Goal: Transaction & Acquisition: Purchase product/service

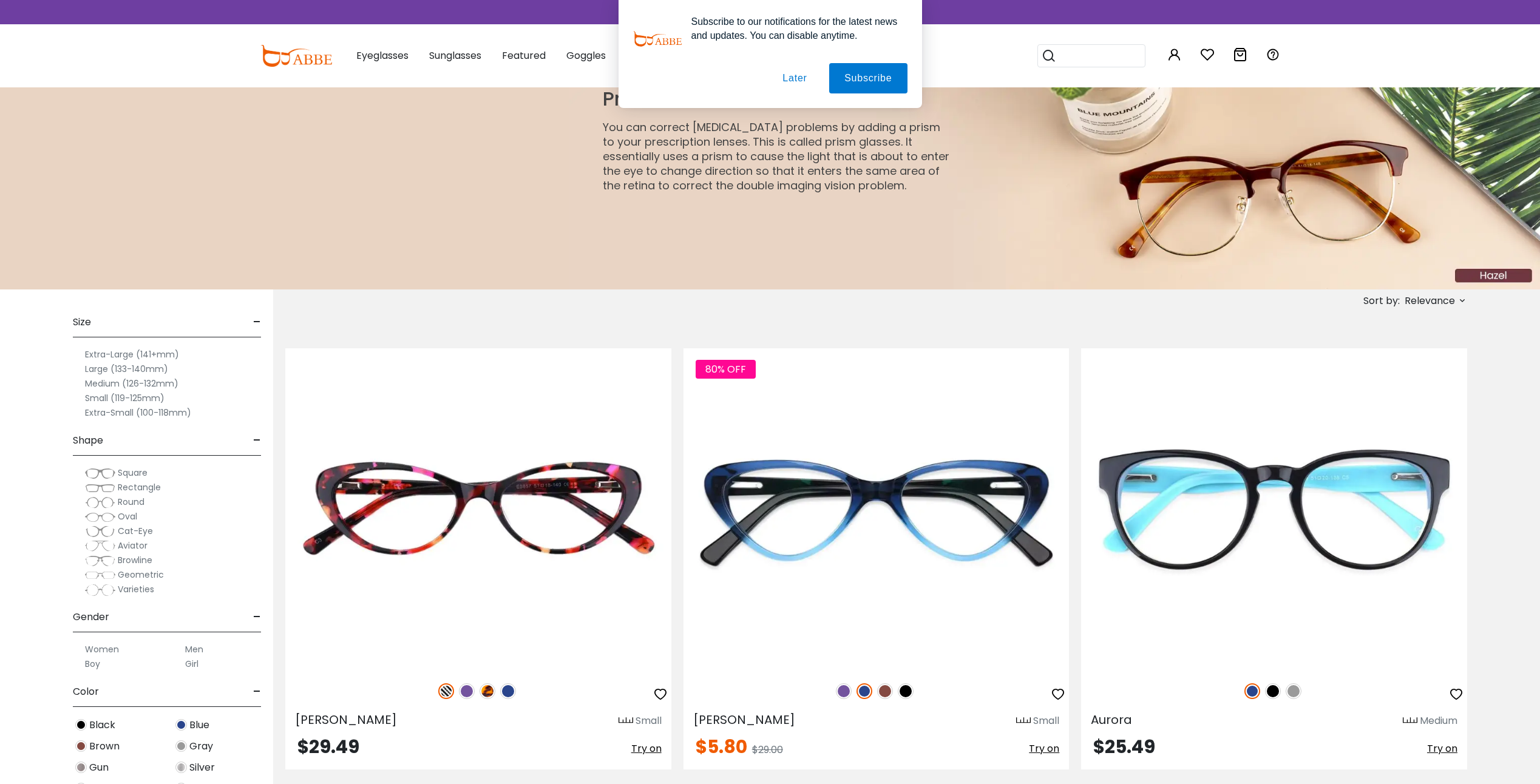
click at [792, 75] on button "Later" at bounding box center [794, 78] width 55 height 31
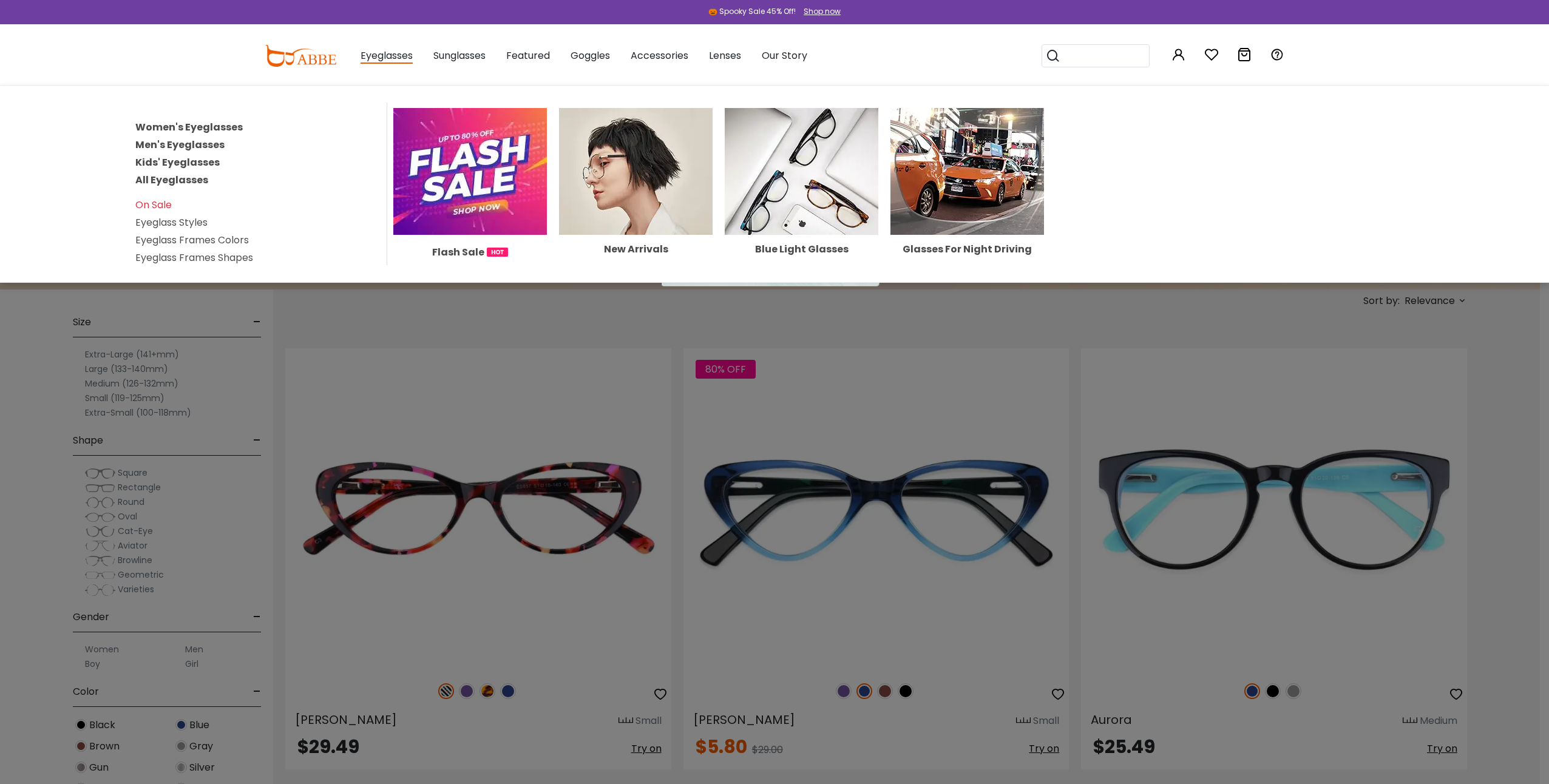
click at [189, 143] on link "Men's Eyeglasses" at bounding box center [179, 144] width 89 height 14
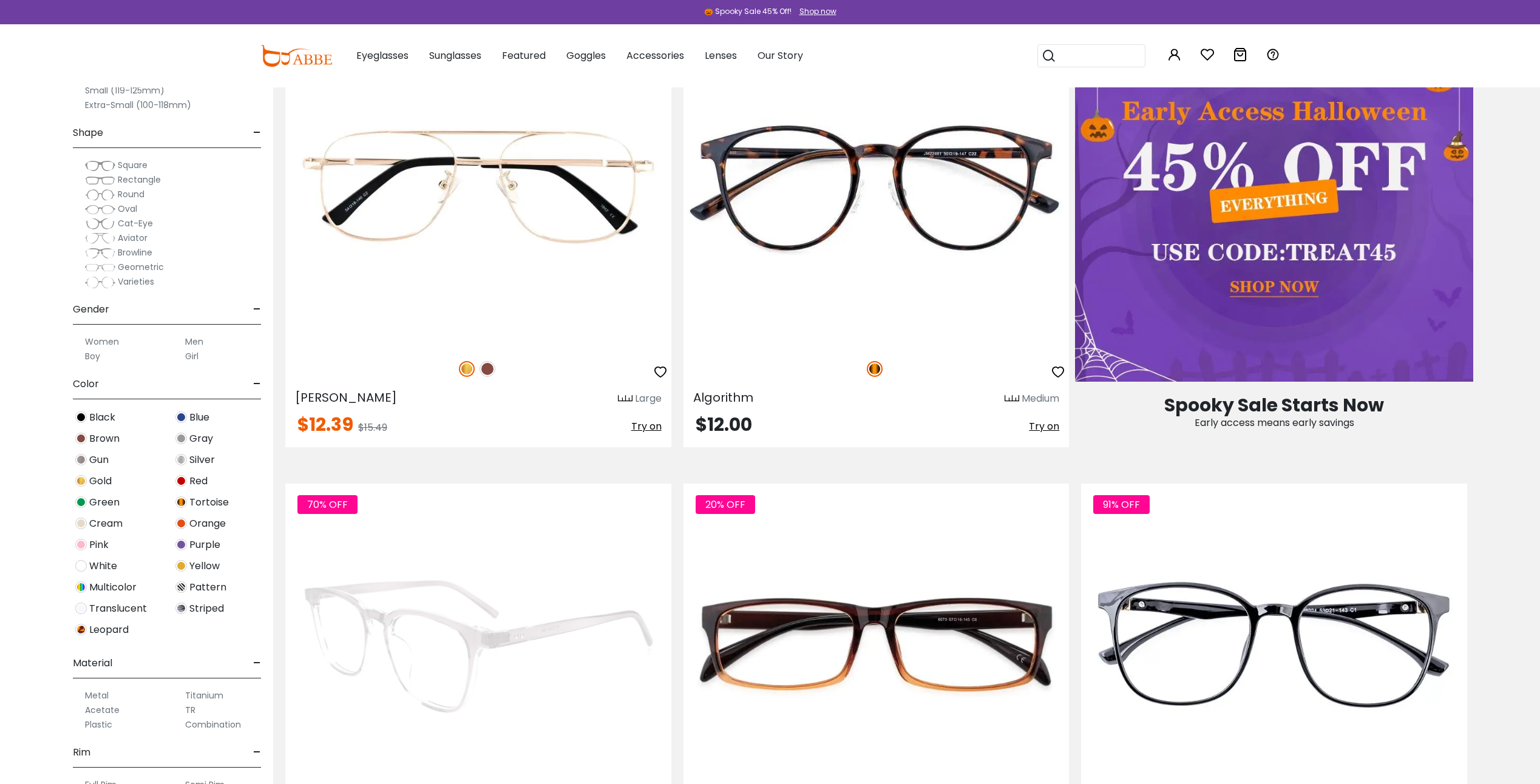
scroll to position [1031, 0]
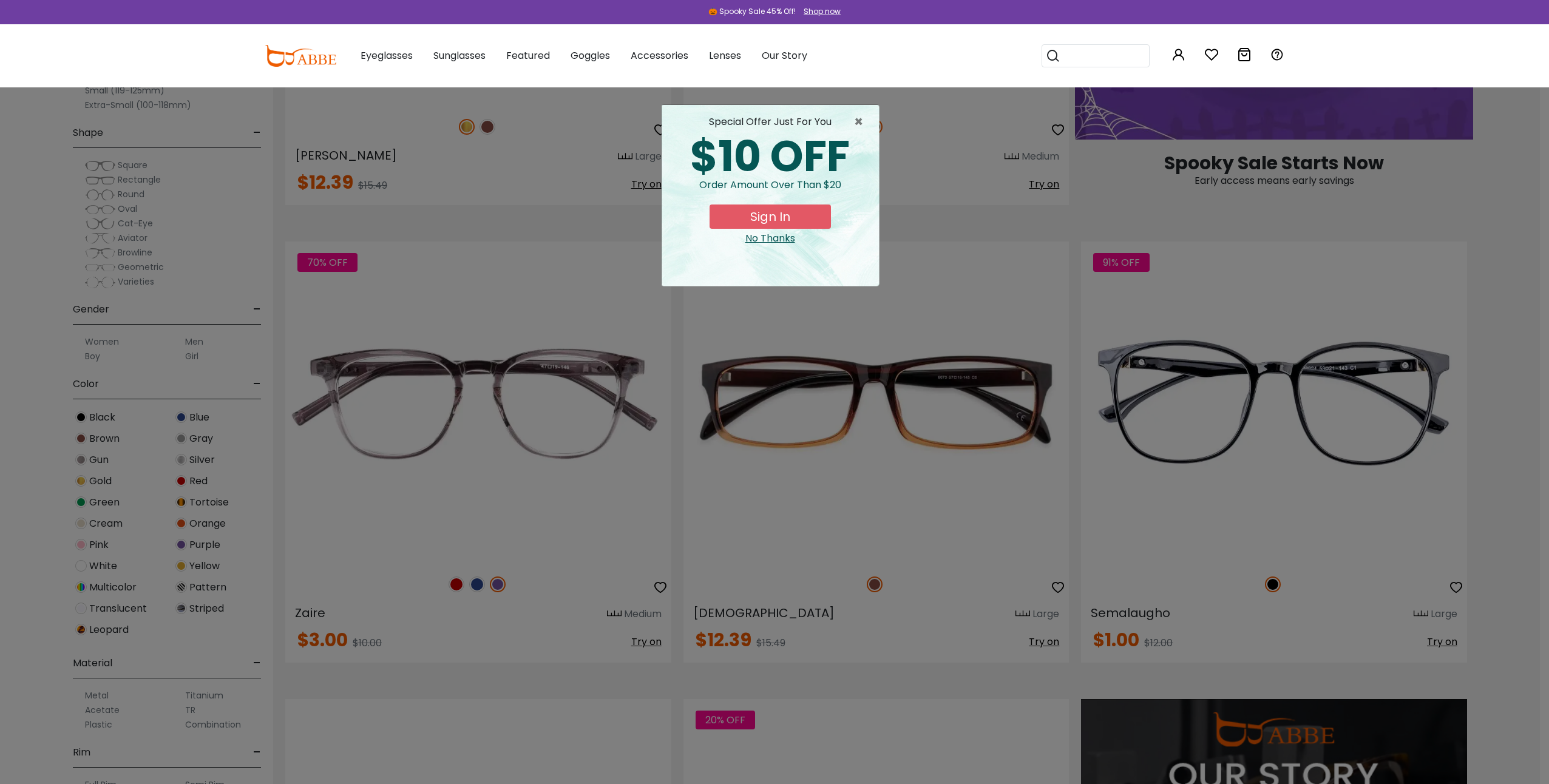
click at [773, 241] on div "No Thanks" at bounding box center [770, 238] width 198 height 14
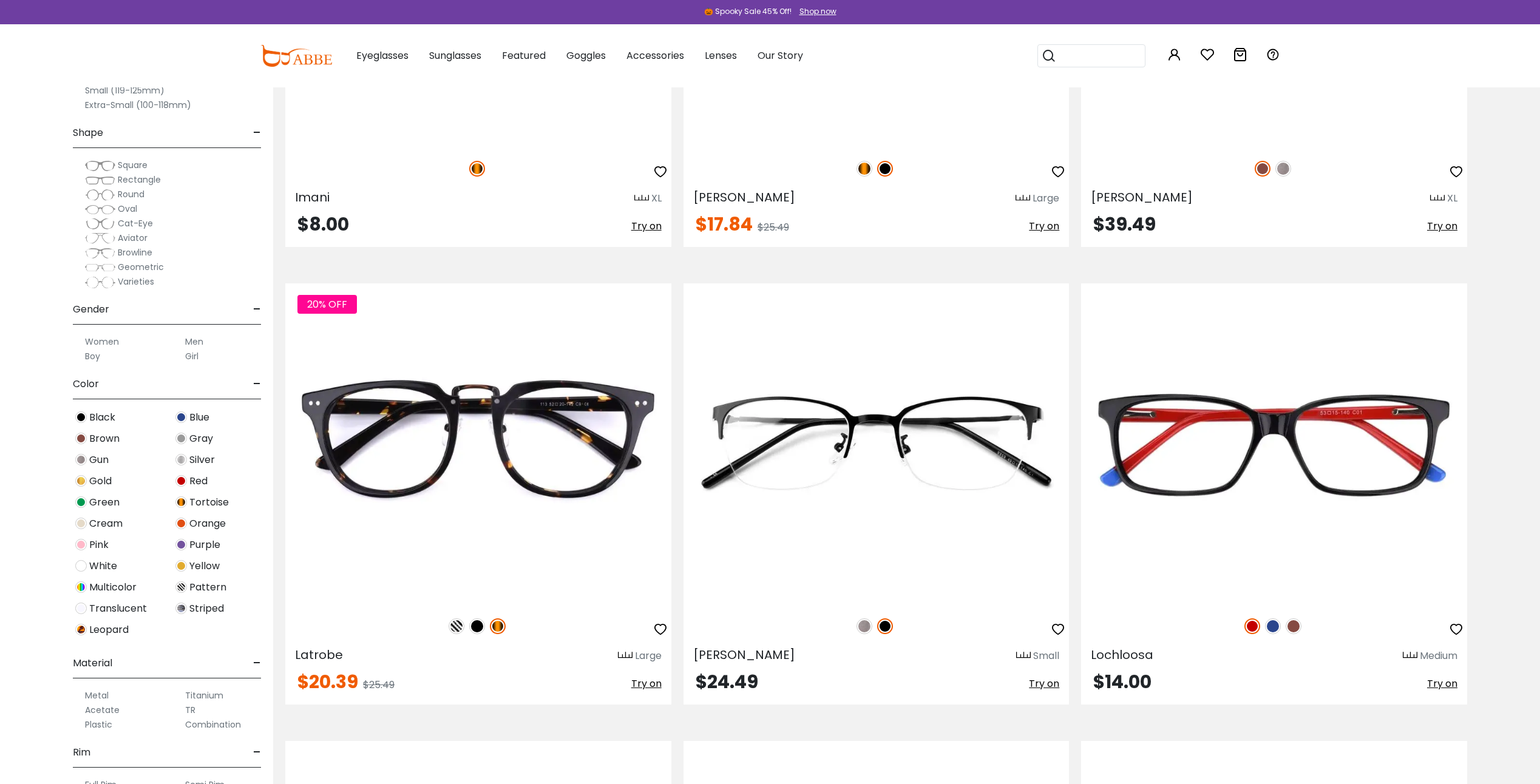
scroll to position [3640, 0]
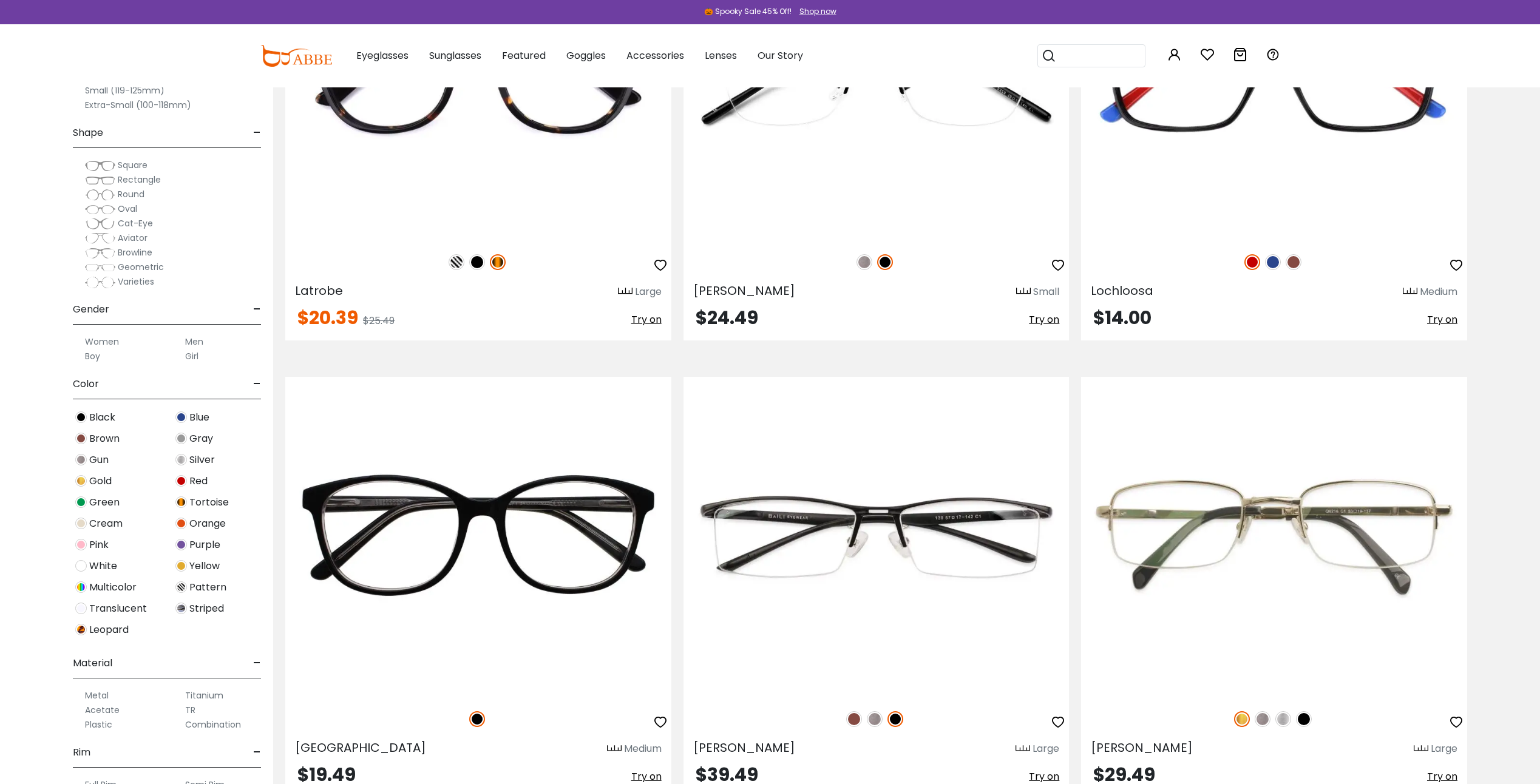
click at [195, 342] on label "Men" at bounding box center [194, 341] width 18 height 14
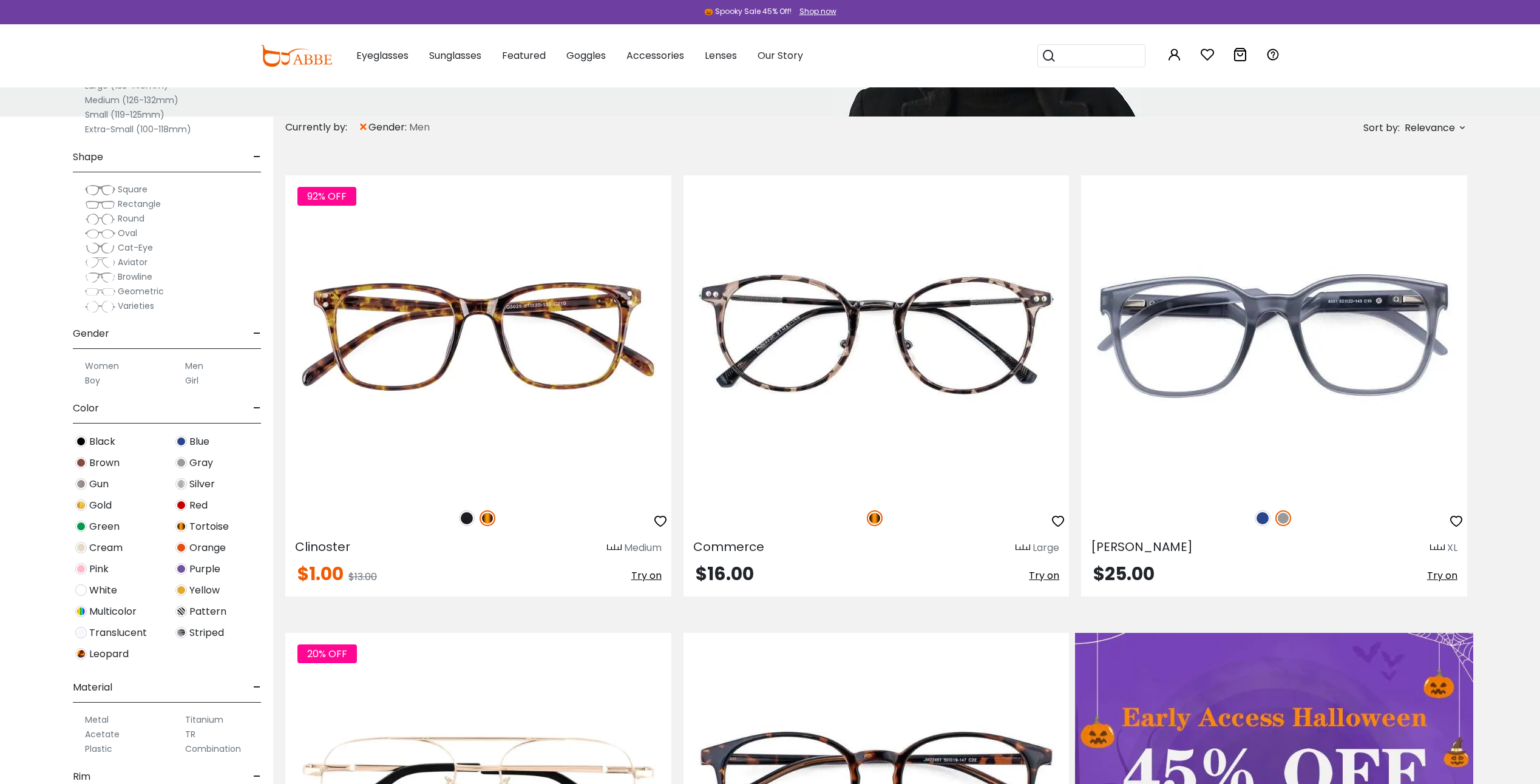
scroll to position [182, 0]
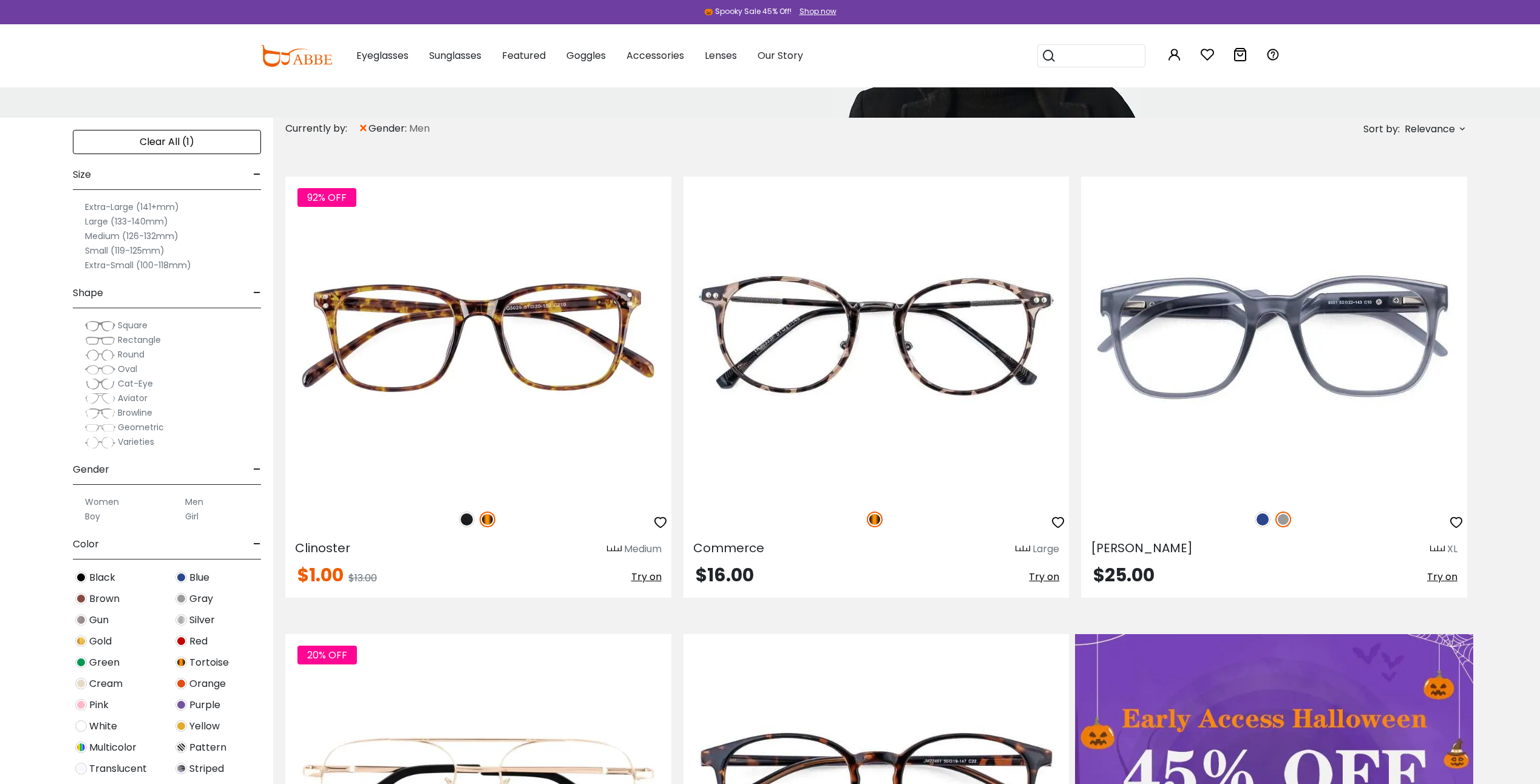
click at [156, 239] on label "Medium (126-132mm)" at bounding box center [132, 235] width 93 height 14
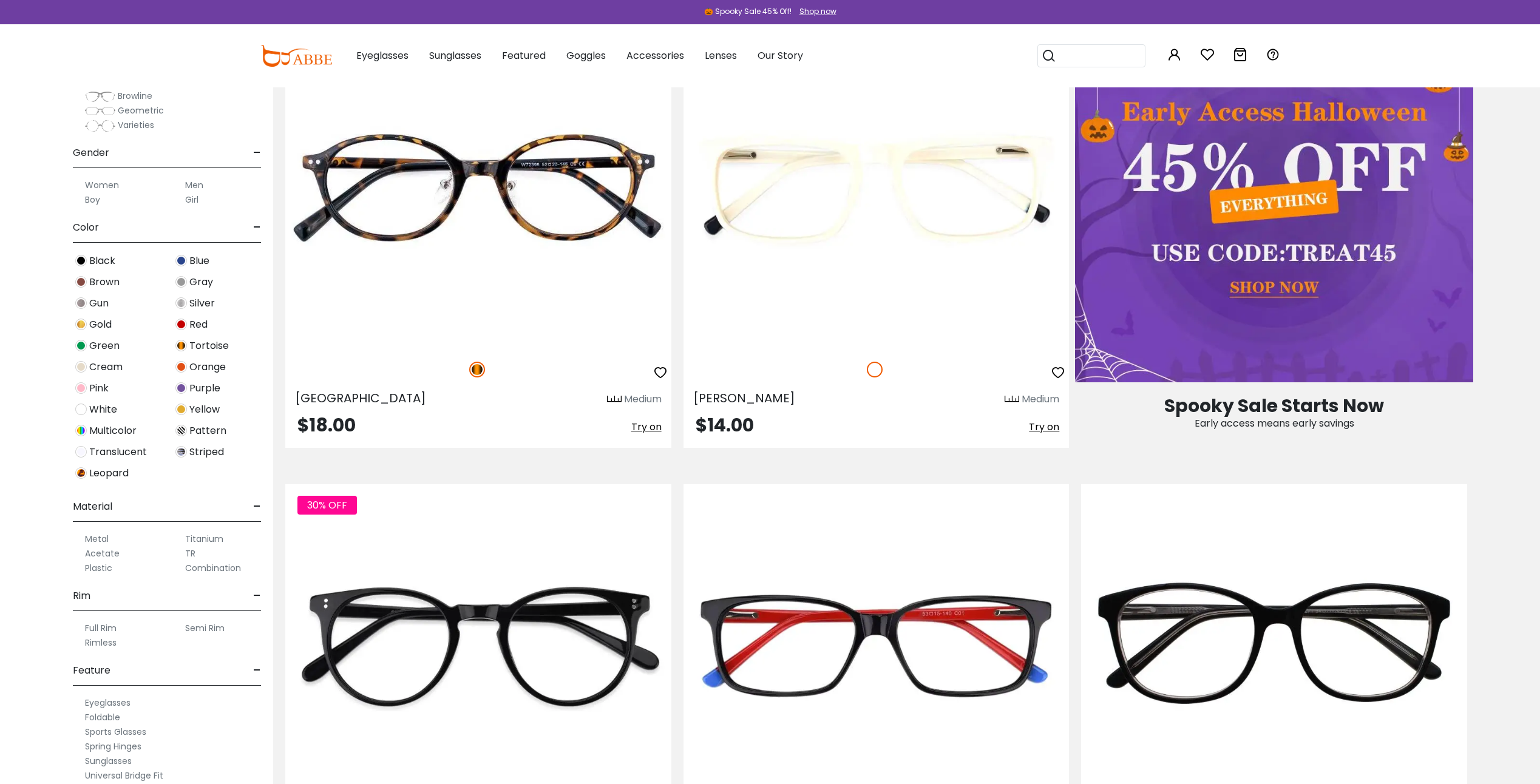
scroll to position [301, 0]
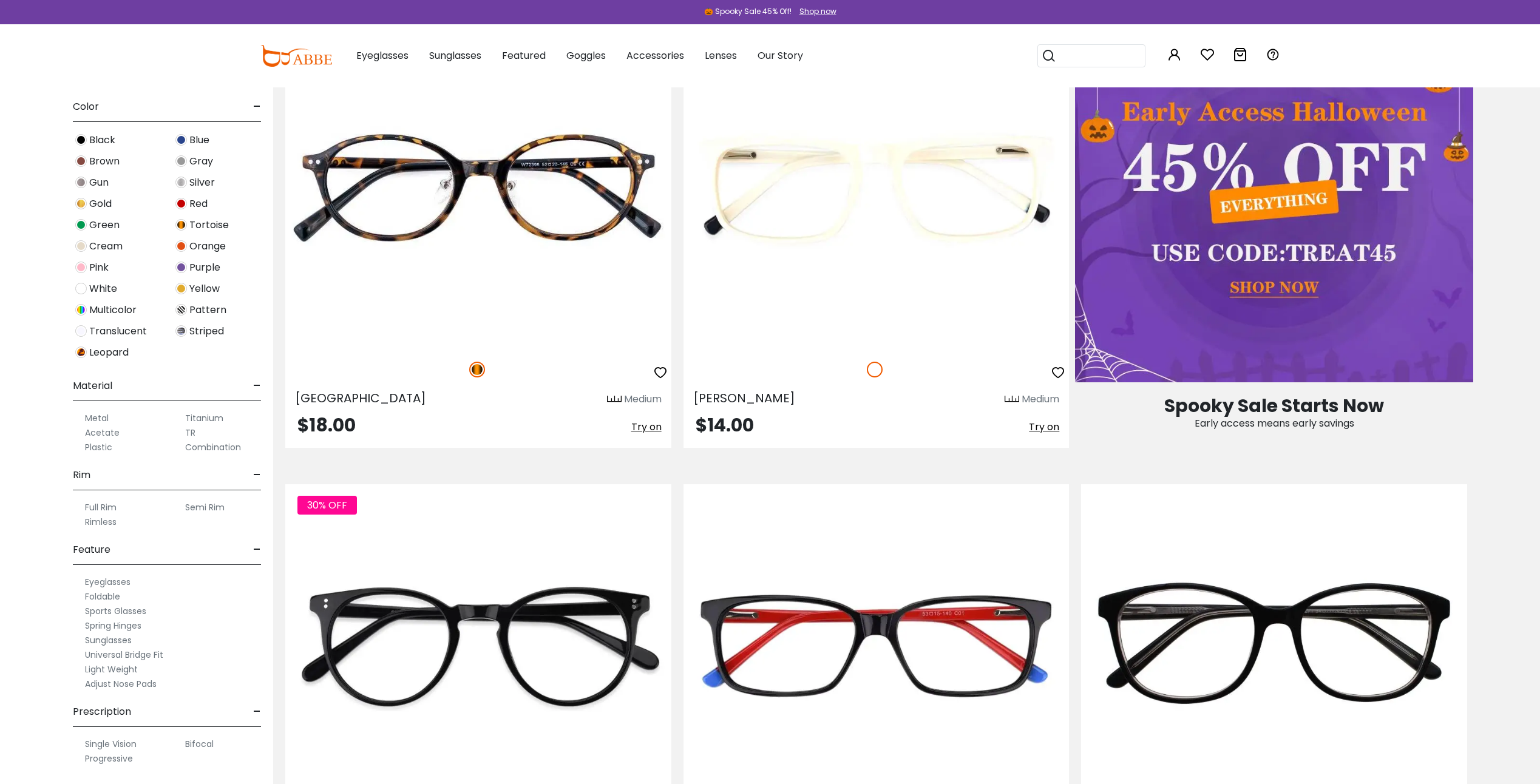
click at [113, 500] on div "Full Rim Semi Rim Rimless" at bounding box center [167, 510] width 188 height 39
click at [105, 506] on label "Full Rim" at bounding box center [101, 507] width 31 height 14
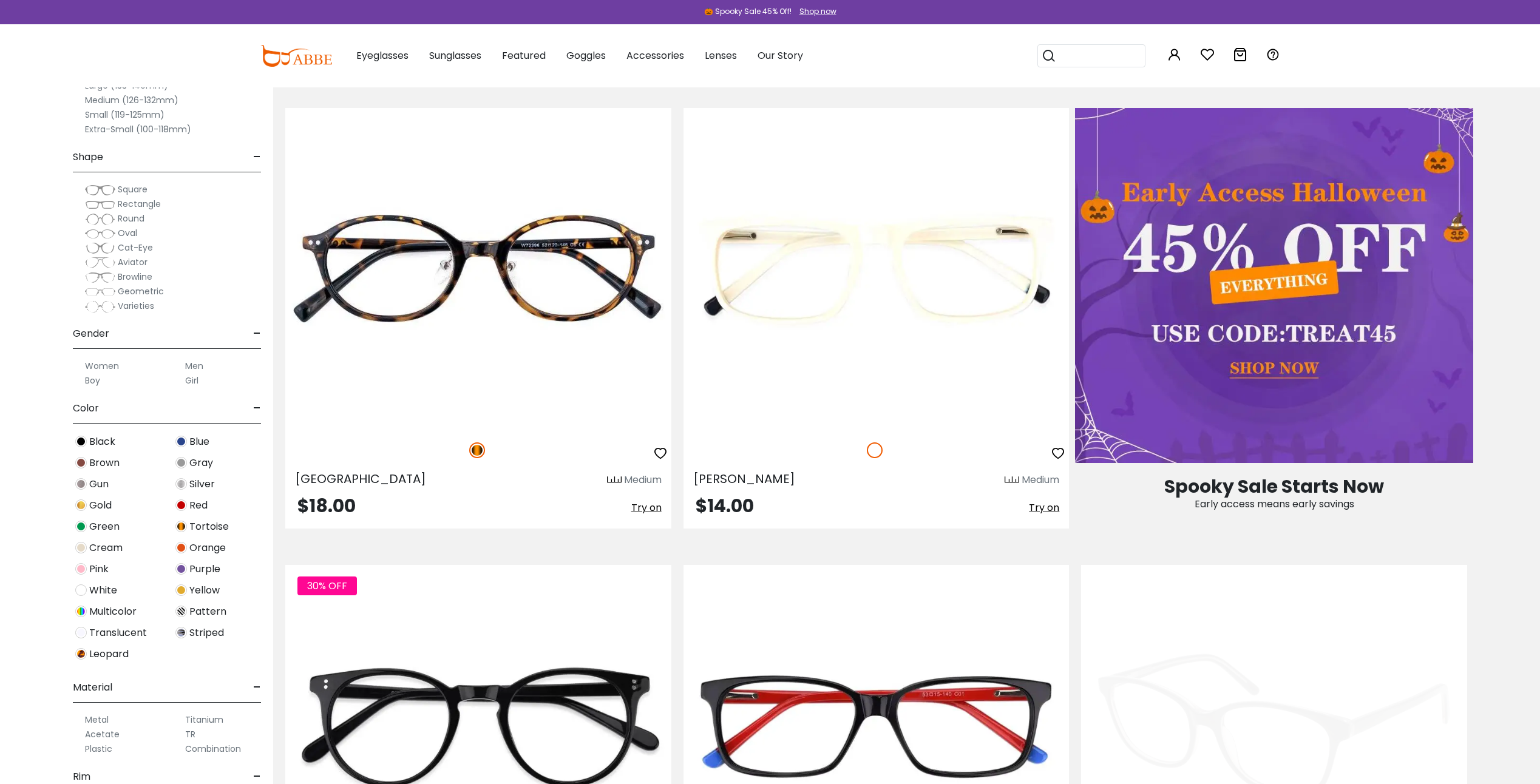
scroll to position [971, 0]
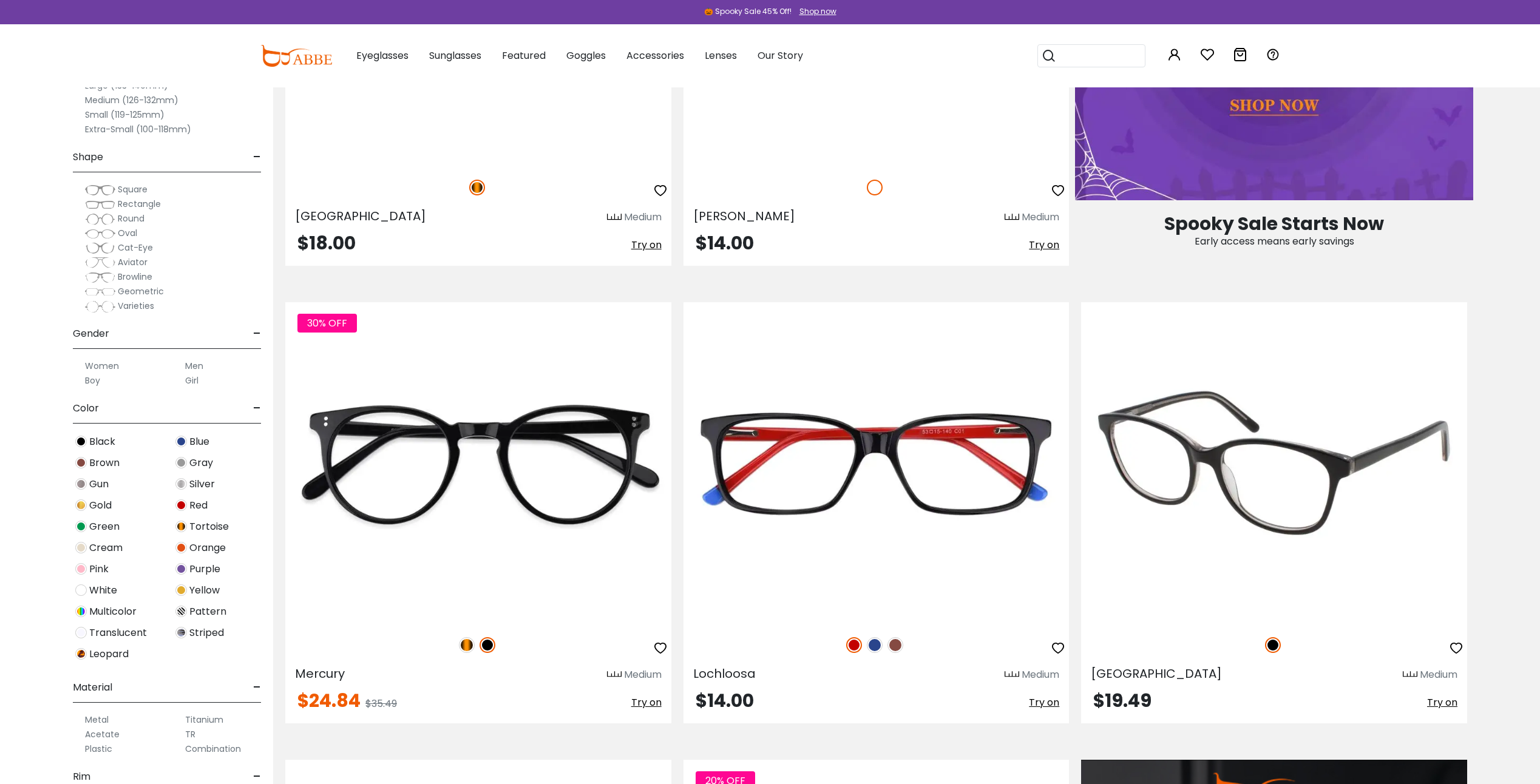
click at [1330, 457] on img at bounding box center [1274, 463] width 386 height 321
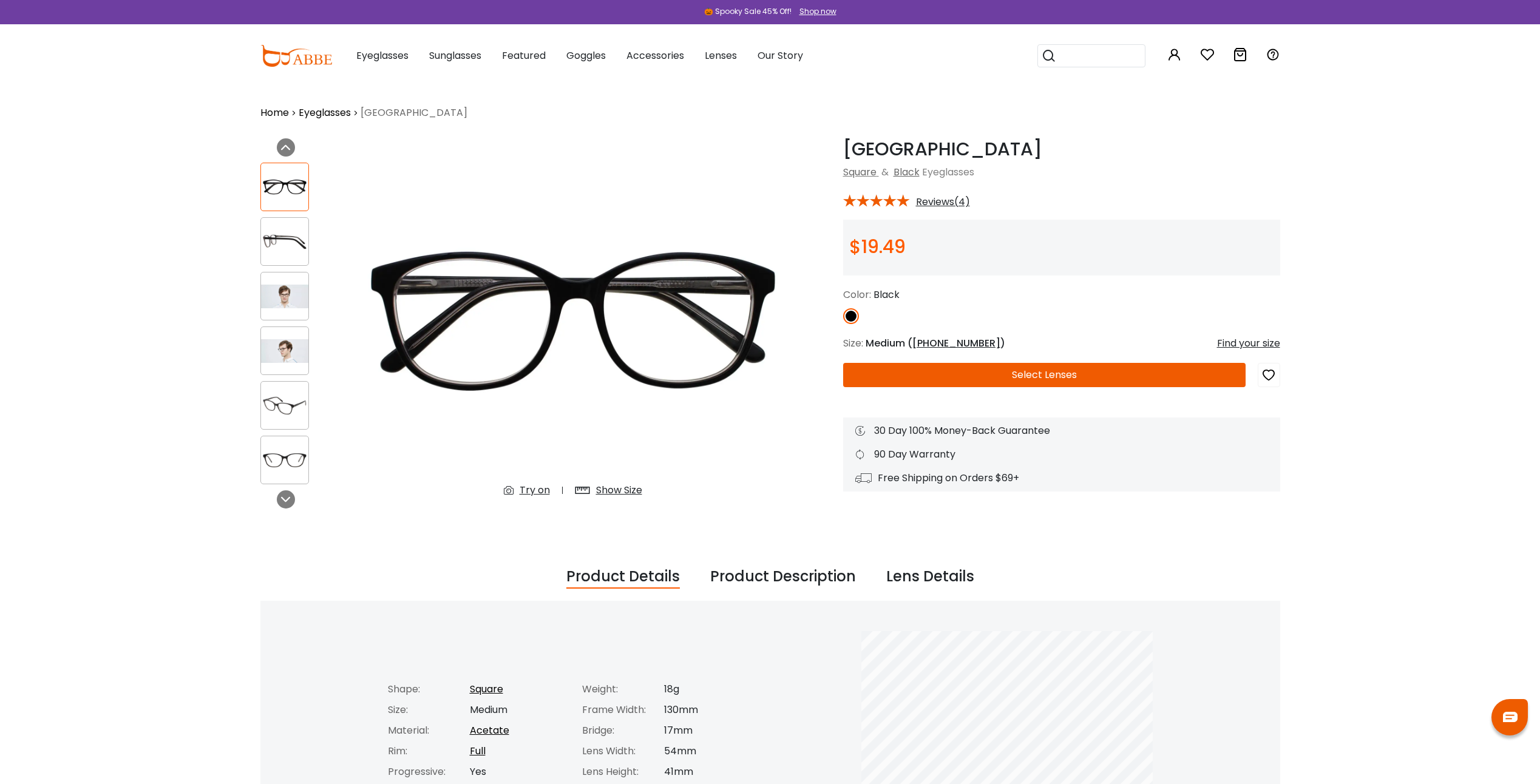
click at [1056, 378] on button "Select Lenses" at bounding box center [1044, 374] width 402 height 24
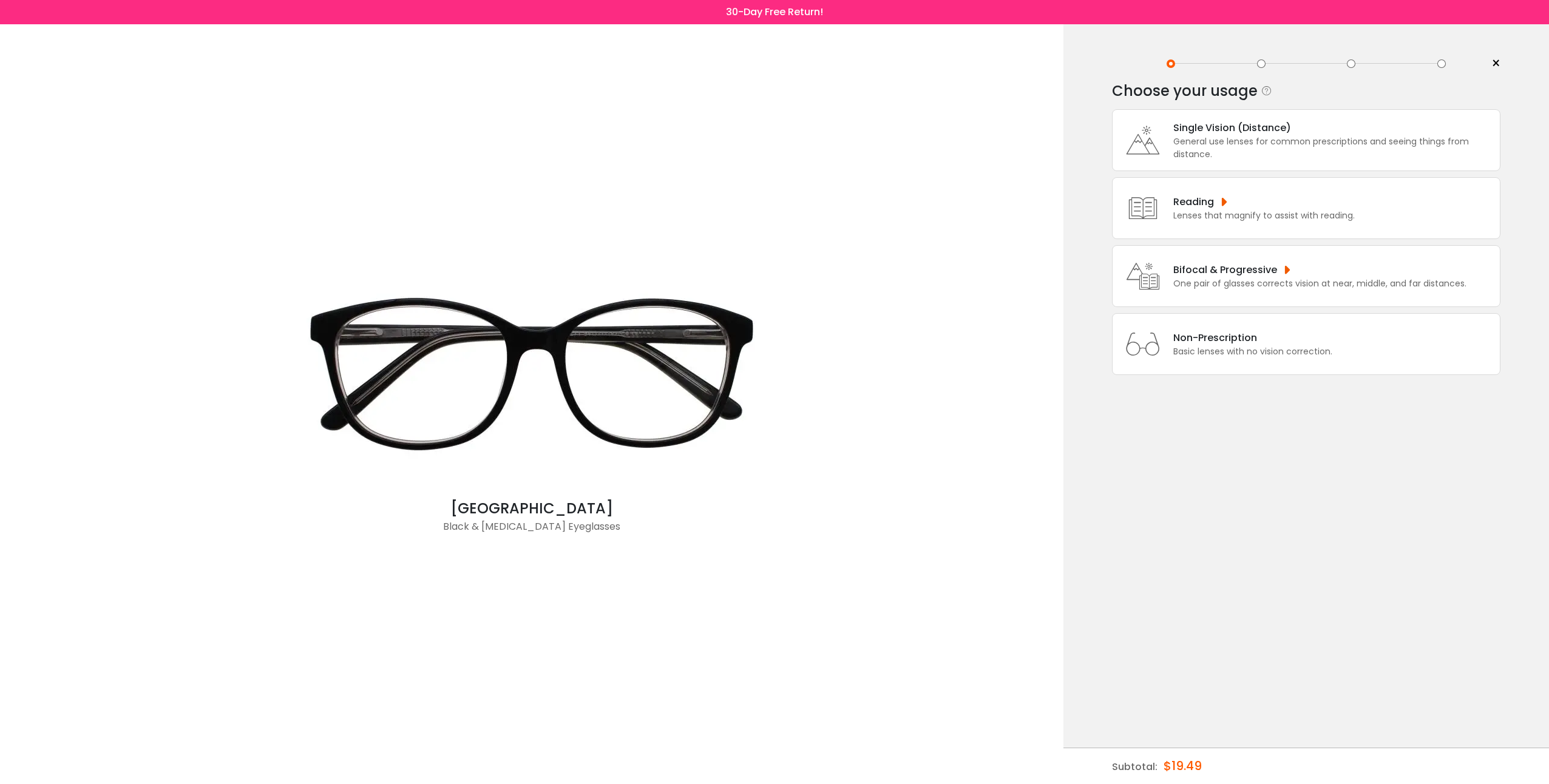
click at [1249, 269] on div "Bifocal & Progressive" at bounding box center [1319, 270] width 293 height 15
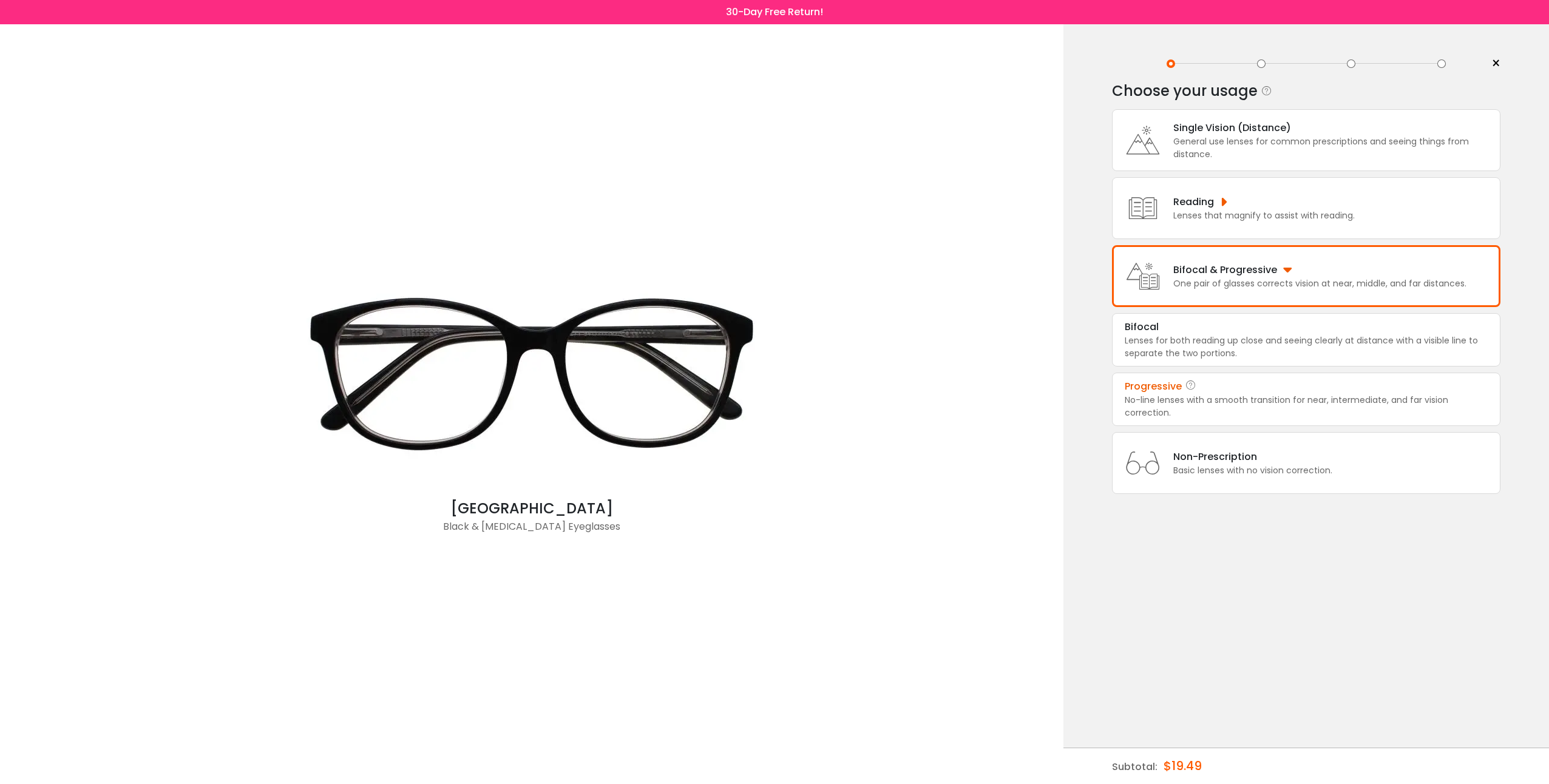
click at [1329, 388] on div "Progressive" at bounding box center [1305, 386] width 363 height 14
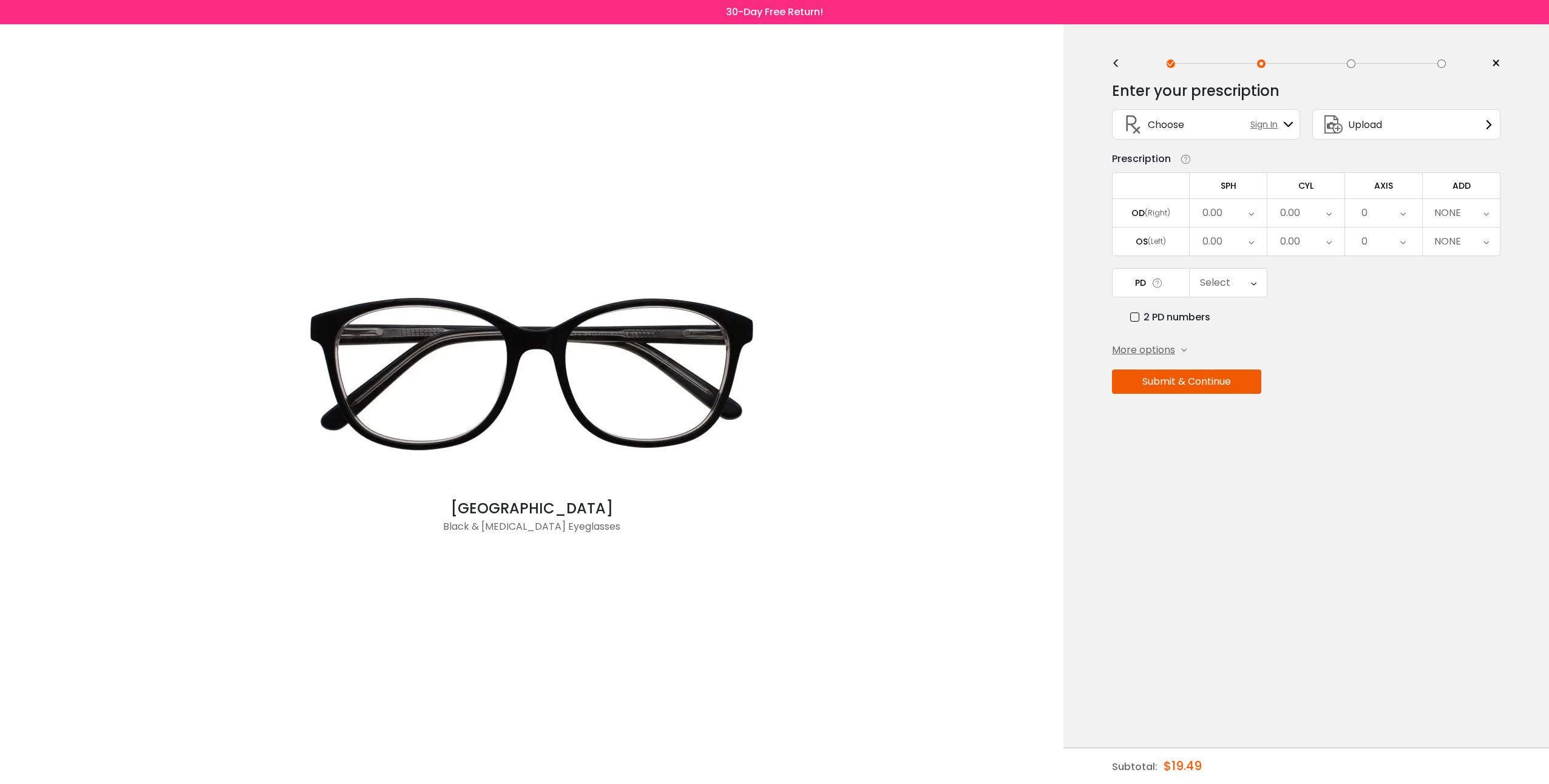
click at [1125, 353] on span "More options" at bounding box center [1143, 350] width 63 height 14
click at [1115, 367] on label "Add Prism" at bounding box center [1143, 371] width 63 height 15
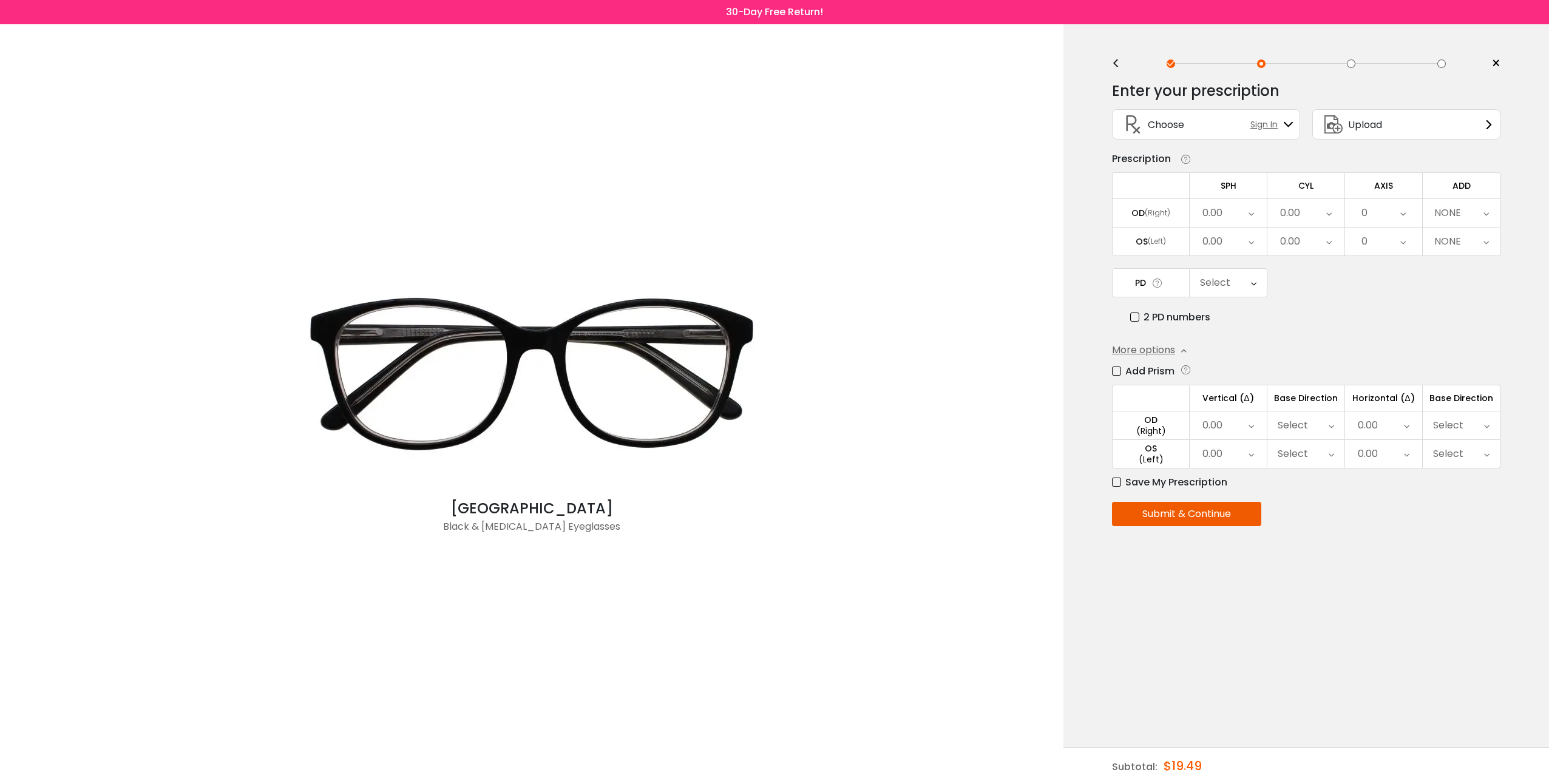
click at [1221, 206] on div "0.00" at bounding box center [1212, 213] width 20 height 24
drag, startPoint x: 1239, startPoint y: 327, endPoint x: 1263, endPoint y: 299, distance: 36.9
click at [1239, 327] on li "-1.25" at bounding box center [1228, 329] width 77 height 22
click at [1254, 247] on div "0.00" at bounding box center [1228, 241] width 77 height 28
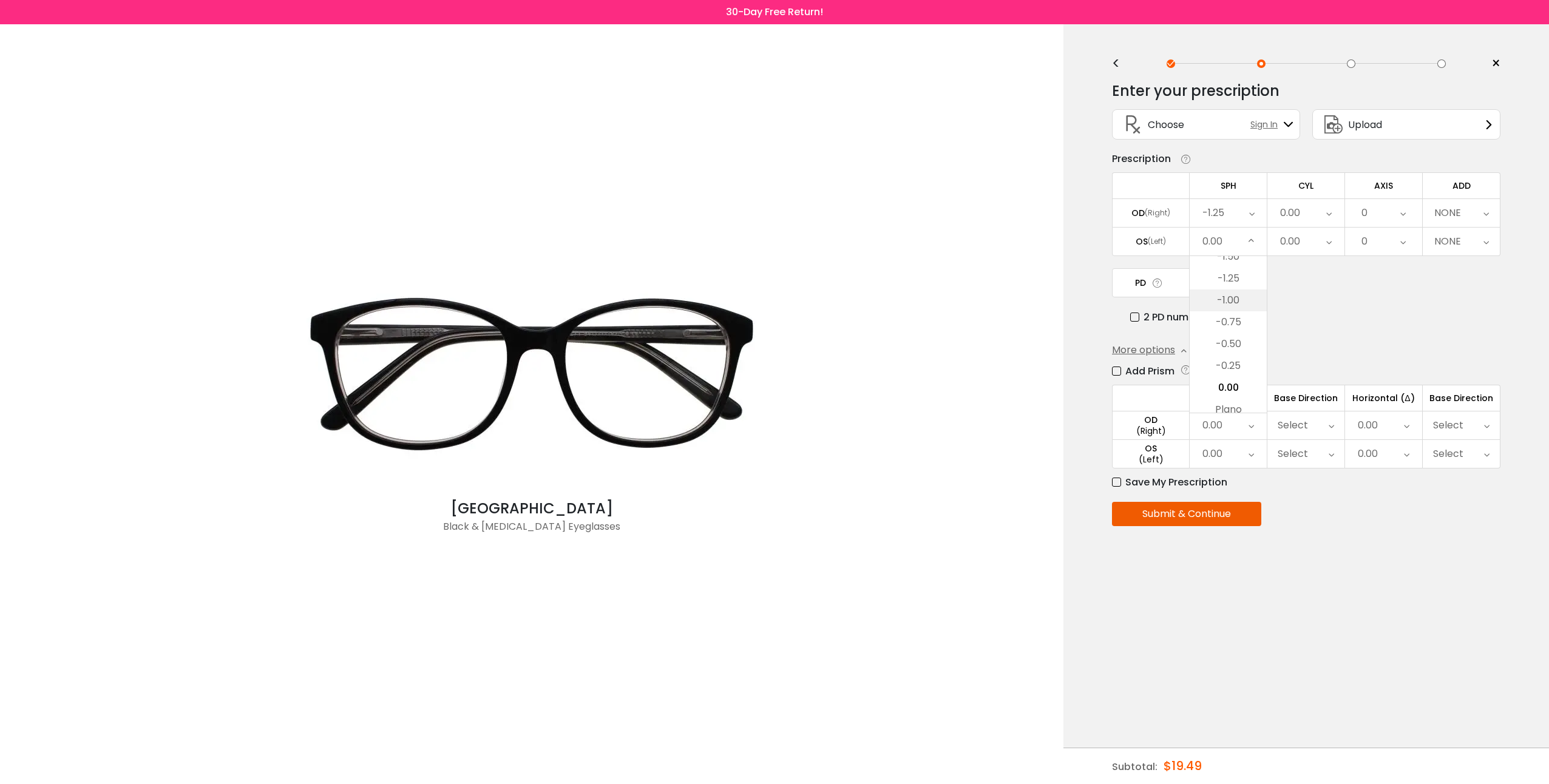
scroll to position [1608, 0]
click at [1244, 281] on li "-1.50" at bounding box center [1228, 275] width 77 height 22
click at [1306, 212] on div "0.00" at bounding box center [1305, 212] width 77 height 28
click at [1307, 275] on li "-0.50" at bounding box center [1305, 274] width 77 height 22
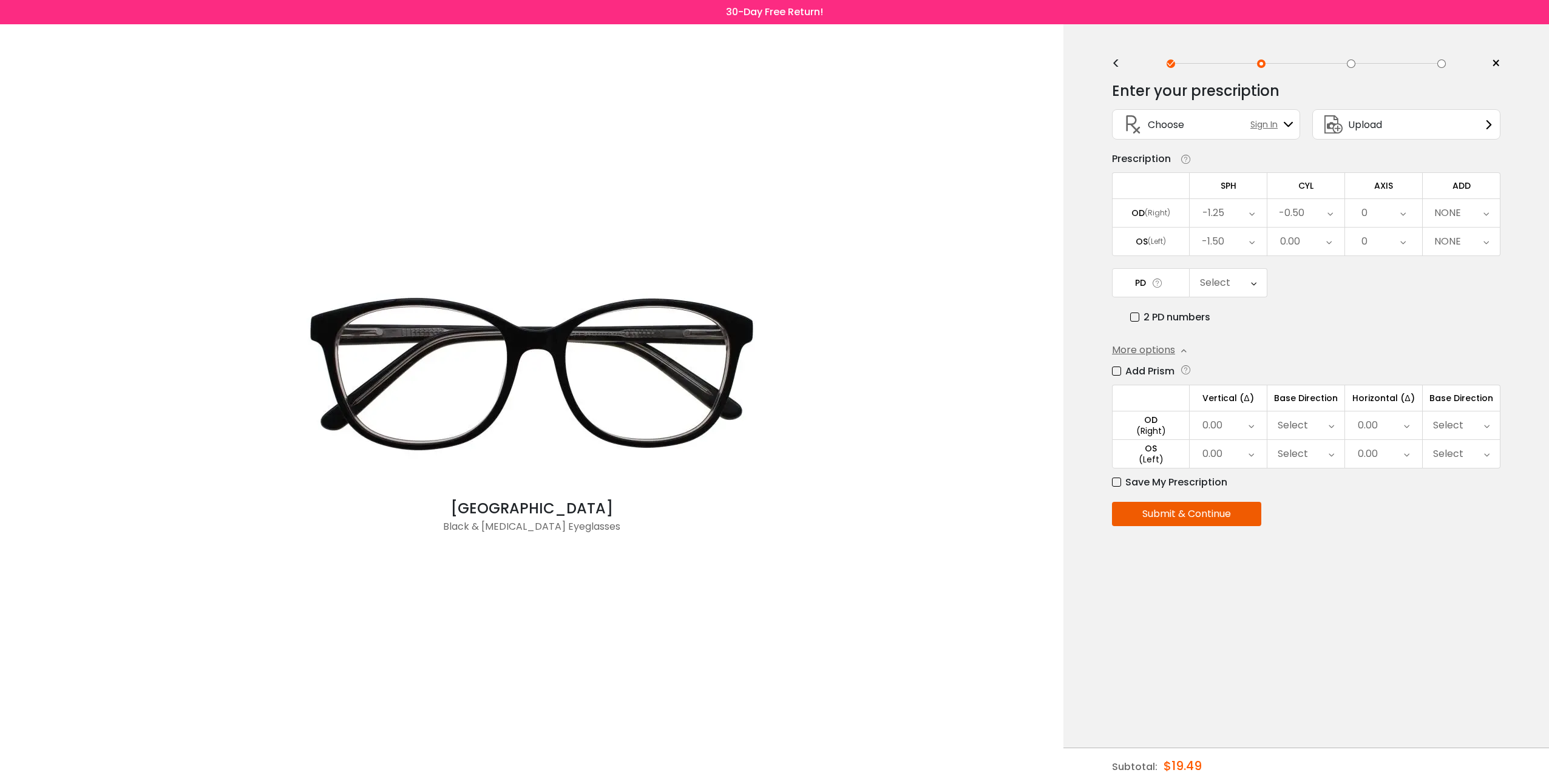
click at [1317, 253] on div "0.00" at bounding box center [1305, 241] width 77 height 28
click at [1309, 298] on li "-0.50" at bounding box center [1305, 302] width 77 height 22
click at [1399, 215] on div "0" at bounding box center [1383, 212] width 77 height 28
click at [1388, 271] on li "35" at bounding box center [1383, 274] width 77 height 22
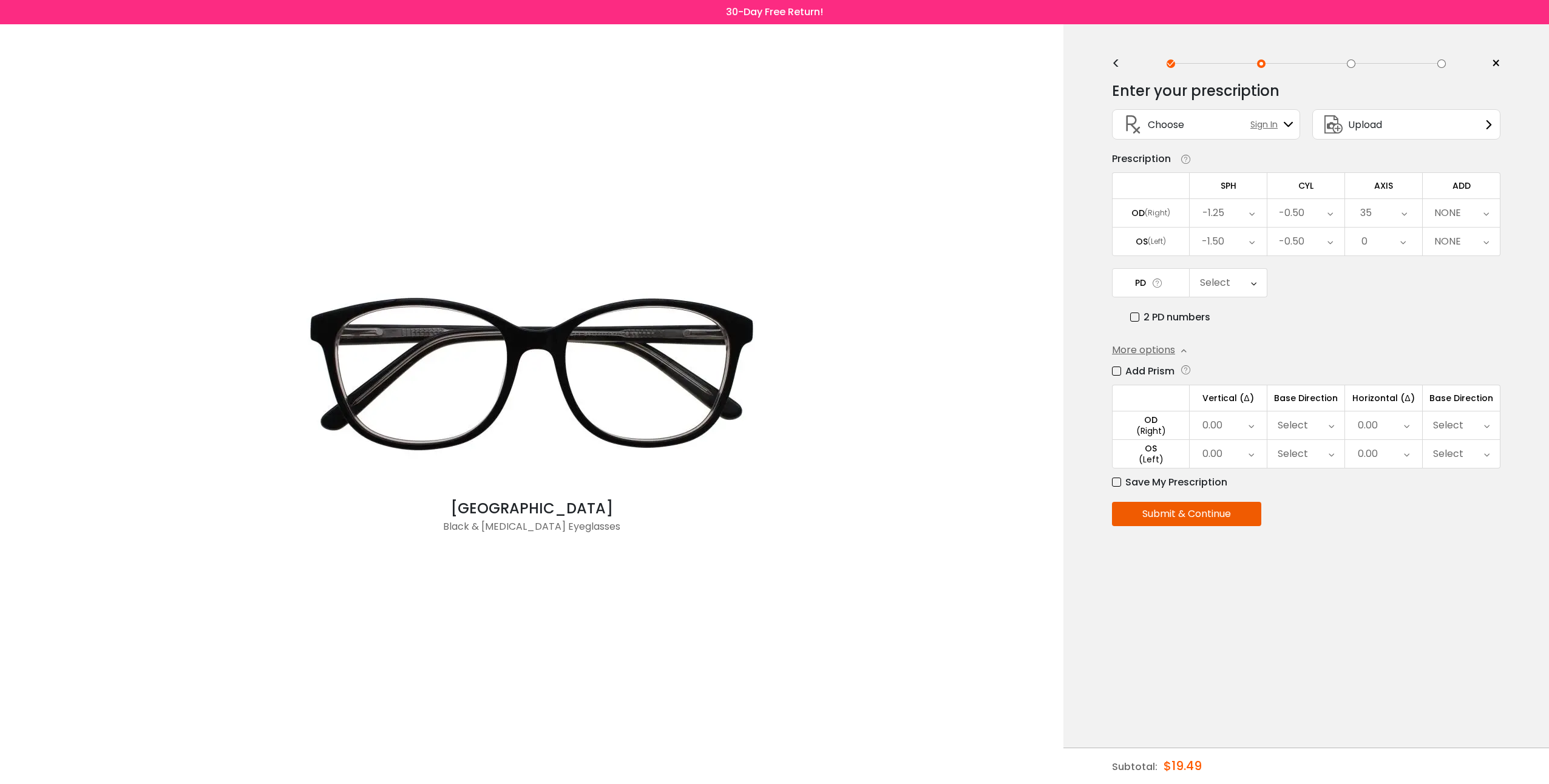
click at [1385, 248] on div "0" at bounding box center [1383, 241] width 77 height 28
click at [1389, 361] on li "35" at bounding box center [1383, 363] width 77 height 22
click at [1458, 306] on div "PD Select Cancel PD Save 46 47 48 49 50 51 52 53 54 55 56 57 58 59 60 61 62 63 …" at bounding box center [1306, 297] width 389 height 57
click at [1475, 208] on div "NONE" at bounding box center [1461, 212] width 77 height 28
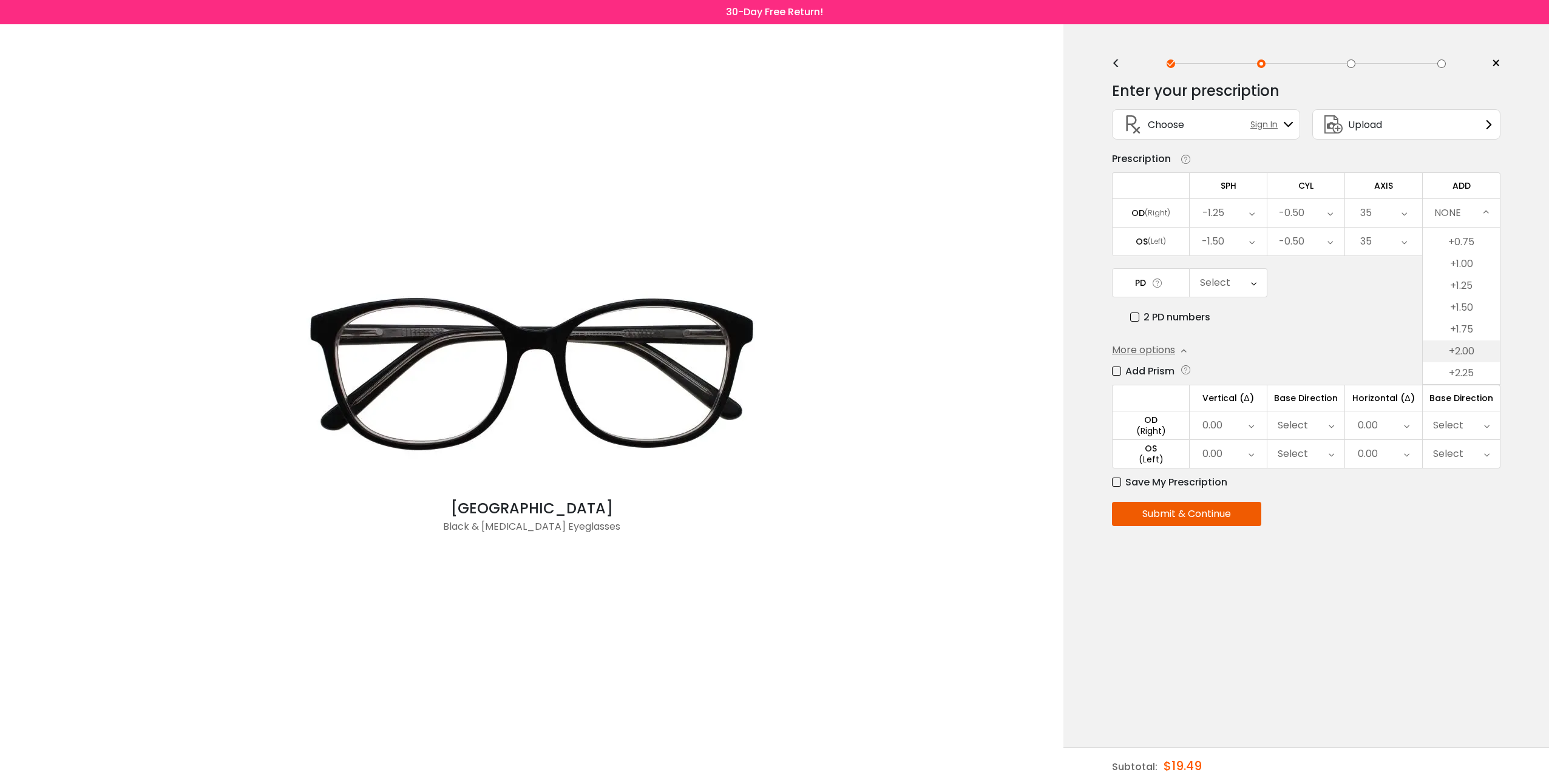
scroll to position [61, 0]
click at [1469, 291] on li "+1.50" at bounding box center [1461, 286] width 77 height 22
click at [1482, 294] on div "PD Select Cancel PD Save 46 47 48 49 50 51 52 53 54 55 56 57 58 59 60 61 62 63 …" at bounding box center [1306, 297] width 389 height 57
click at [1370, 237] on div "35" at bounding box center [1365, 241] width 11 height 24
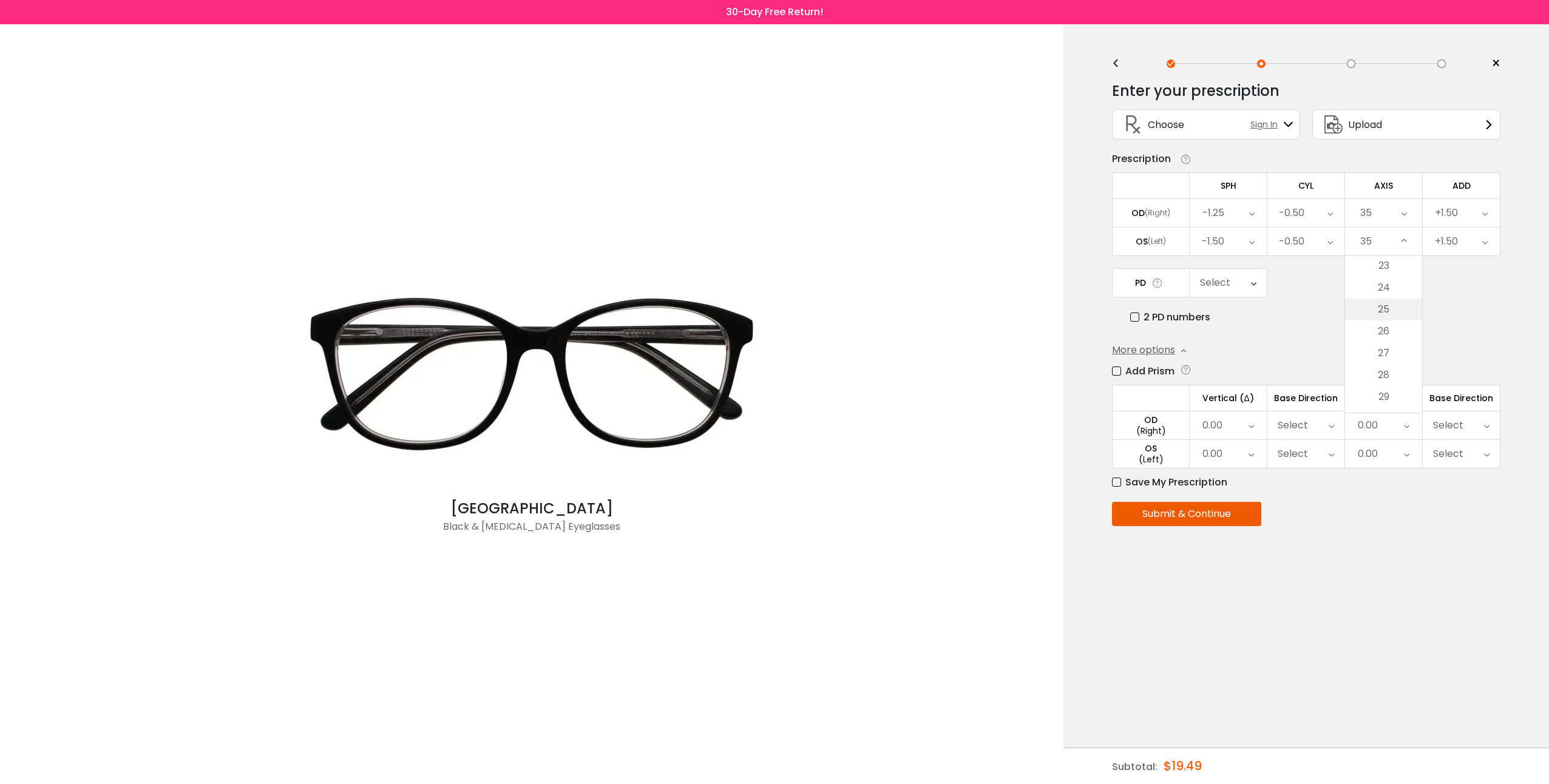
click at [1392, 306] on li "25" at bounding box center [1383, 309] width 77 height 22
click at [1450, 298] on div "PD Select Cancel PD Save 46 47 48 49 50 51 52 53 54 55 56 57 58 59 60 61 62 63 …" at bounding box center [1306, 297] width 389 height 57
click at [1222, 292] on div "Select" at bounding box center [1215, 283] width 31 height 24
click at [1250, 362] on li "62" at bounding box center [1228, 365] width 77 height 22
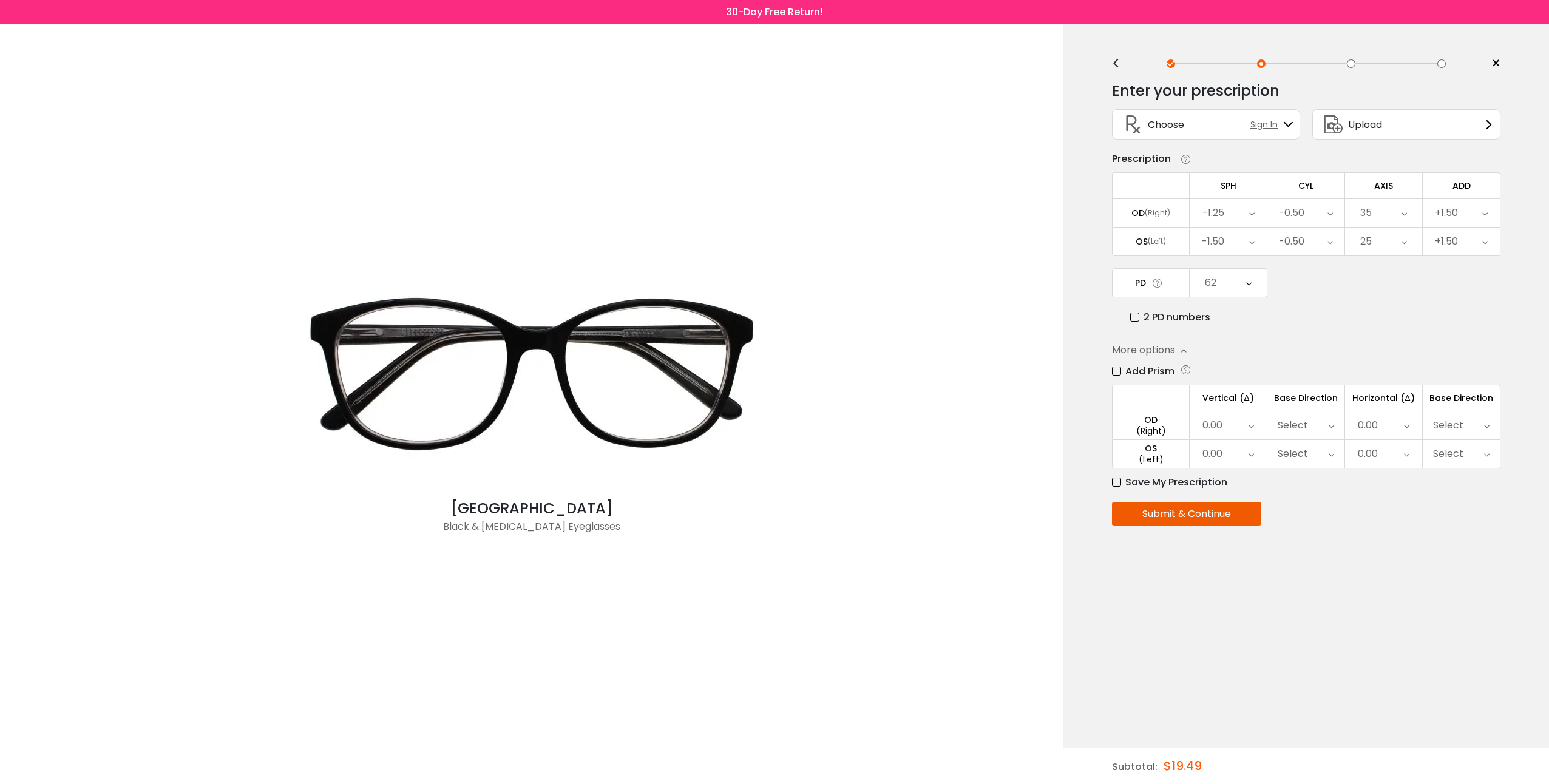
click at [1322, 337] on div "Enter your prescription SPH (Sphere) Lens strength needed to correct your visio…" at bounding box center [1306, 330] width 389 height 514
click at [1405, 427] on icon at bounding box center [1406, 425] width 5 height 28
click at [1392, 476] on li "0.50" at bounding box center [1383, 472] width 77 height 22
click at [1401, 455] on div "0.00" at bounding box center [1383, 454] width 77 height 28
click at [1400, 503] on li "0.50" at bounding box center [1383, 501] width 77 height 22
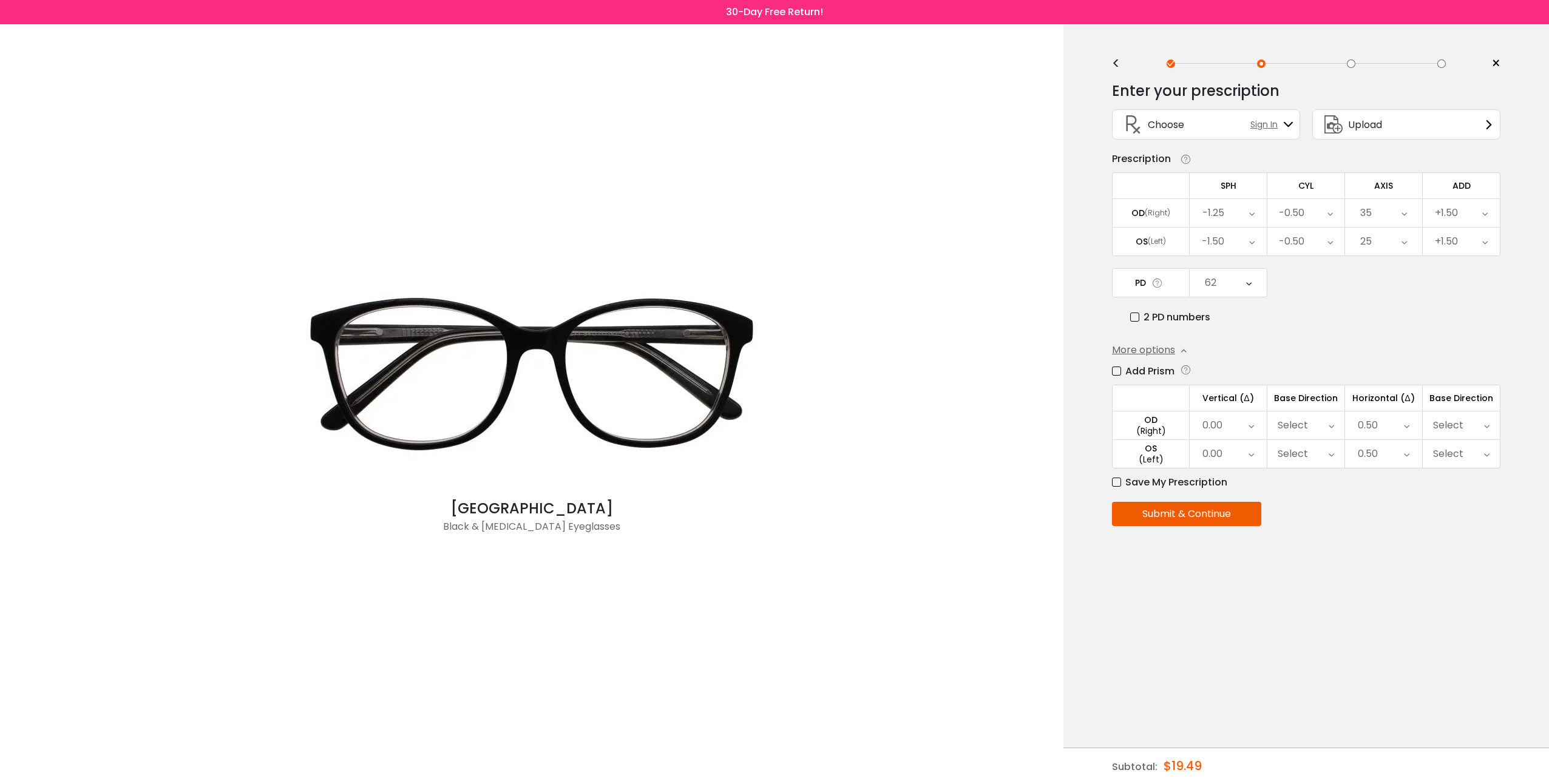
click at [1460, 496] on div "Enter your prescription SPH (Sphere) Lens strength needed to correct your visio…" at bounding box center [1306, 330] width 389 height 514
click at [1466, 426] on div "Select" at bounding box center [1461, 425] width 77 height 28
click at [1469, 467] on li "In" at bounding box center [1461, 472] width 77 height 22
click at [1459, 460] on div "Select" at bounding box center [1448, 454] width 31 height 24
click at [1466, 500] on li "In" at bounding box center [1461, 501] width 77 height 22
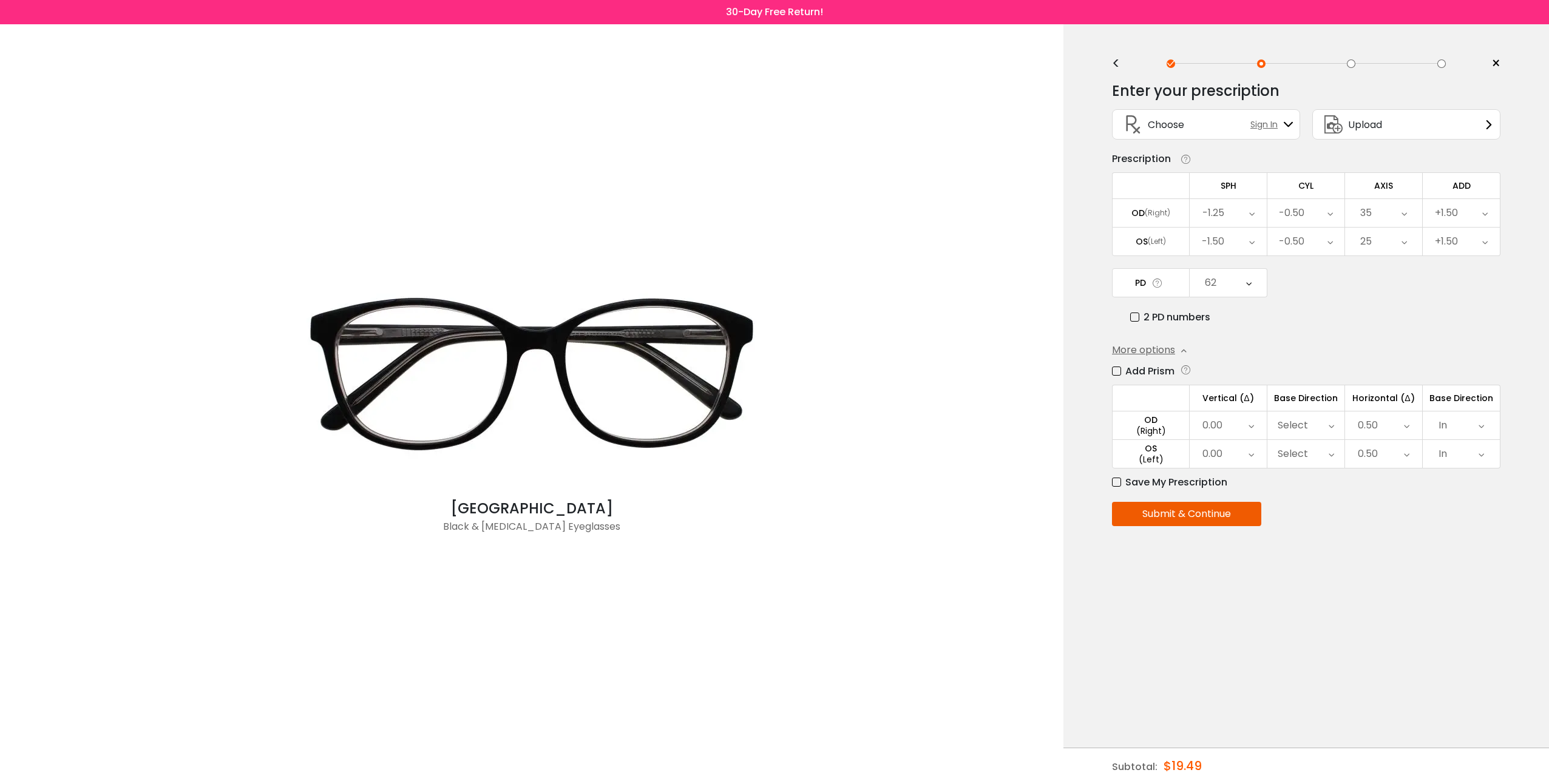
click at [1441, 571] on div "Enter your prescription SPH (Sphere) Lens strength needed to correct your visio…" at bounding box center [1306, 330] width 389 height 514
click at [1118, 478] on label "Save My Prescription" at bounding box center [1169, 482] width 115 height 15
click at [1175, 506] on input "text" at bounding box center [1209, 507] width 194 height 23
drag, startPoint x: 1139, startPoint y: 496, endPoint x: 1137, endPoint y: 506, distance: 10.2
click at [1139, 501] on input "text" at bounding box center [1209, 507] width 194 height 23
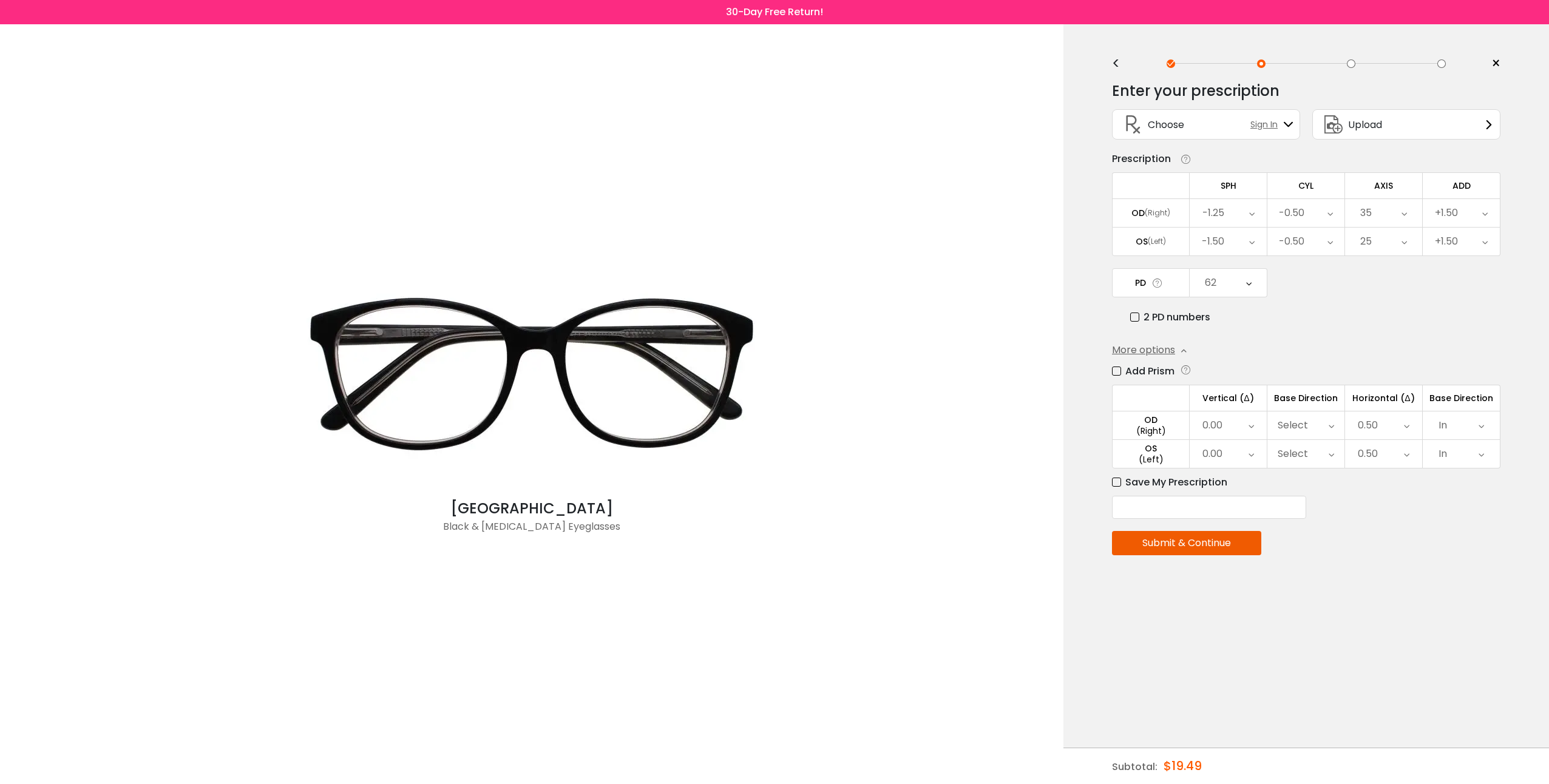
click at [1135, 508] on input "text" at bounding box center [1209, 507] width 194 height 23
click at [1135, 509] on input "text" at bounding box center [1209, 507] width 194 height 23
type input "*"
type input "**********"
click at [1192, 543] on button "Submit & Continue" at bounding box center [1186, 543] width 150 height 24
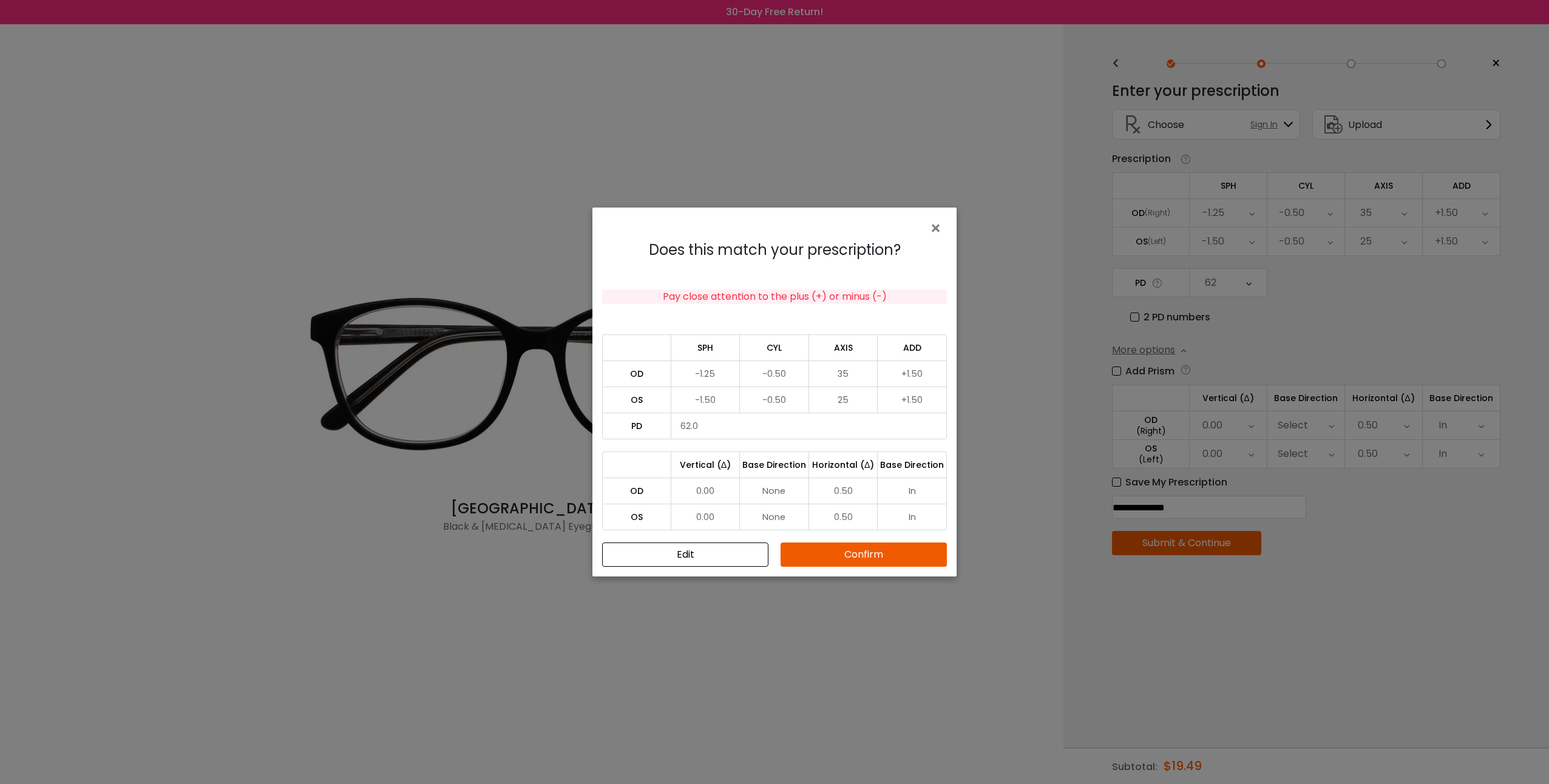
click at [868, 547] on button "Confirm" at bounding box center [863, 555] width 166 height 24
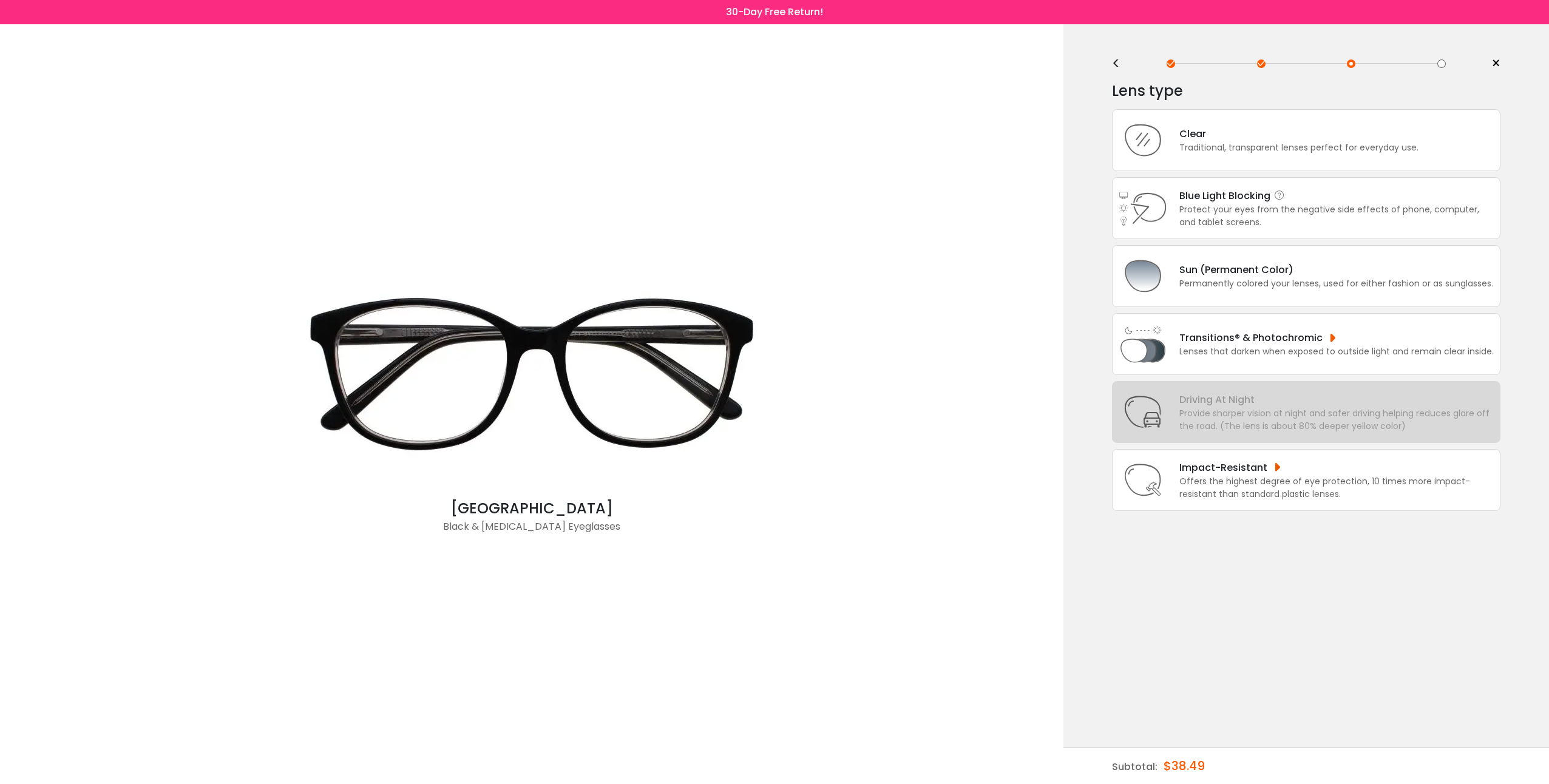
click at [1228, 198] on div "Blue Light Blocking Blue Light Blocking Blue Light blocking lenses offer the be…" at bounding box center [1336, 196] width 315 height 15
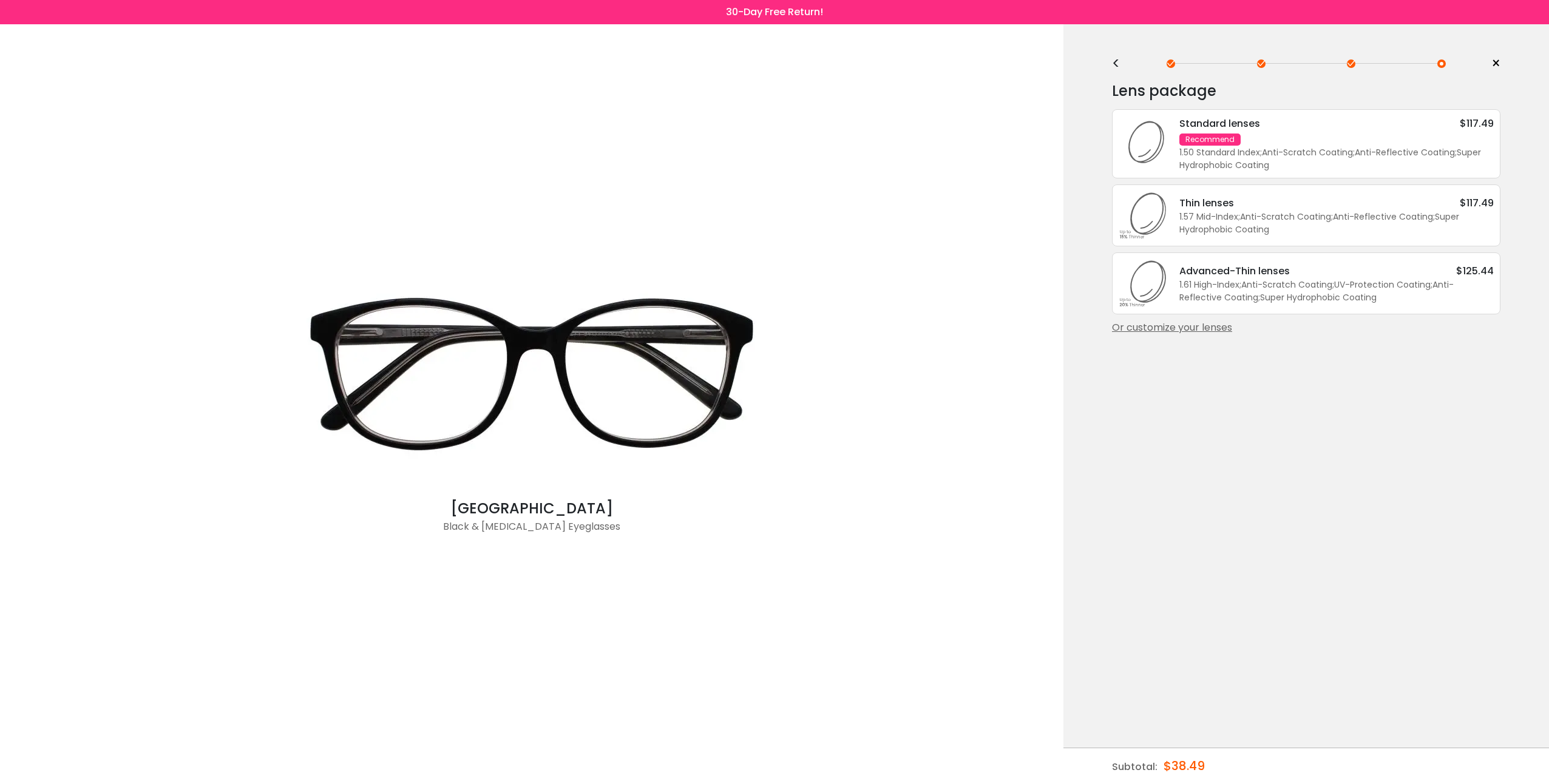
click at [1515, 392] on div "< × Choose your usage Single Vision (Distance) This lens helps you see details …" at bounding box center [1305, 404] width 485 height 759
drag, startPoint x: 1260, startPoint y: 454, endPoint x: 1266, endPoint y: 256, distance: 198.1
click at [1262, 449] on div "< × Choose your usage Single Vision (Distance) This lens helps you see details …" at bounding box center [1305, 404] width 485 height 759
click at [1306, 135] on div "Standard lenses $117.49 Recommend 1.50 Standard Index ; Anti-Scratch Coating ; …" at bounding box center [1330, 143] width 327 height 56
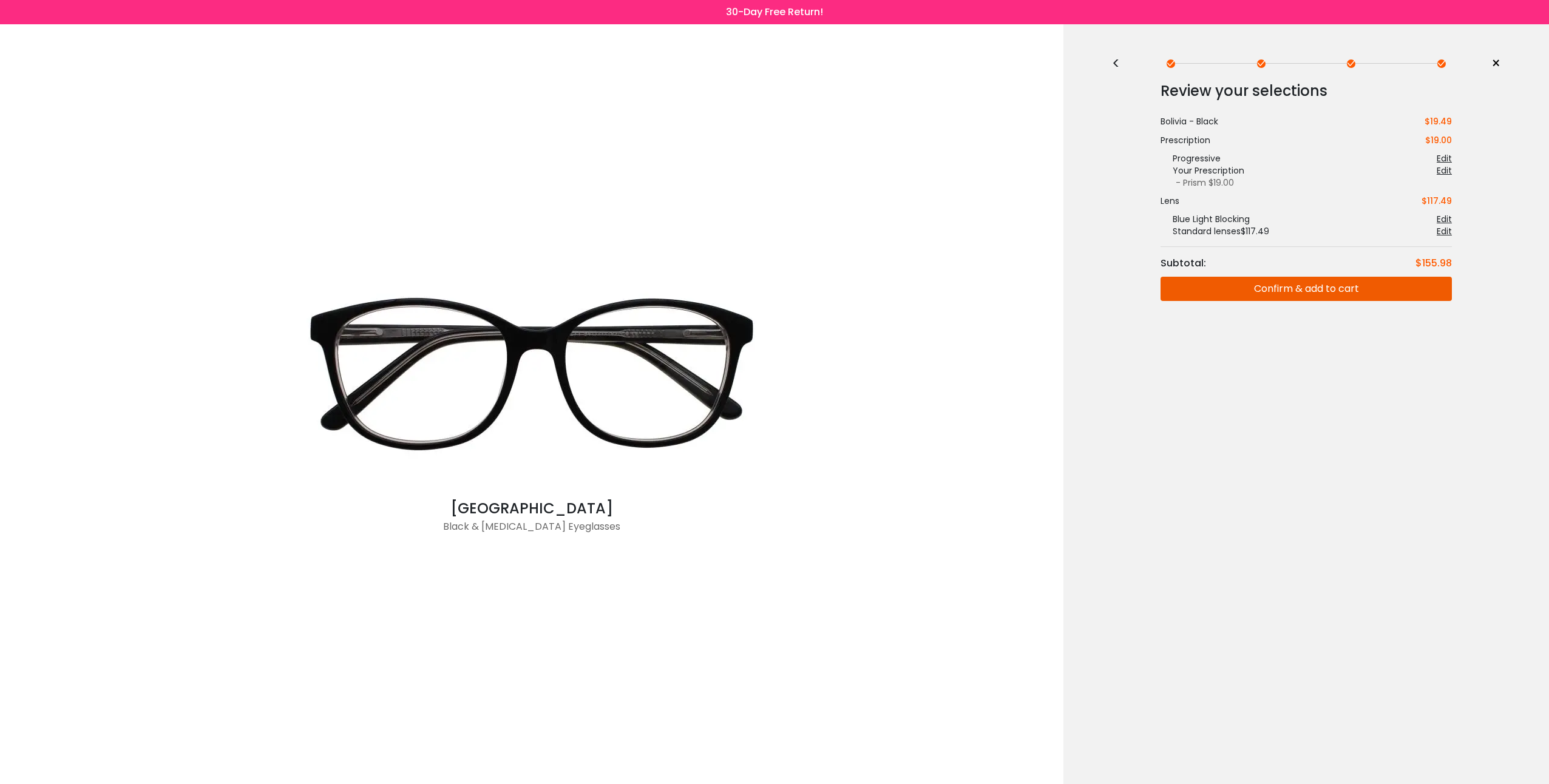
click at [1398, 407] on div "< × Choose your usage Single Vision (Distance) This lens helps you see details …" at bounding box center [1305, 404] width 485 height 759
click at [1206, 531] on div "< × Choose your usage Single Vision (Distance) This lens helps you see details …" at bounding box center [1305, 404] width 485 height 759
click at [1523, 238] on div "< × Choose your usage Single Vision (Distance) This lens helps you see details …" at bounding box center [1305, 404] width 485 height 759
click at [1447, 231] on div "Edit" at bounding box center [1444, 231] width 15 height 12
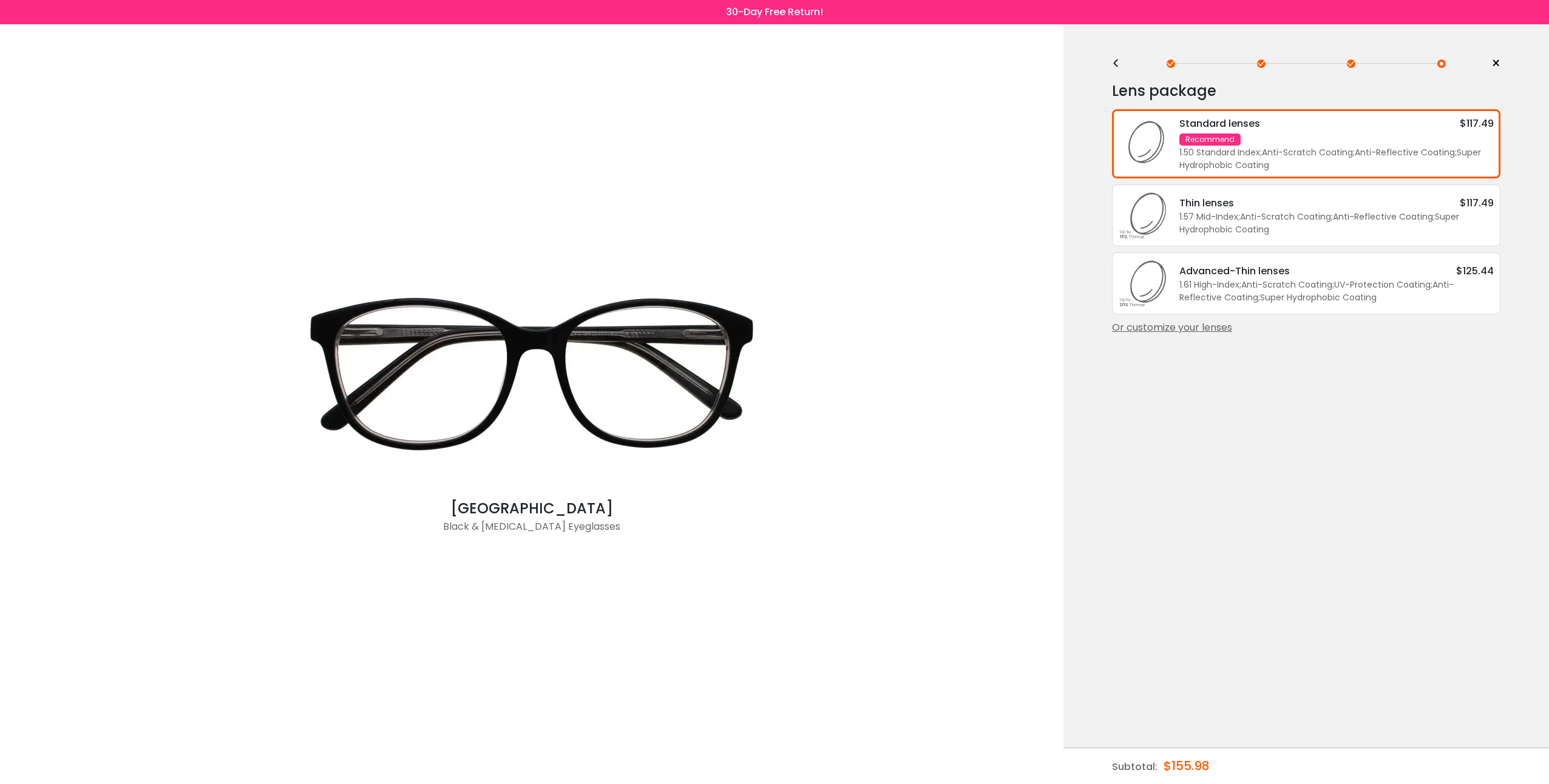
click at [1361, 394] on div "< × Choose your usage Single Vision (Distance) This lens helps you see details …" at bounding box center [1305, 404] width 485 height 759
click at [1180, 324] on div "Or customize your lenses" at bounding box center [1306, 327] width 389 height 14
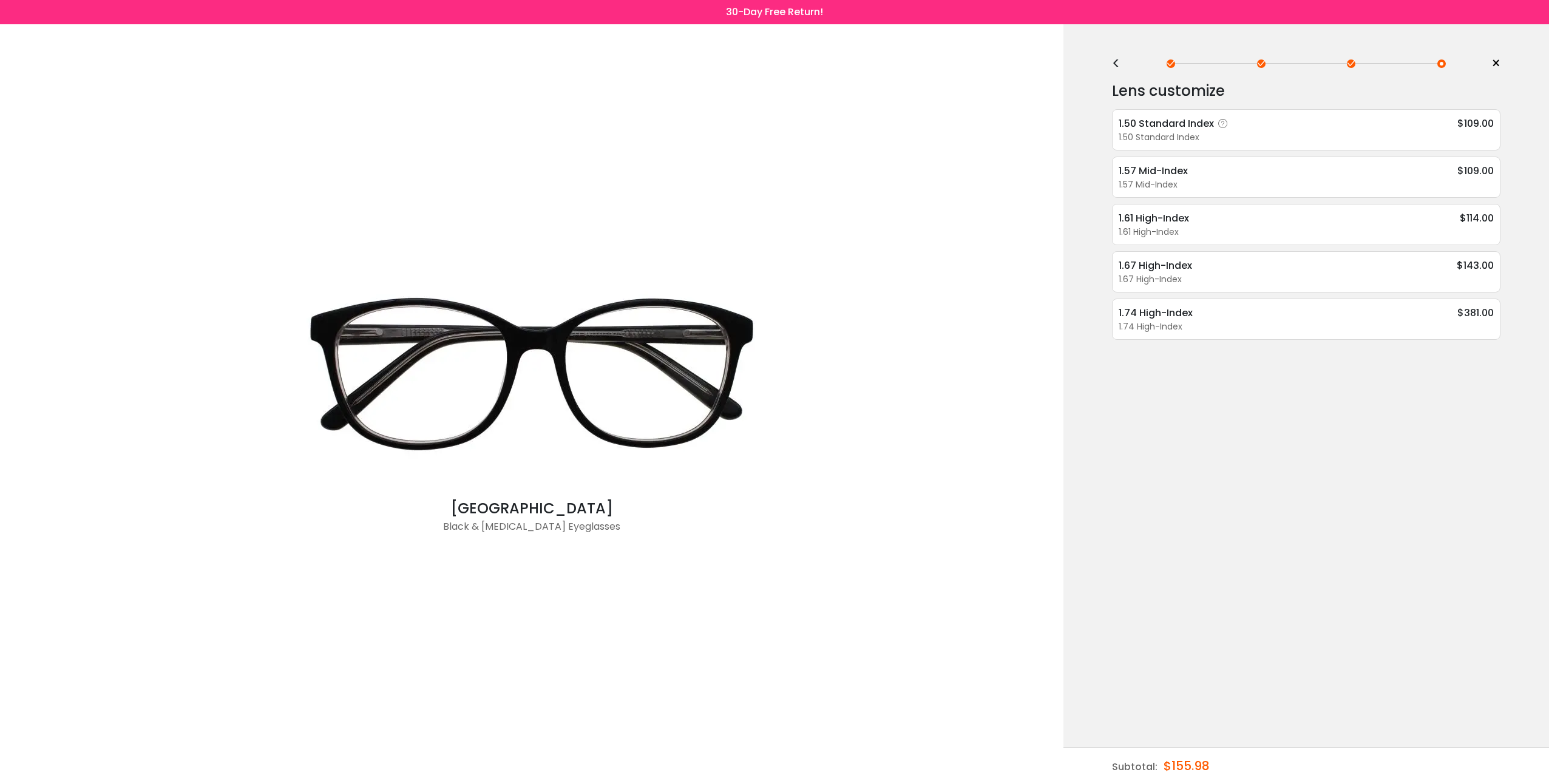
click at [1220, 126] on icon at bounding box center [1223, 123] width 12 height 12
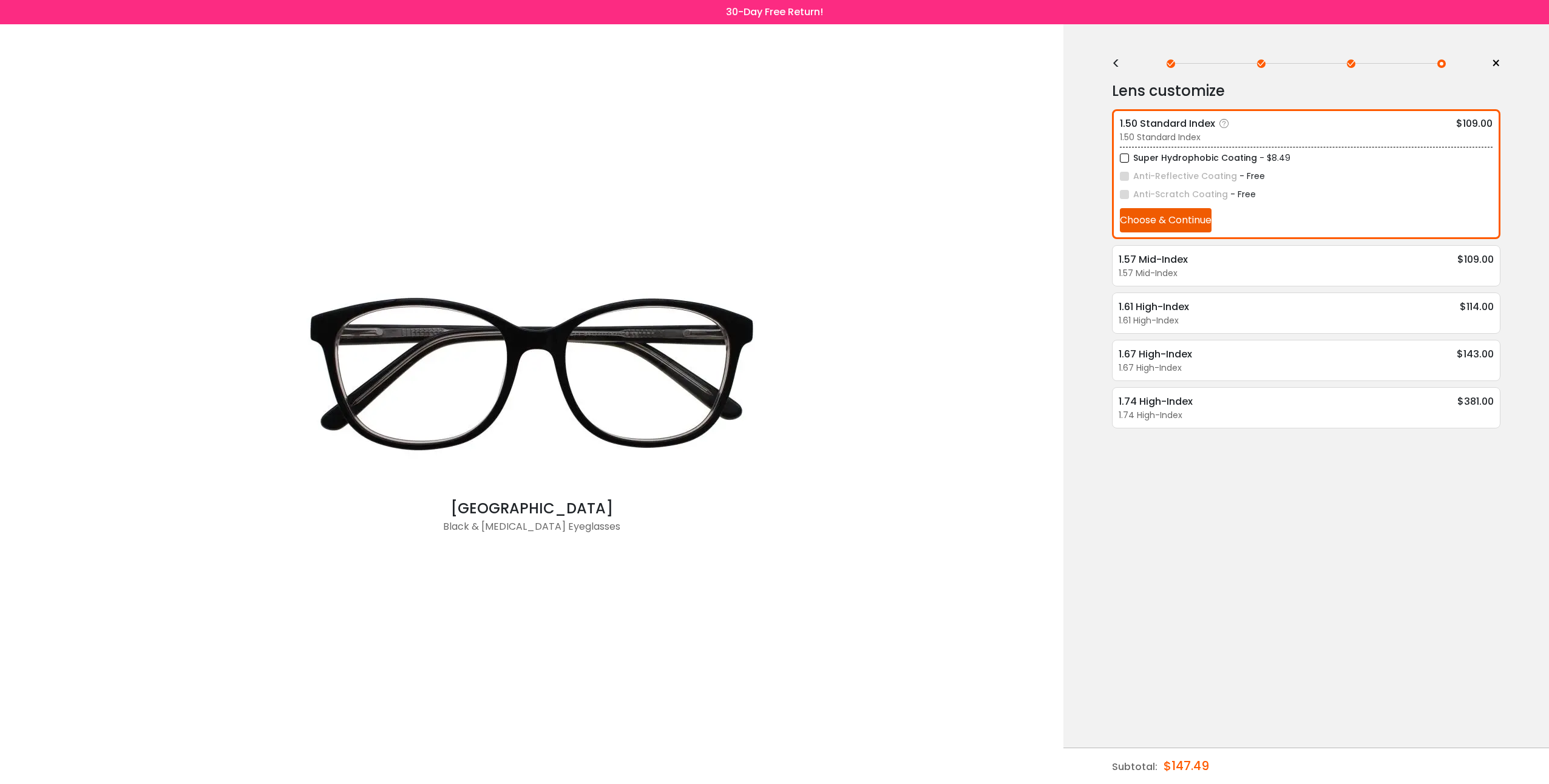
click at [1123, 158] on label "Super Hydrophobic Coating" at bounding box center [1188, 158] width 137 height 15
click at [1161, 221] on button "Choose & Continue" at bounding box center [1165, 220] width 92 height 24
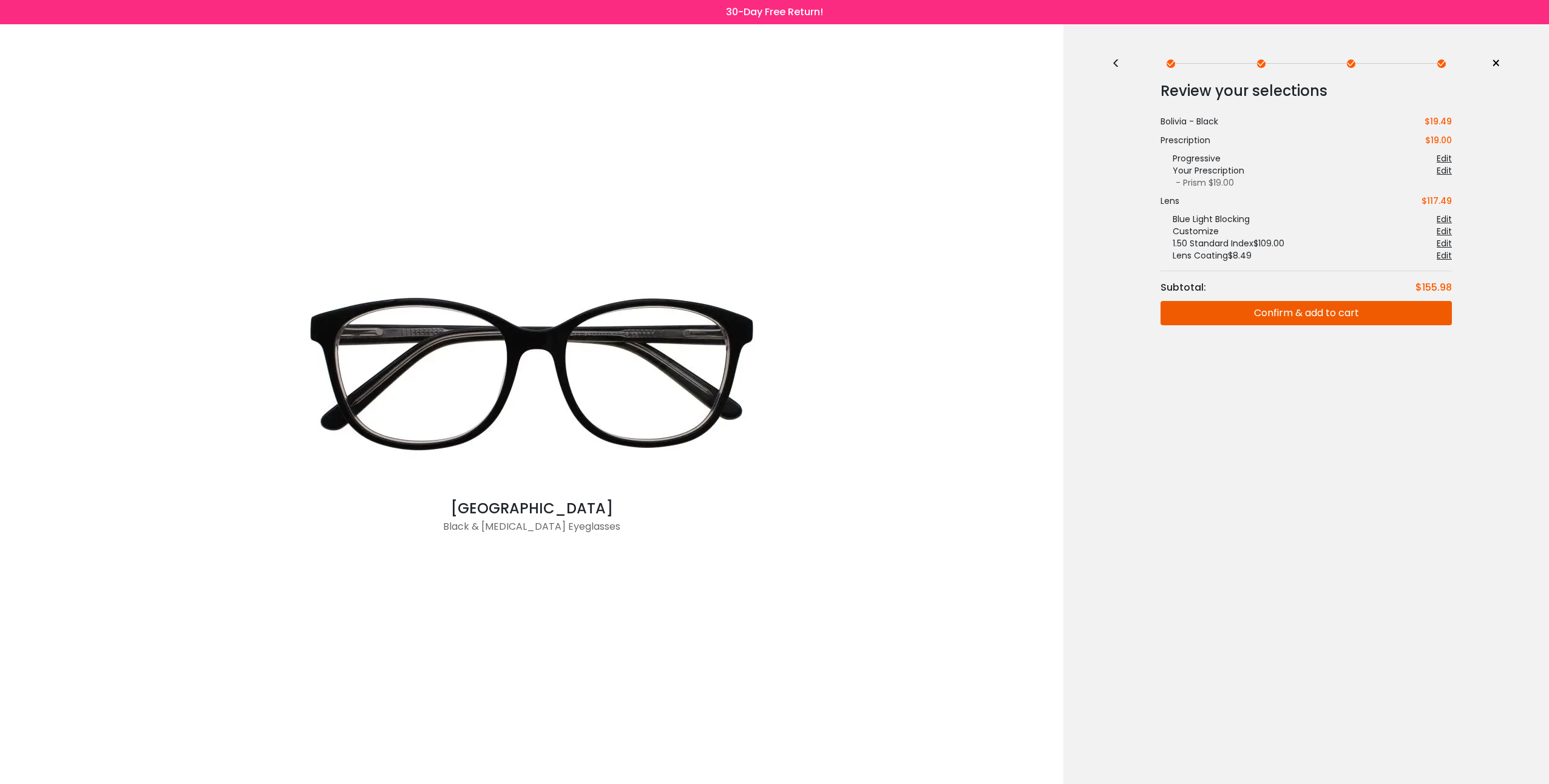
click at [1369, 457] on div "< × Choose your usage Single Vision (Distance) This lens helps you see details …" at bounding box center [1305, 404] width 485 height 759
click at [1444, 230] on div "Edit" at bounding box center [1444, 231] width 15 height 12
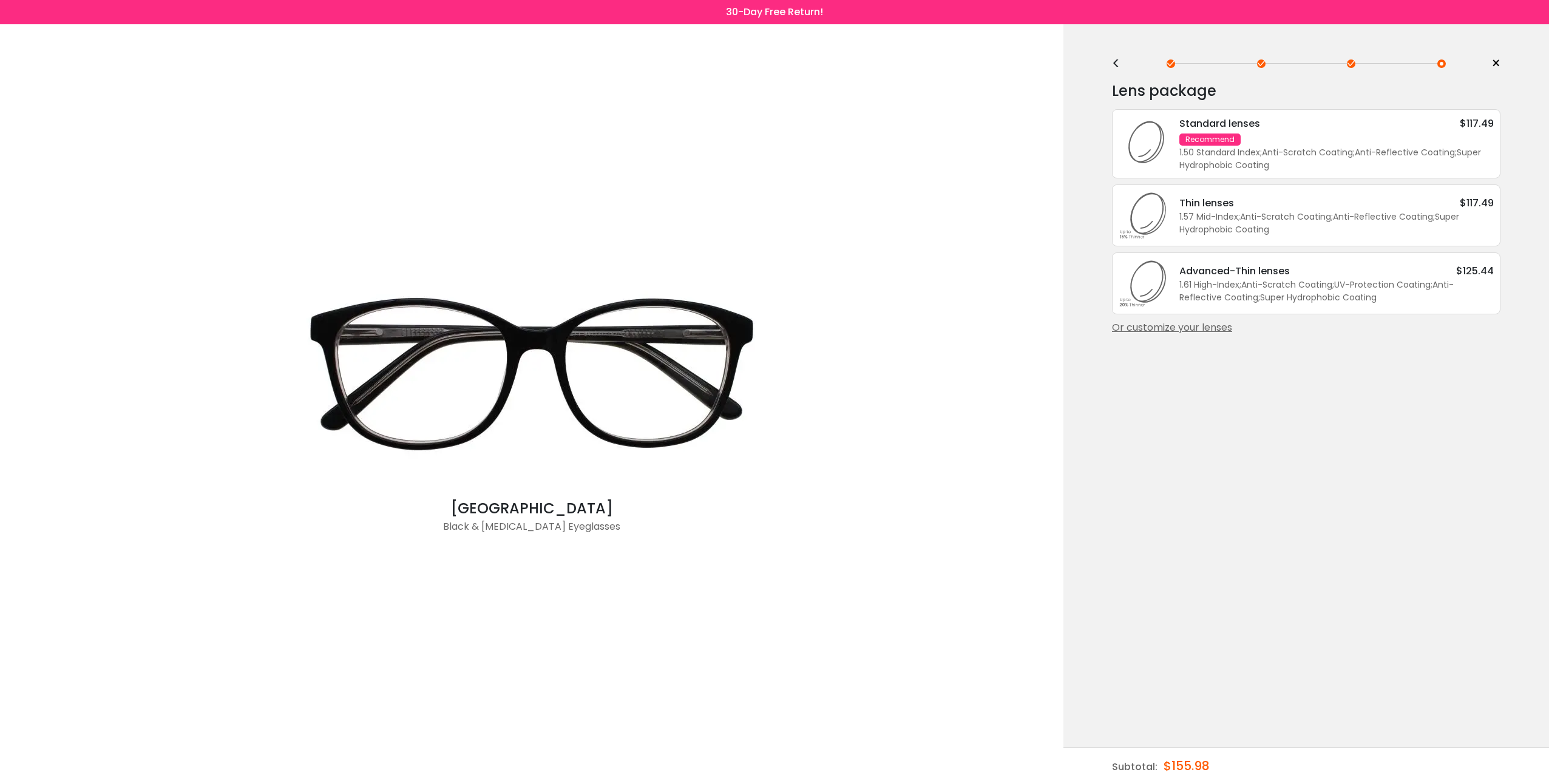
click at [1120, 63] on div "<" at bounding box center [1121, 64] width 18 height 10
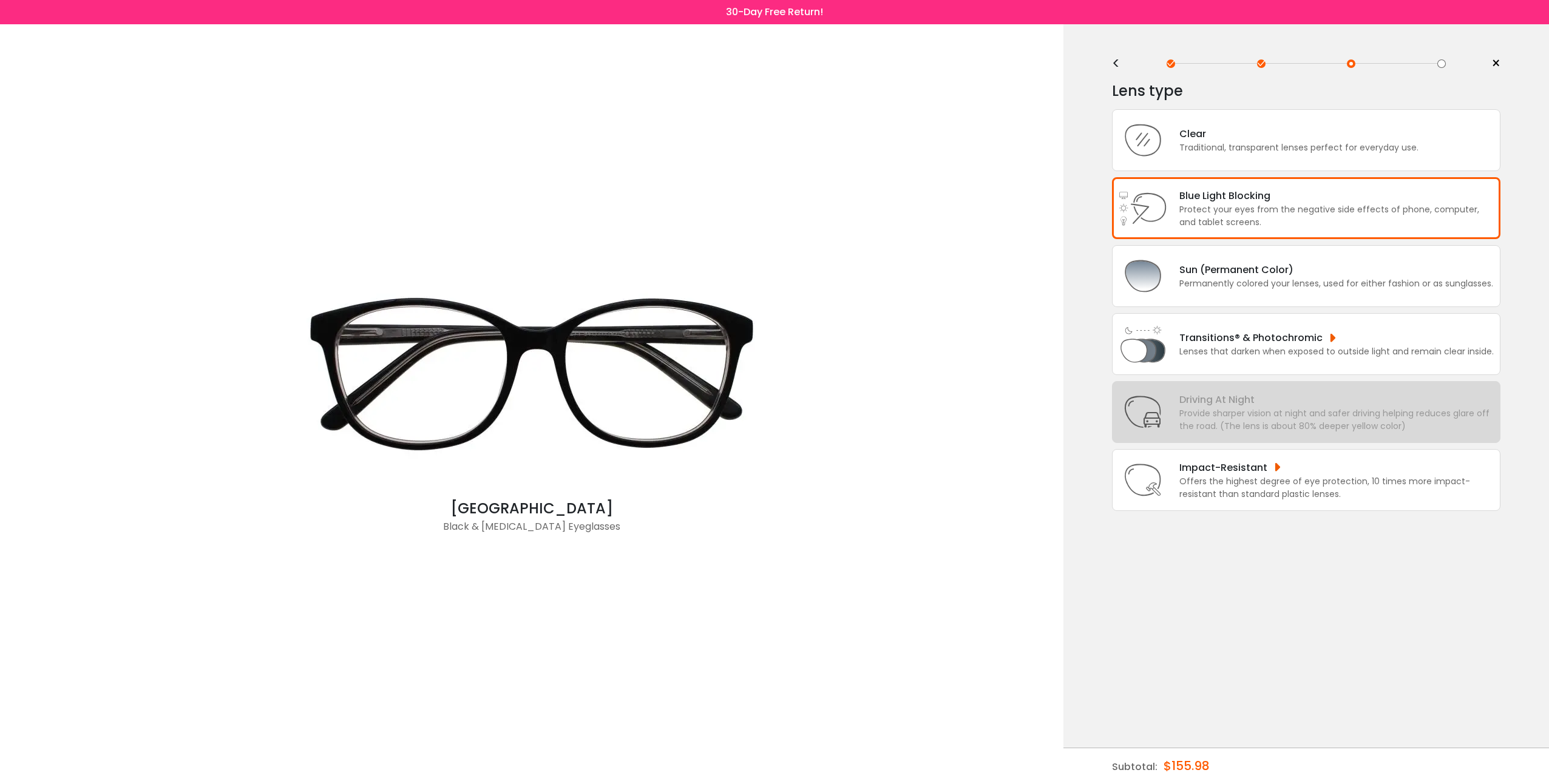
click at [1119, 64] on div "<" at bounding box center [1121, 64] width 18 height 10
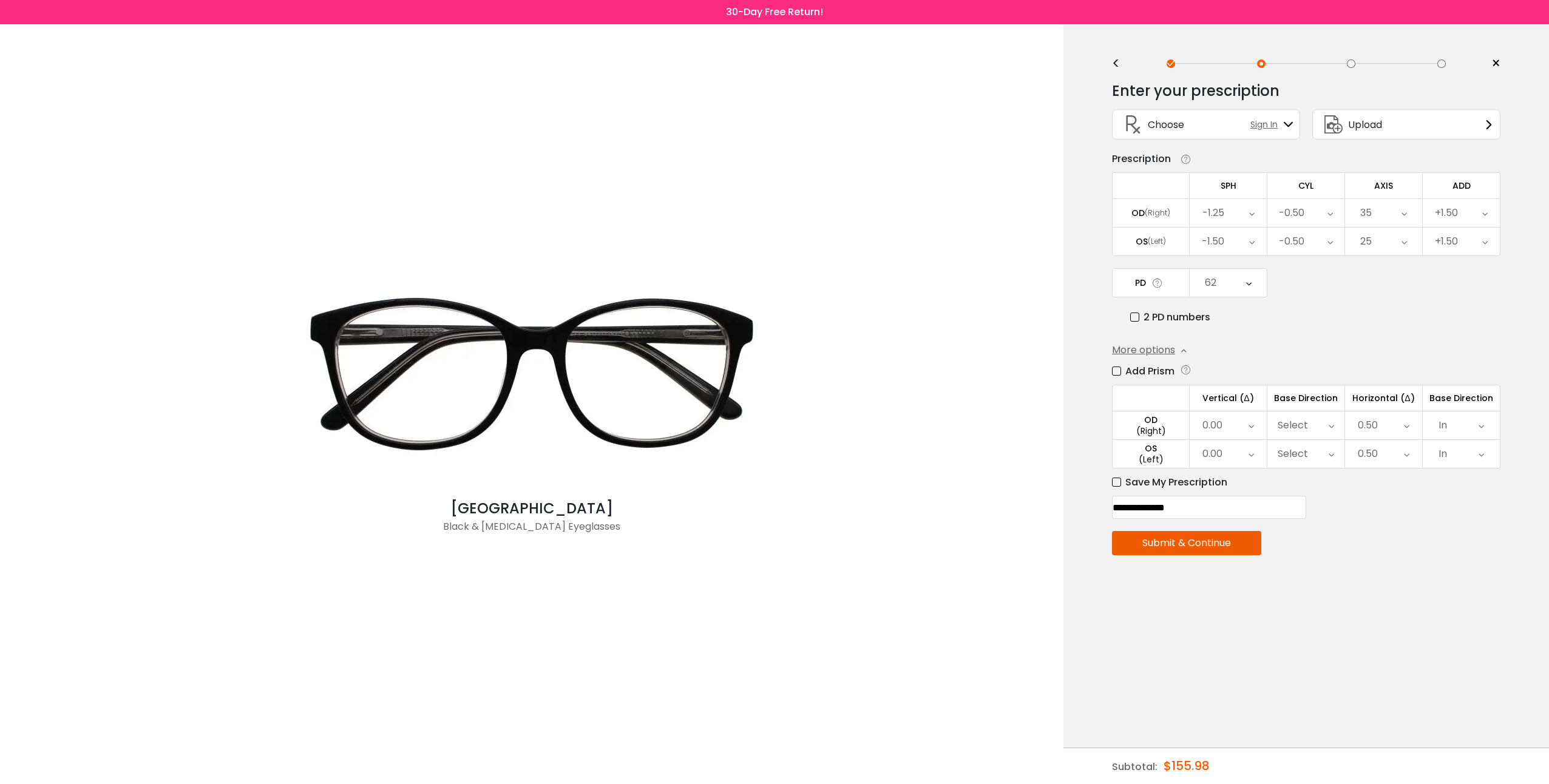
click at [1145, 348] on span "More options" at bounding box center [1143, 350] width 63 height 14
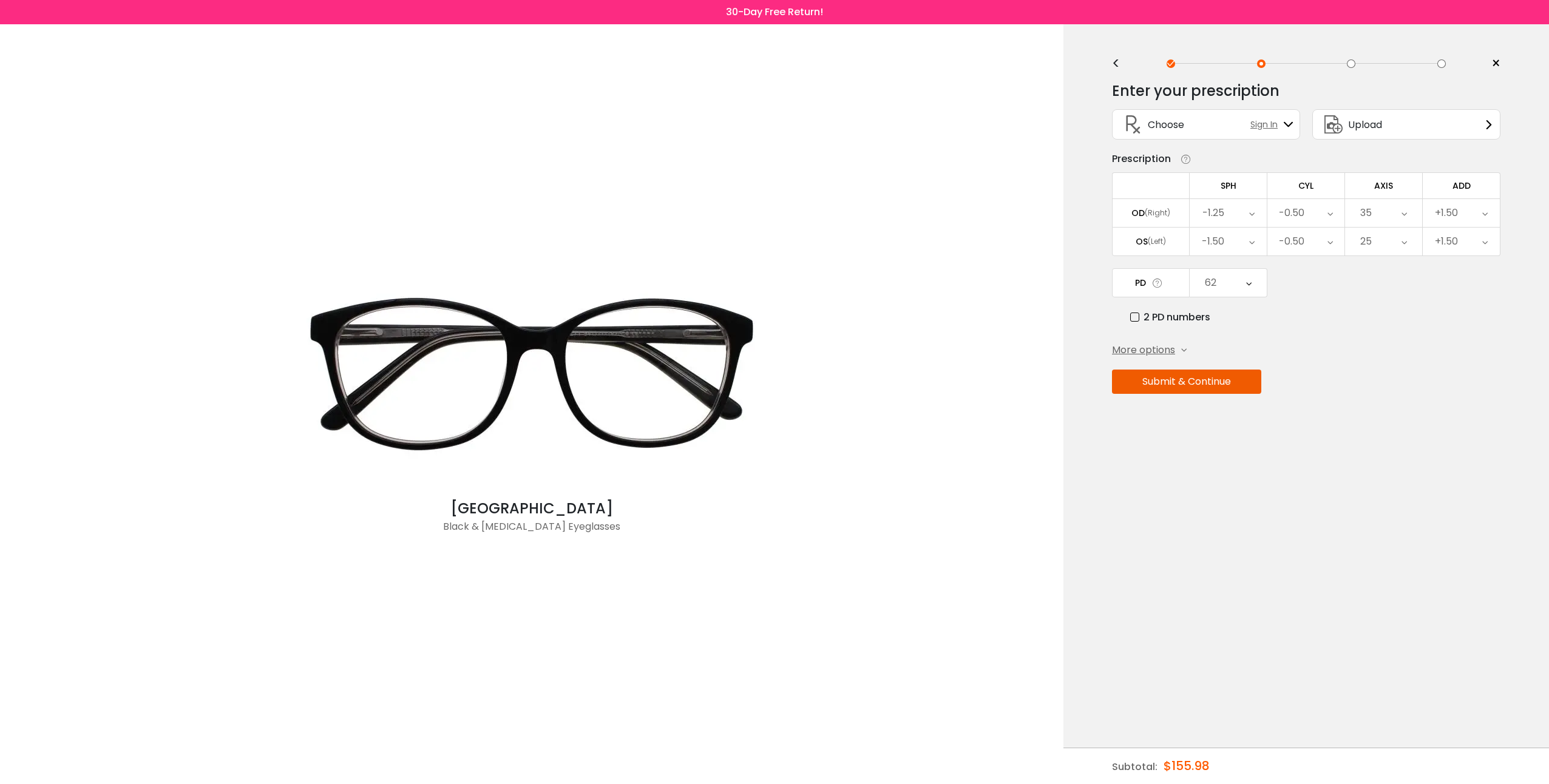
click at [1145, 348] on span "More options" at bounding box center [1143, 350] width 63 height 14
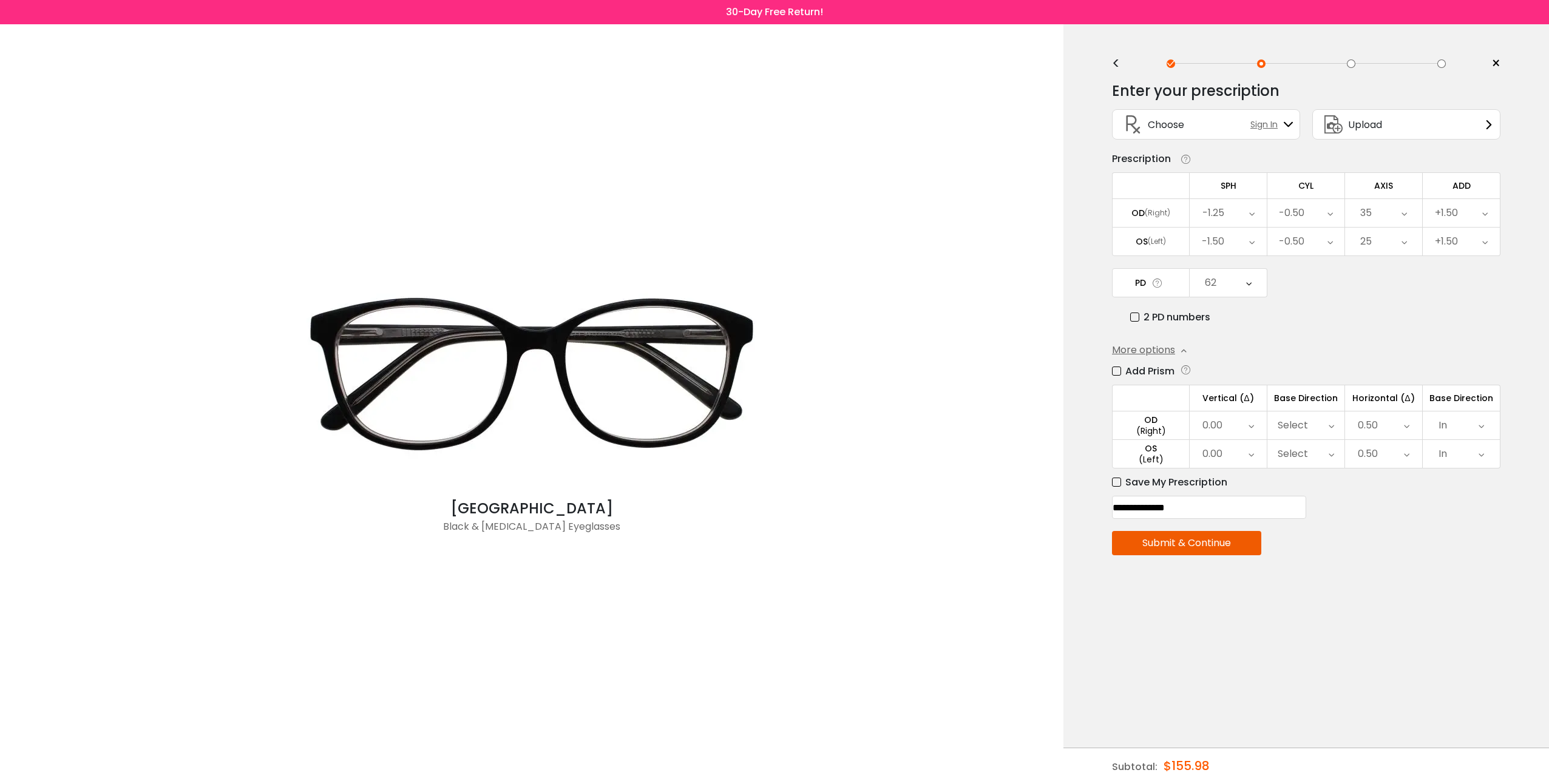
click at [1118, 63] on div "<" at bounding box center [1121, 64] width 18 height 10
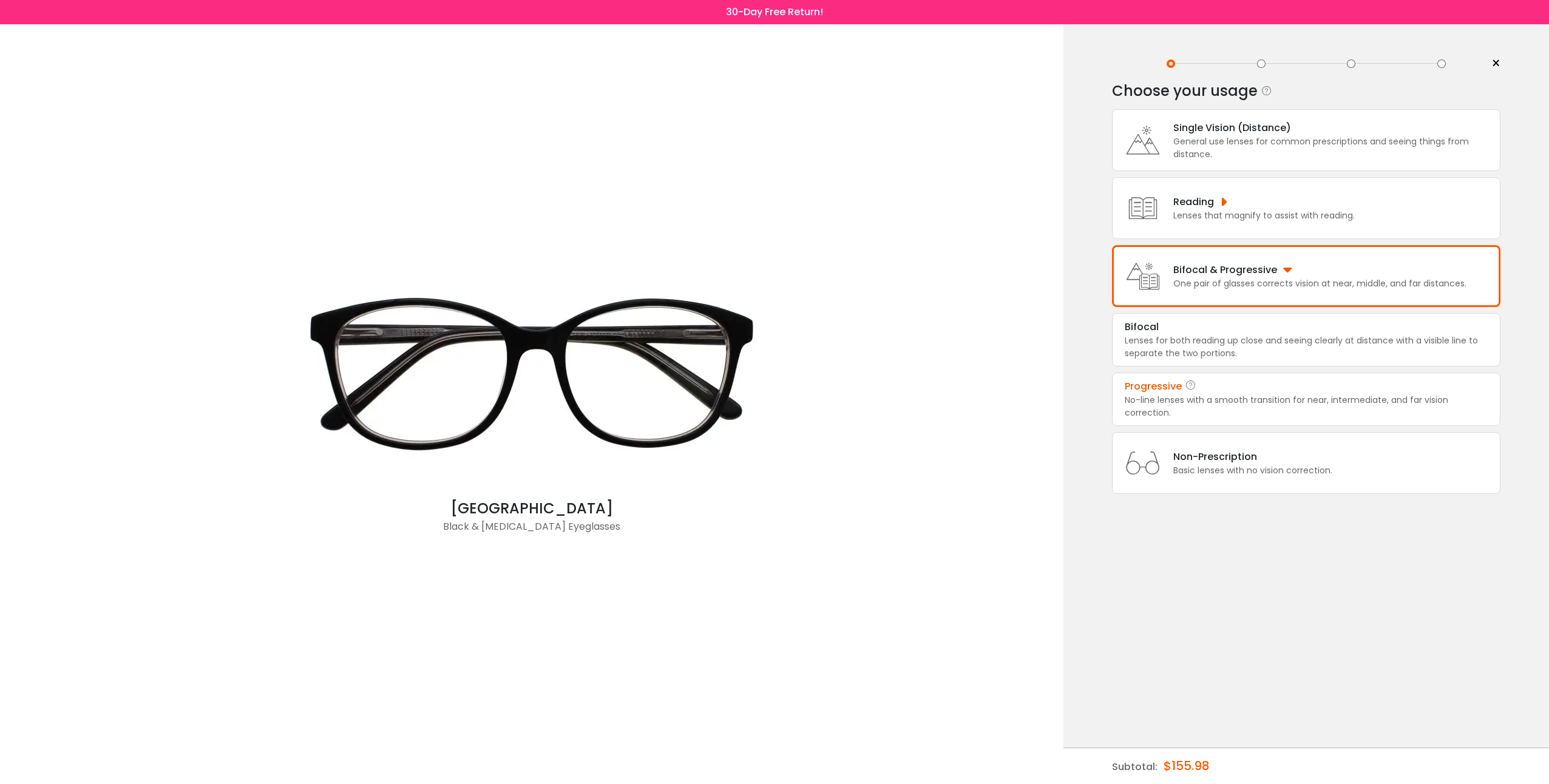
click at [1285, 269] on div "Bifocal & Progressive" at bounding box center [1319, 270] width 293 height 15
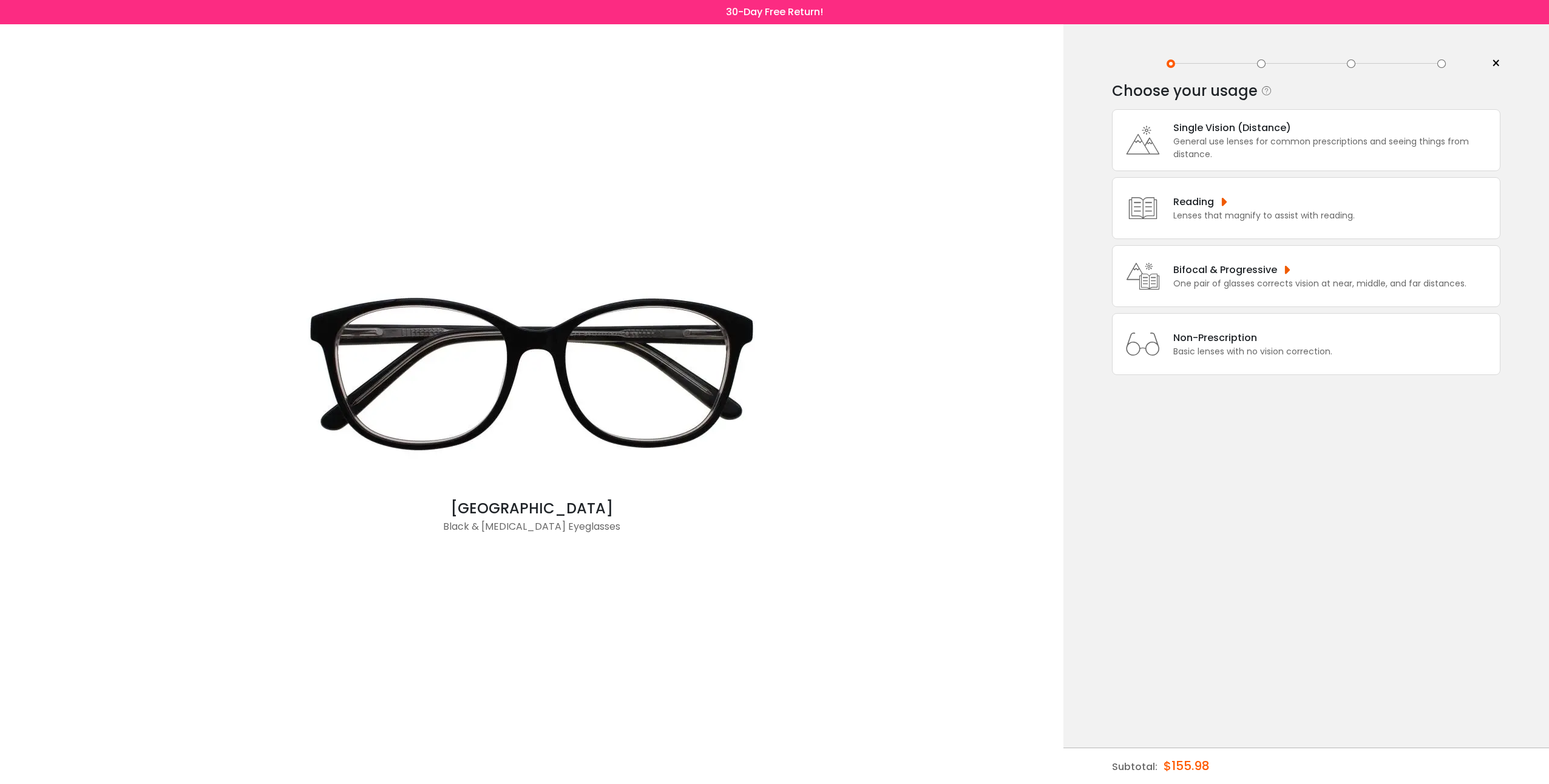
click at [1285, 269] on div "Bifocal & Progressive" at bounding box center [1319, 270] width 293 height 15
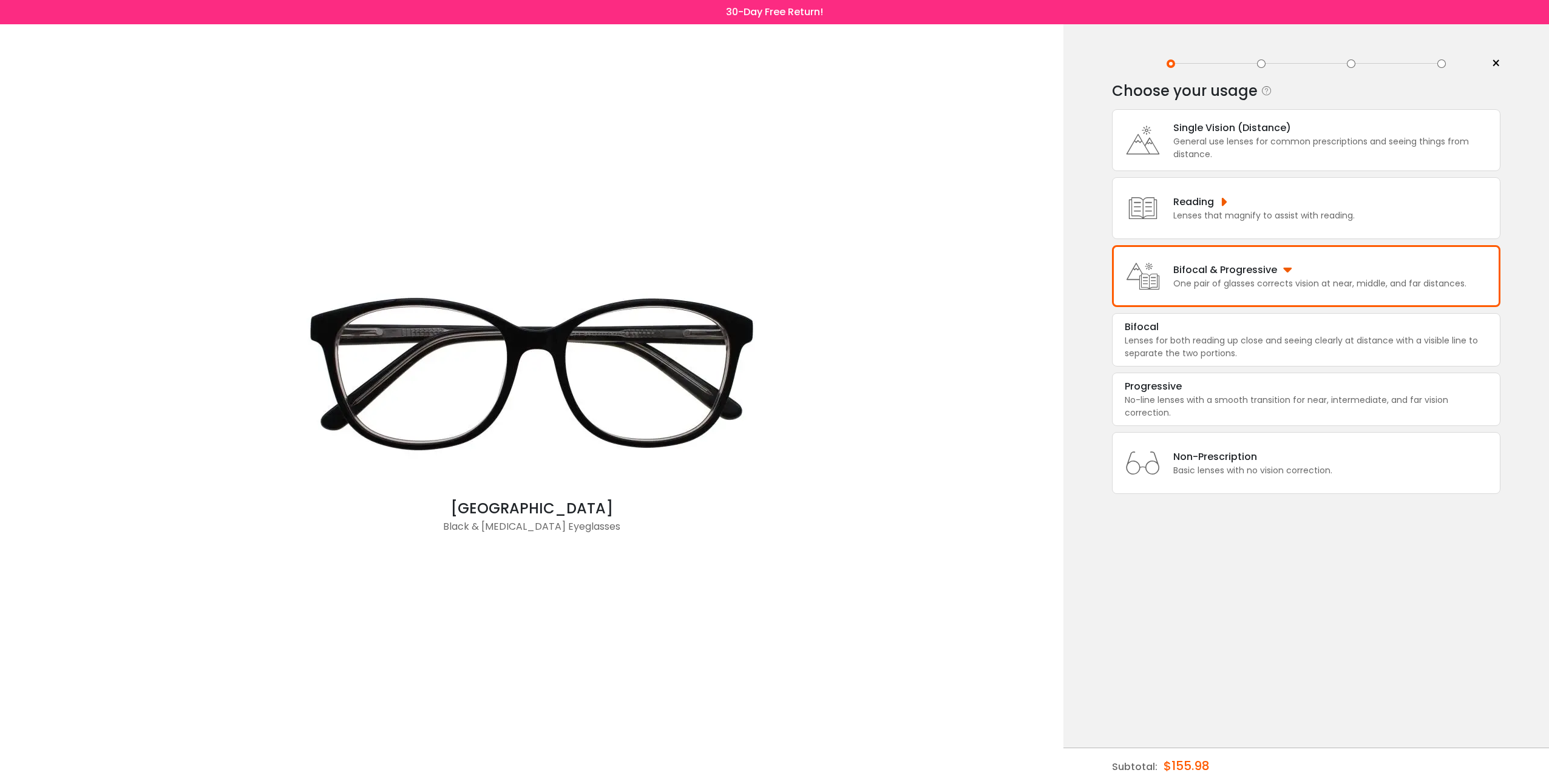
click at [1223, 203] on div "Reading" at bounding box center [1263, 202] width 182 height 15
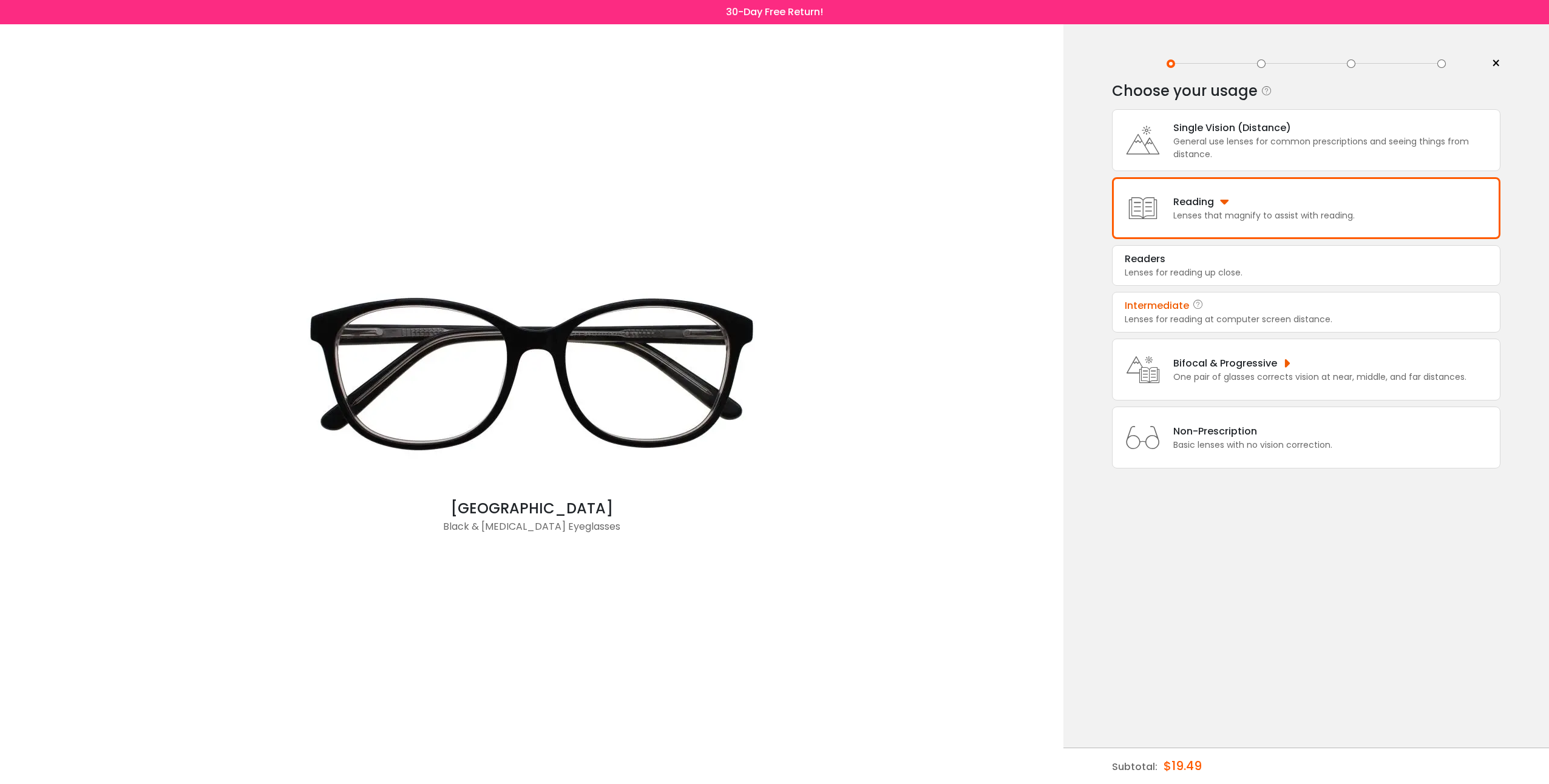
click at [1352, 305] on div "Intermediate" at bounding box center [1305, 305] width 363 height 14
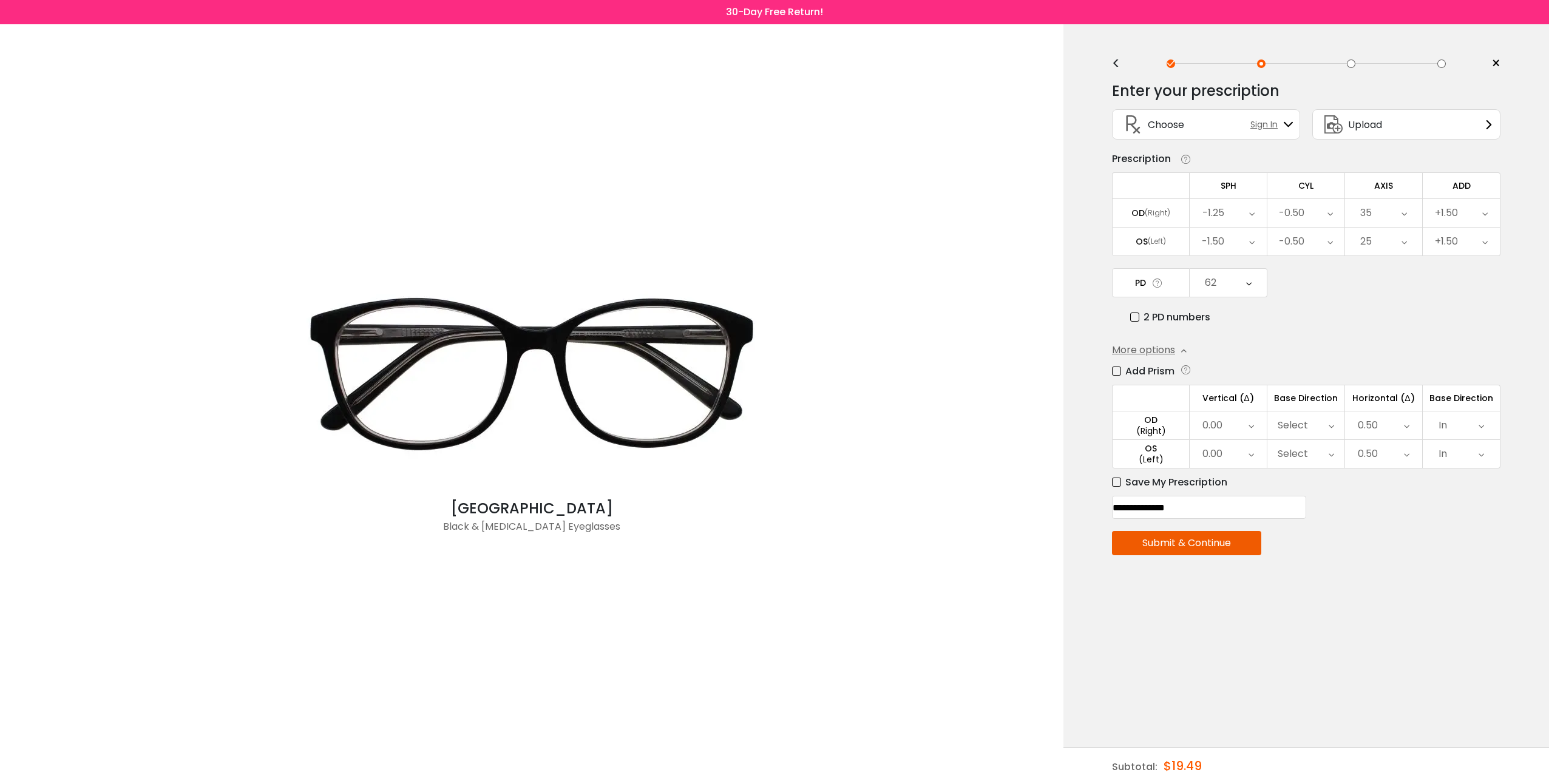
click at [1185, 548] on button "Submit & Continue" at bounding box center [1186, 543] width 150 height 24
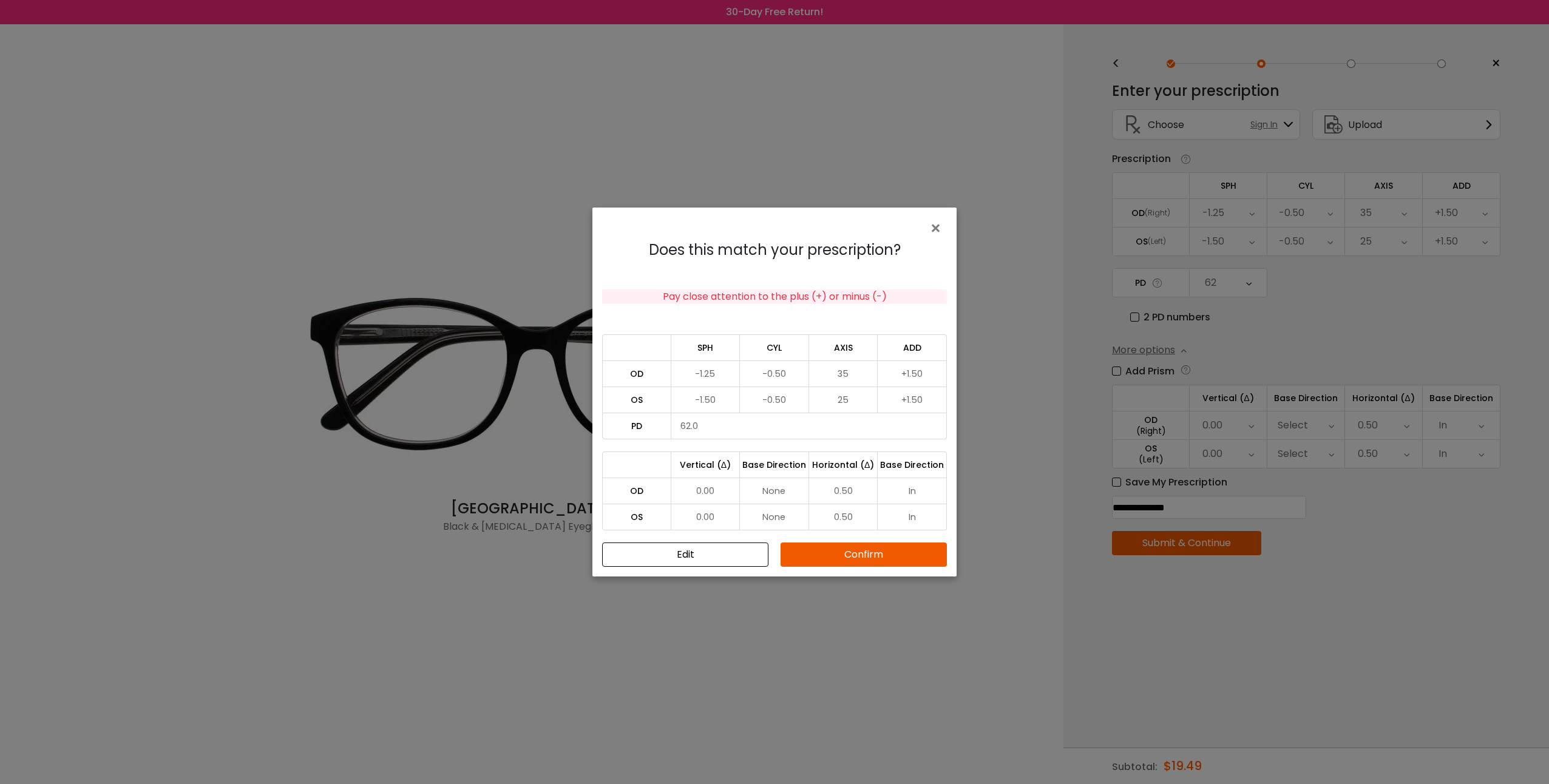
click at [906, 559] on button "Confirm" at bounding box center [863, 555] width 166 height 24
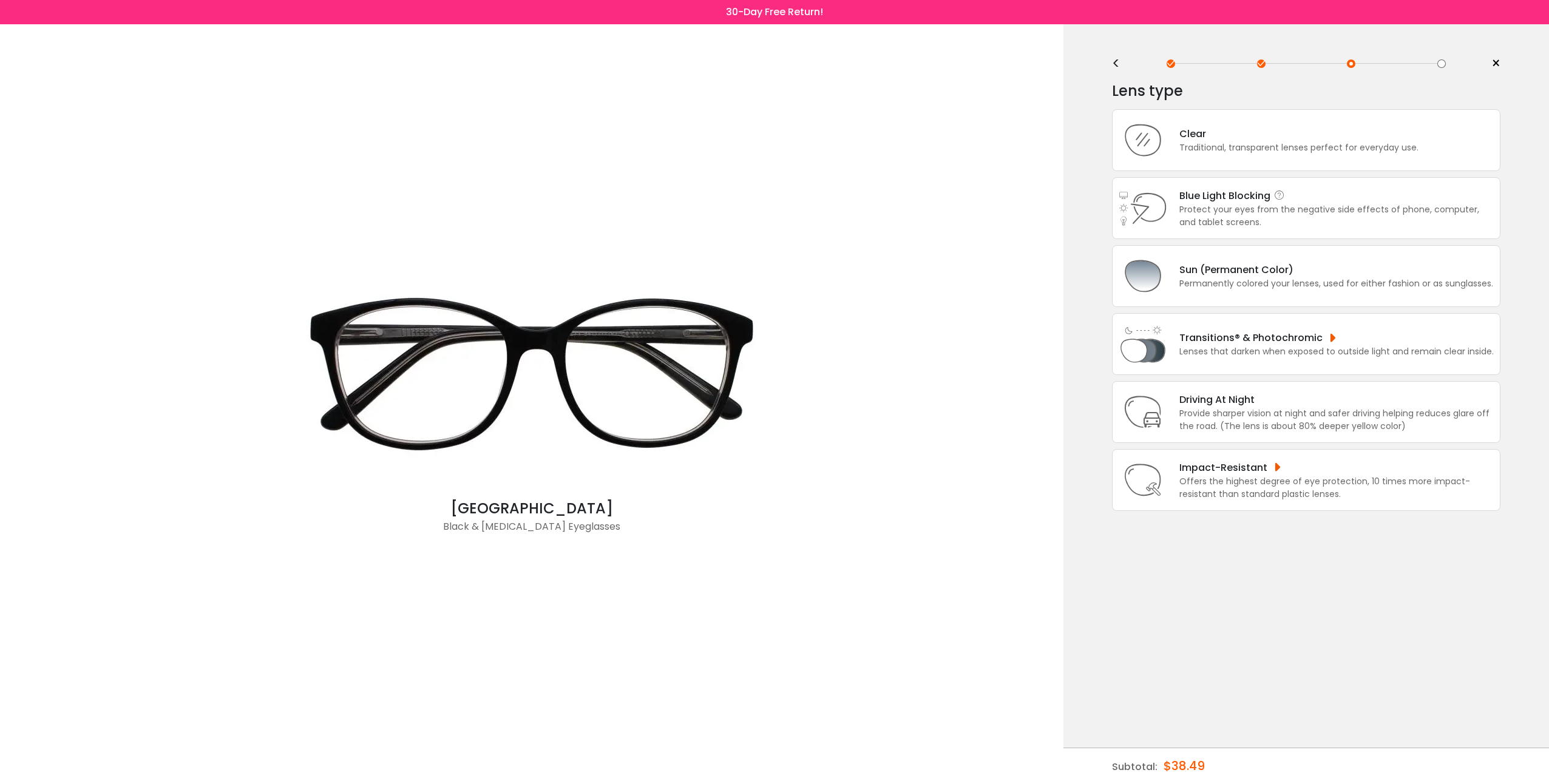
click at [1381, 203] on div "Protect your eyes from the negative side effects of phone, computer, and tablet…" at bounding box center [1336, 216] width 315 height 25
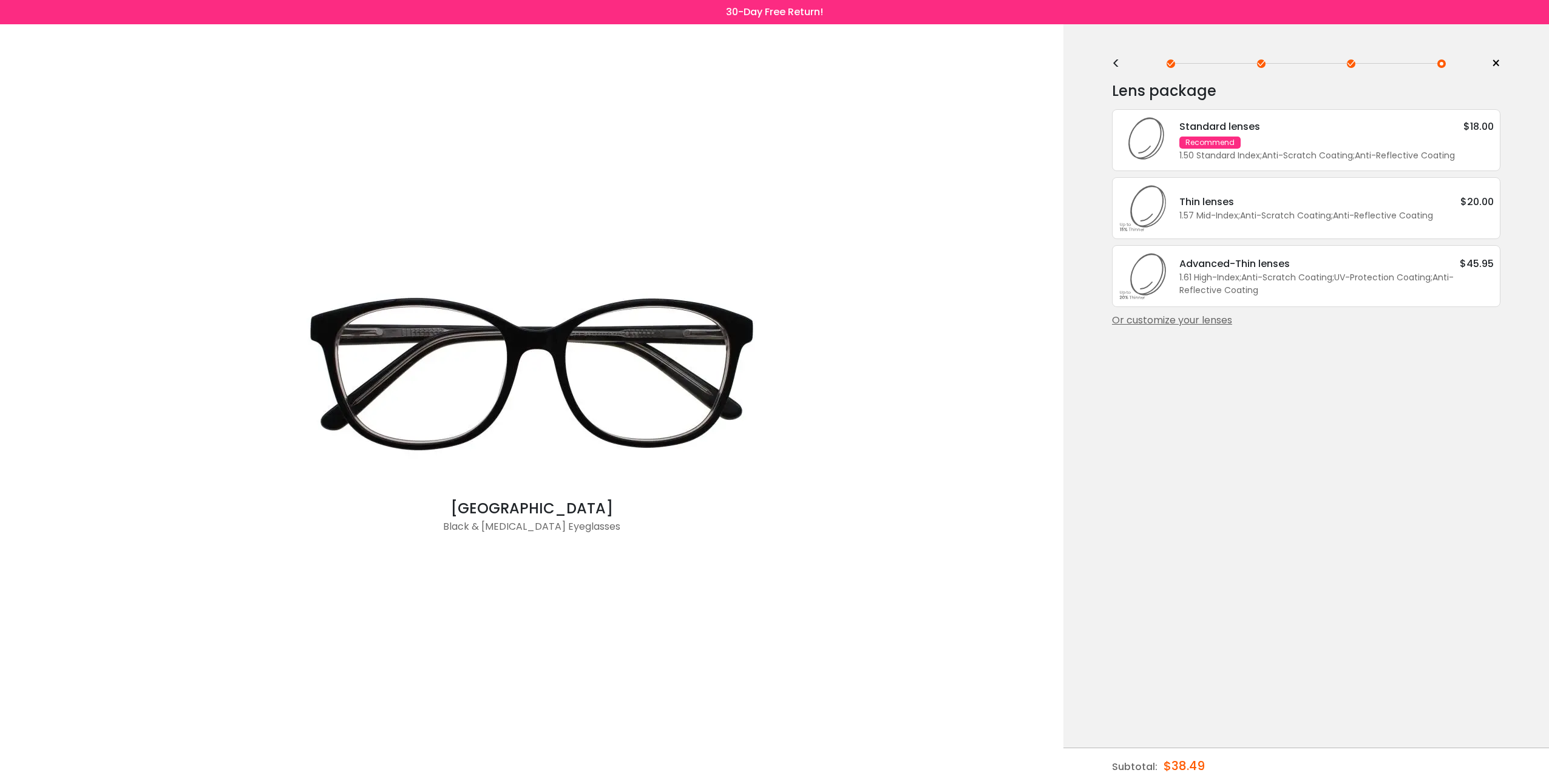
click at [1340, 143] on div "Standard lenses $18.00 Recommend 1.50 Standard Index ; Anti-Scratch Coating ; A…" at bounding box center [1330, 141] width 327 height 43
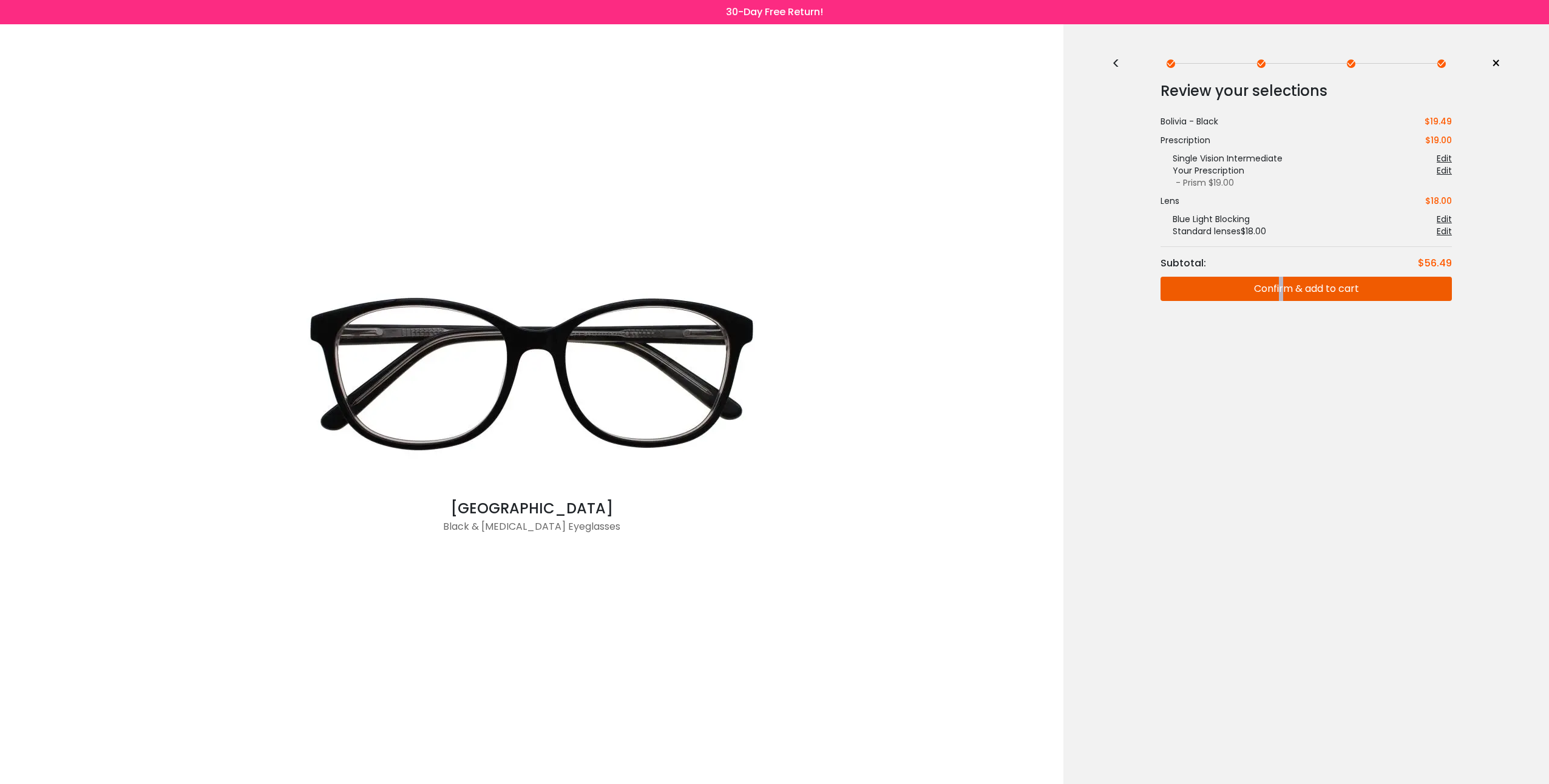
click at [1281, 421] on div "< × Choose your usage Single Vision (Distance) This lens helps you see details …" at bounding box center [1305, 404] width 485 height 759
drag, startPoint x: 1281, startPoint y: 421, endPoint x: 1500, endPoint y: 342, distance: 232.8
click at [1499, 342] on div "Review your selections Subtotal: $56.49 Bolivia - Black $19.49 Prescription $19…" at bounding box center [1306, 220] width 389 height 295
click at [1444, 159] on div "Edit" at bounding box center [1444, 158] width 15 height 12
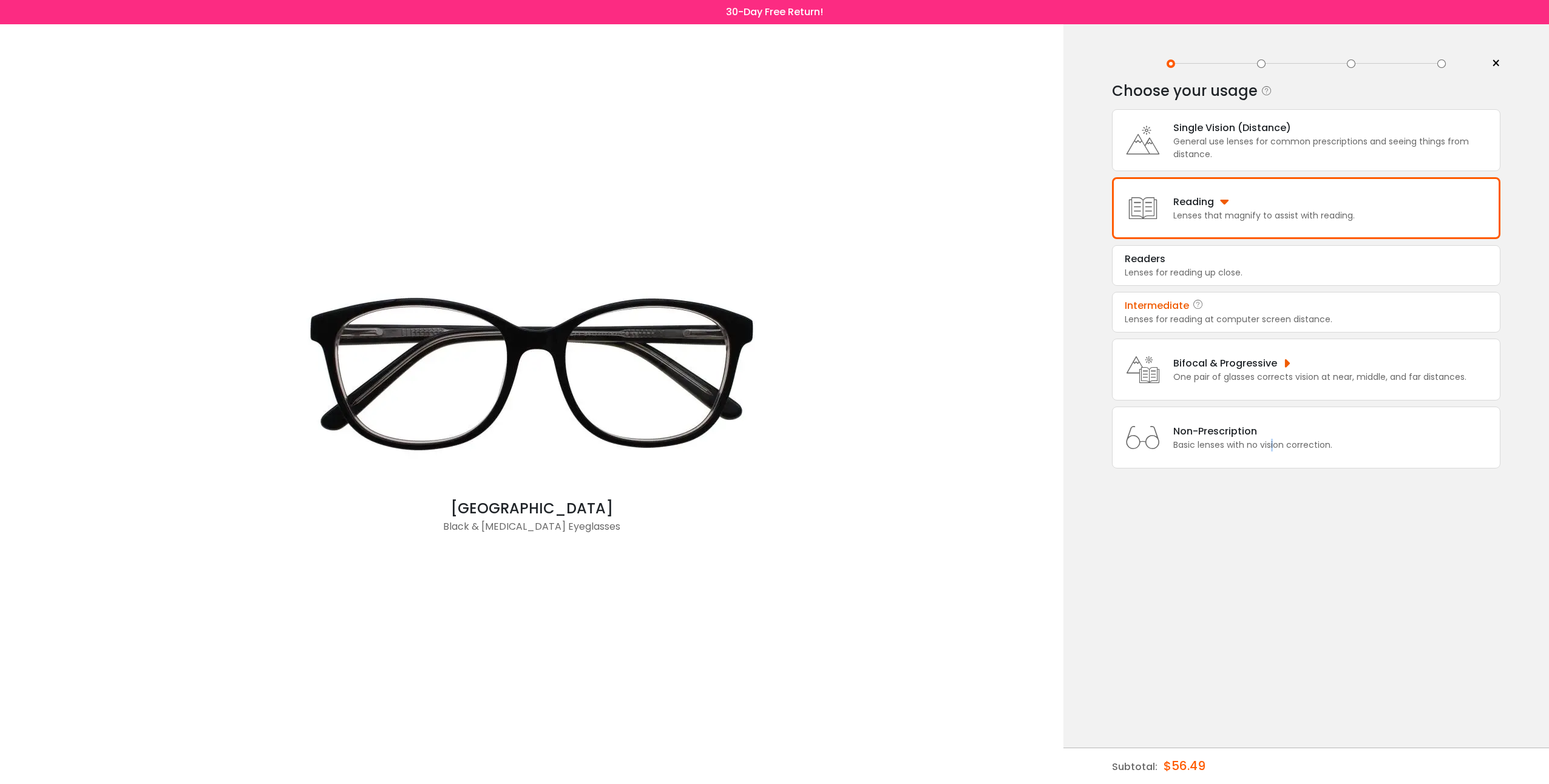
click at [1273, 614] on div "< × Choose your usage Single Vision (Distance) This lens helps you see details …" at bounding box center [1305, 404] width 485 height 759
click at [1237, 268] on div "Lenses for reading up close." at bounding box center [1305, 272] width 363 height 13
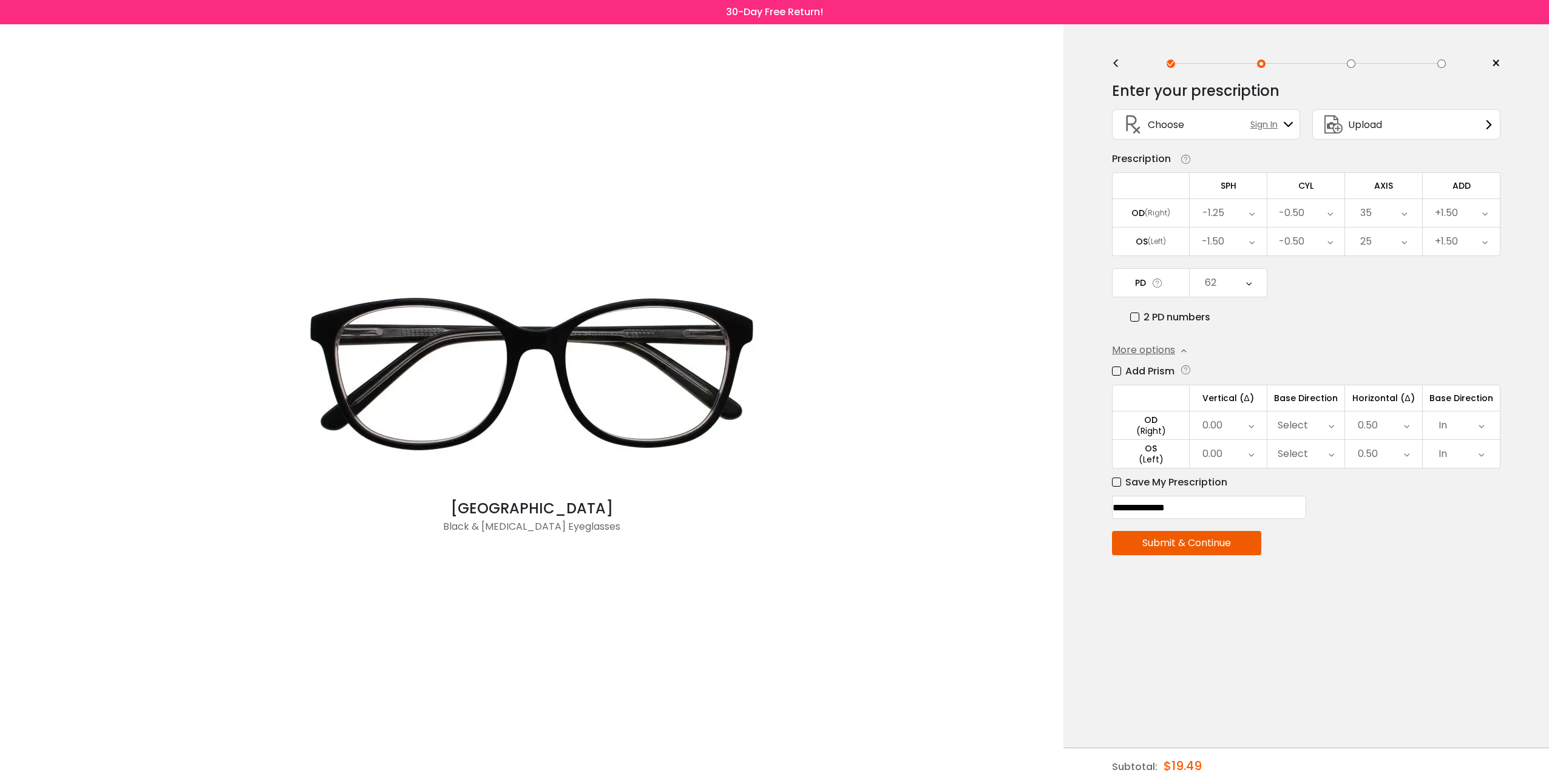
click at [1116, 66] on div "<" at bounding box center [1121, 64] width 18 height 10
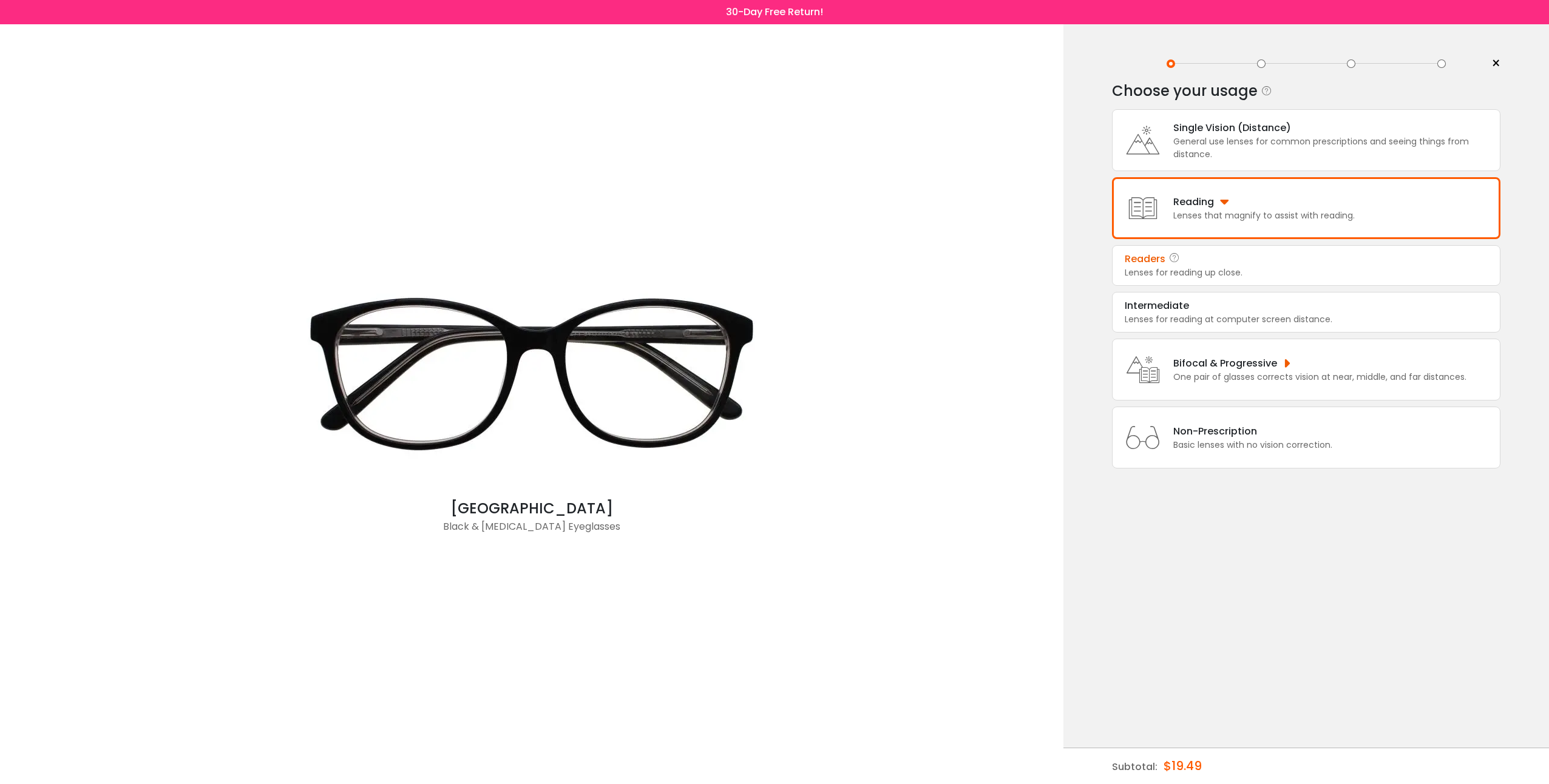
click at [1253, 126] on div "Single Vision (Distance)" at bounding box center [1333, 128] width 321 height 15
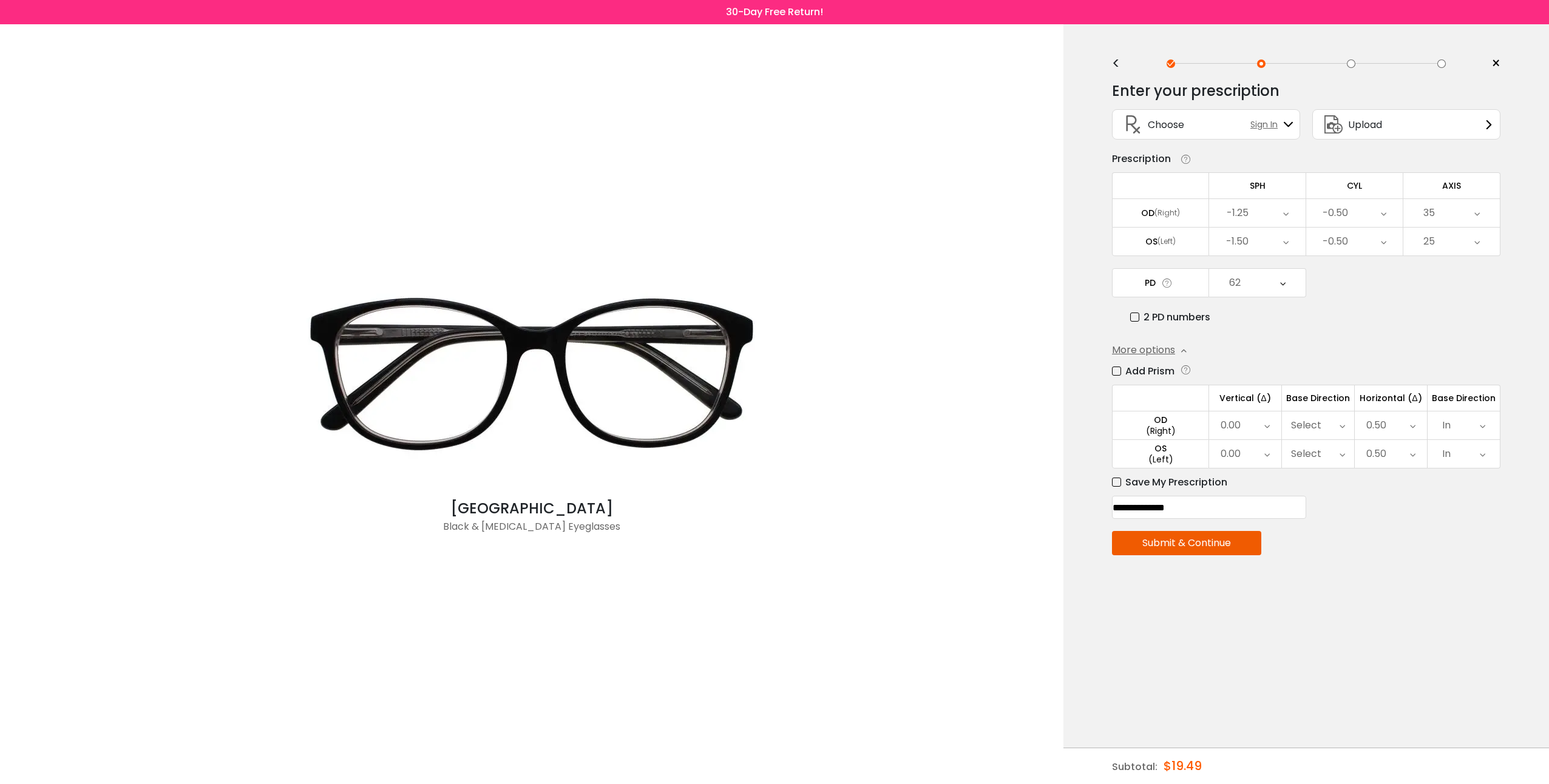
click at [1115, 62] on div "<" at bounding box center [1121, 64] width 18 height 10
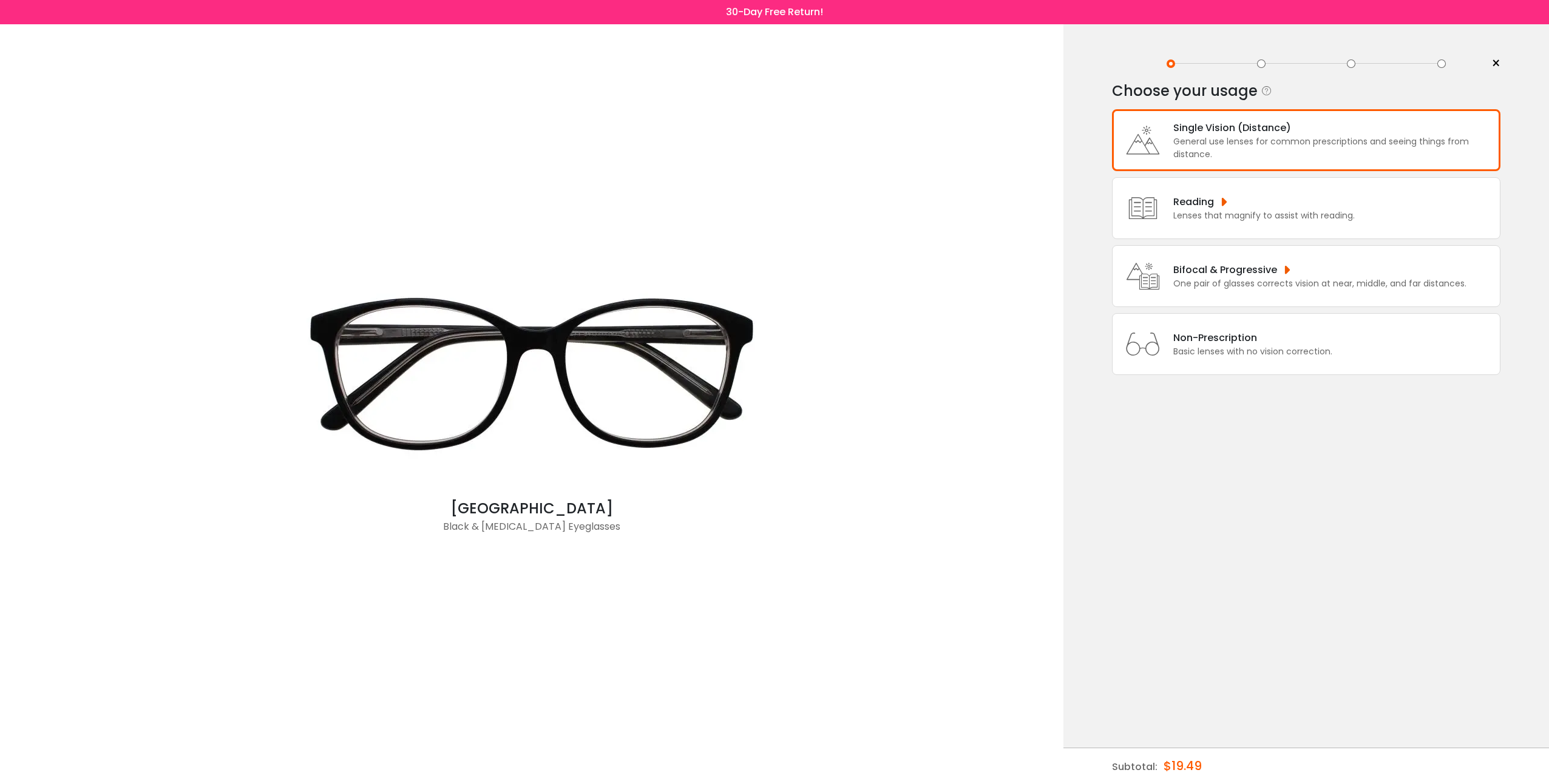
click at [1279, 268] on div "Bifocal & Progressive" at bounding box center [1319, 270] width 293 height 15
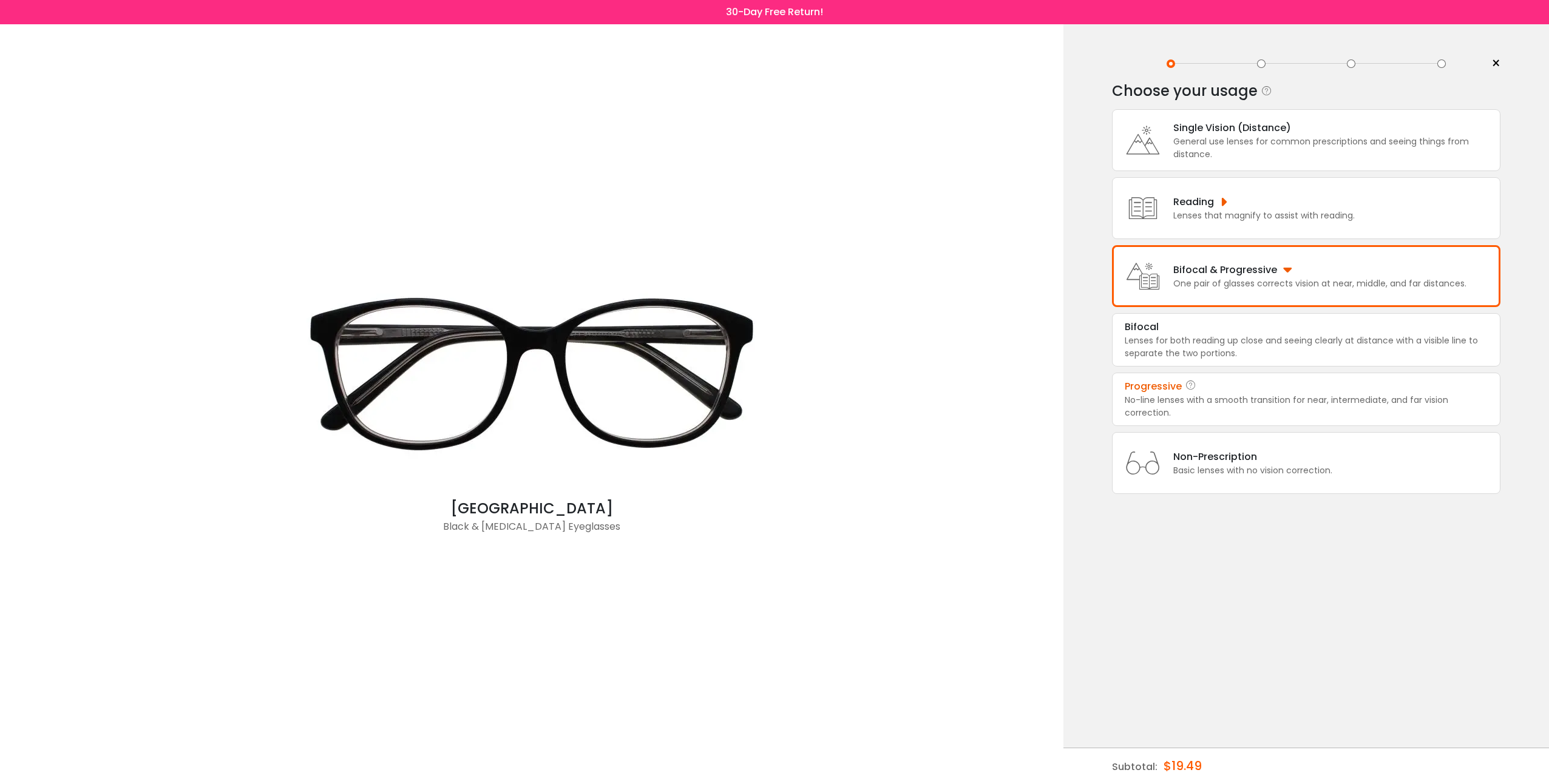
click at [1227, 382] on div "Progressive" at bounding box center [1305, 386] width 363 height 14
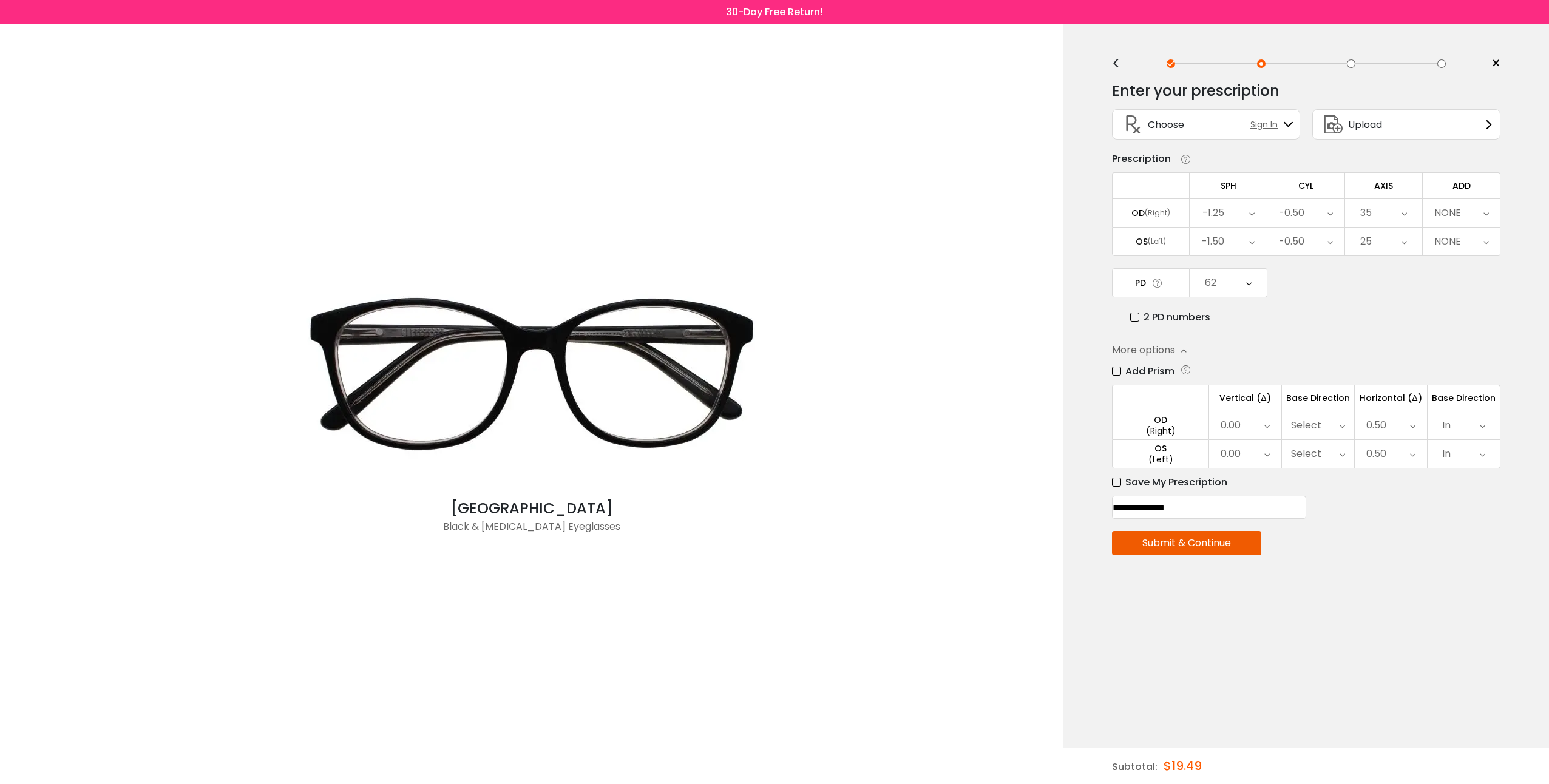
click at [1116, 64] on div "<" at bounding box center [1121, 64] width 18 height 10
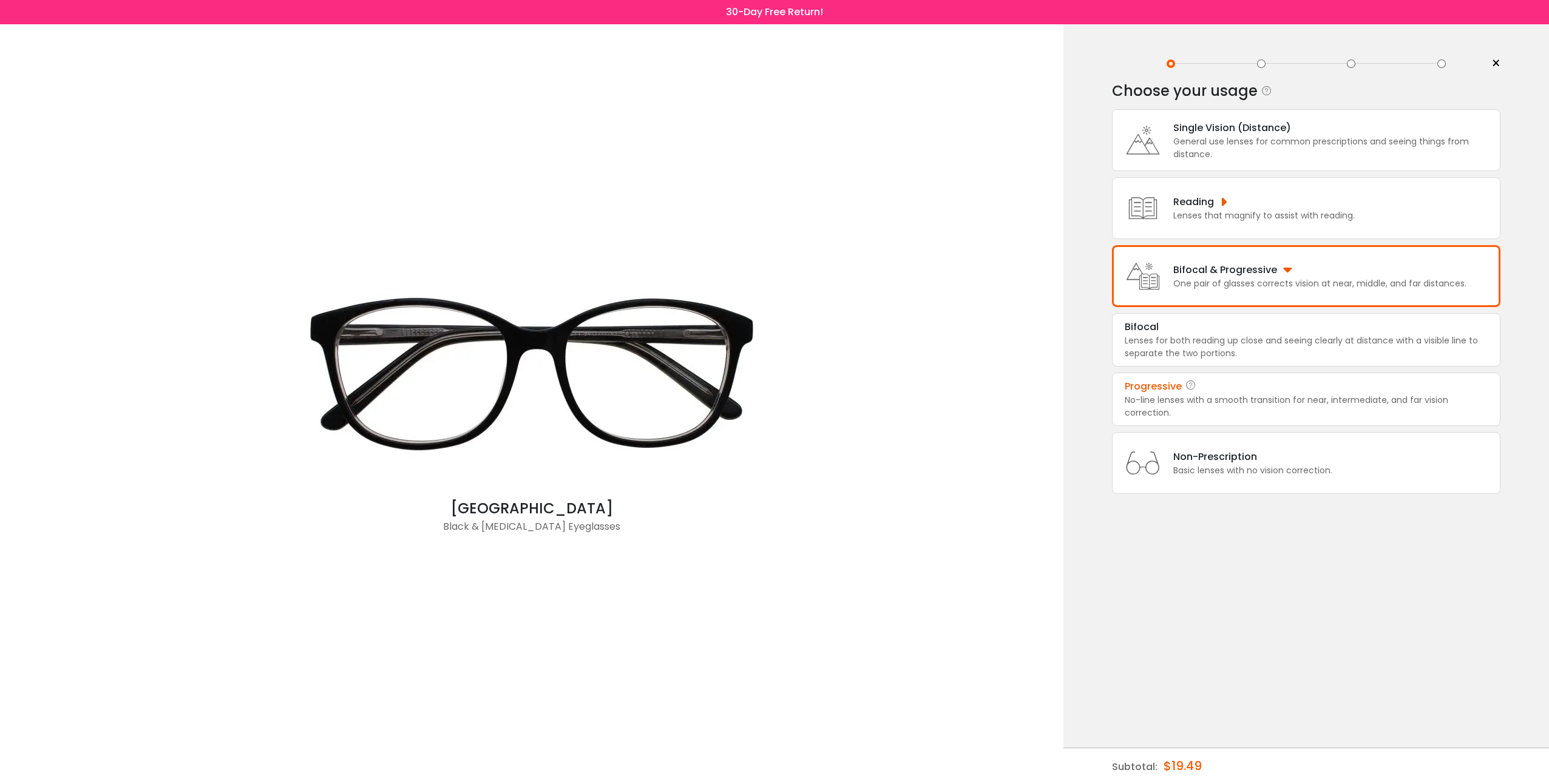
drag, startPoint x: 1245, startPoint y: 274, endPoint x: 1229, endPoint y: 322, distance: 50.6
click at [1245, 275] on div "Bifocal & Progressive" at bounding box center [1319, 270] width 293 height 15
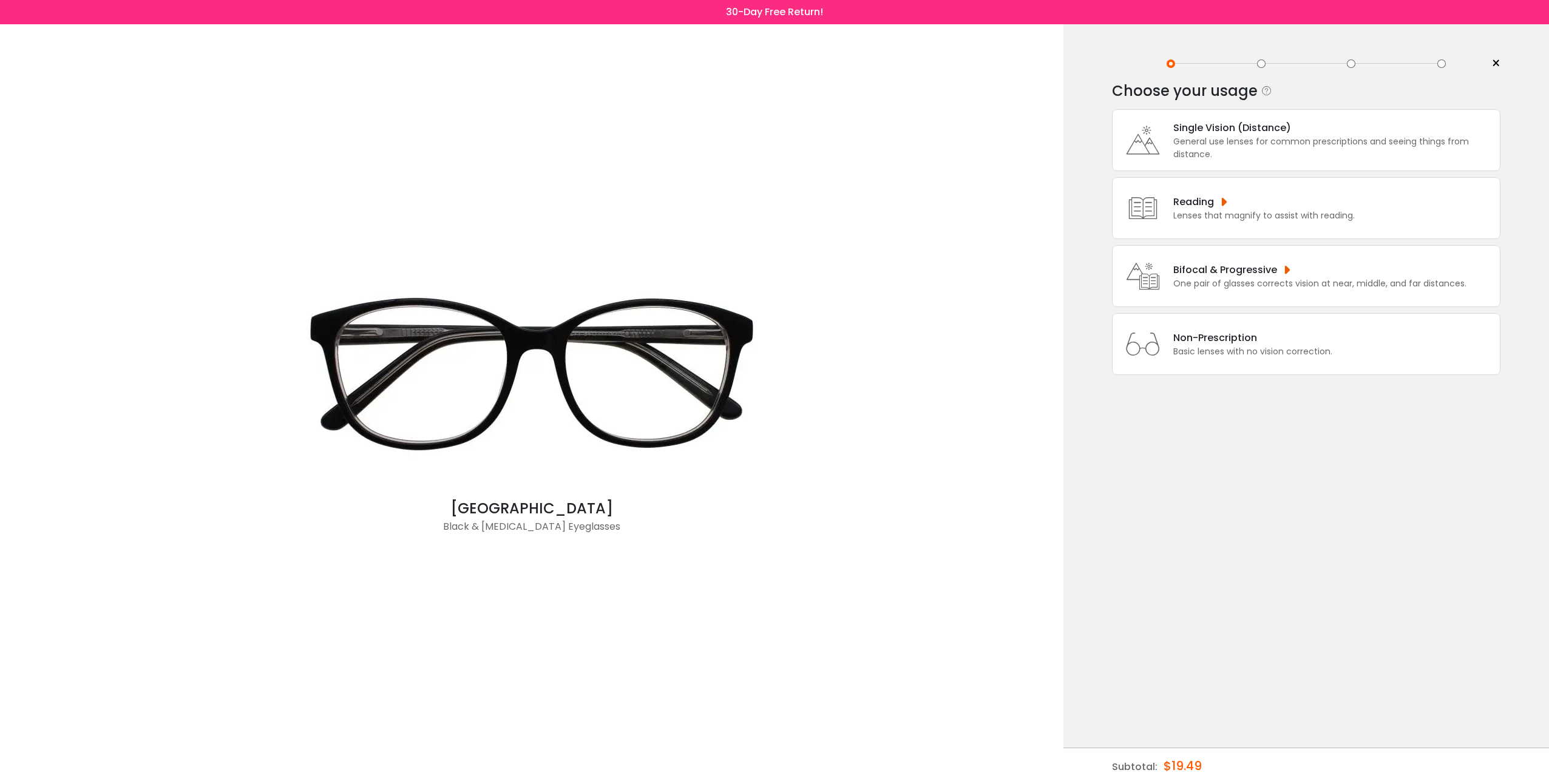
click at [1199, 276] on div "Bifocal & Progressive" at bounding box center [1319, 270] width 293 height 15
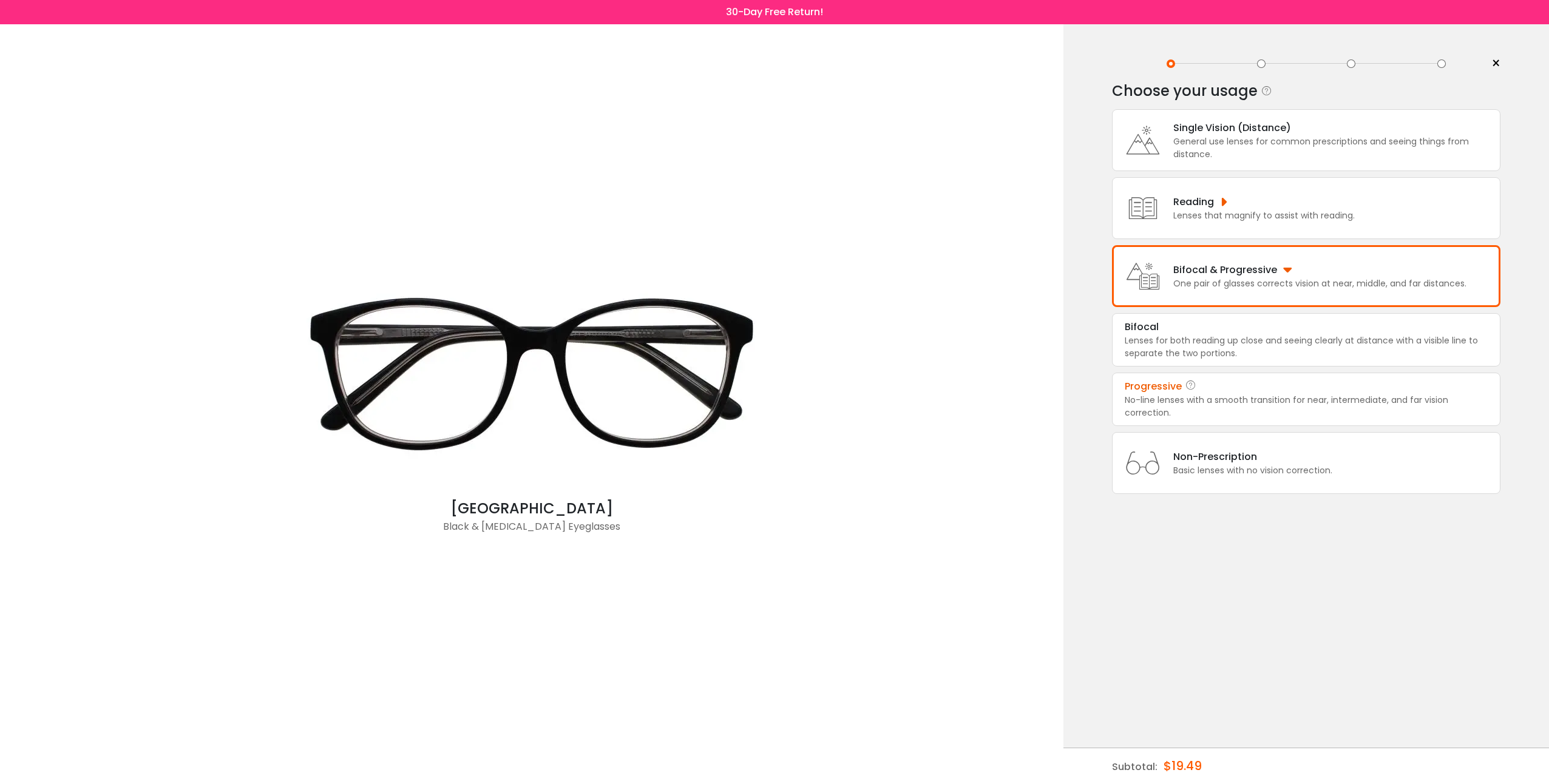
click at [1174, 395] on div "No-line lenses with a smooth transition for near, intermediate, and far vision …" at bounding box center [1305, 407] width 363 height 25
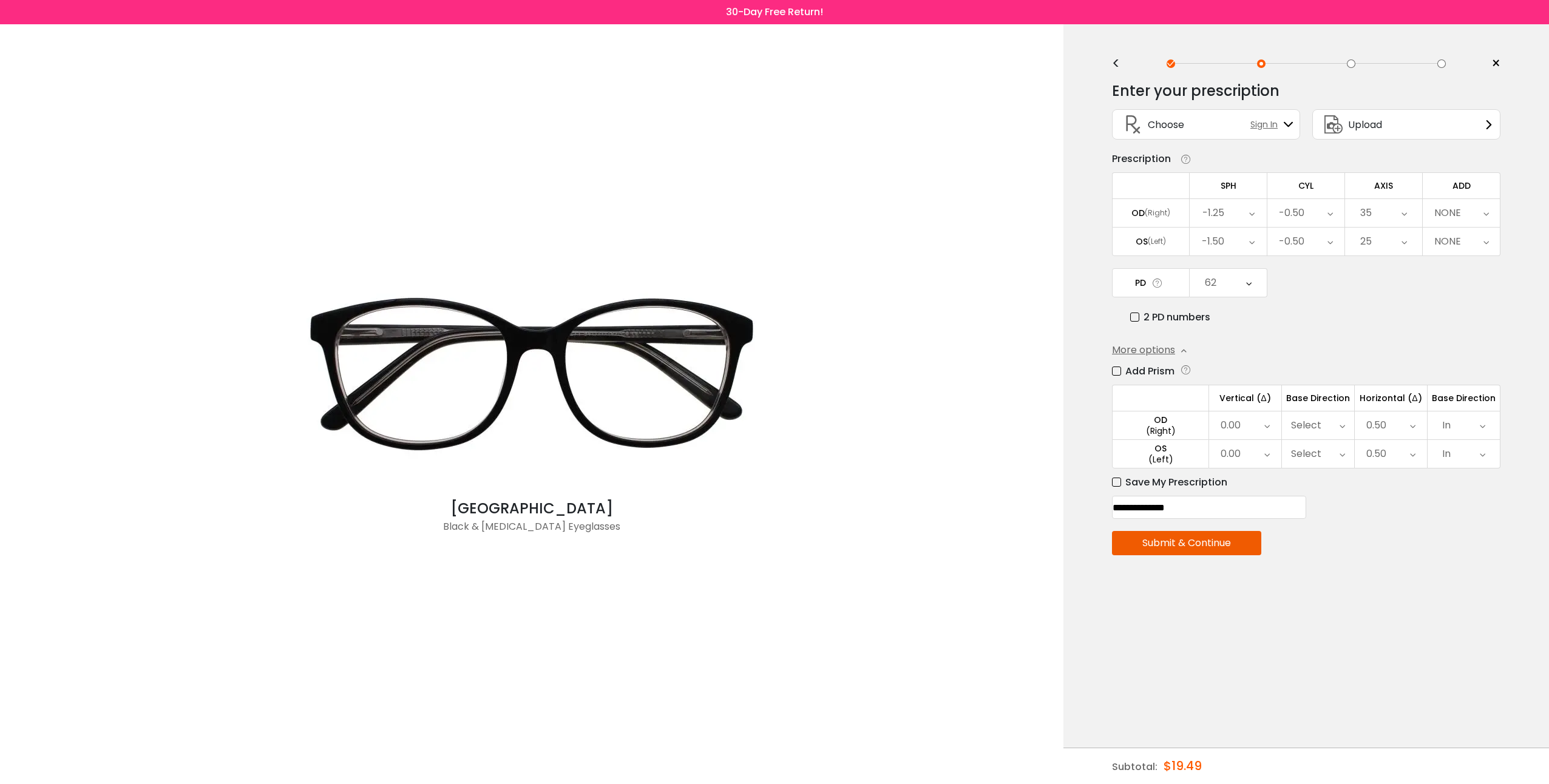
drag, startPoint x: 812, startPoint y: 14, endPoint x: 855, endPoint y: 13, distance: 43.0
click at [855, 13] on div "30-Day Free Return!" at bounding box center [774, 12] width 1549 height 24
drag, startPoint x: 1289, startPoint y: 676, endPoint x: 1284, endPoint y: 670, distance: 7.8
click at [1286, 673] on div "< × Choose your usage Single Vision (Distance) This lens helps you see details …" at bounding box center [1305, 404] width 485 height 759
click at [1227, 538] on button "Submit & Continue" at bounding box center [1186, 543] width 150 height 24
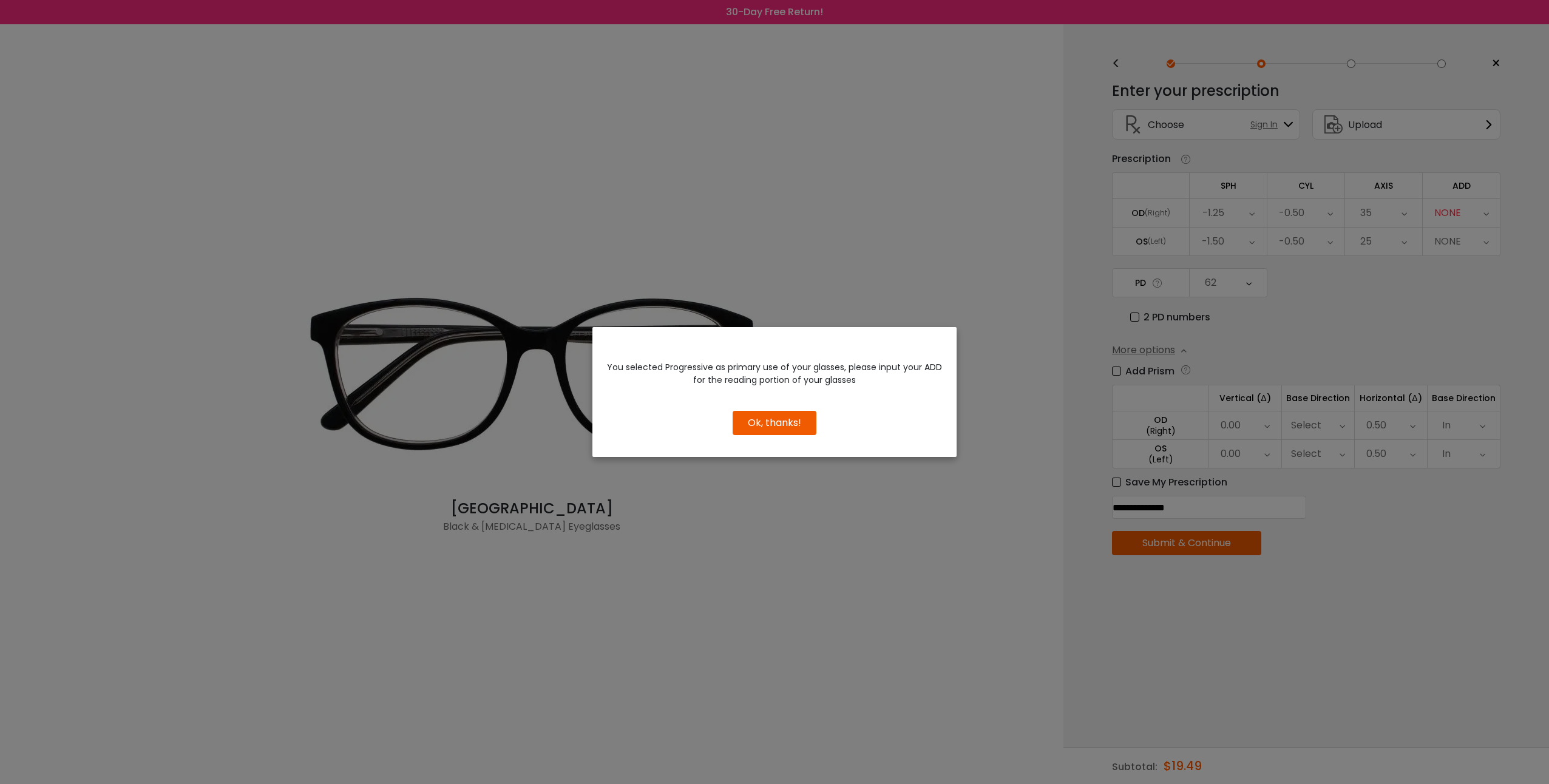
click at [766, 423] on button "Ok, thanks!" at bounding box center [774, 423] width 84 height 24
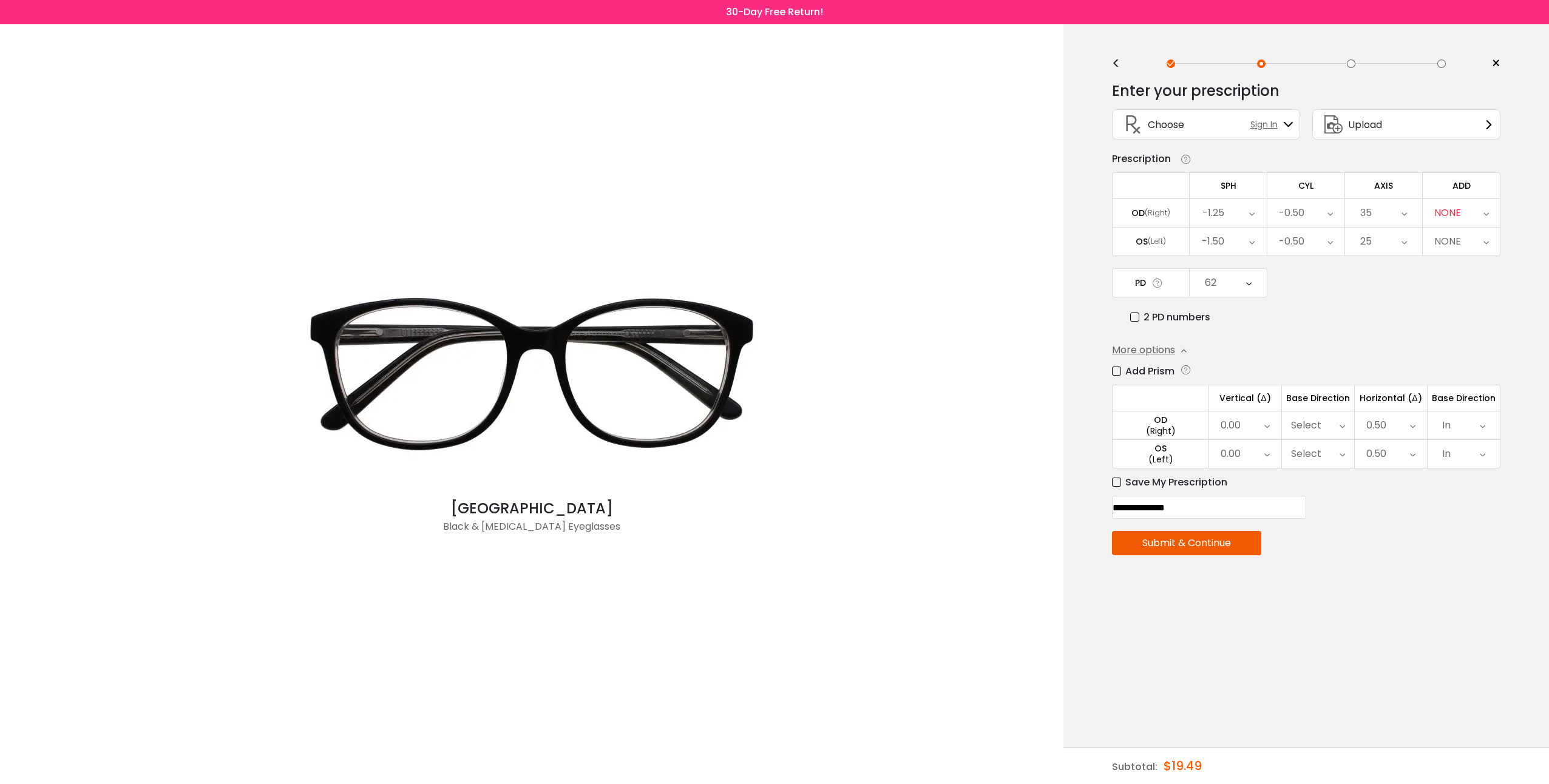
click at [1468, 211] on div "NONE" at bounding box center [1461, 212] width 77 height 28
click at [1471, 287] on li "+1.50" at bounding box center [1461, 286] width 77 height 22
click at [1189, 546] on button "Submit & Continue" at bounding box center [1186, 543] width 150 height 24
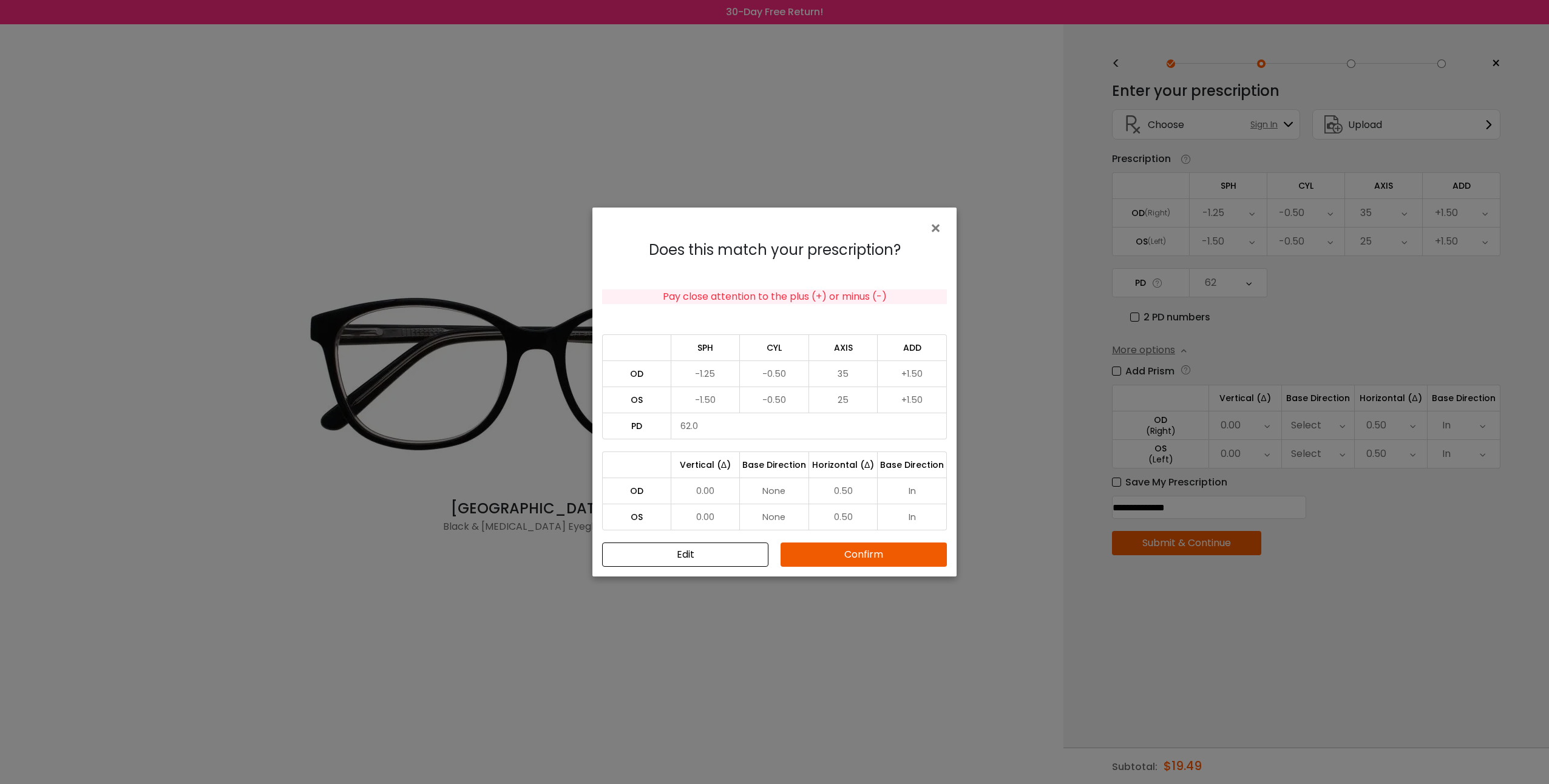
click at [896, 552] on button "Confirm" at bounding box center [863, 555] width 166 height 24
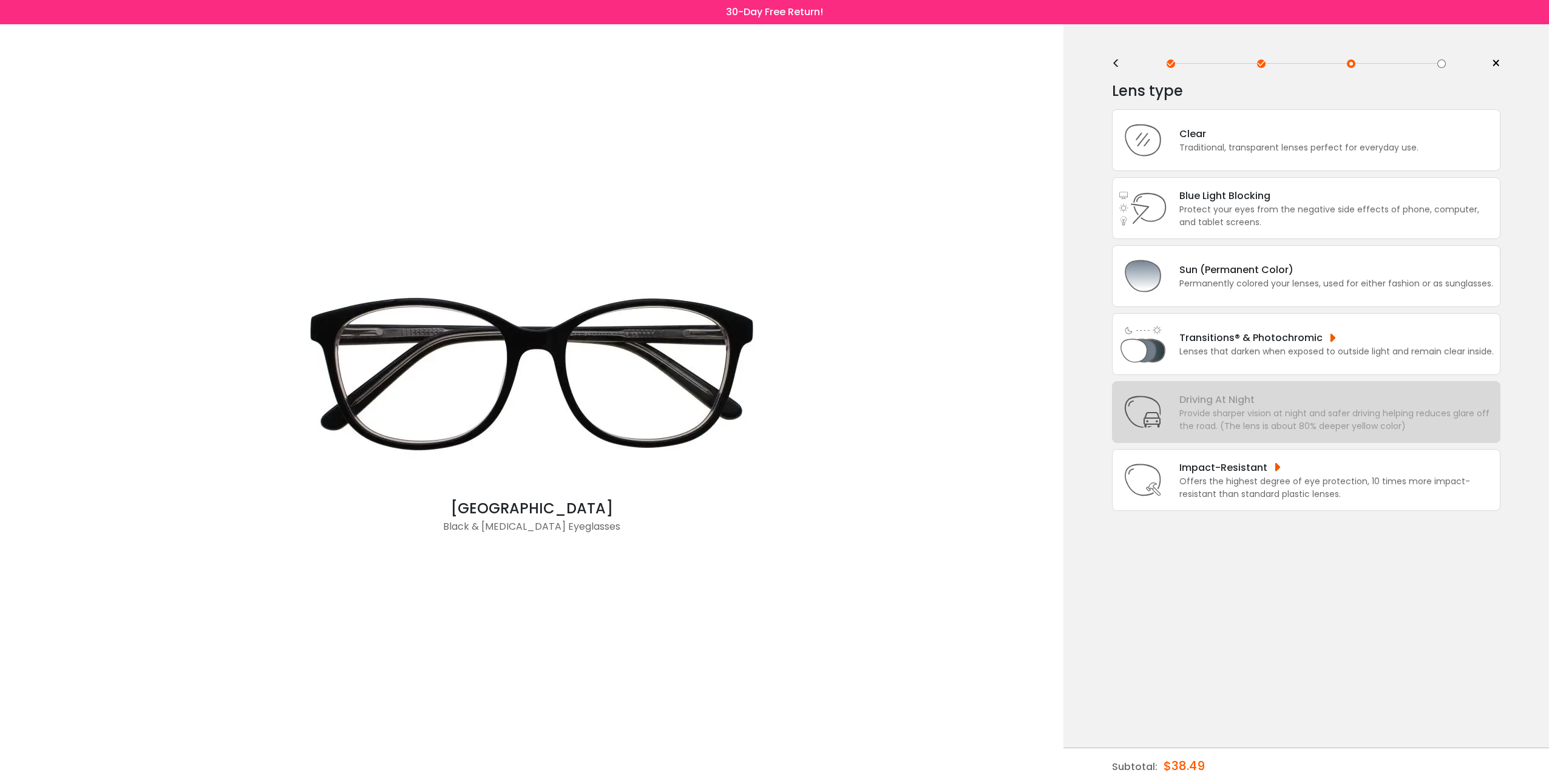
click at [1215, 626] on div "< × Choose your usage Single Vision (Distance) This lens helps you see details …" at bounding box center [1305, 404] width 485 height 759
click at [1237, 205] on div "Protect your eyes from the negative side effects of phone, computer, and tablet…" at bounding box center [1336, 216] width 315 height 25
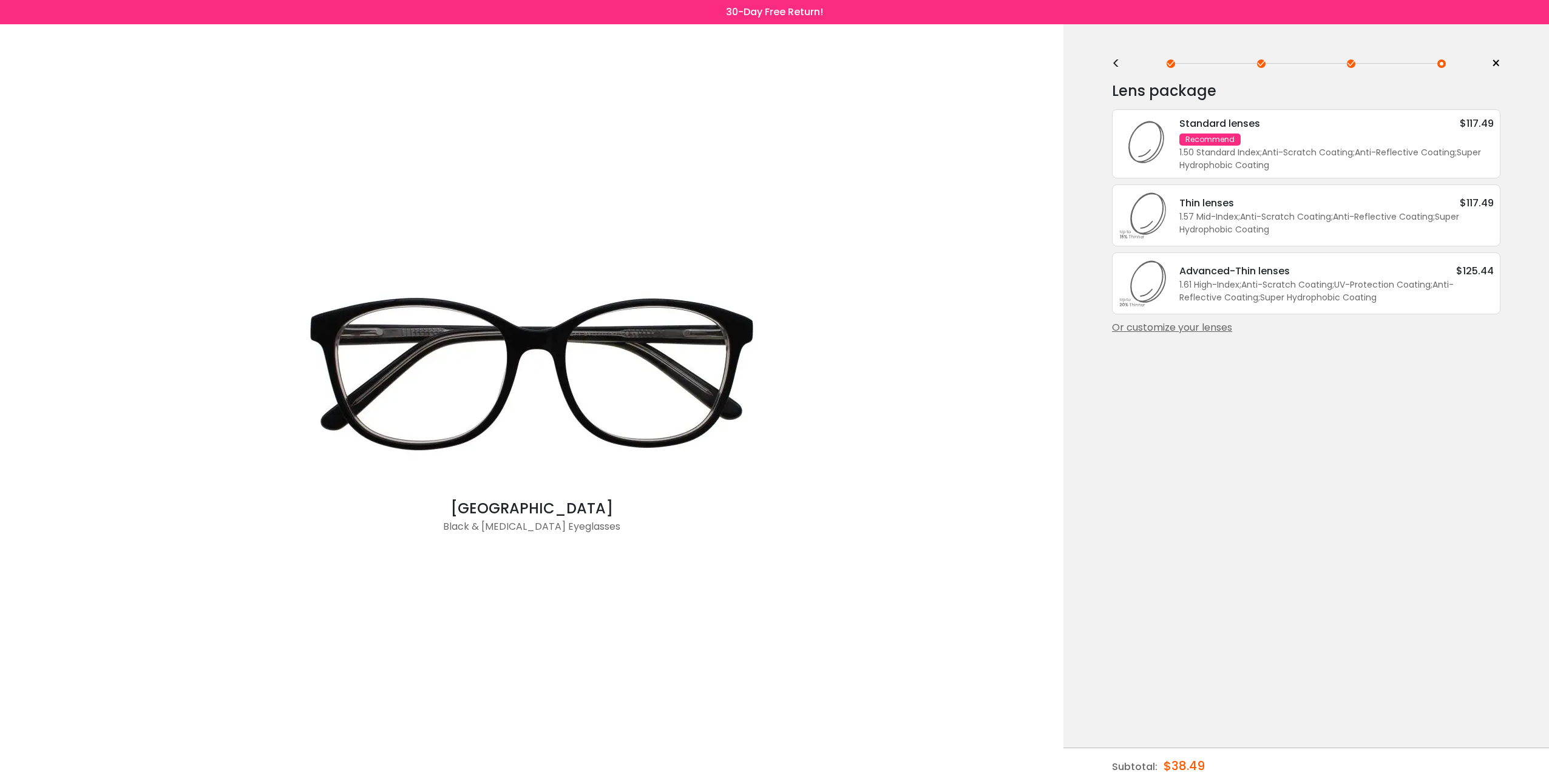
click at [1266, 155] on div "1.50 Standard Index ; Anti-Scratch Coating ; Anti-Reflective Coating ; Super Hy…" at bounding box center [1336, 159] width 315 height 25
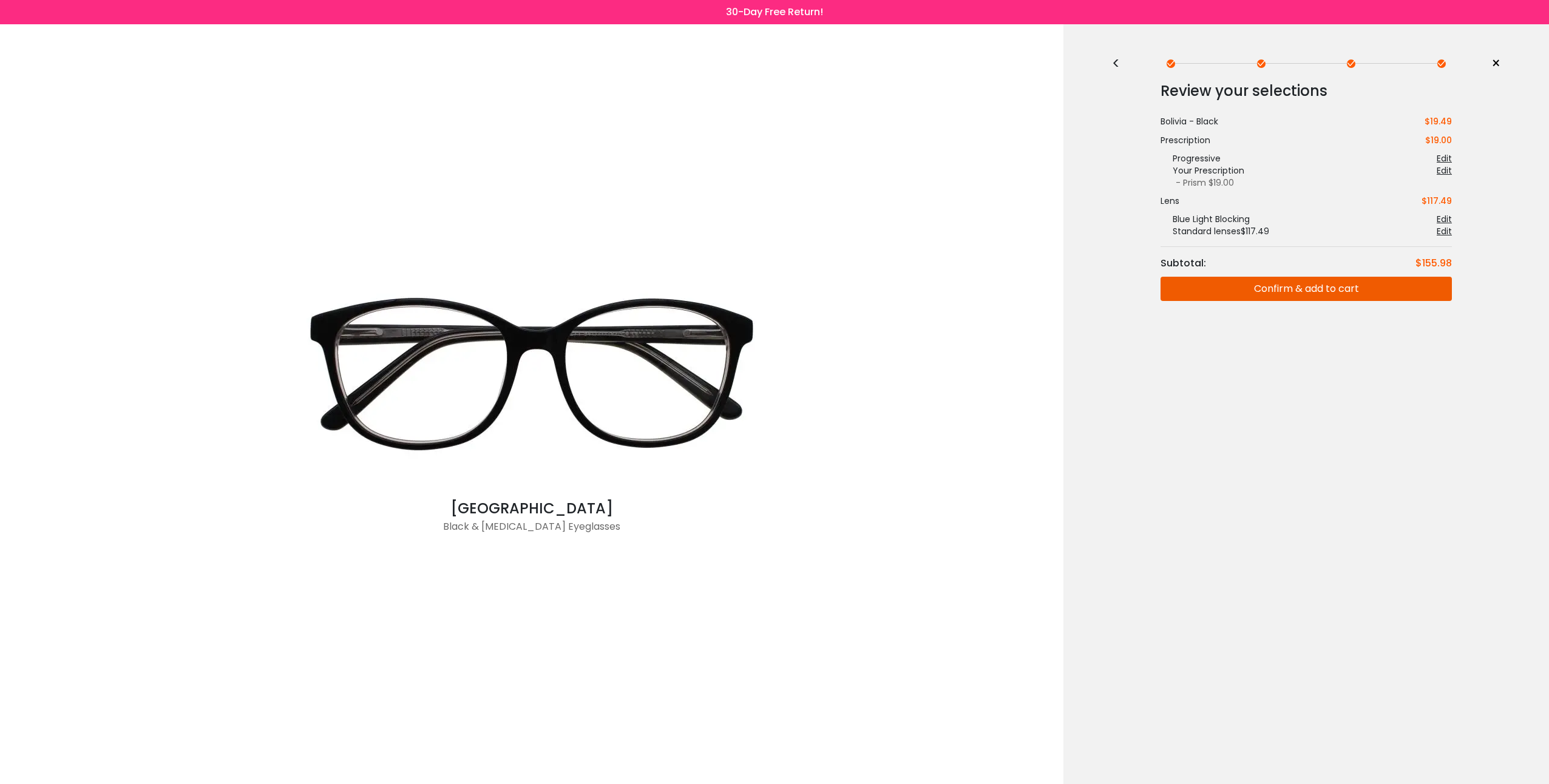
click at [1355, 294] on button "Confirm & add to cart" at bounding box center [1306, 288] width 292 height 24
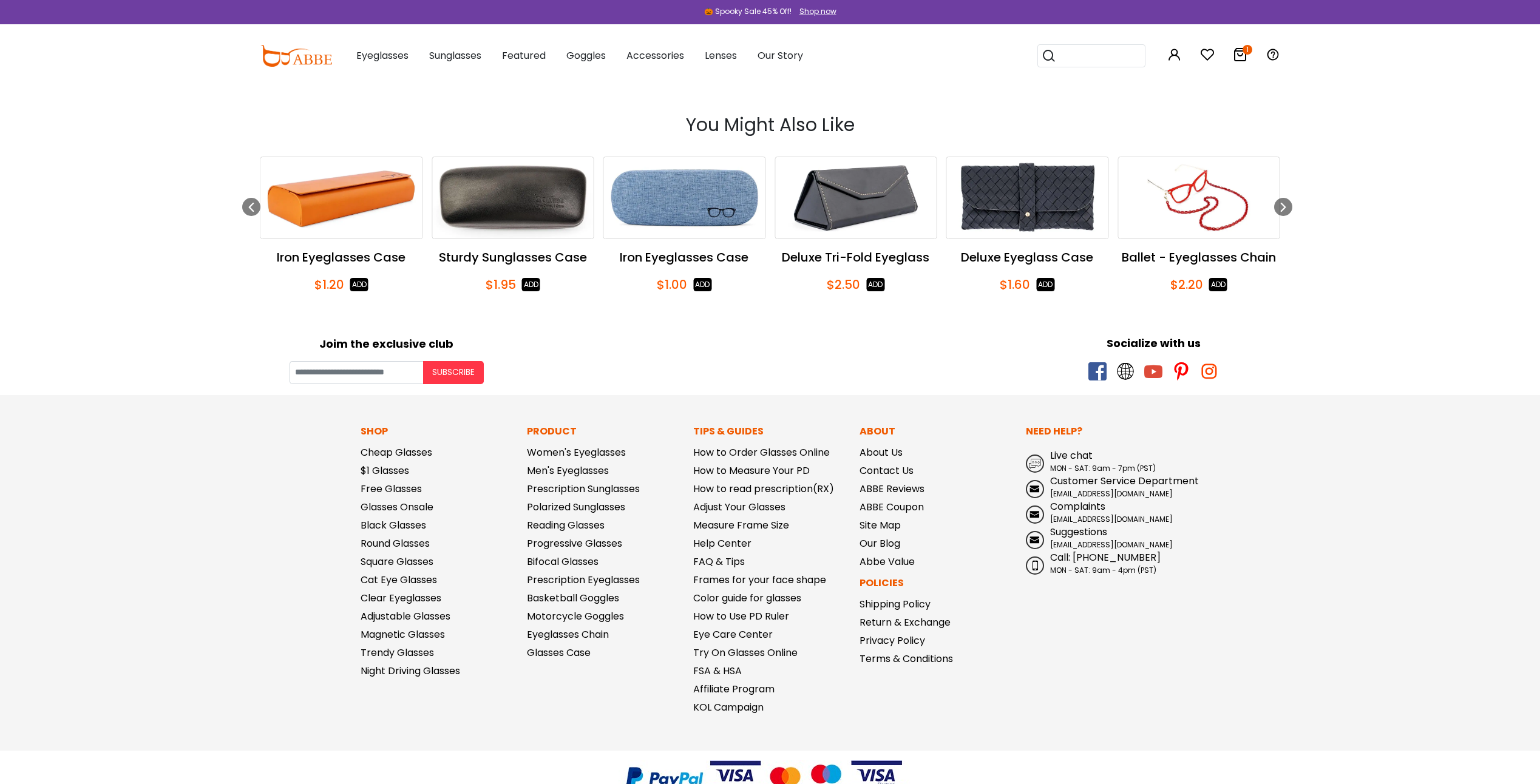
scroll to position [578, 0]
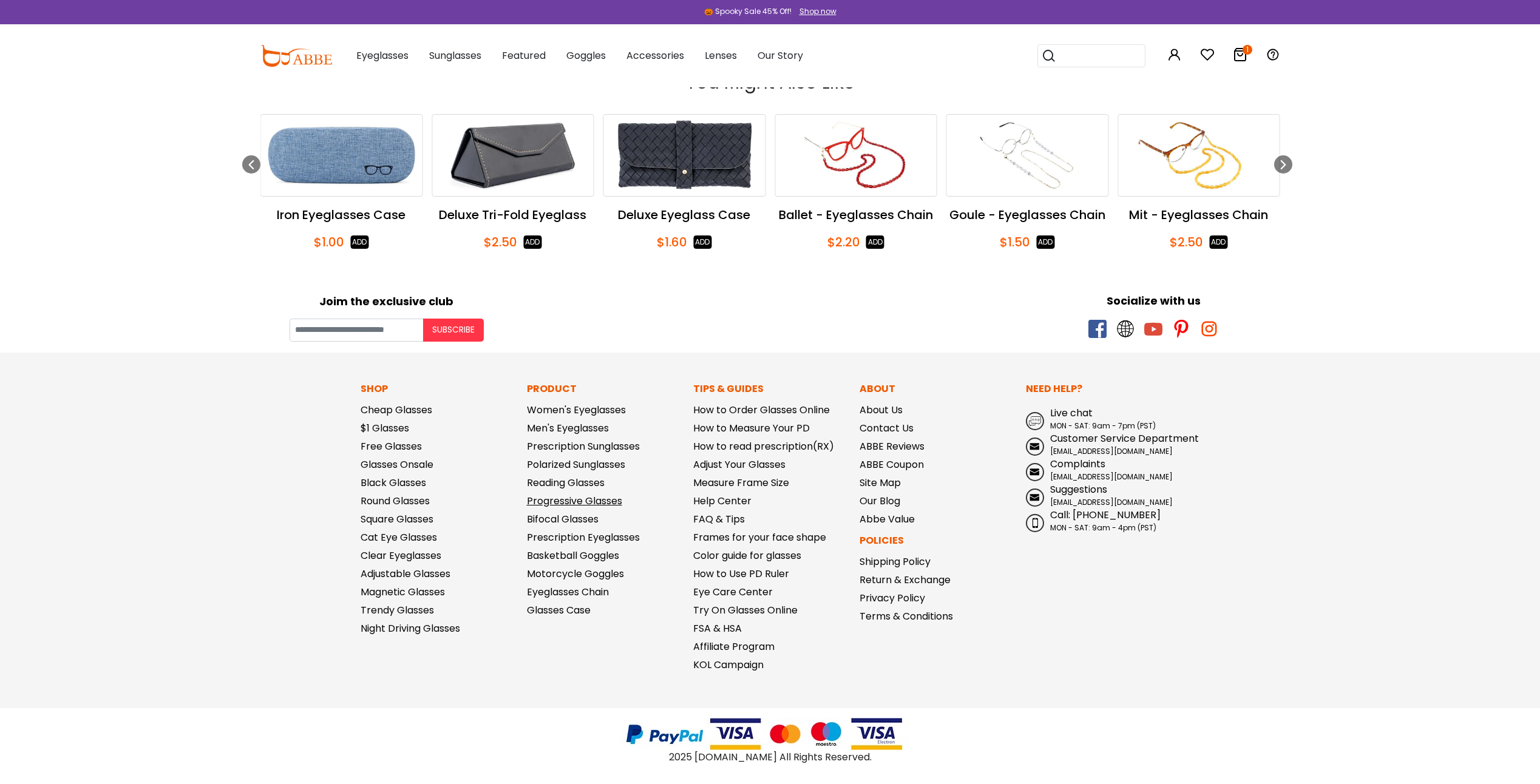
click at [590, 501] on link "Progressive Glasses" at bounding box center [574, 501] width 95 height 14
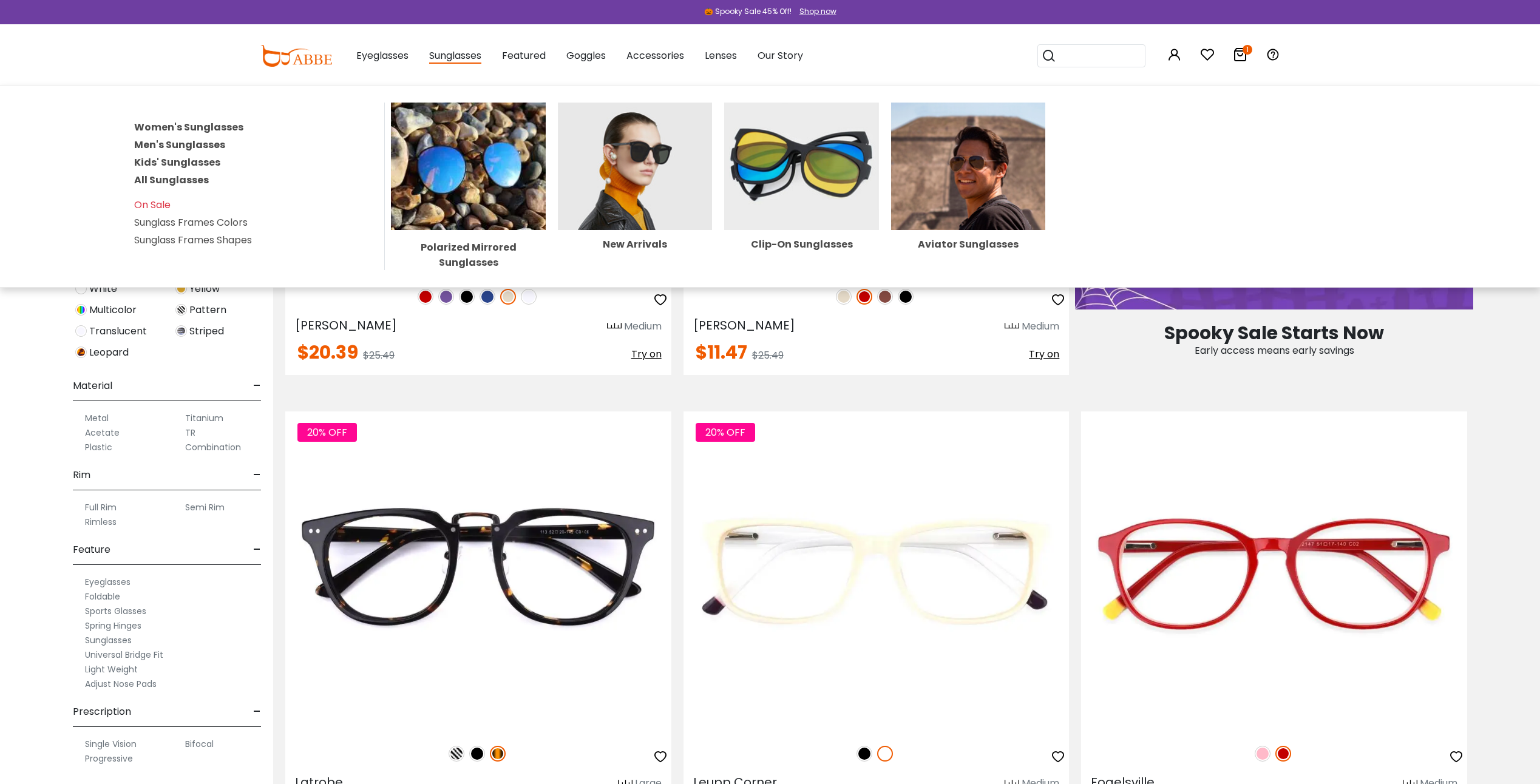
scroll to position [850, 0]
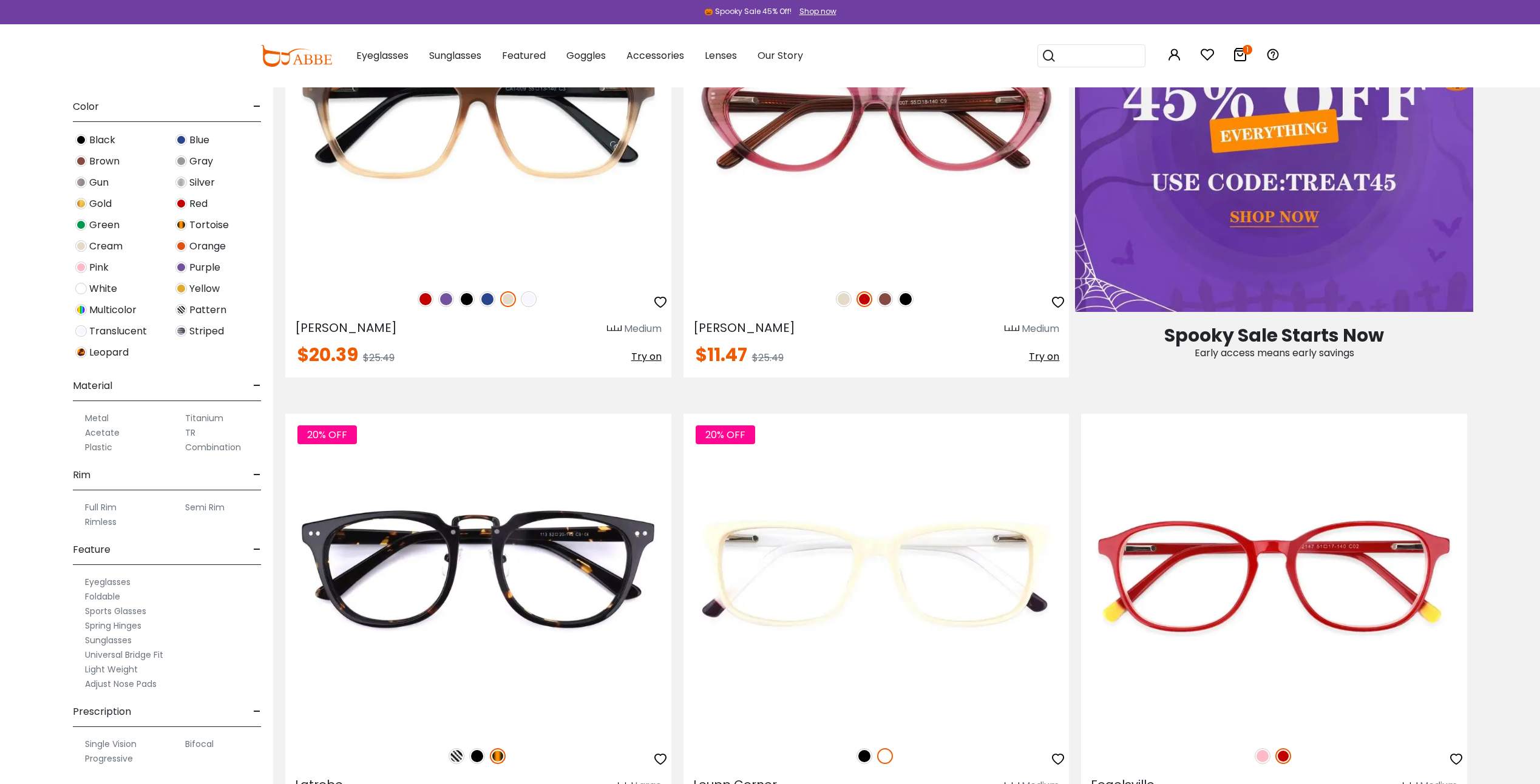
click at [1094, 45] on input "search" at bounding box center [1099, 55] width 85 height 22
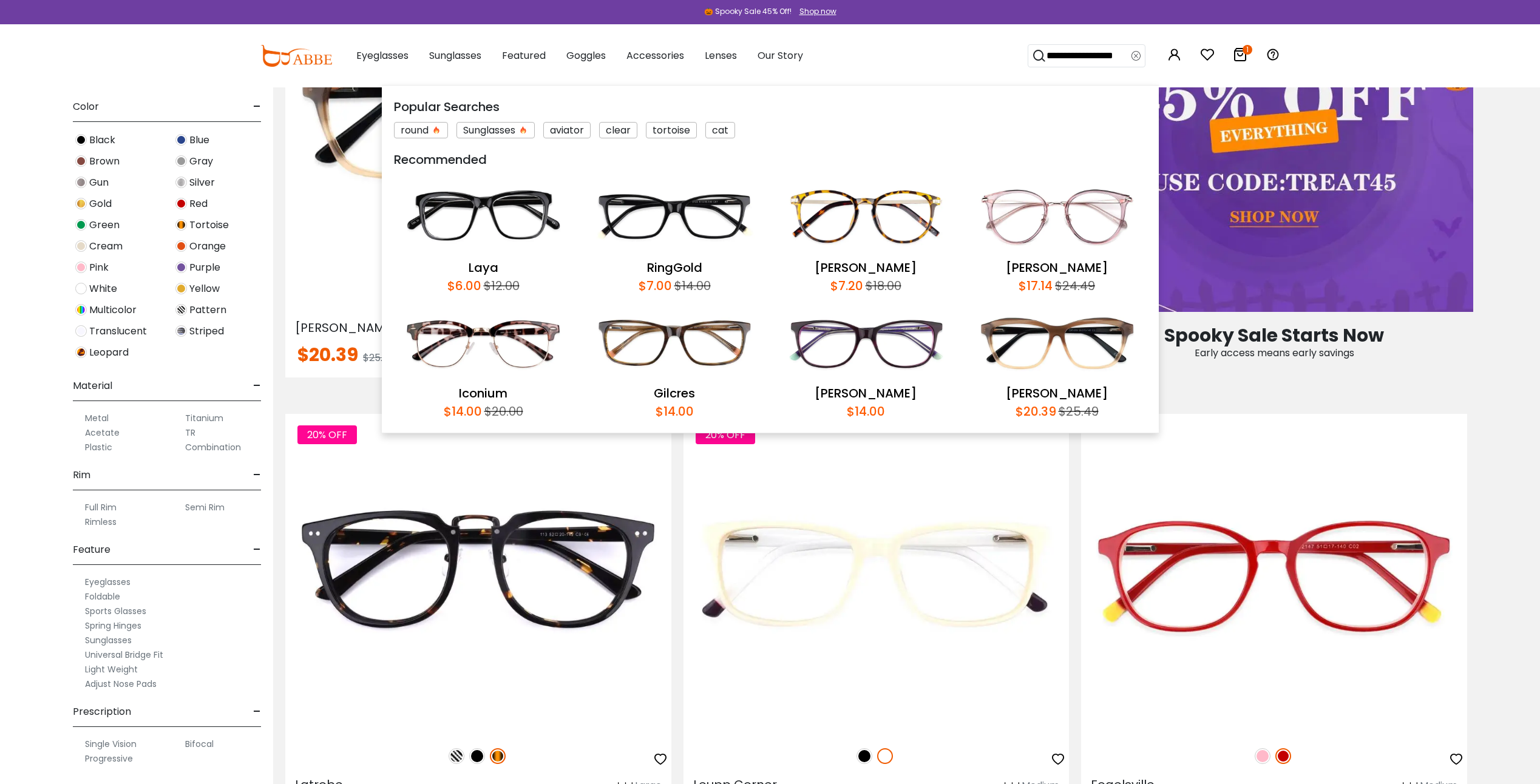
type input "**********"
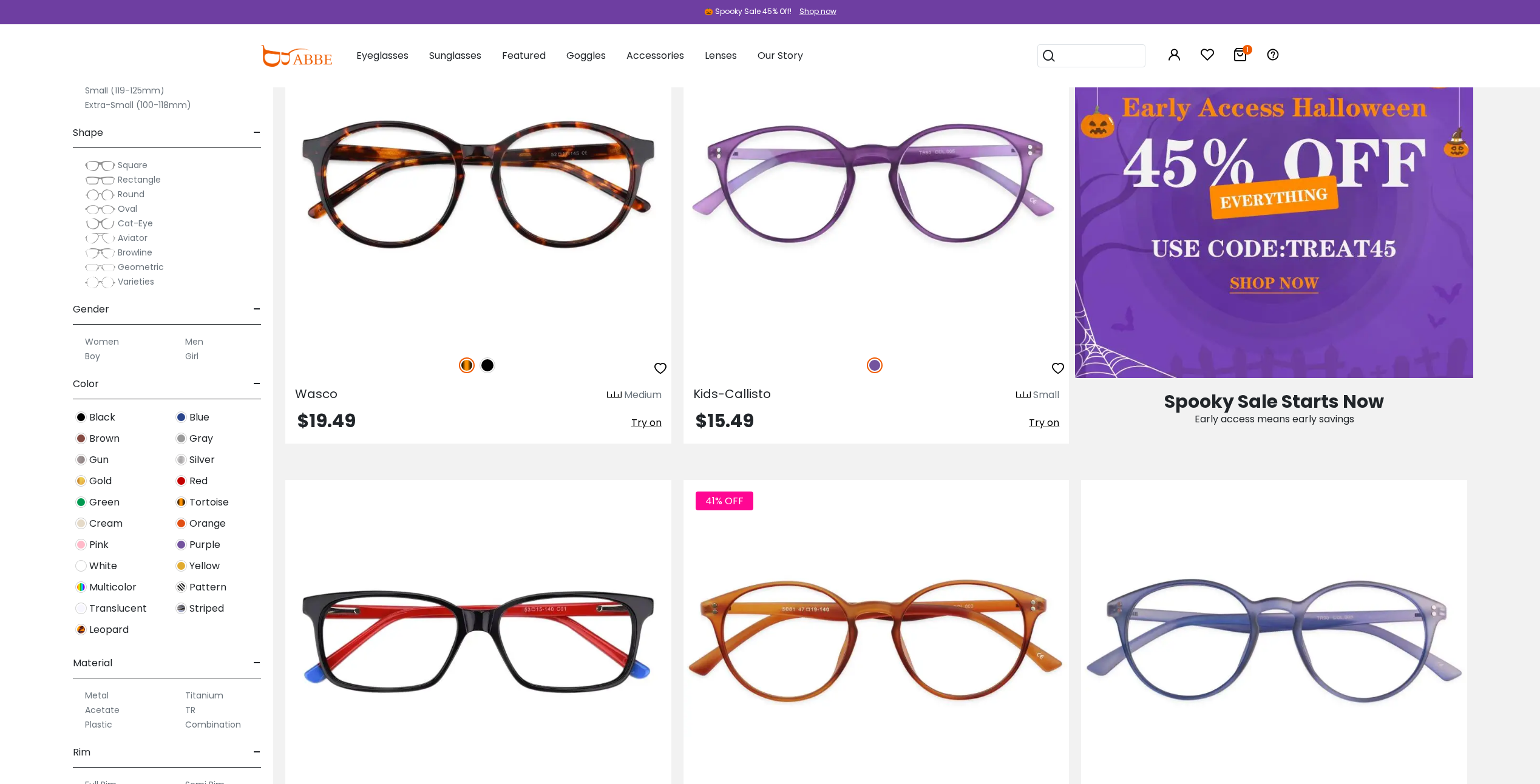
scroll to position [667, 0]
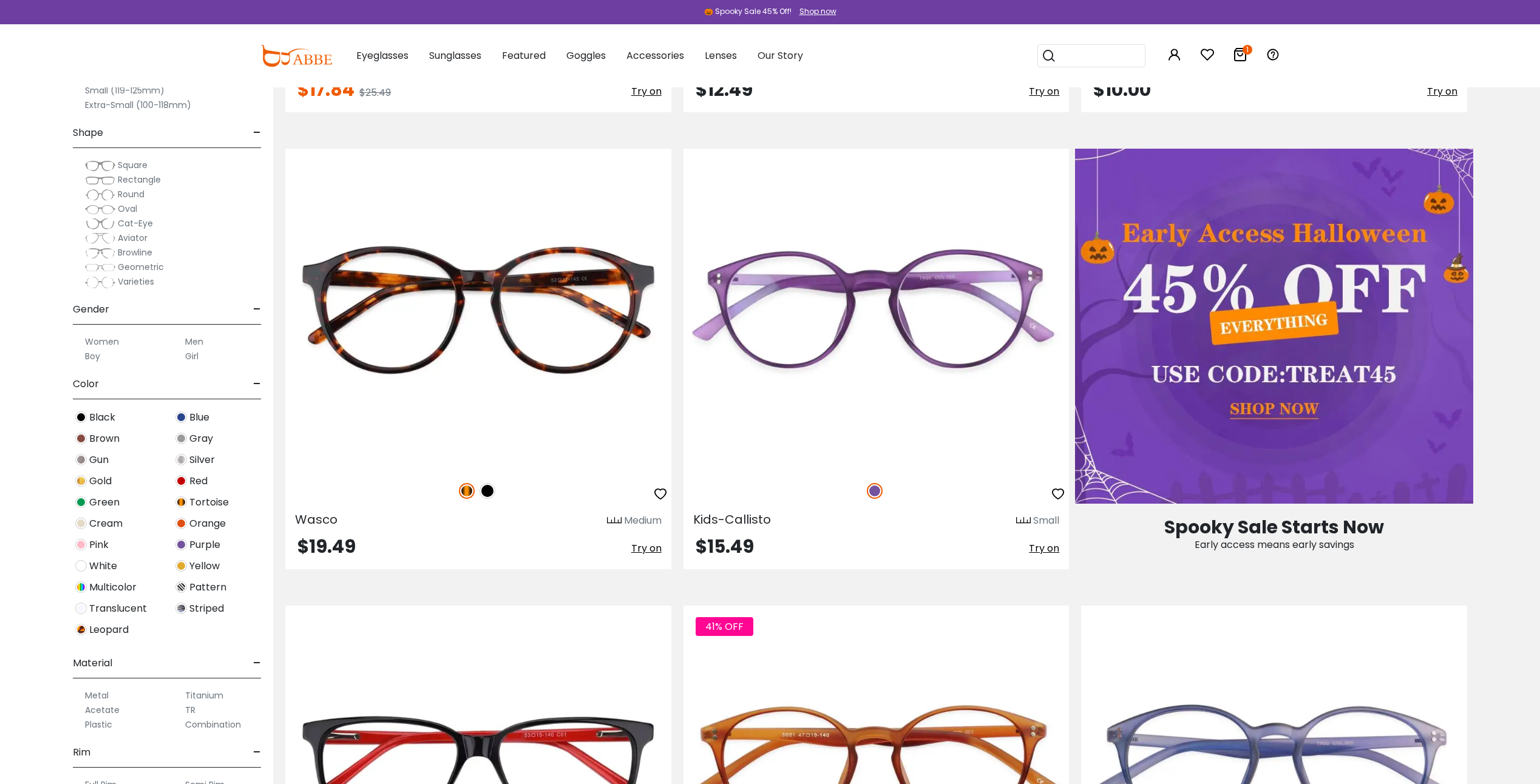
click at [1290, 340] on img at bounding box center [1274, 327] width 398 height 356
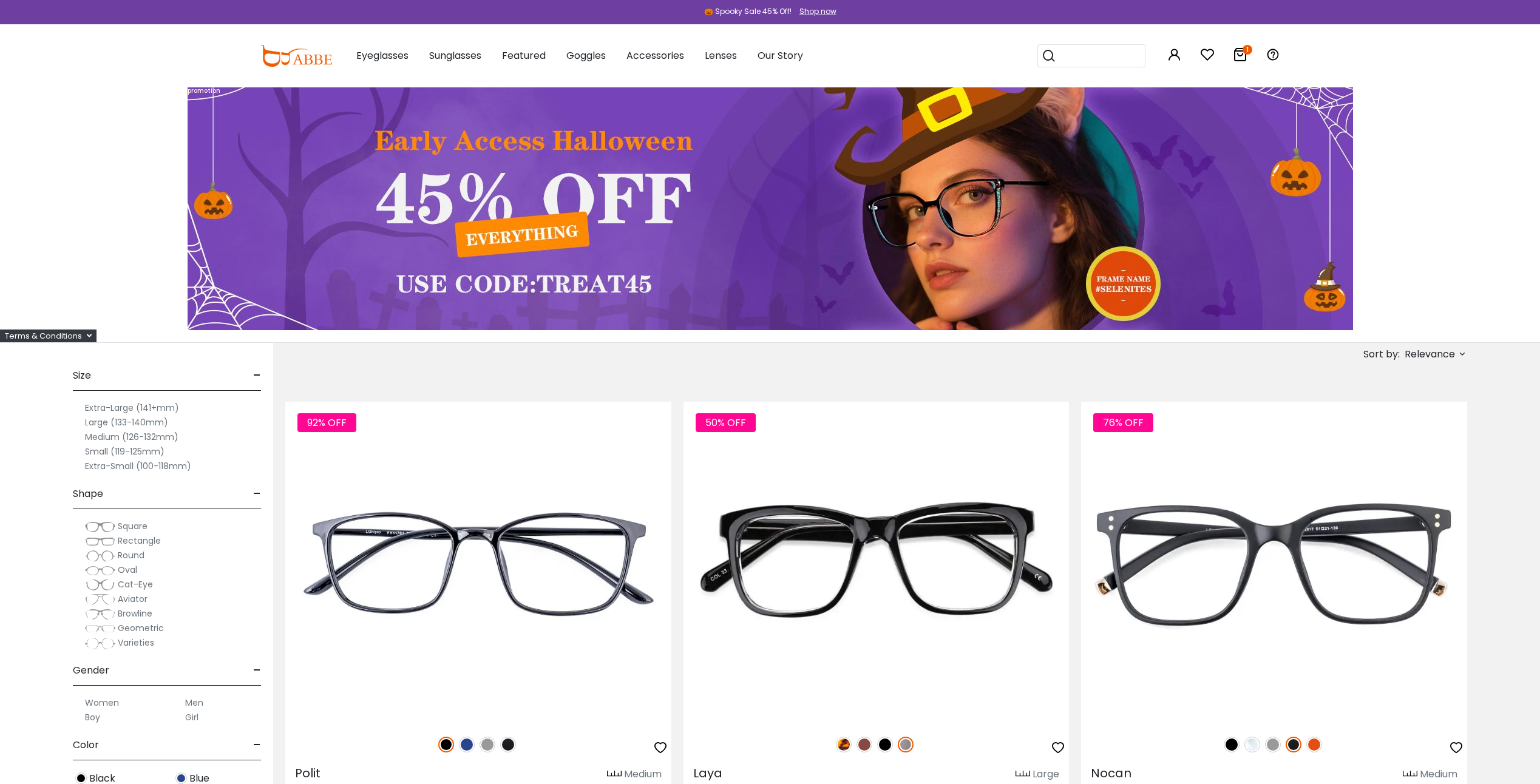
click at [1238, 53] on icon at bounding box center [1239, 54] width 14 height 14
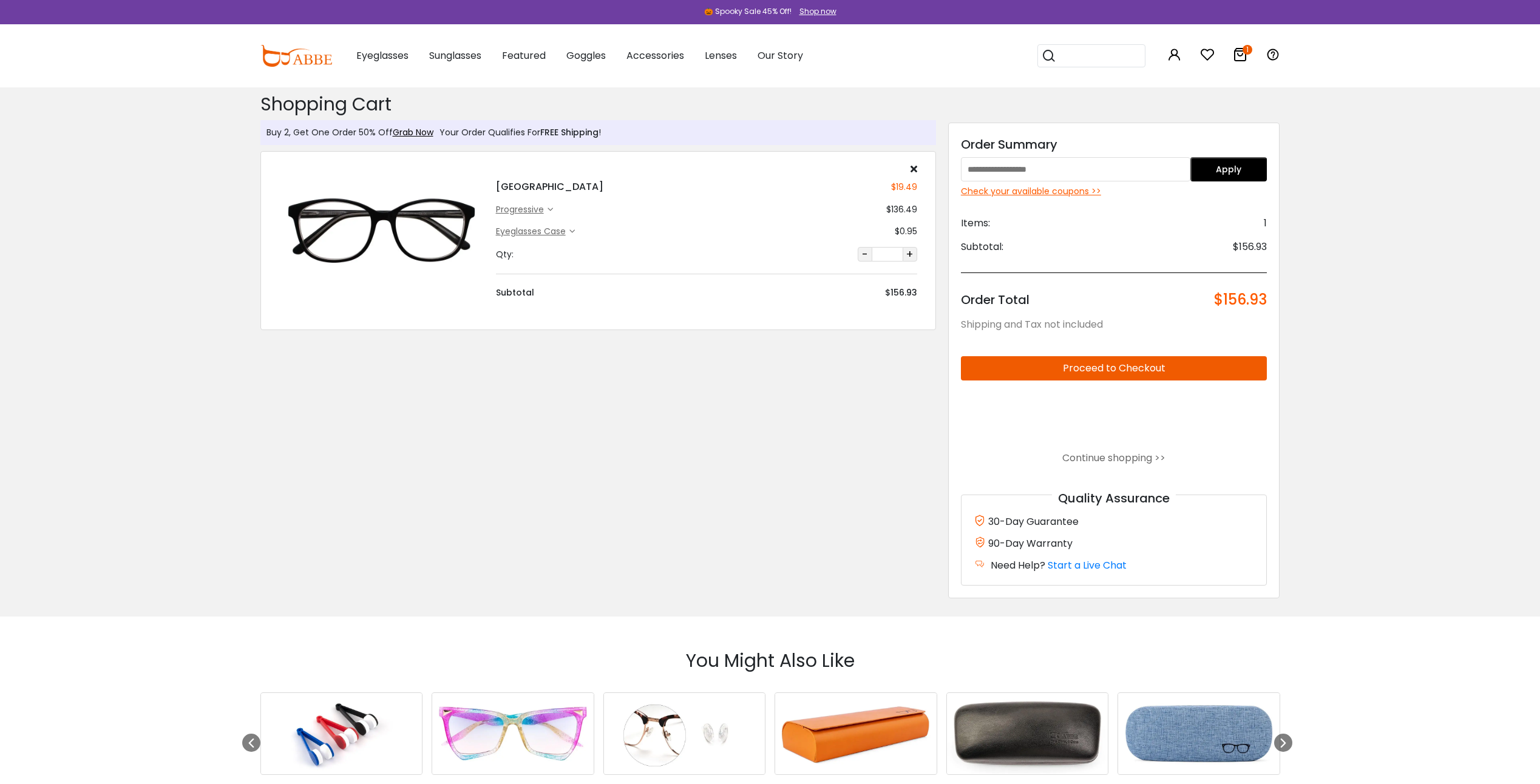
click at [1060, 160] on input "text" at bounding box center [1075, 169] width 230 height 24
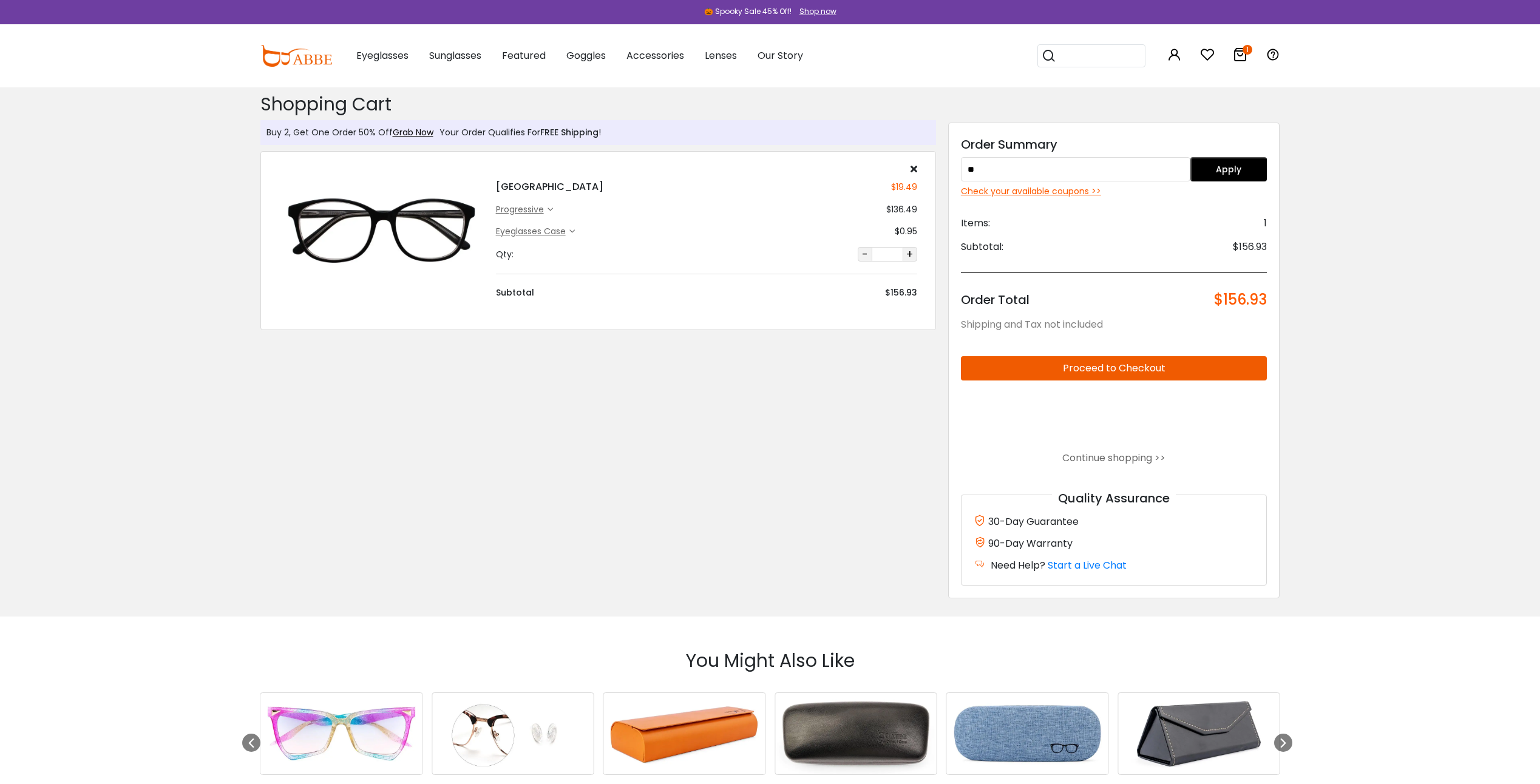
type input "*"
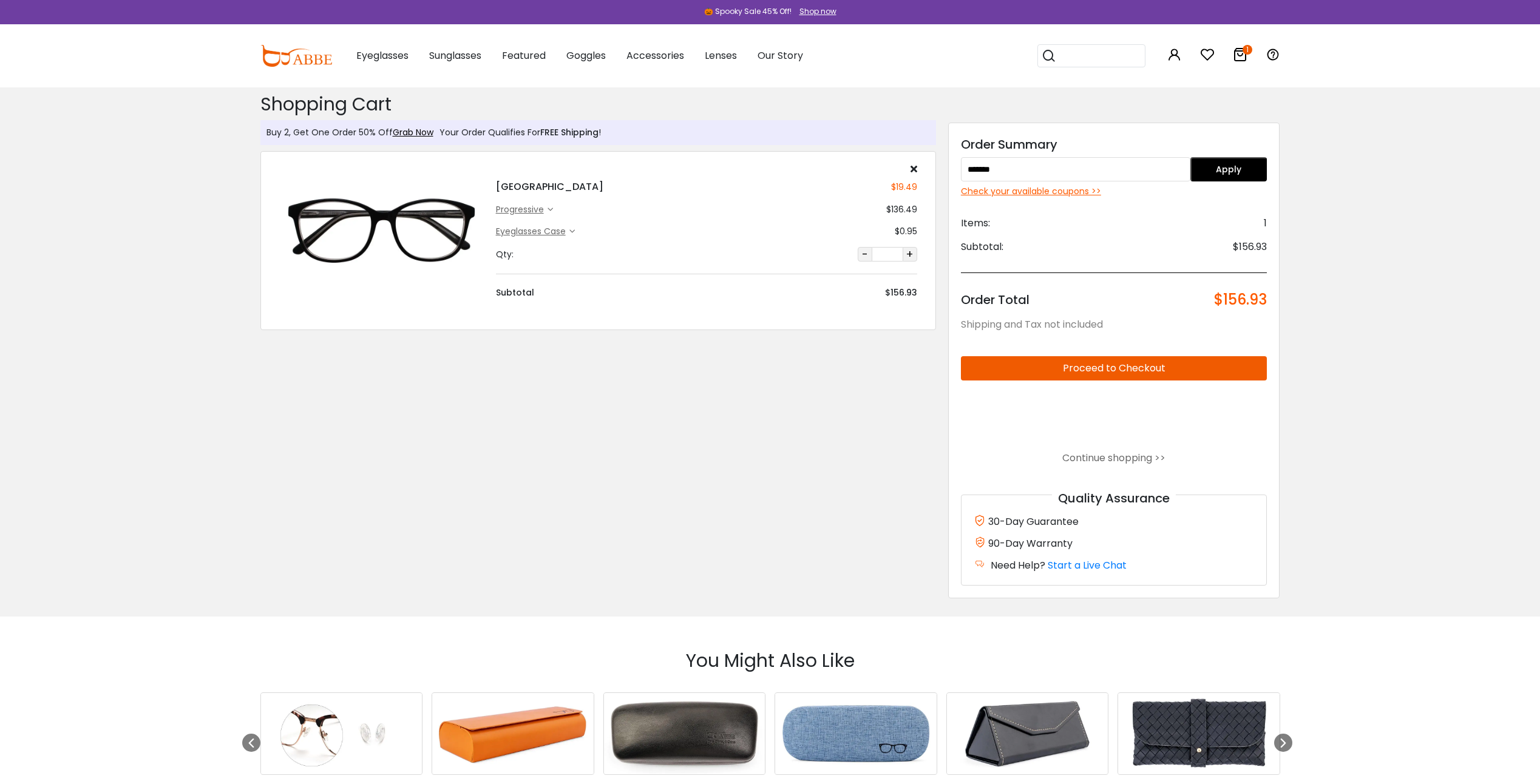
type input "*******"
click at [1237, 173] on button "Apply" at bounding box center [1228, 169] width 76 height 24
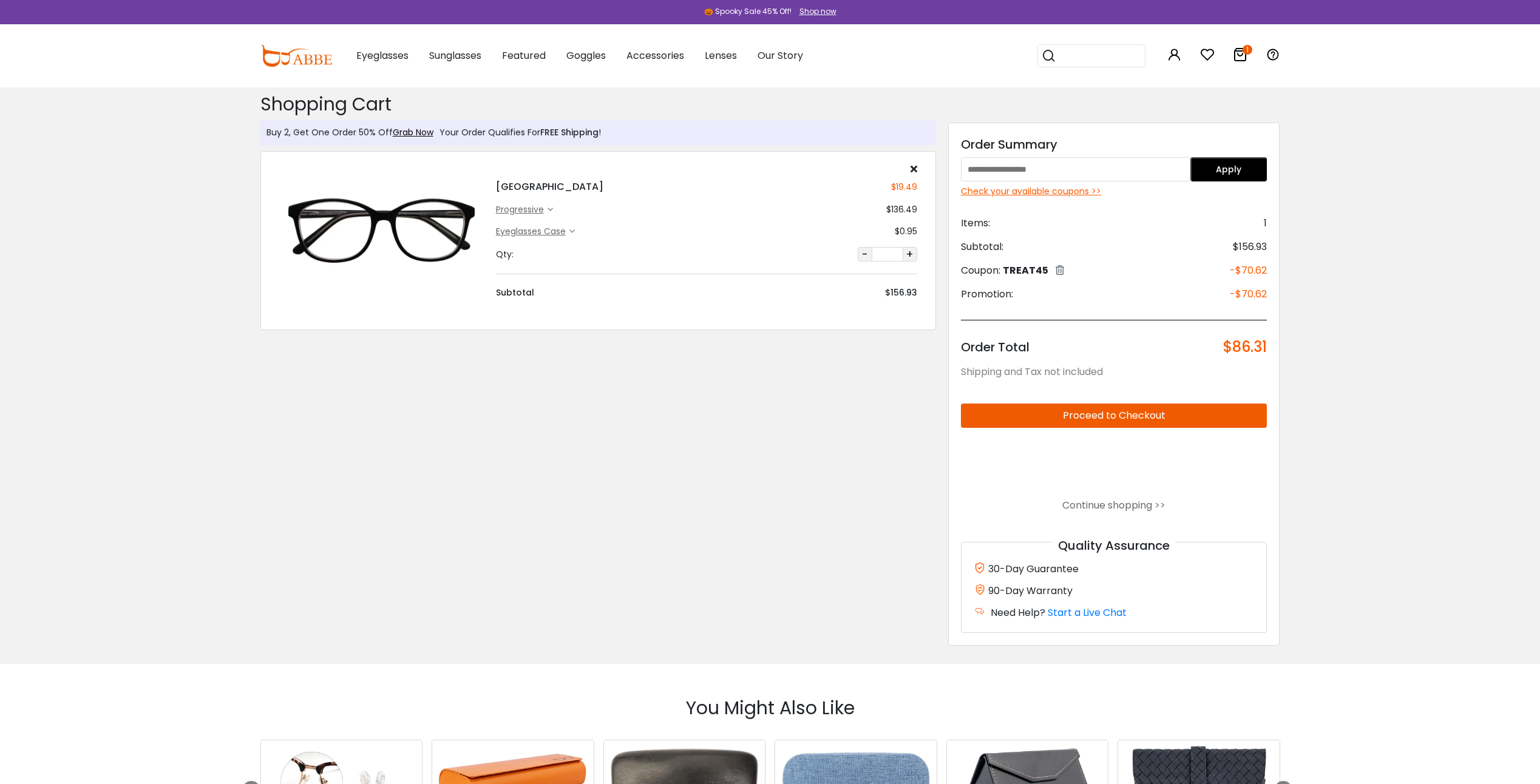
click at [573, 231] on icon at bounding box center [572, 231] width 5 height 5
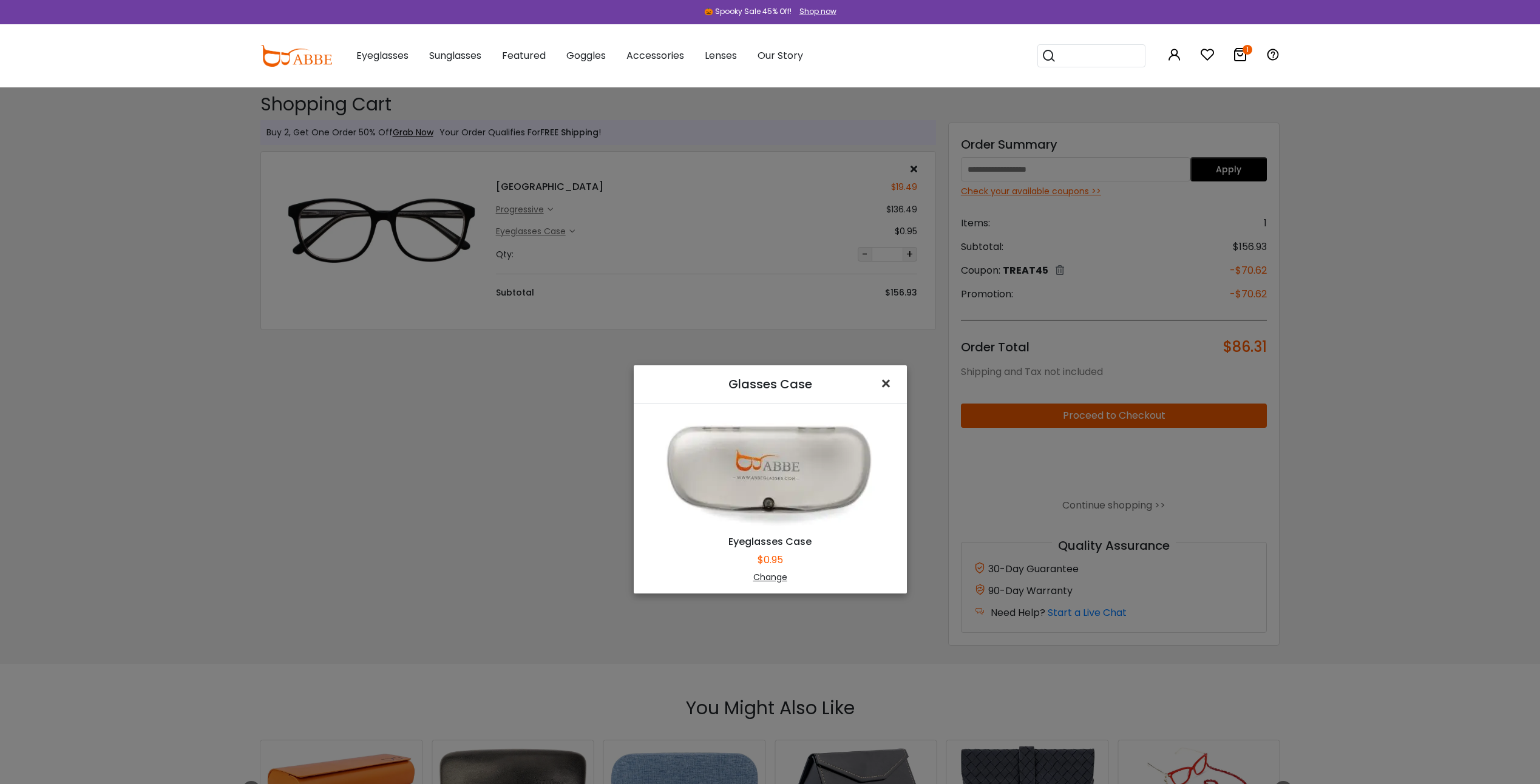
click at [880, 381] on span "×" at bounding box center [888, 383] width 18 height 26
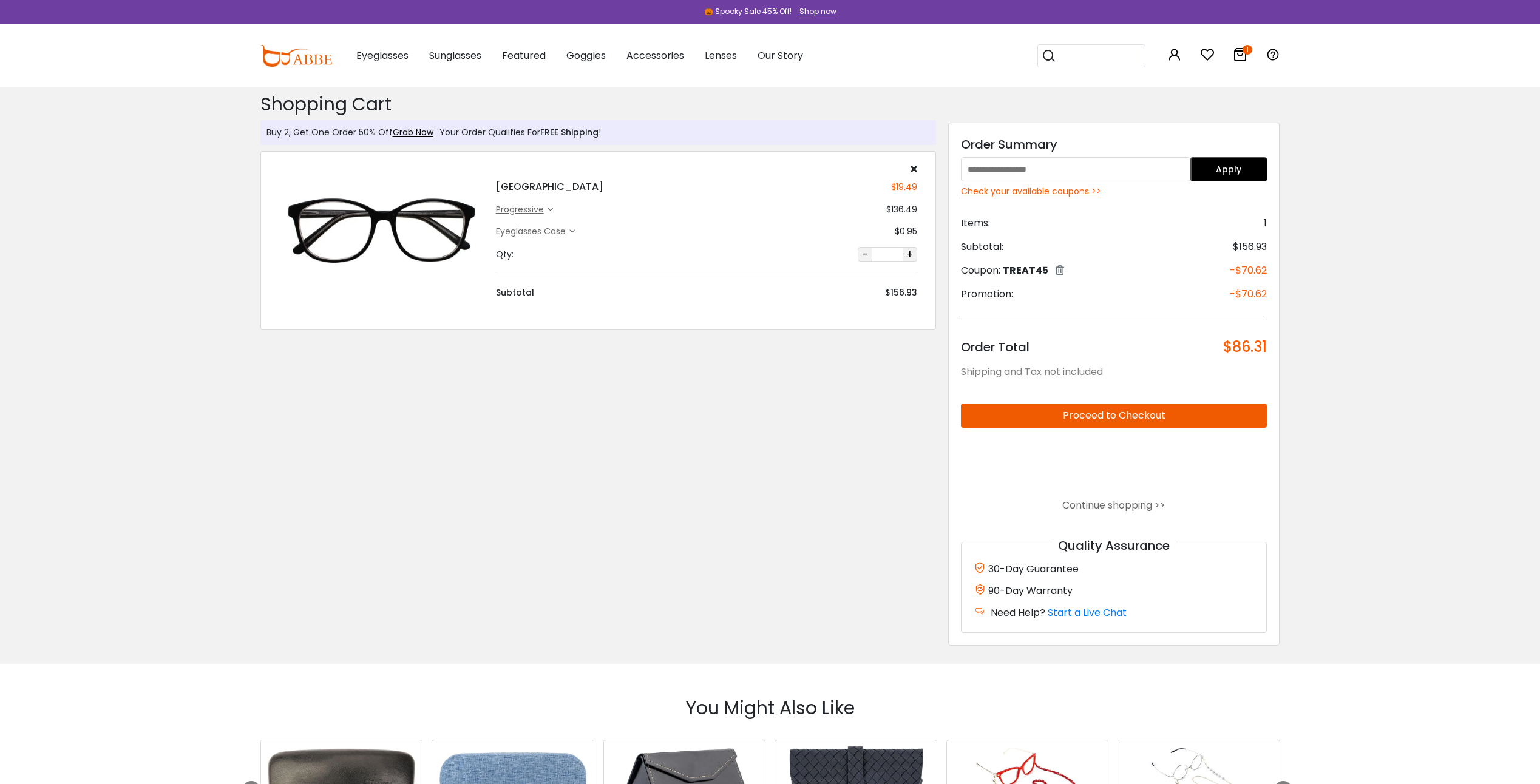
click at [553, 208] on icon at bounding box center [549, 209] width 5 height 5
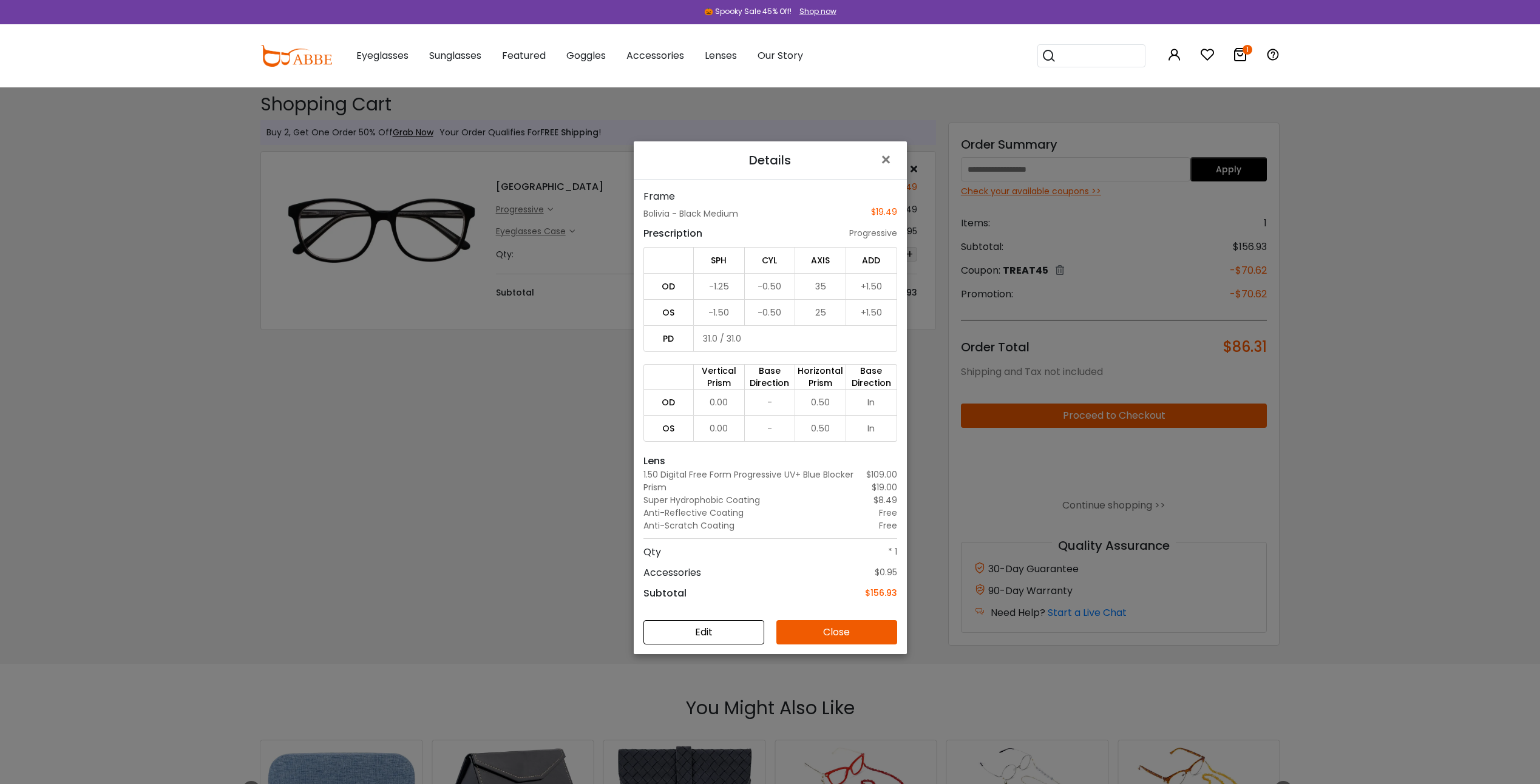
scroll to position [87, 0]
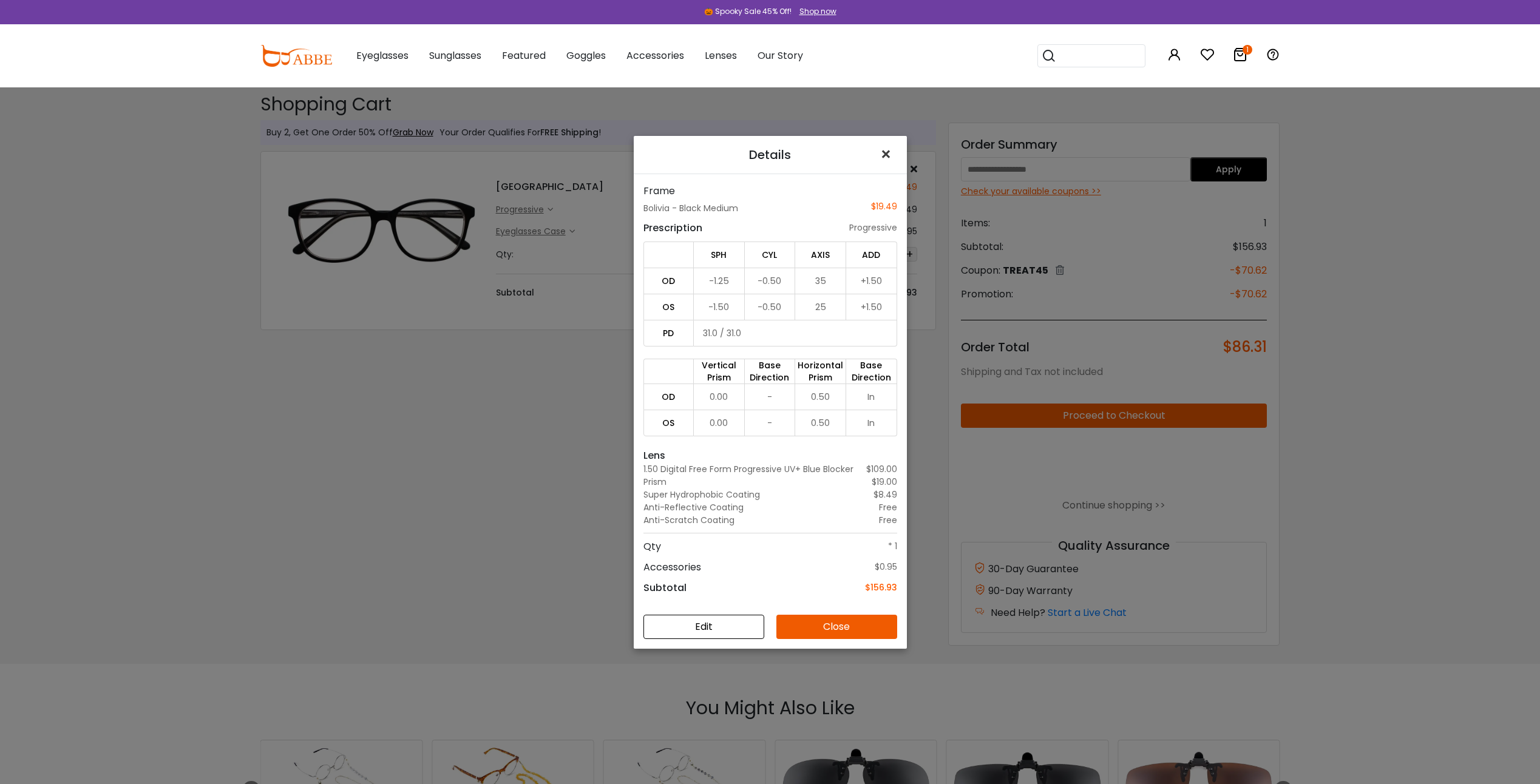
click at [879, 155] on span "×" at bounding box center [888, 154] width 18 height 26
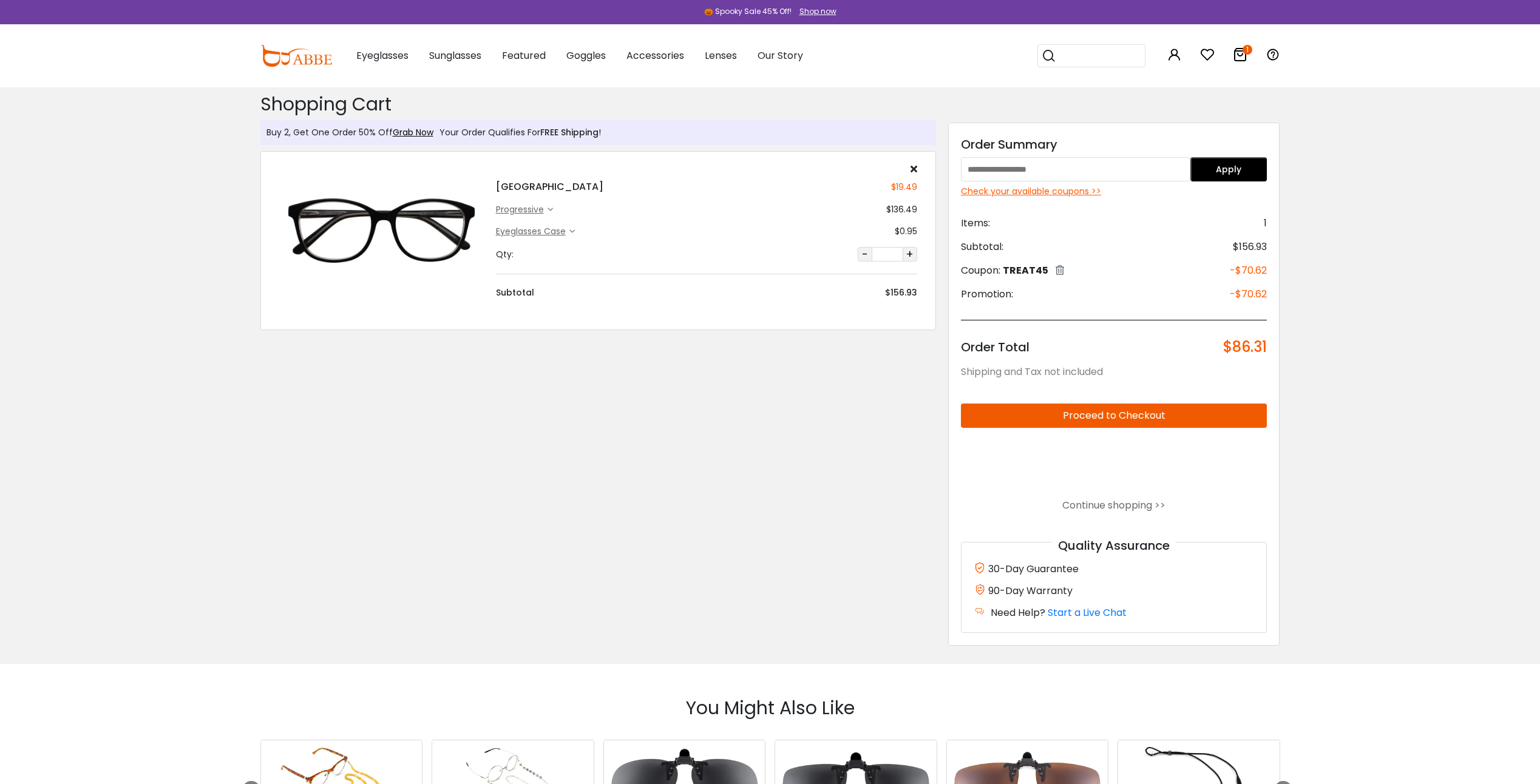
click at [739, 121] on div "Buy 2, Get One Order 50% Off Grab Now Your Order Qualifies For FREE Shipping !" at bounding box center [598, 132] width 676 height 25
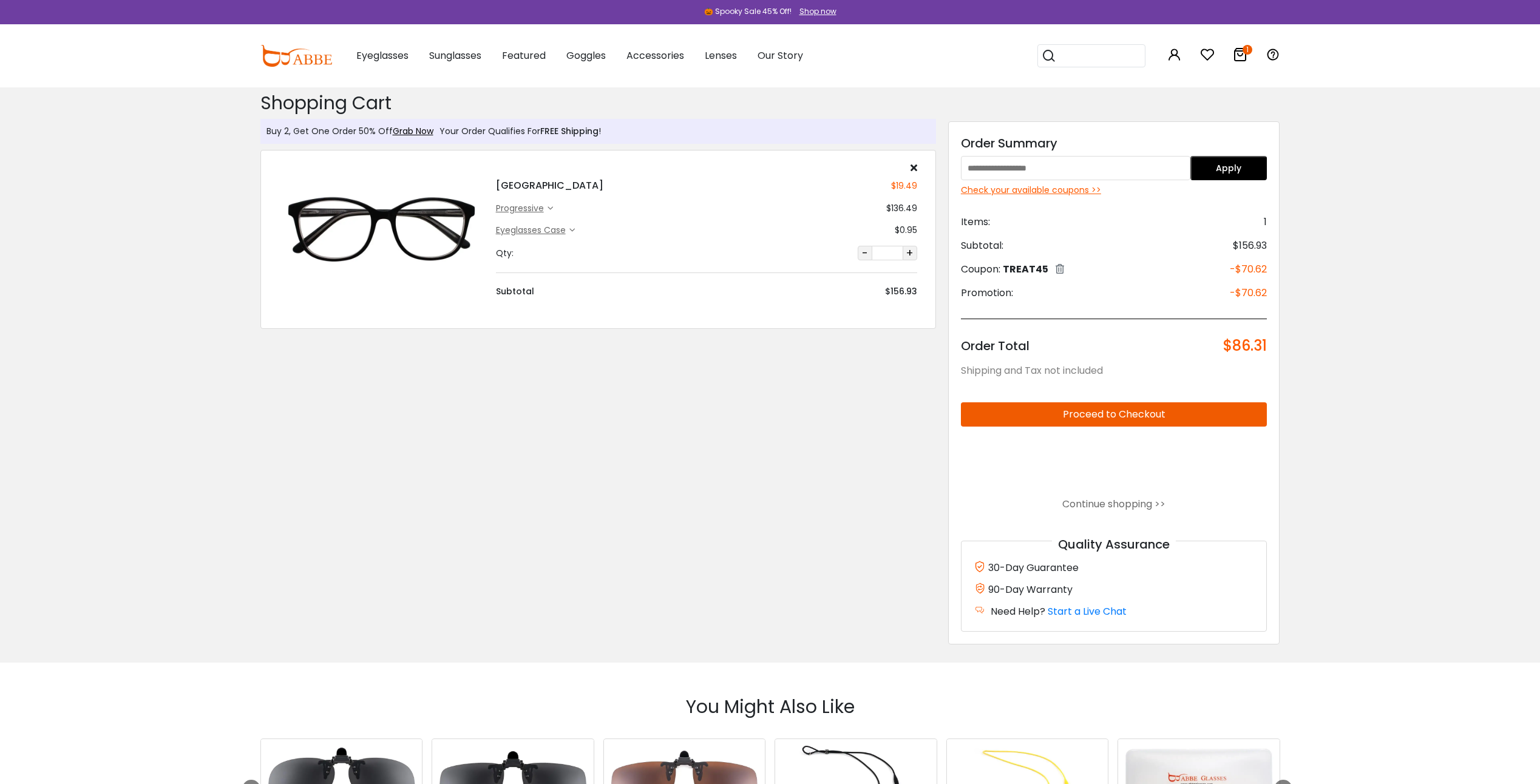
scroll to position [0, 0]
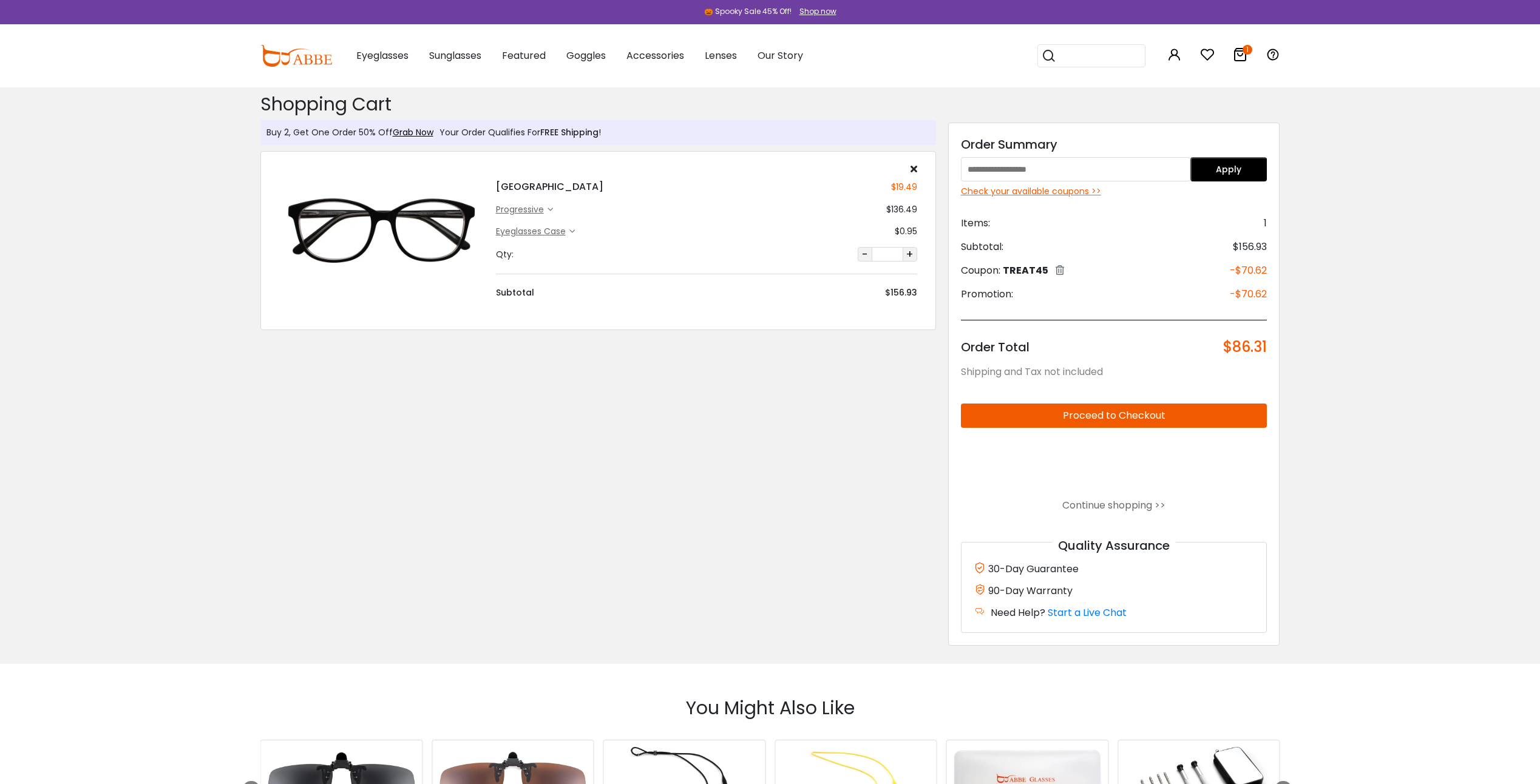
click at [882, 99] on h2 "Shopping Cart" at bounding box center [598, 104] width 676 height 22
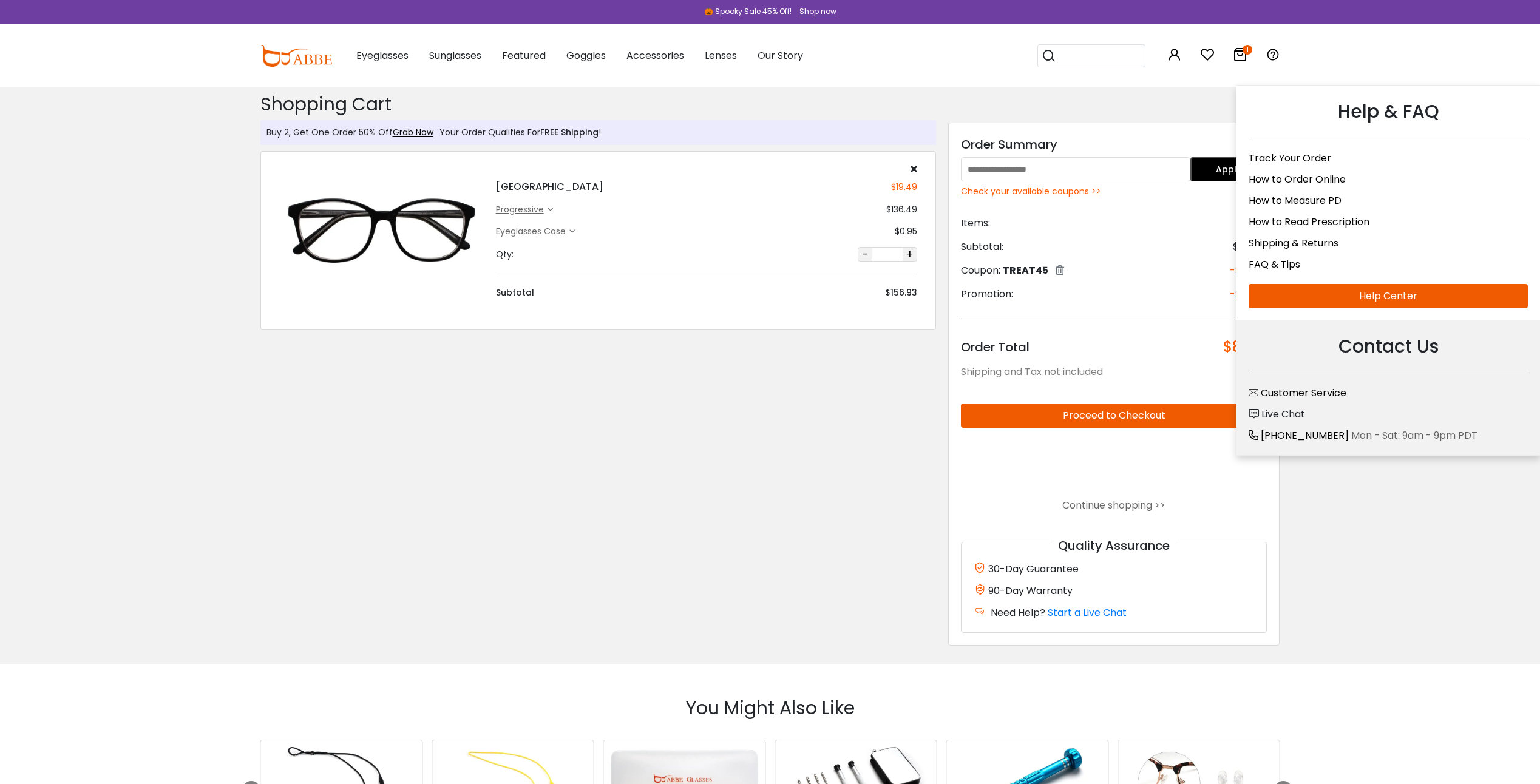
click at [1271, 53] on icon at bounding box center [1272, 54] width 14 height 14
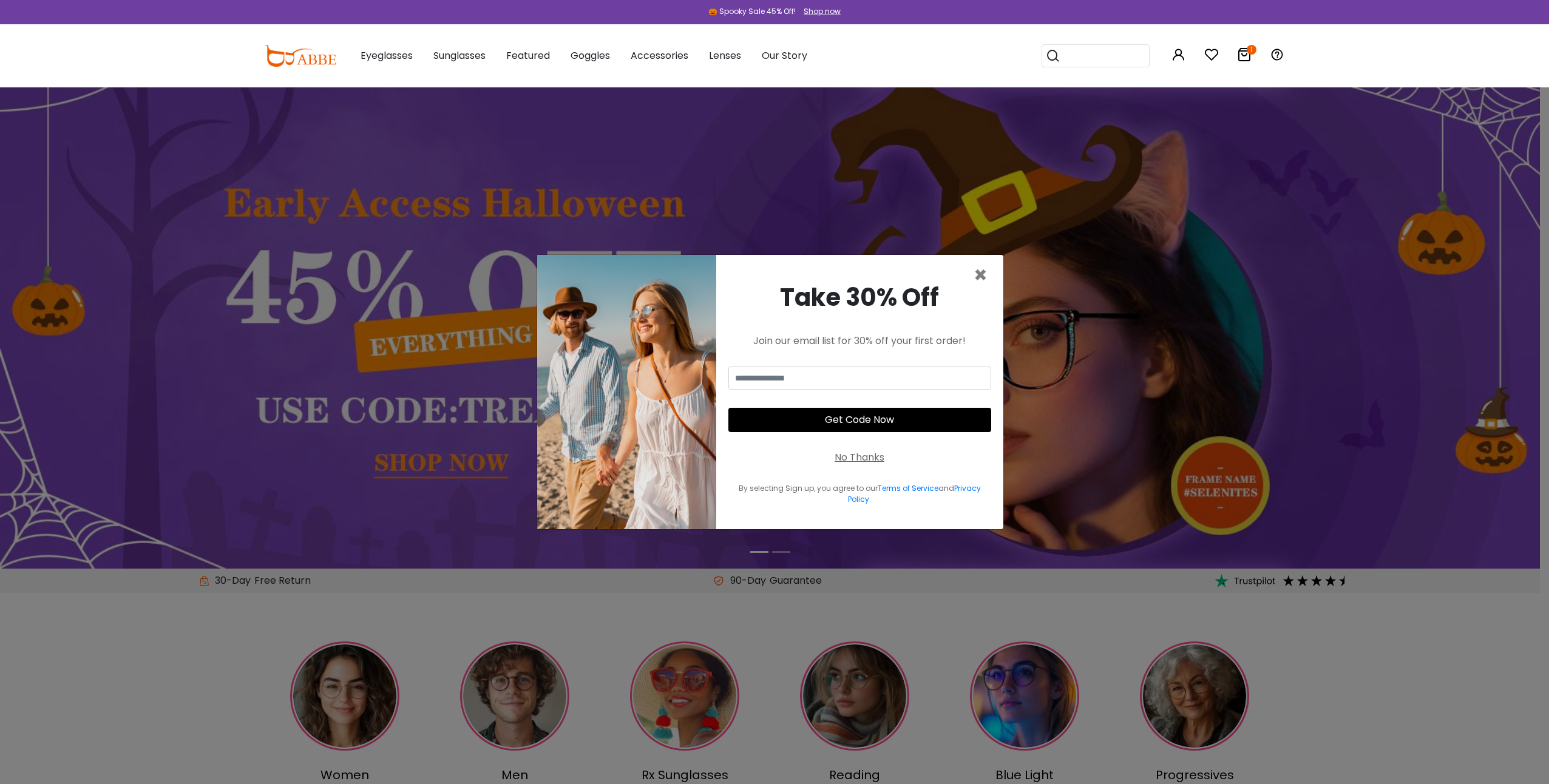
click at [866, 448] on div "Take 30% Off Join our email list for 30% off your first order! Get Code Now No …" at bounding box center [860, 392] width 287 height 274
click at [863, 450] on div "Take 30% Off Join our email list for 30% off your first order! Get Code Now No …" at bounding box center [860, 392] width 287 height 274
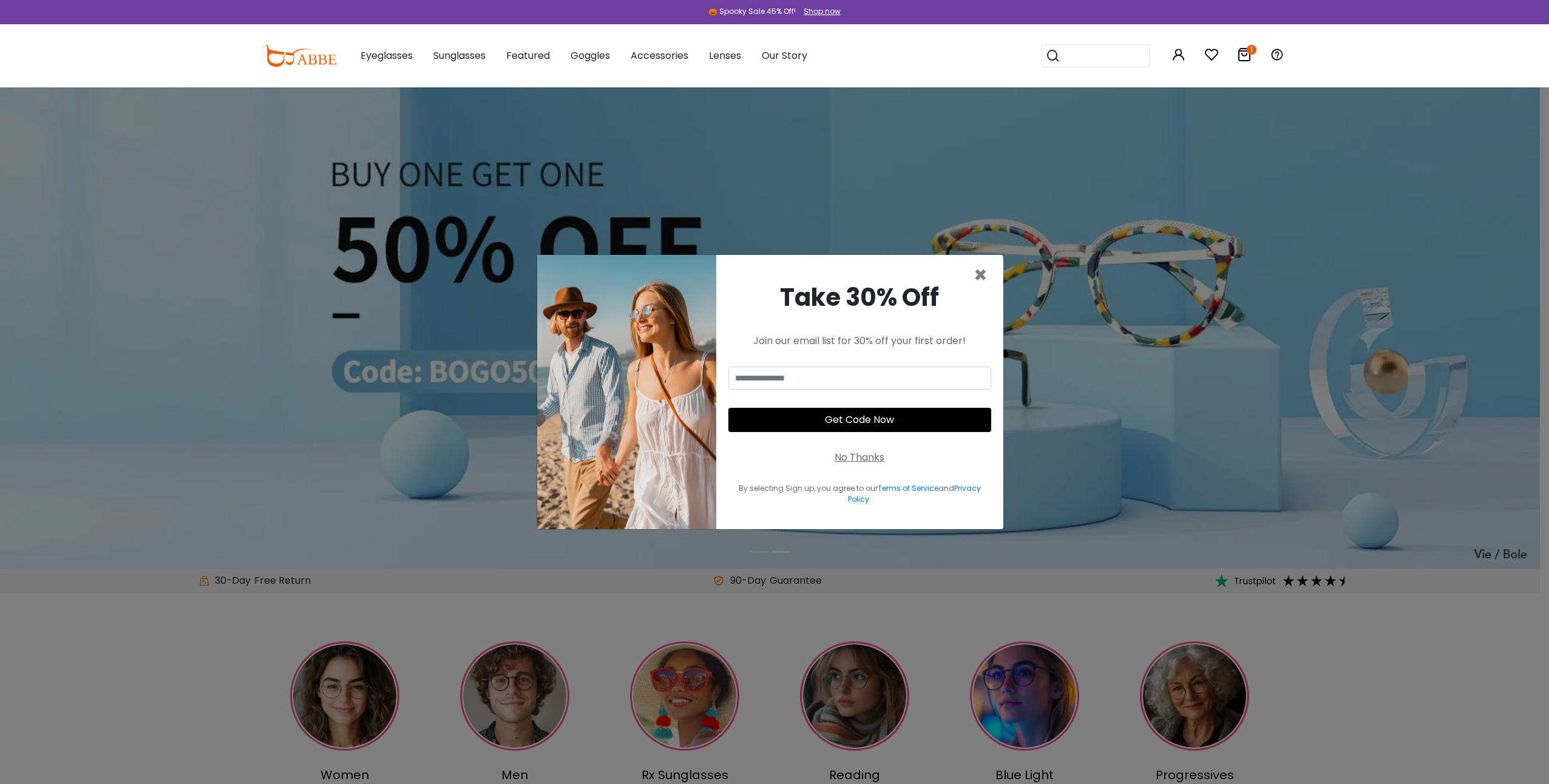
drag, startPoint x: 863, startPoint y: 454, endPoint x: 964, endPoint y: 436, distance: 102.6
click at [863, 454] on div "No Thanks" at bounding box center [859, 457] width 50 height 14
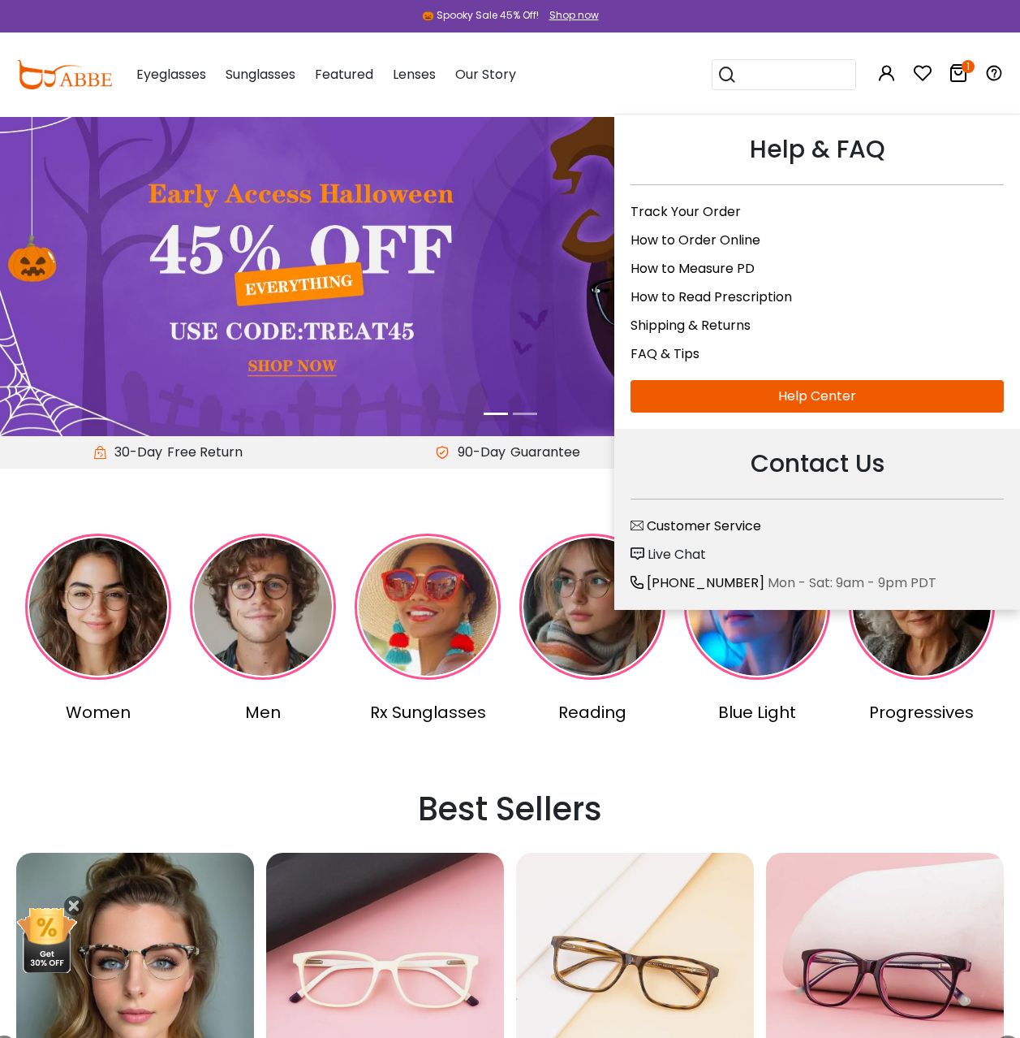
click at [684, 548] on span "Live Chat" at bounding box center [677, 554] width 58 height 19
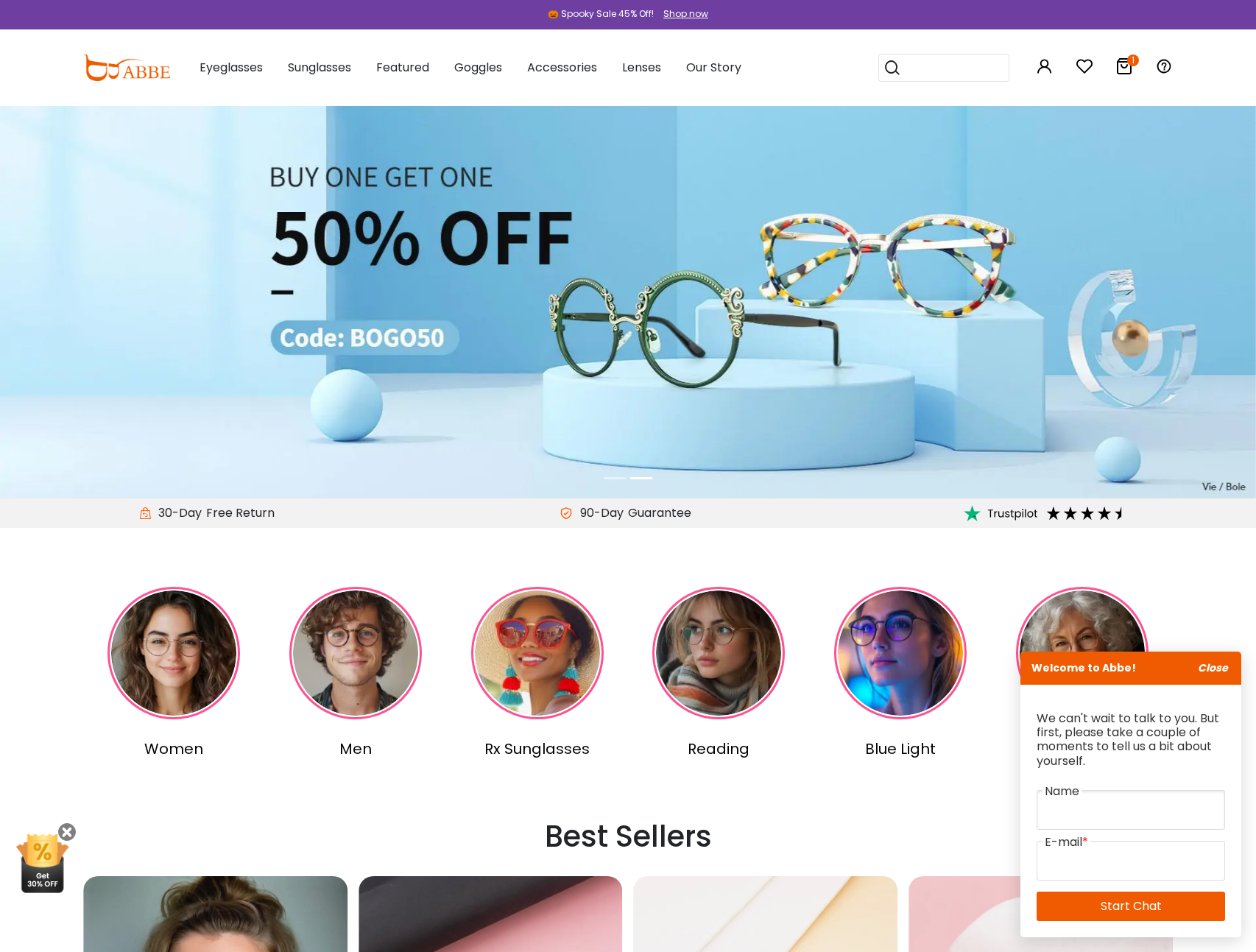
click at [1089, 808] on input "text" at bounding box center [1131, 810] width 189 height 40
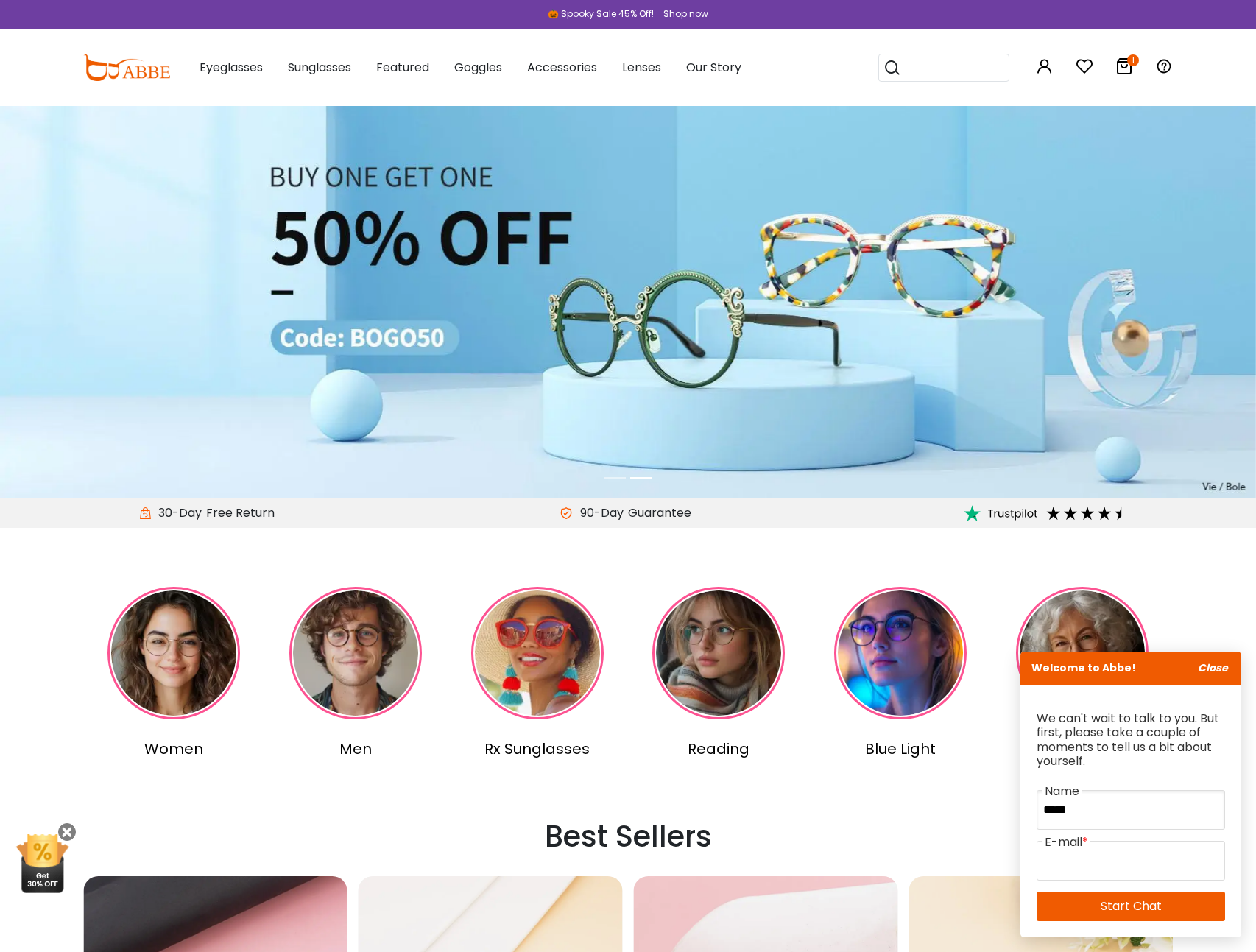
type input "*****"
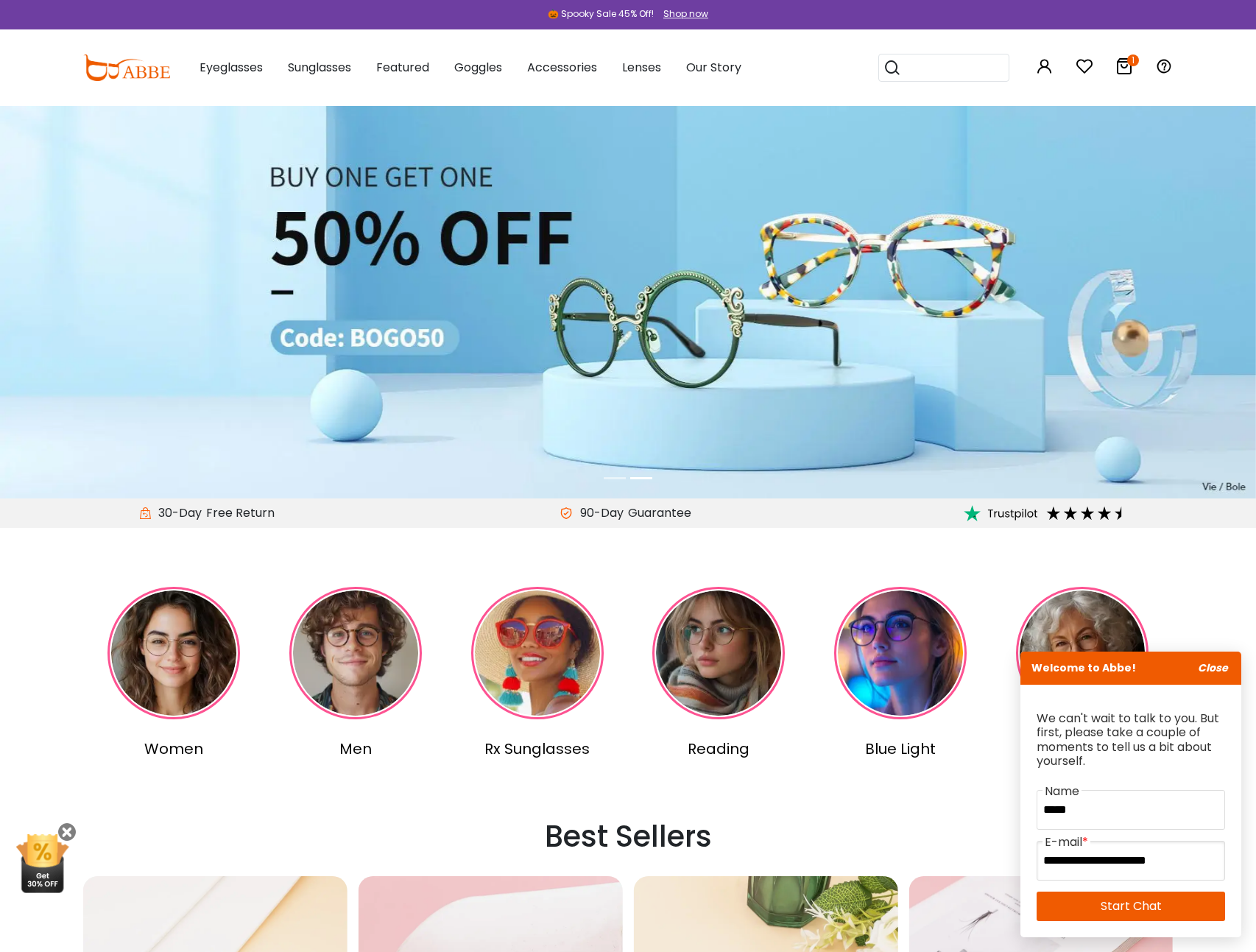
type input "**********"
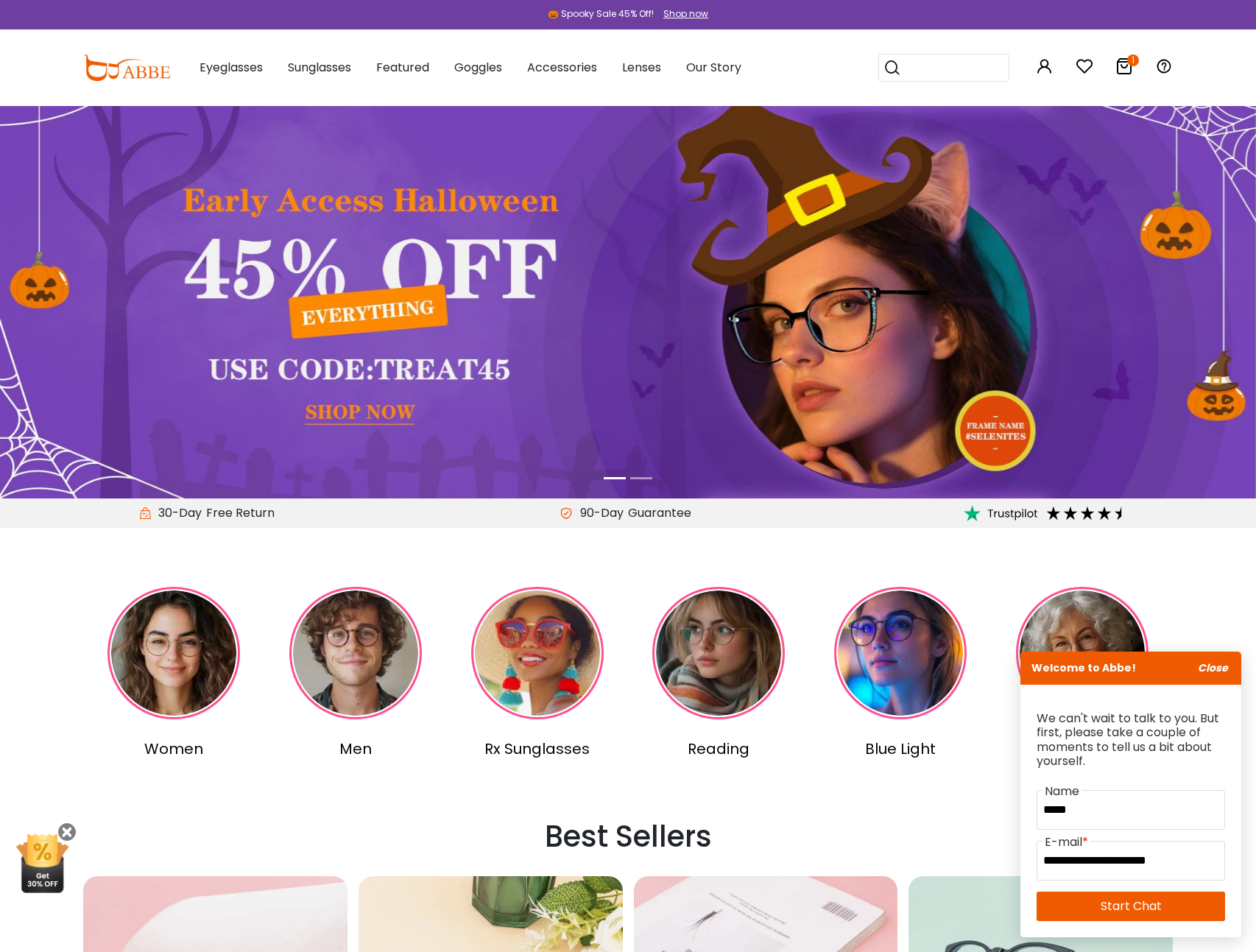
click at [1110, 906] on link "Start Chat" at bounding box center [1131, 906] width 189 height 29
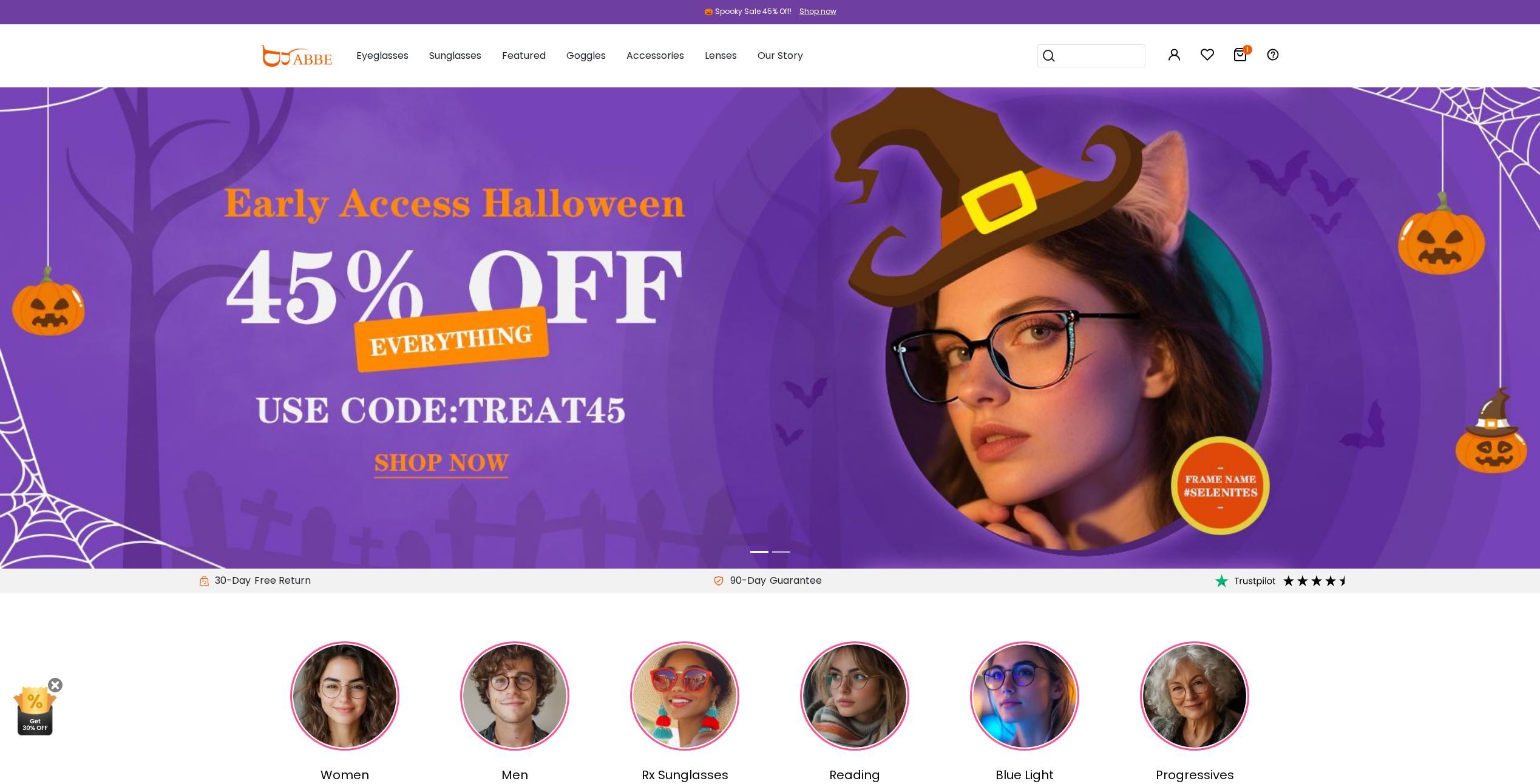
click at [1240, 52] on icon at bounding box center [1239, 54] width 14 height 14
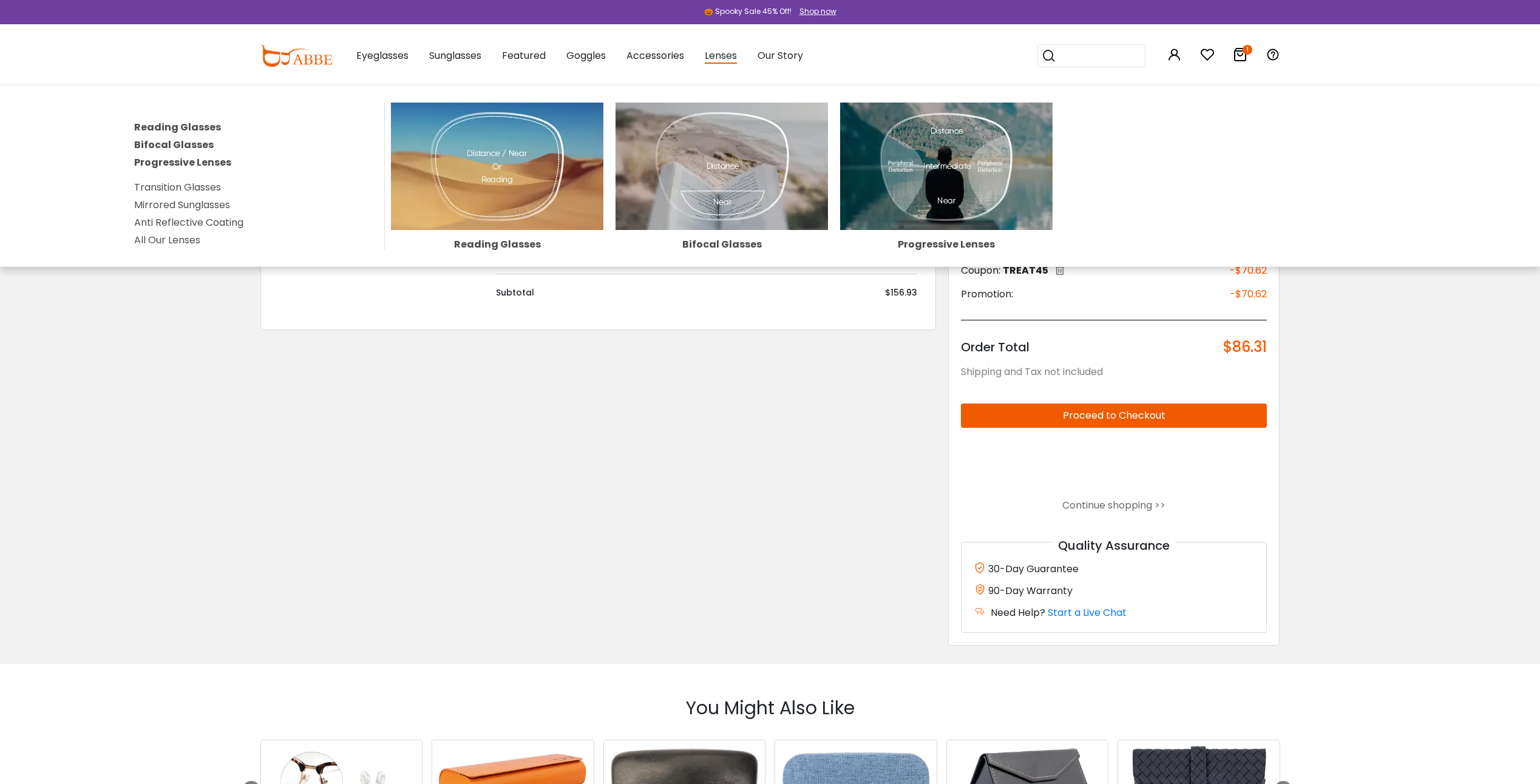
click at [954, 169] on img at bounding box center [946, 166] width 212 height 127
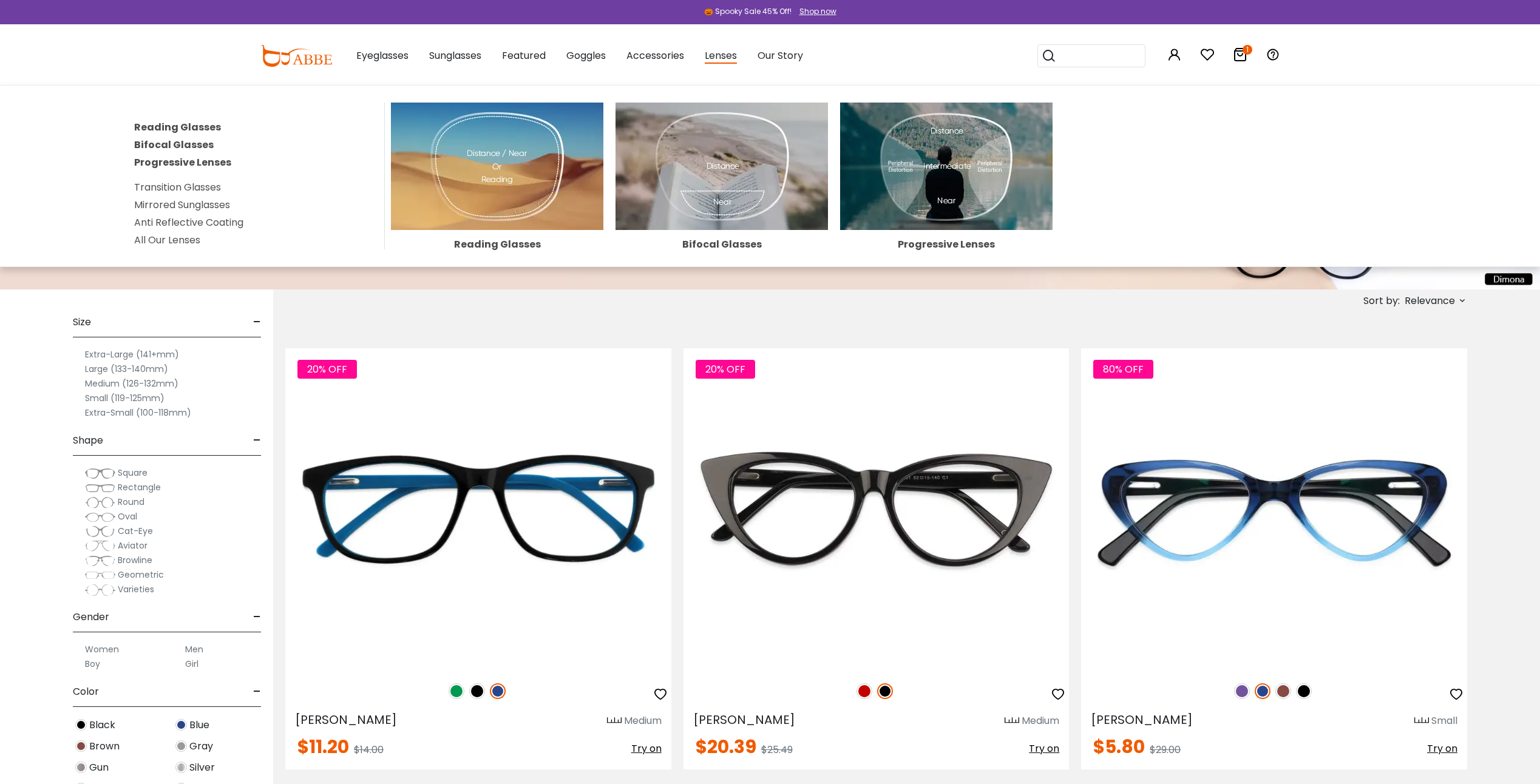
click at [176, 163] on link "Progressive Lenses" at bounding box center [182, 162] width 97 height 14
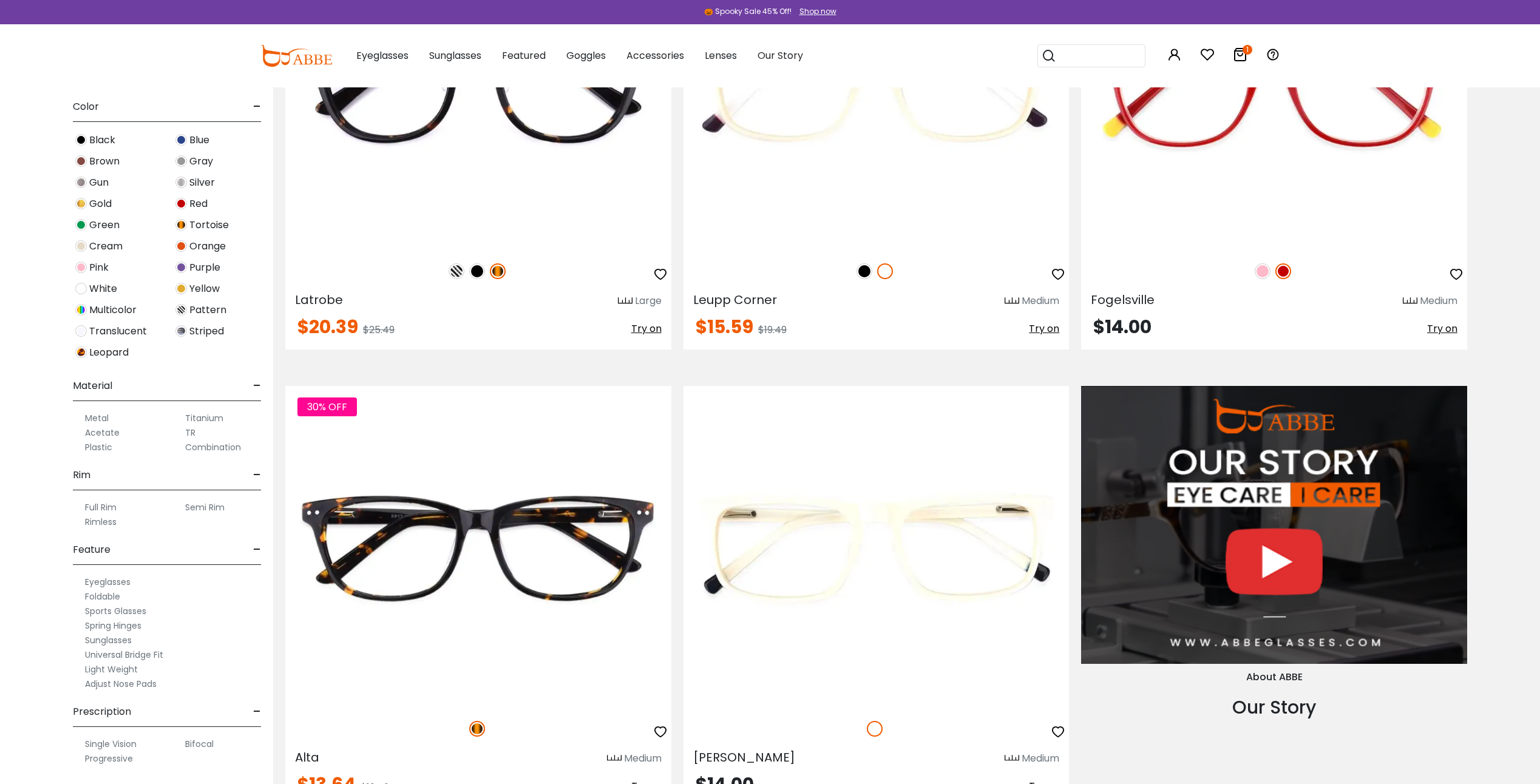
scroll to position [1335, 0]
click at [108, 759] on label "Progressive" at bounding box center [109, 758] width 48 height 14
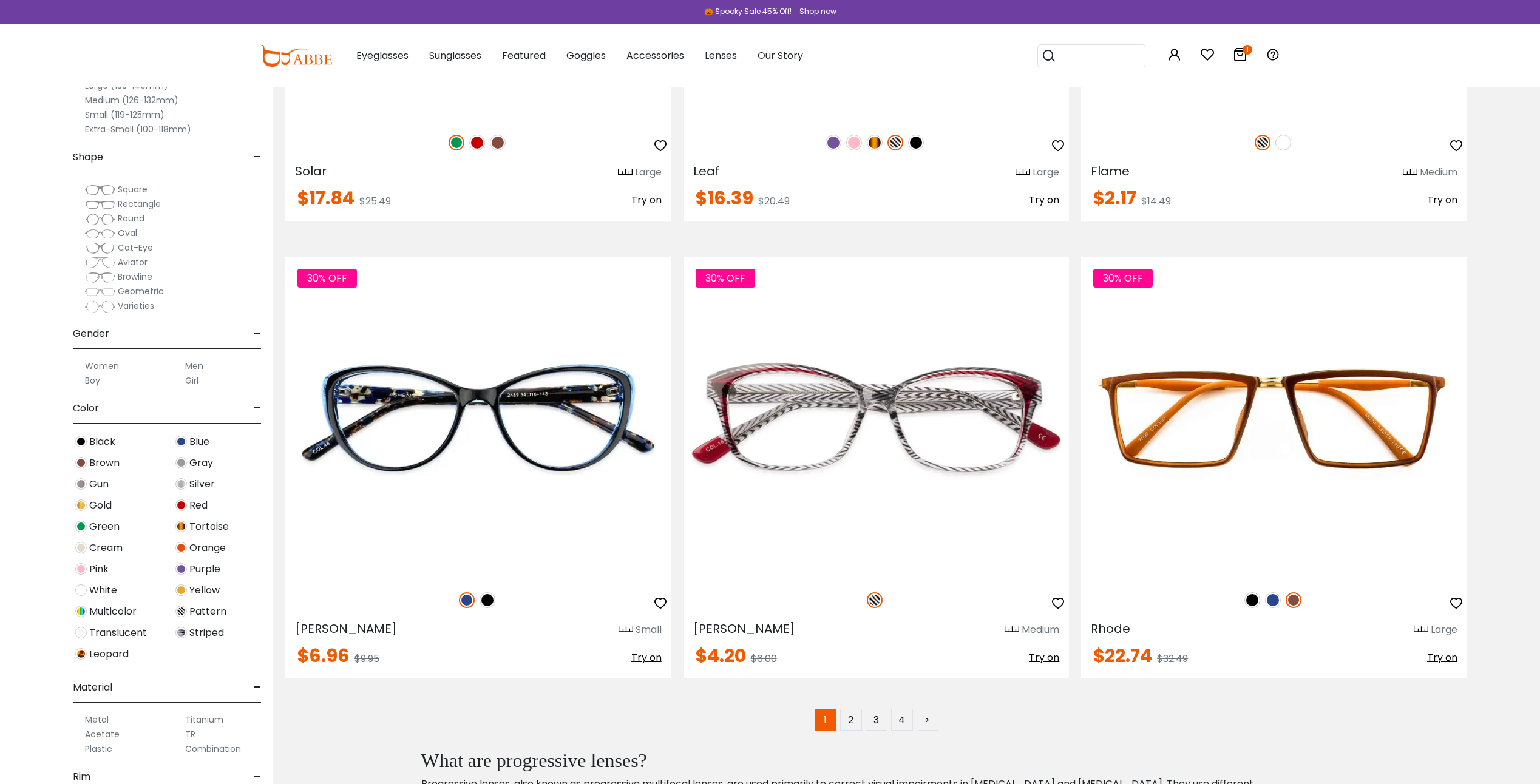
scroll to position [8980, 0]
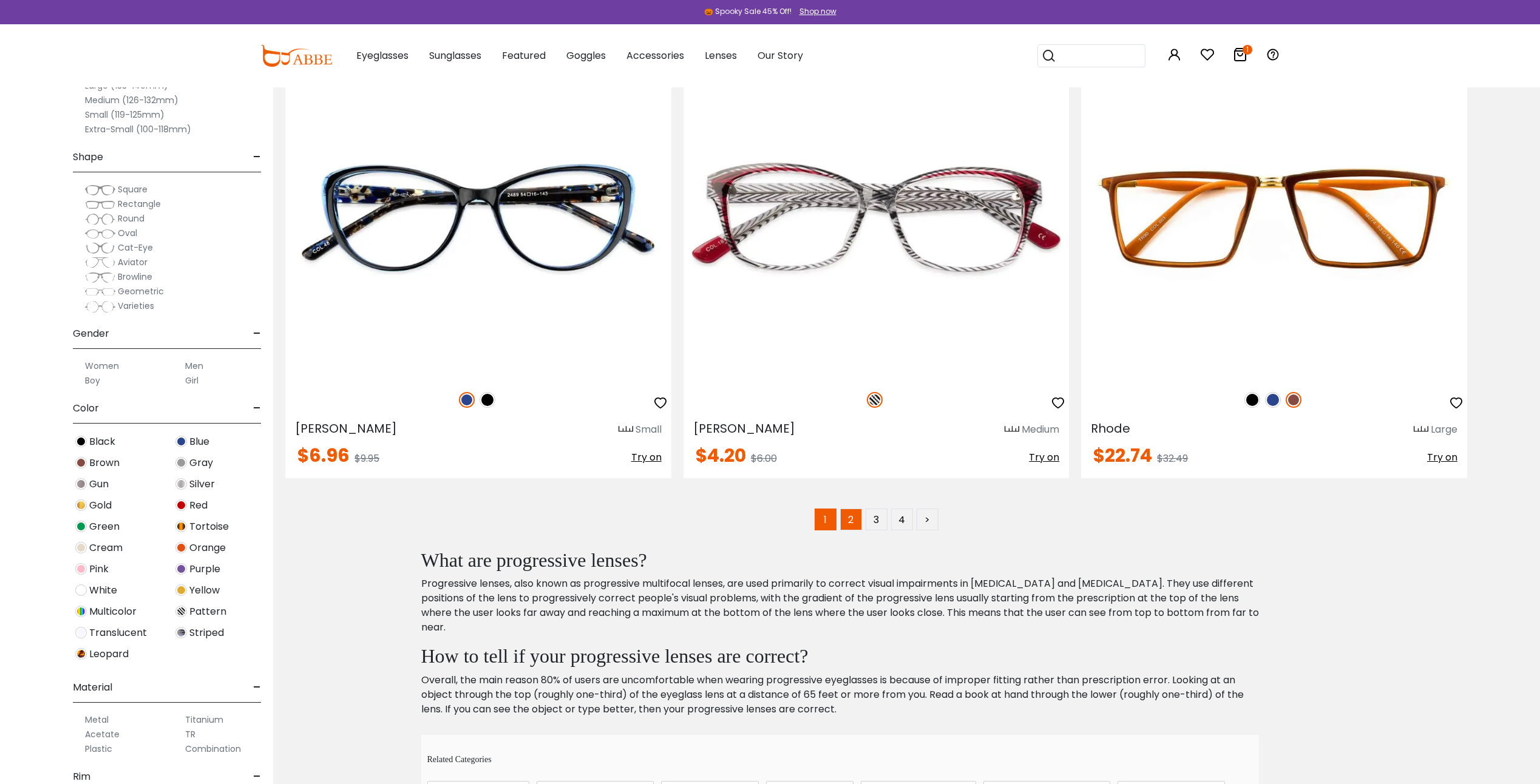
click at [845, 521] on link "2" at bounding box center [851, 519] width 22 height 22
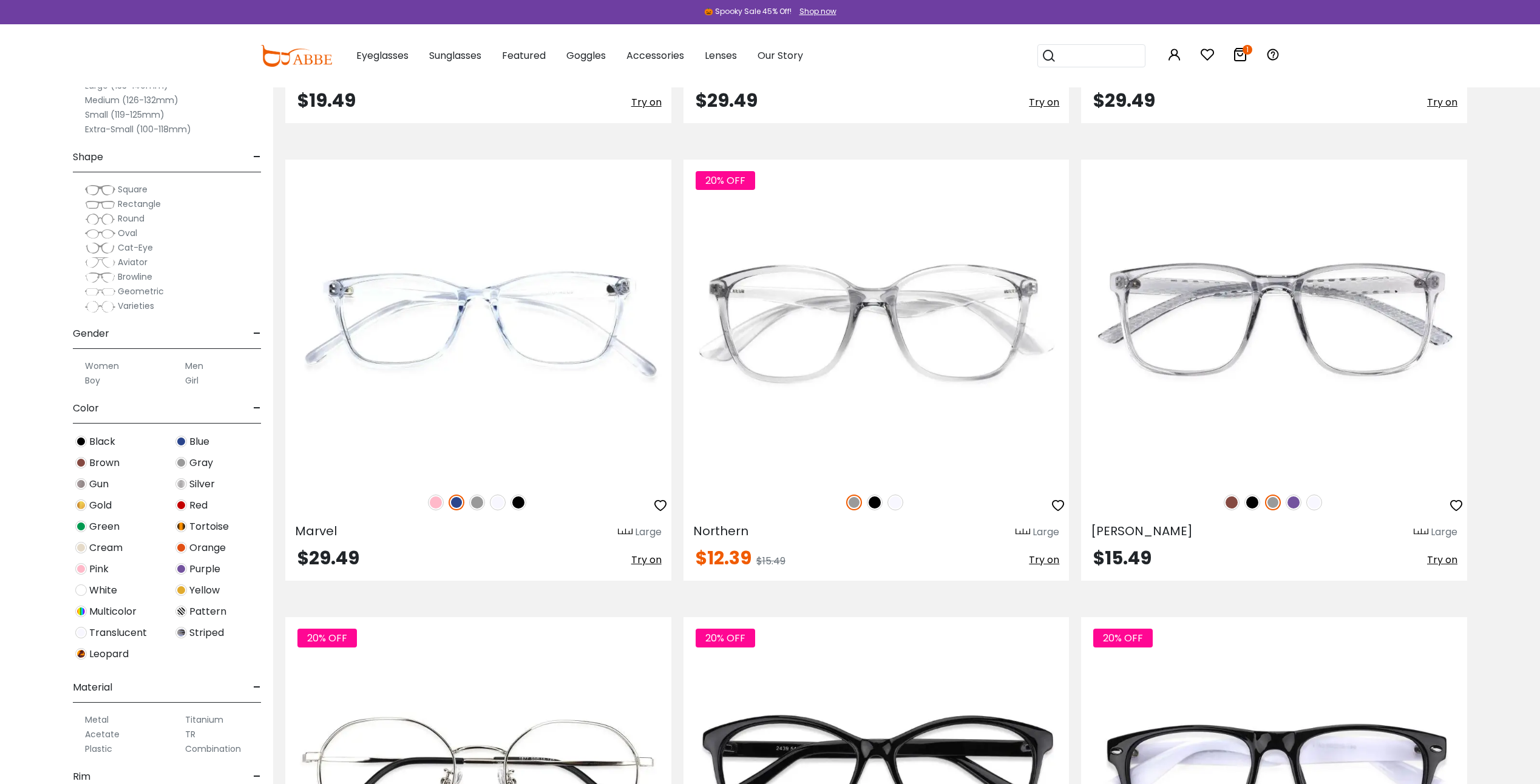
scroll to position [5218, 0]
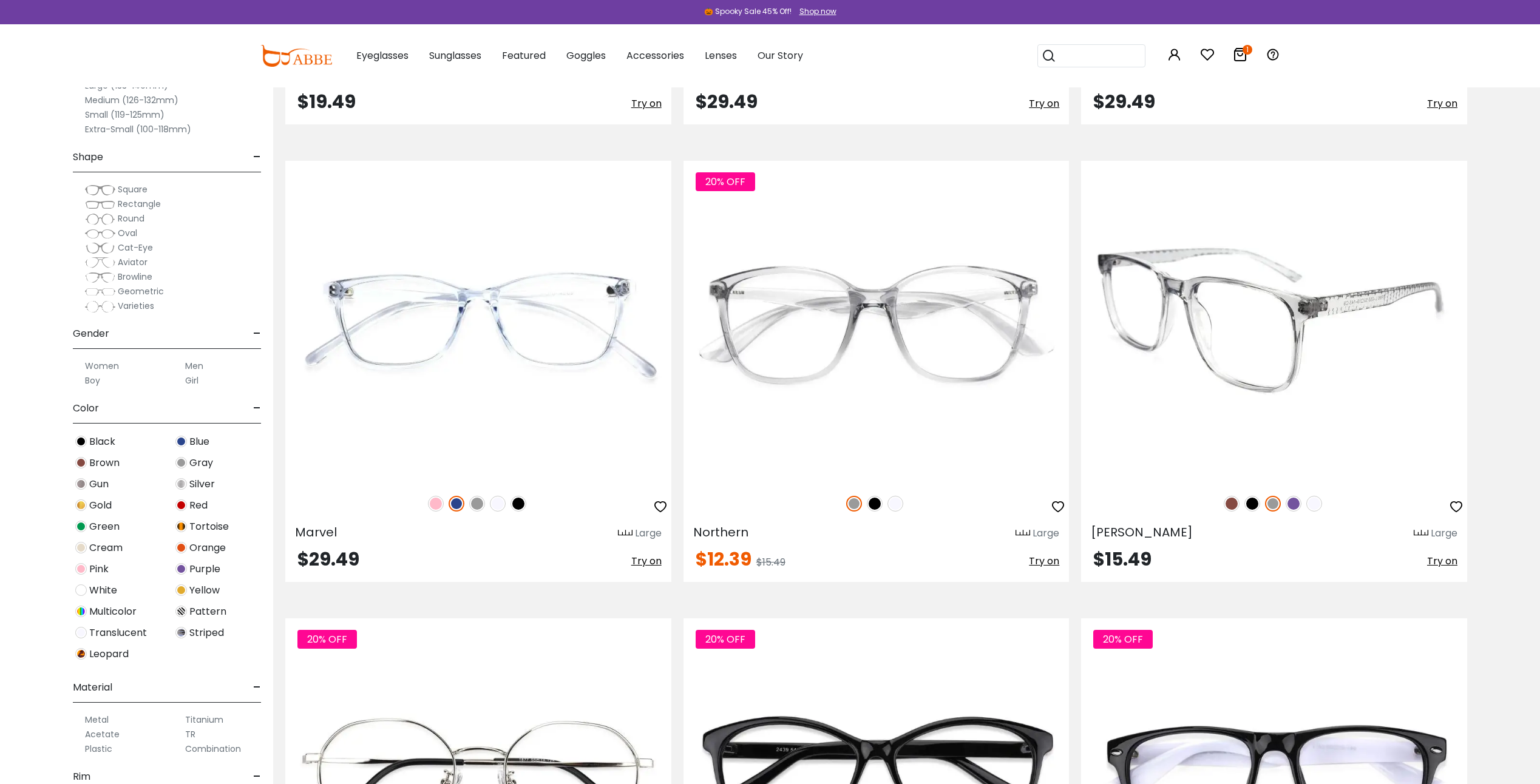
click at [1260, 351] on img at bounding box center [1274, 321] width 386 height 321
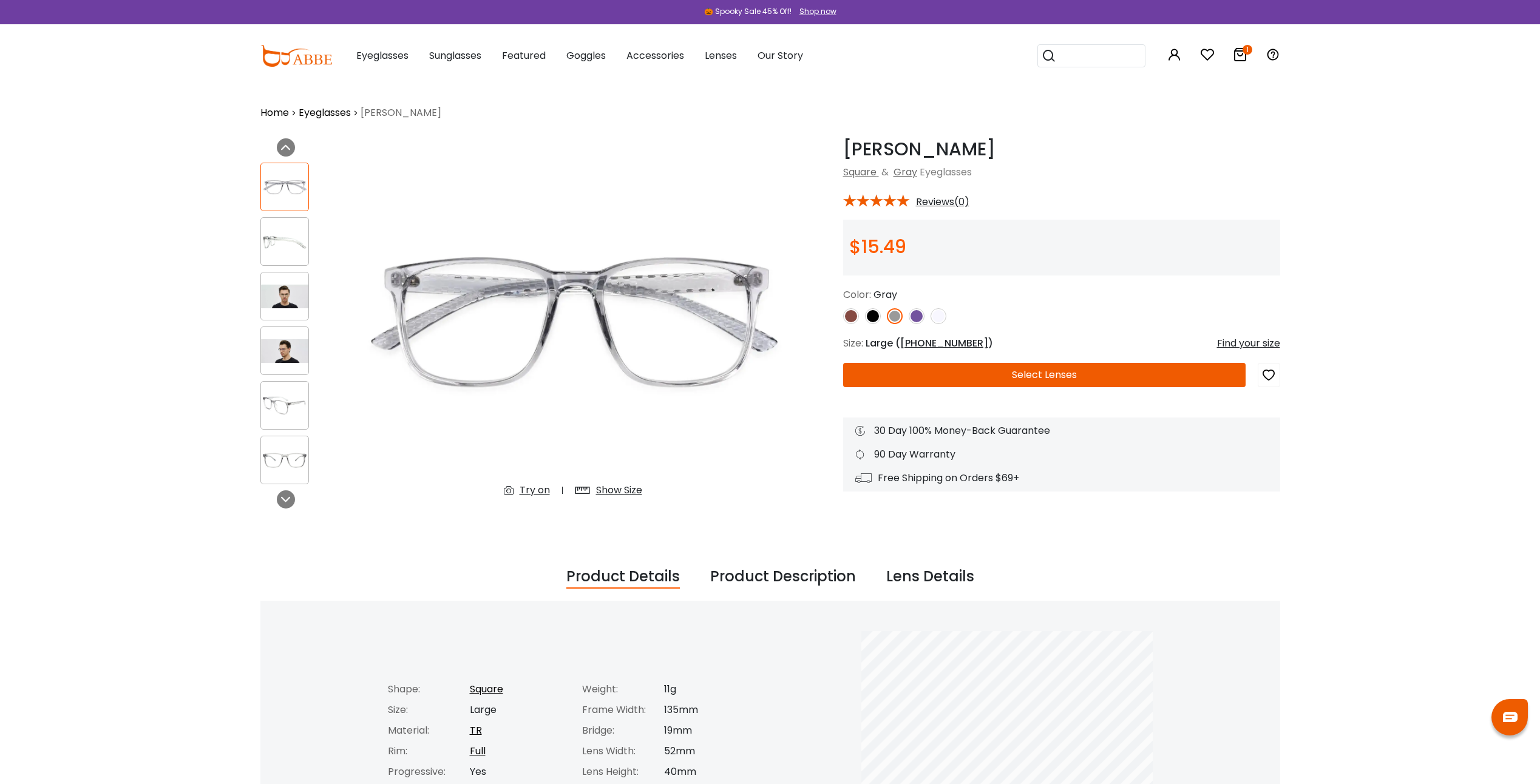
click at [277, 351] on img at bounding box center [284, 351] width 47 height 24
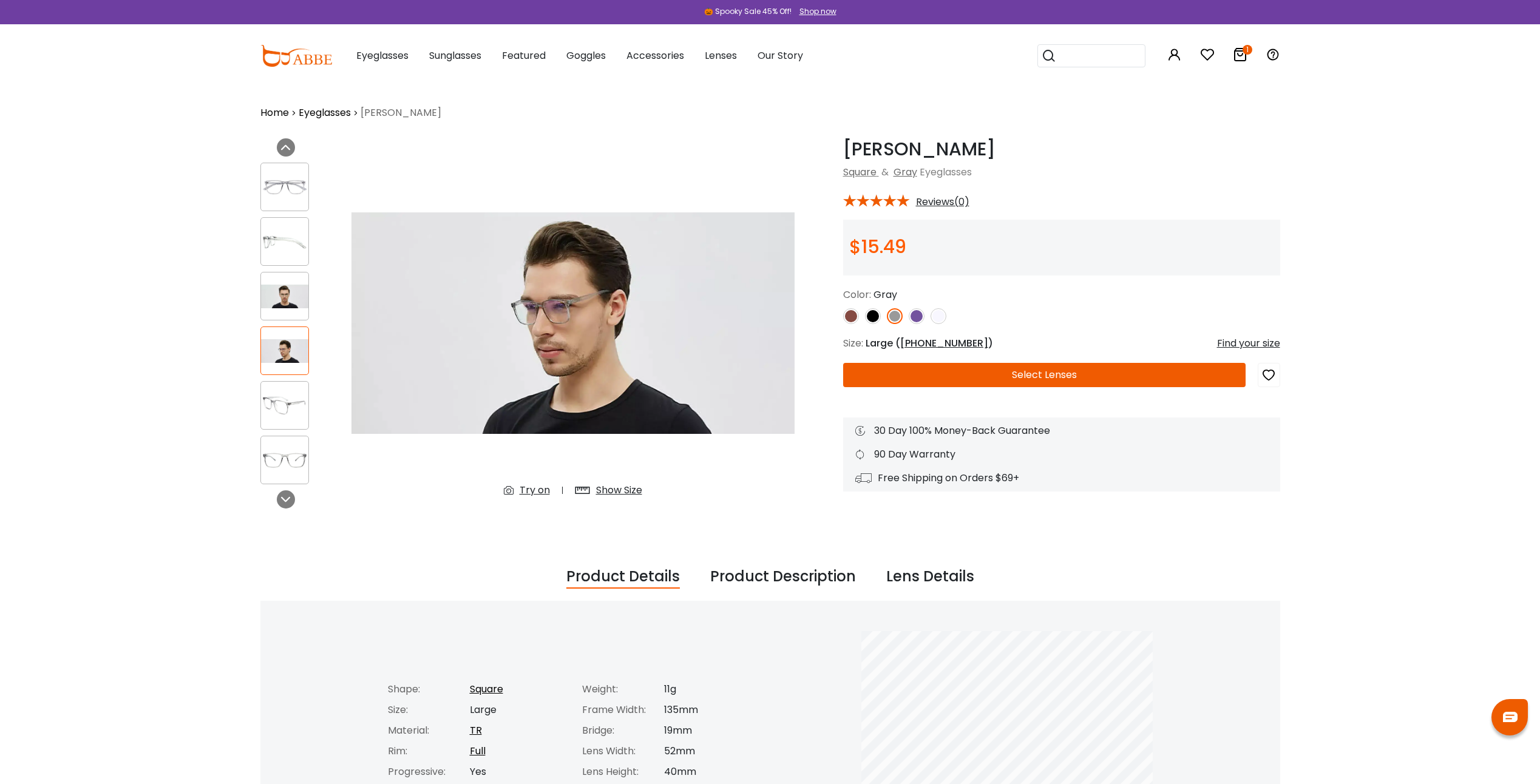
click at [280, 291] on img at bounding box center [284, 297] width 47 height 24
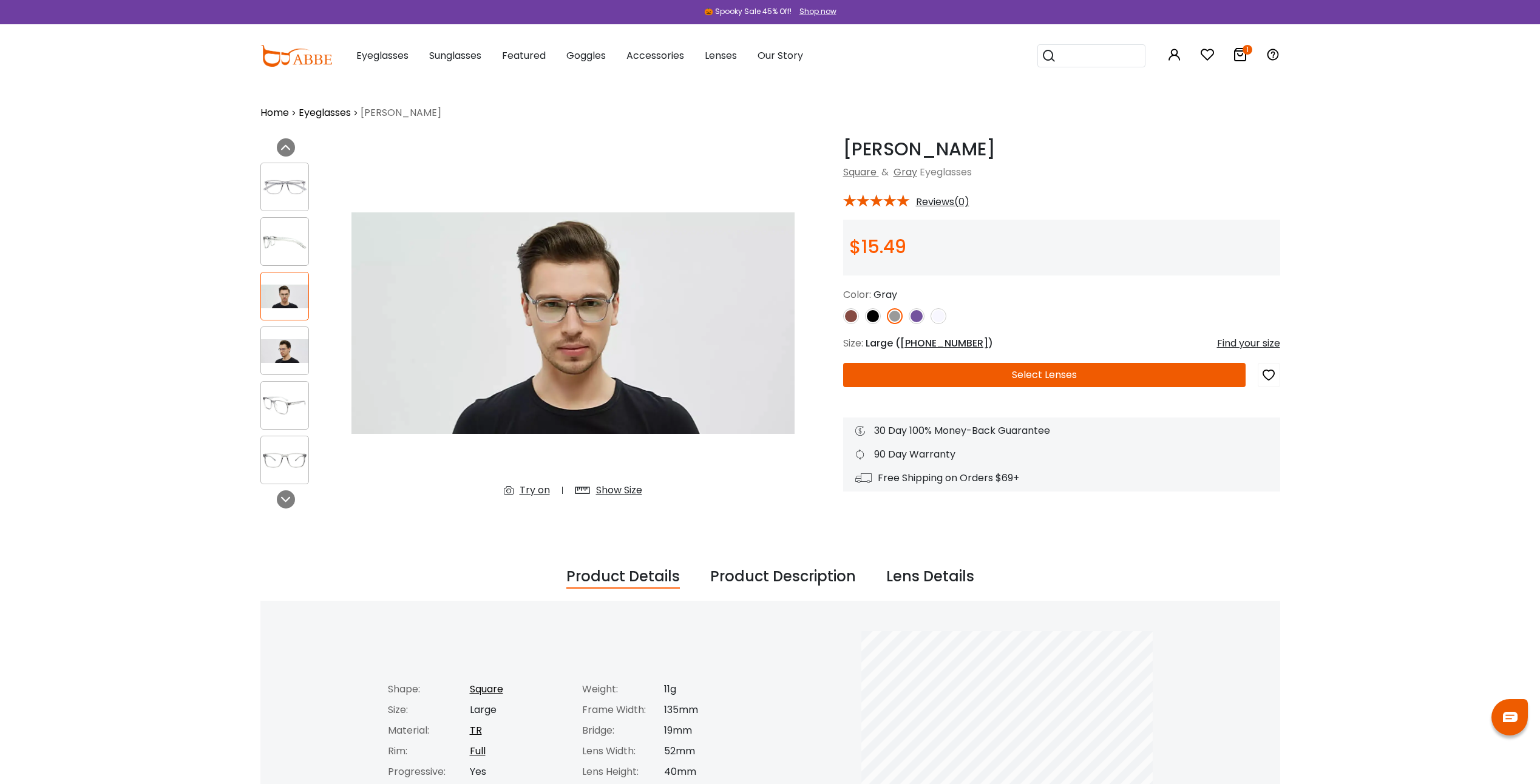
click at [940, 321] on img at bounding box center [938, 315] width 16 height 16
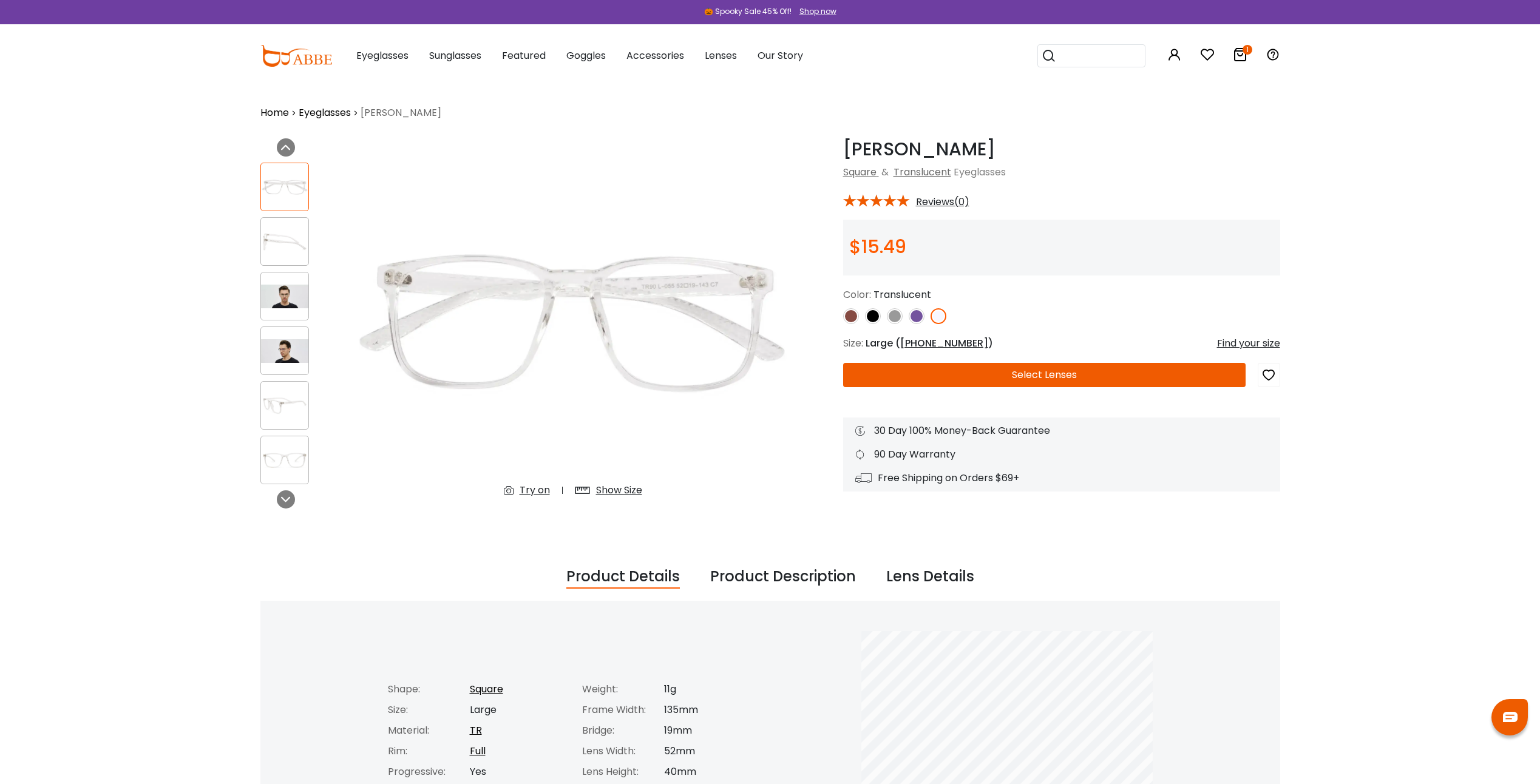
click at [897, 315] on img at bounding box center [894, 315] width 16 height 16
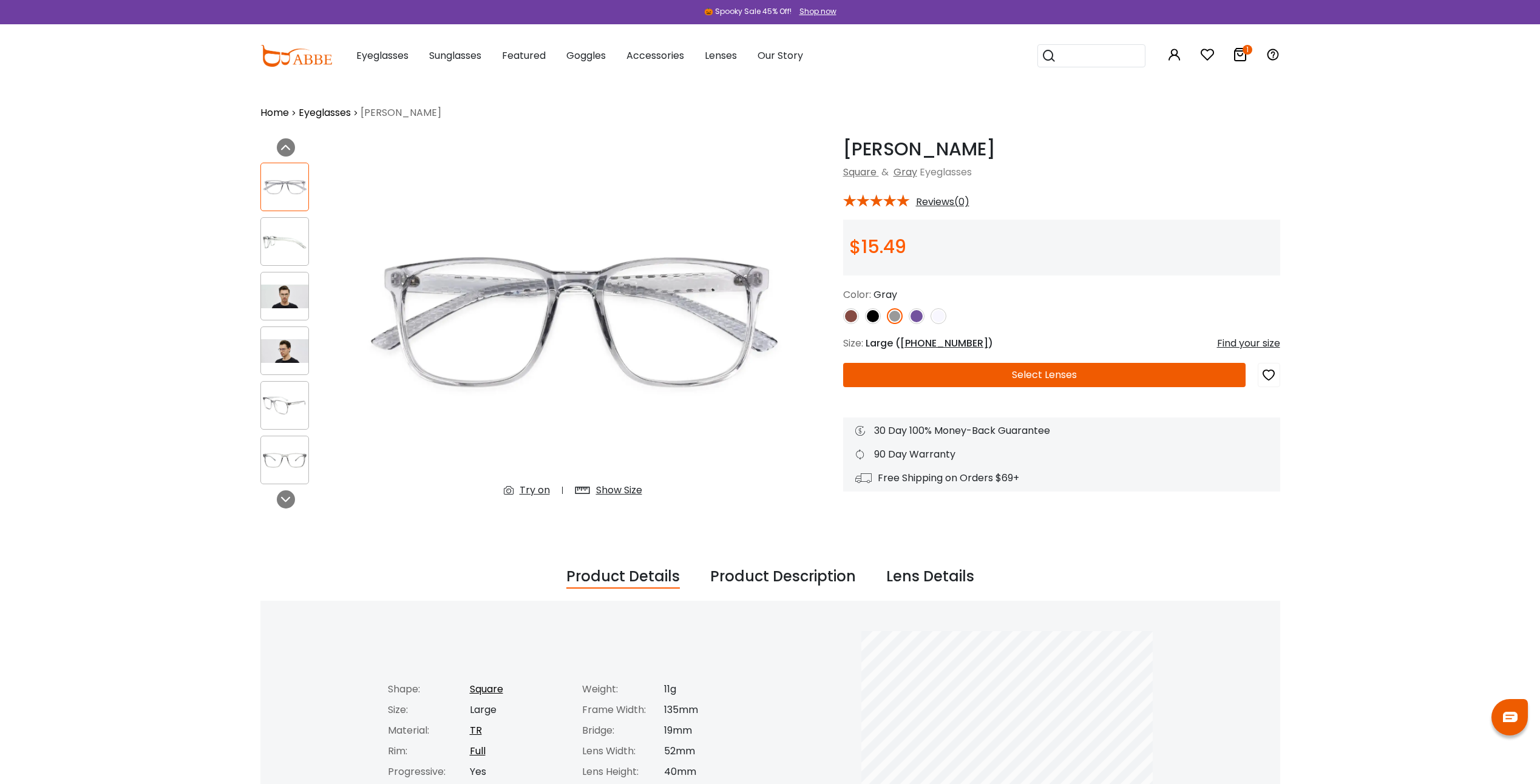
click at [1080, 385] on button "Select Lenses" at bounding box center [1044, 374] width 402 height 24
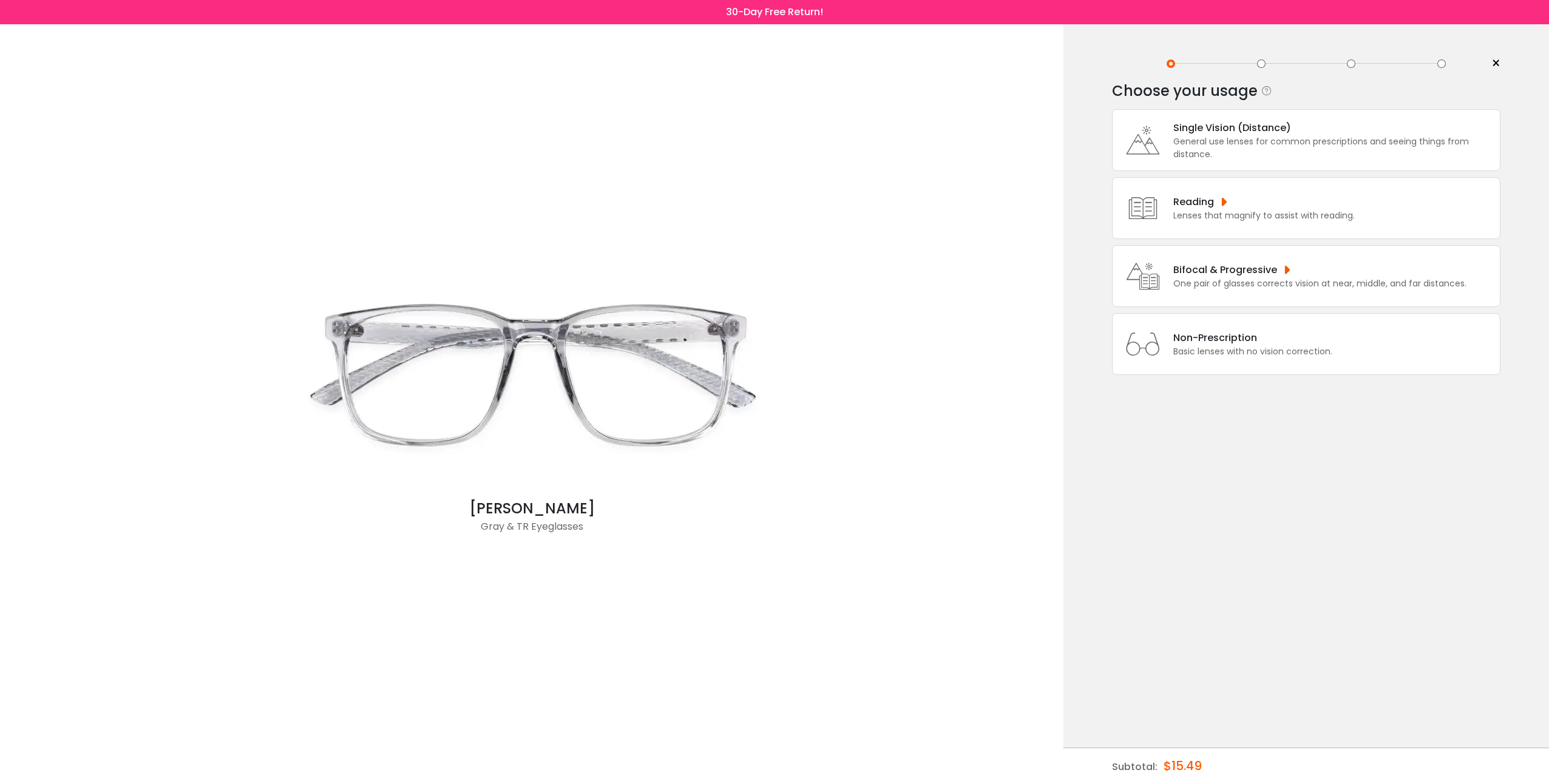
click at [1236, 270] on div "Bifocal & Progressive" at bounding box center [1319, 270] width 293 height 15
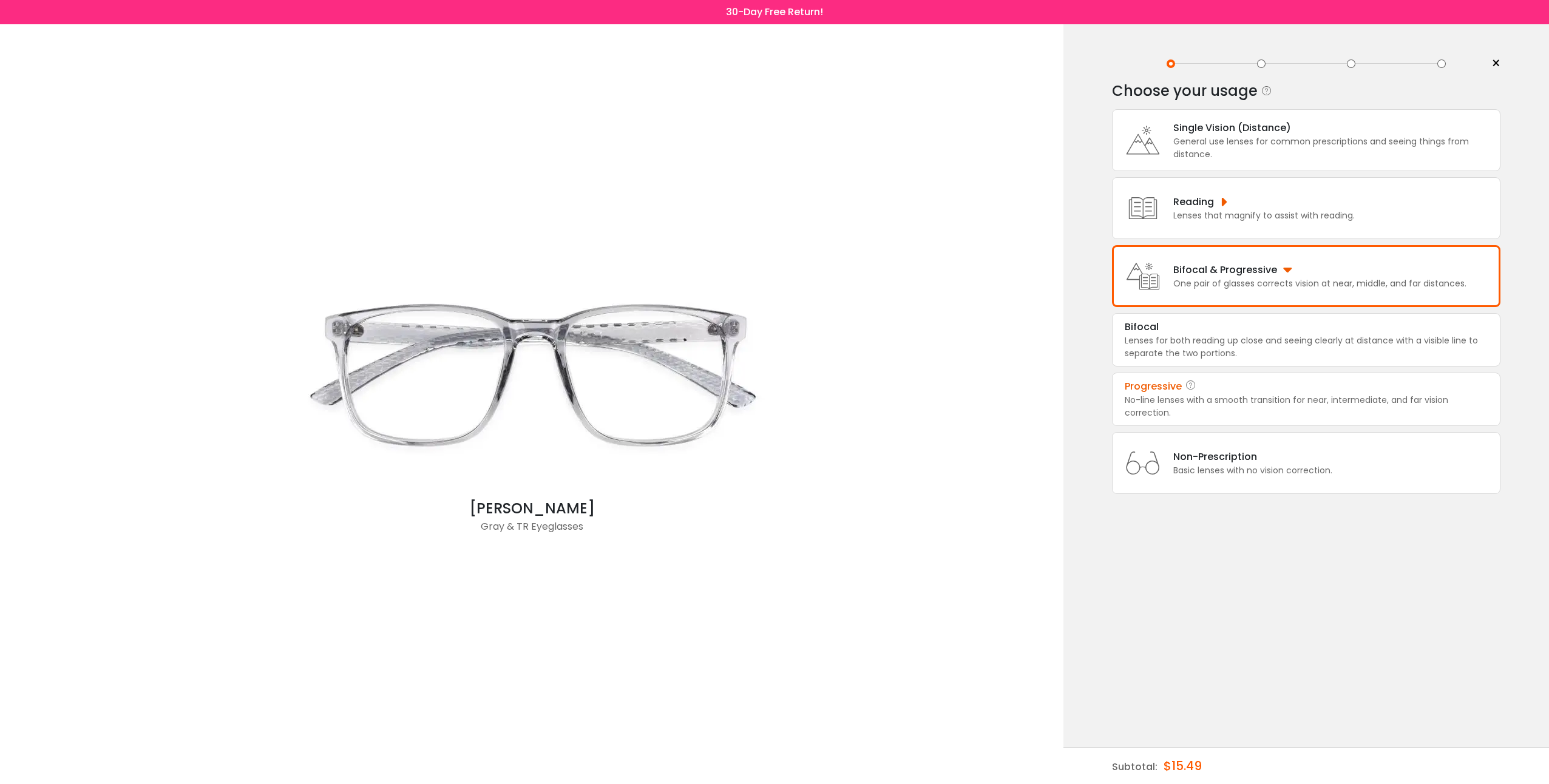
click at [1264, 386] on div "Progressive" at bounding box center [1305, 386] width 363 height 14
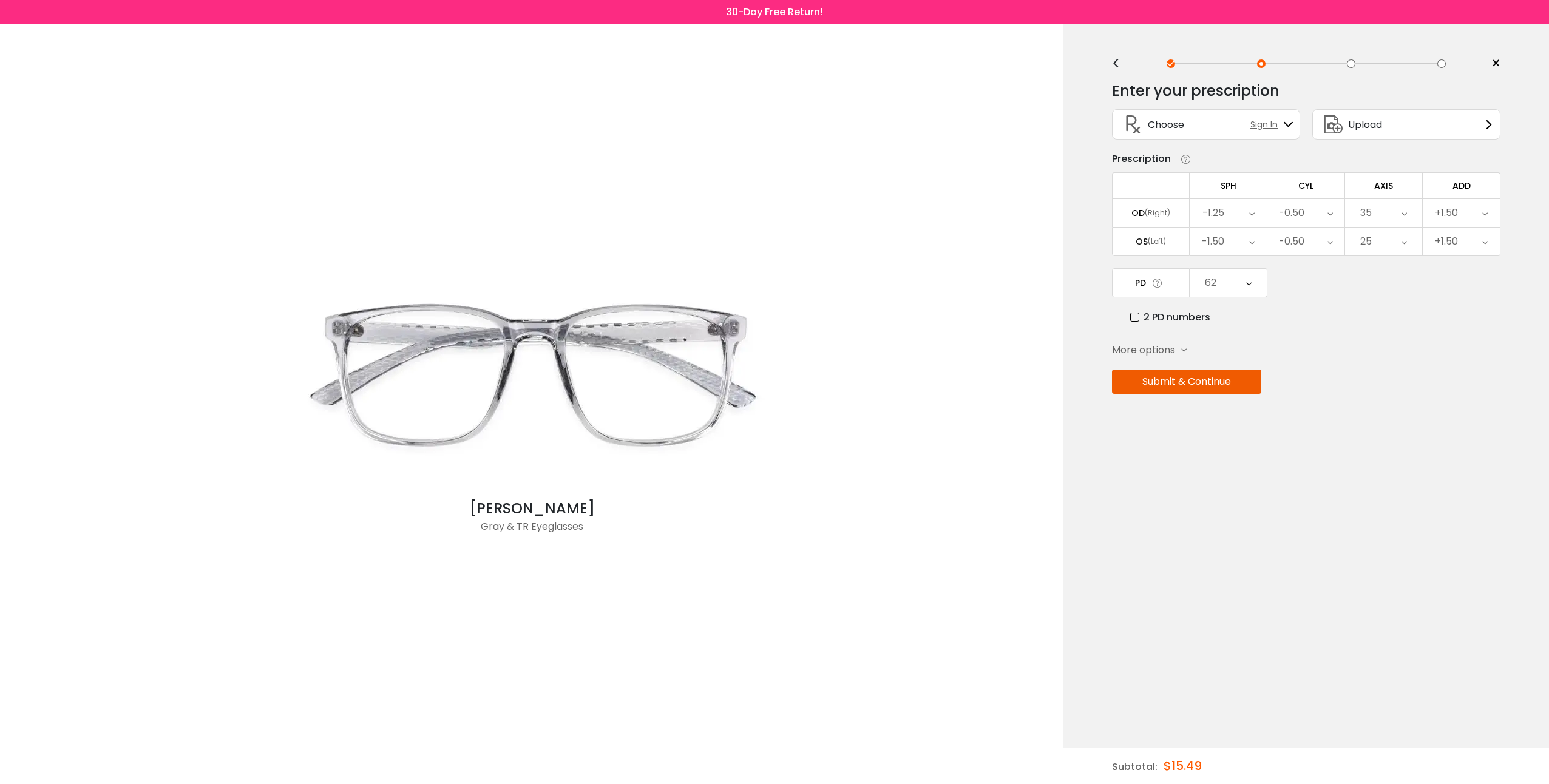
click at [1151, 350] on span "More options" at bounding box center [1143, 350] width 63 height 14
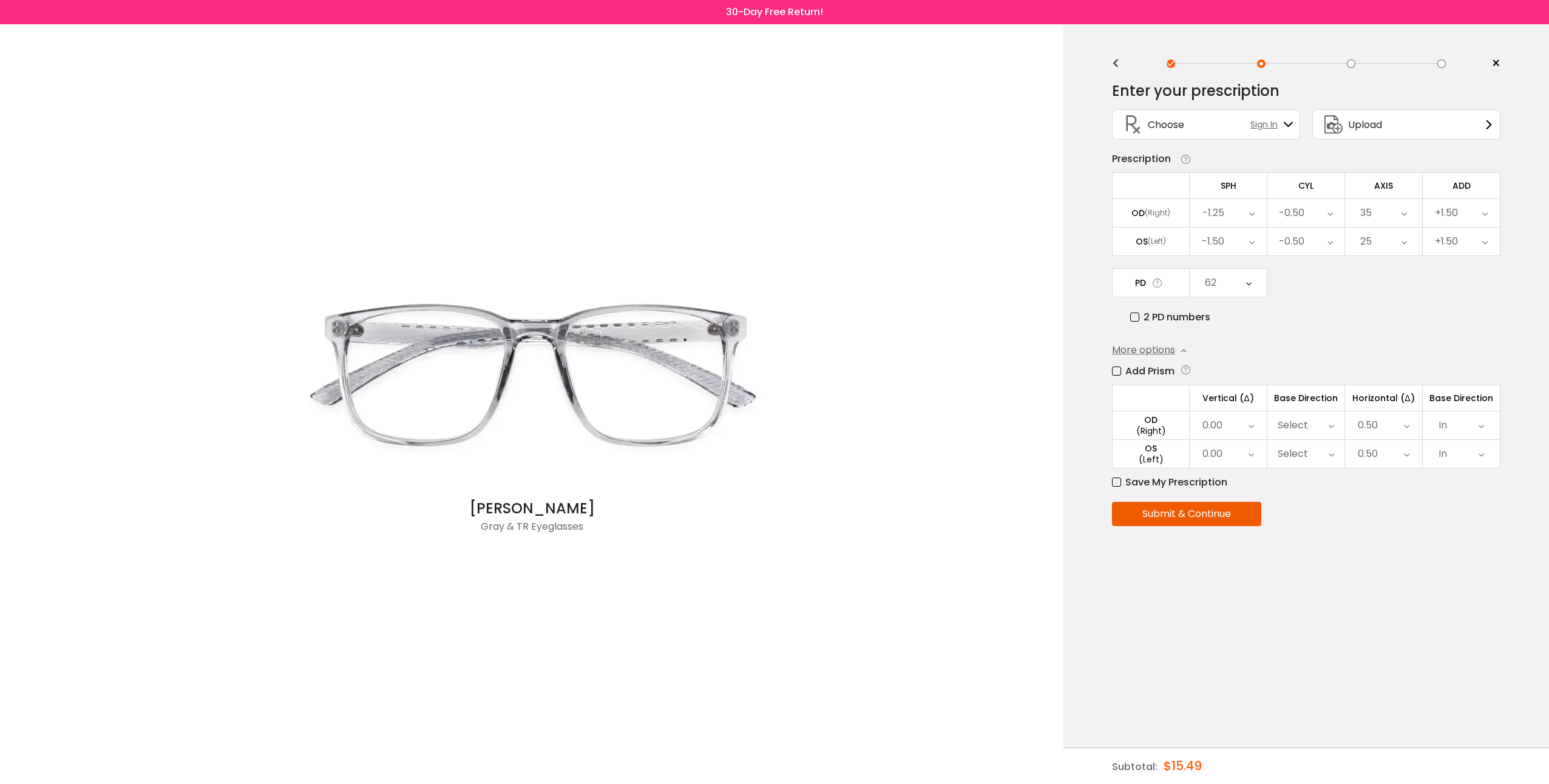
click at [1189, 505] on button "Submit & Continue" at bounding box center [1186, 513] width 150 height 24
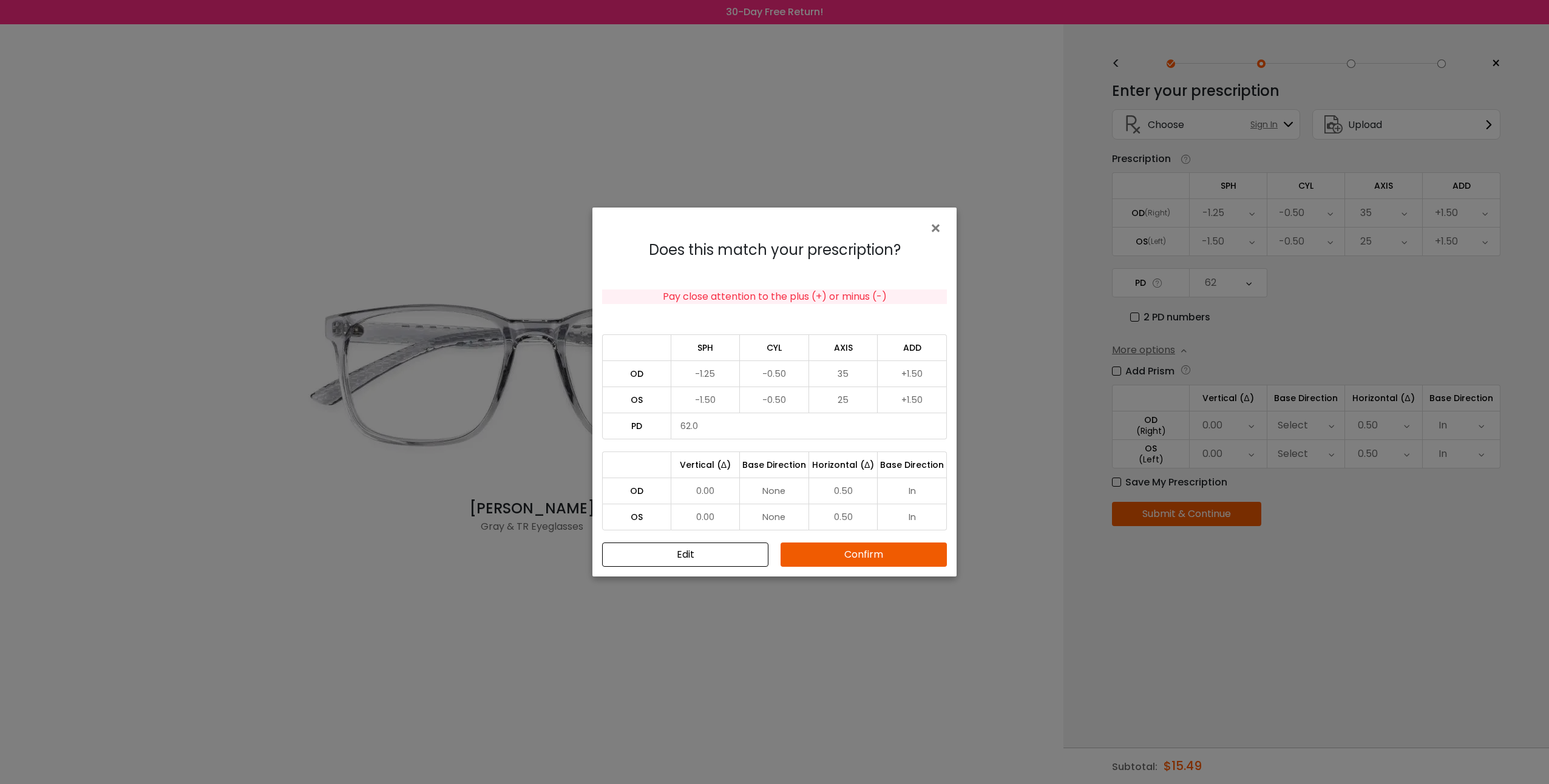
click at [878, 553] on button "Confirm" at bounding box center [863, 555] width 166 height 24
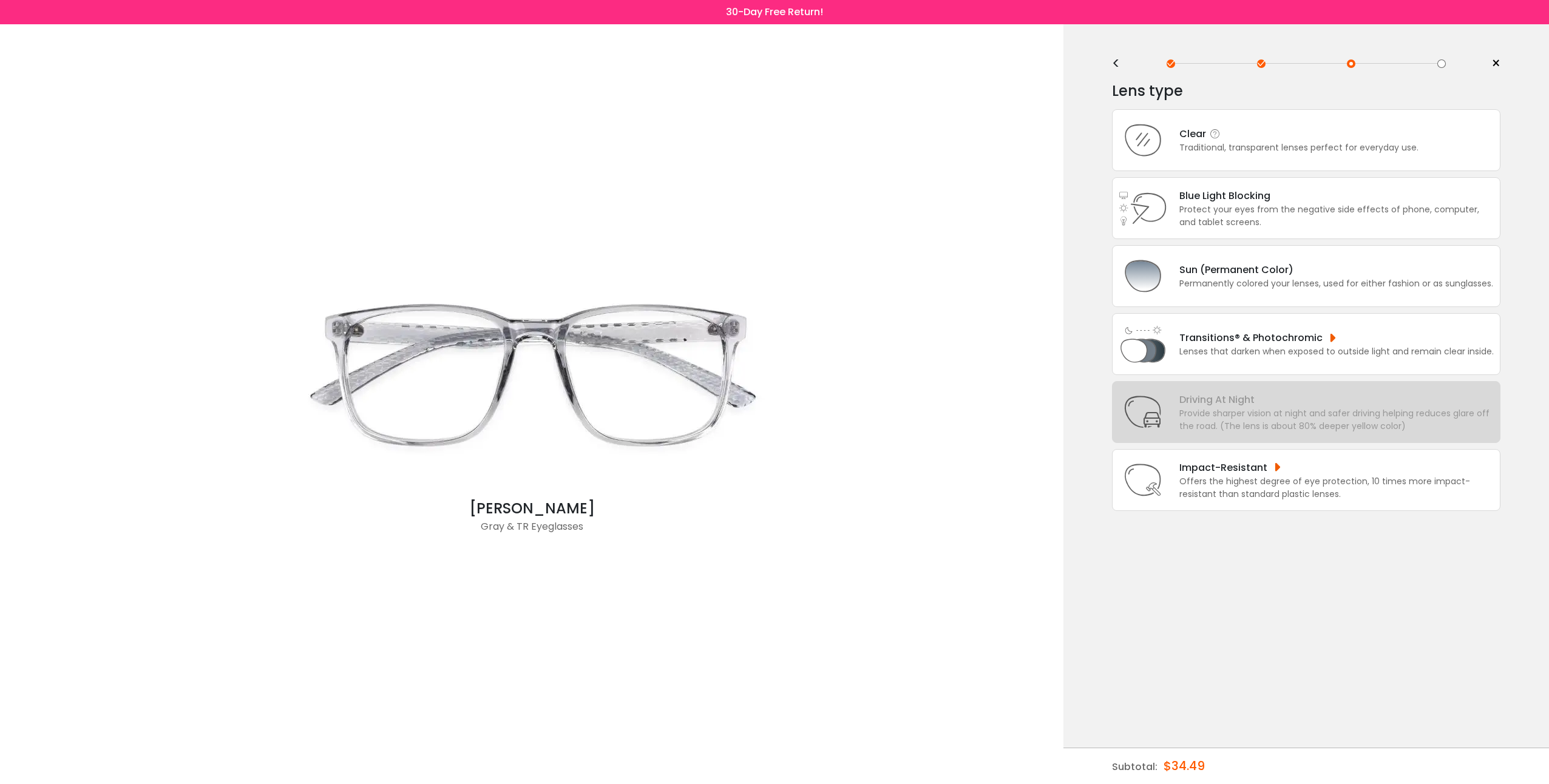
click at [1344, 145] on div "Traditional, transparent lenses perfect for everyday use." at bounding box center [1299, 147] width 239 height 13
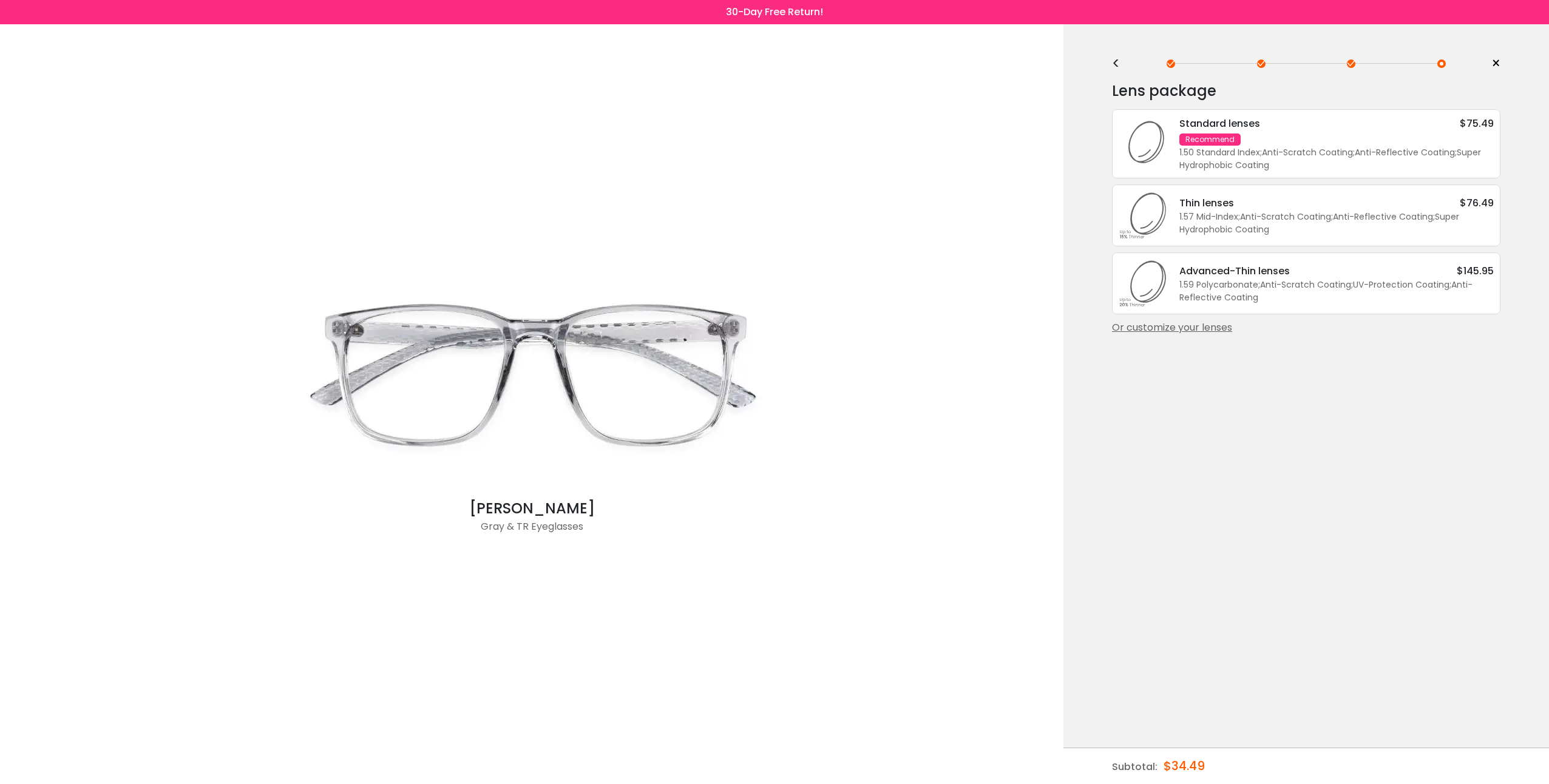
click at [1118, 61] on div "<" at bounding box center [1121, 64] width 18 height 10
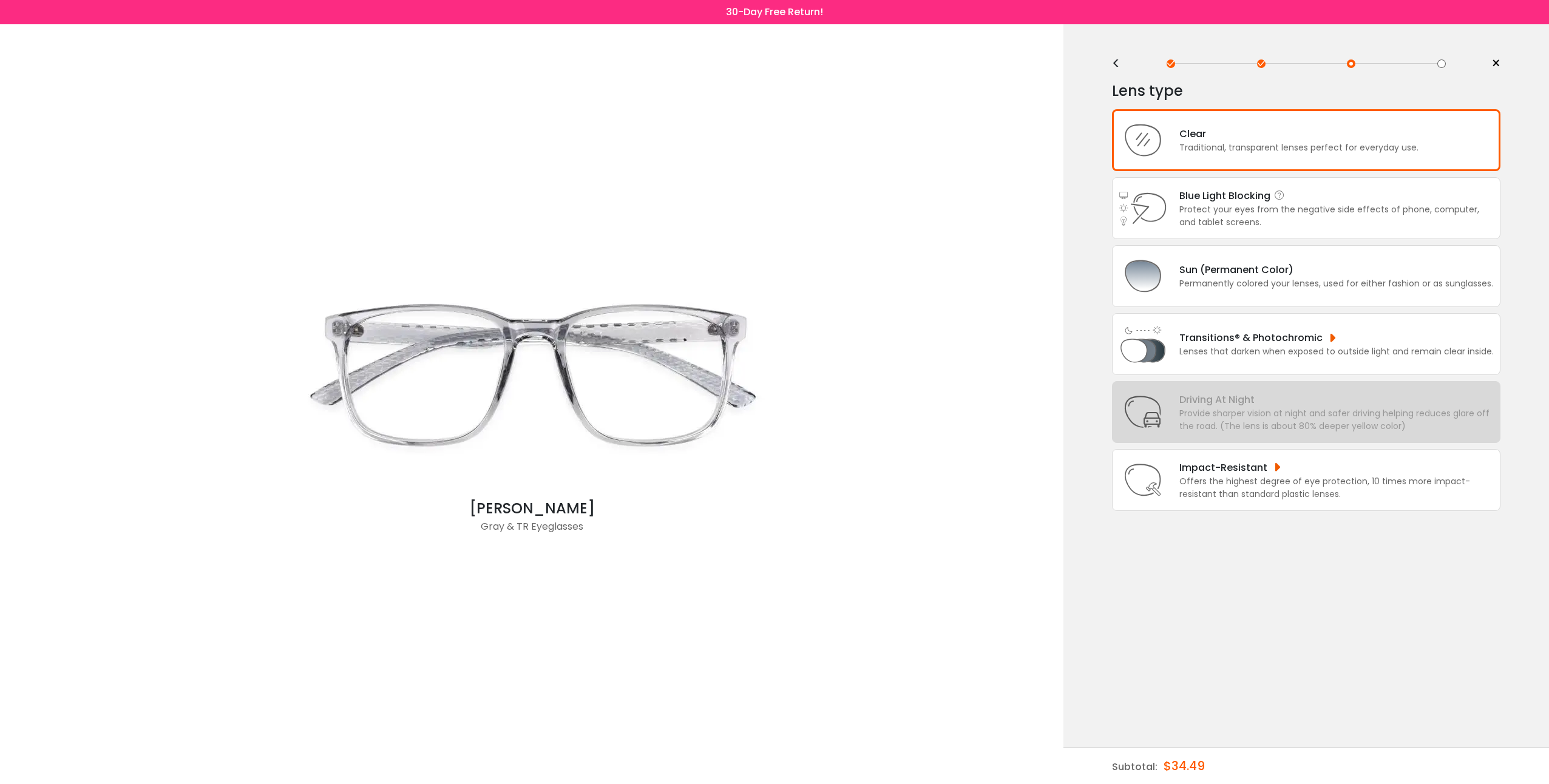
click at [1370, 202] on div "Blue Light Blocking Blue Light Blocking Blue Light blocking lenses offer the be…" at bounding box center [1336, 196] width 315 height 15
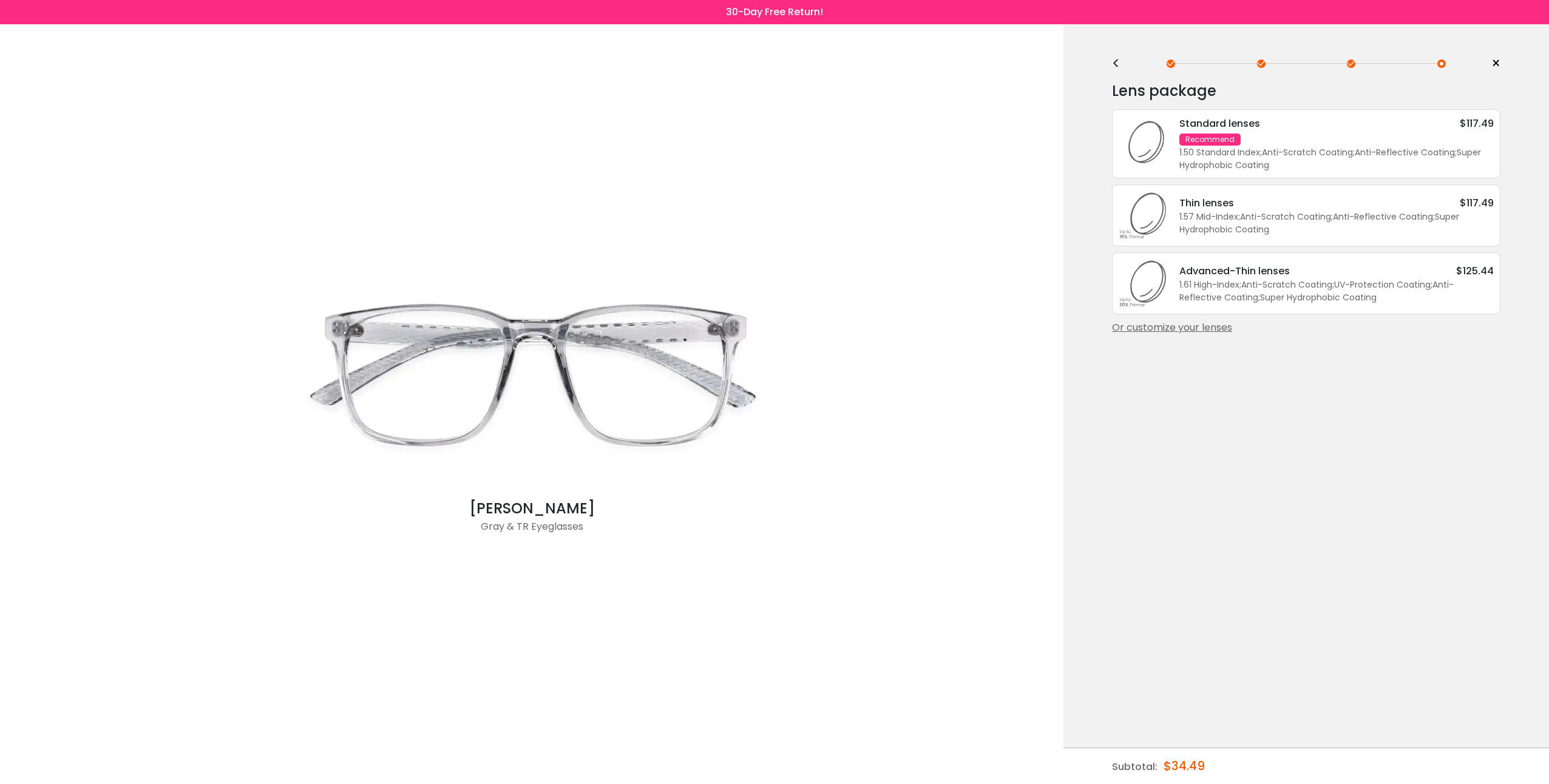
click at [1356, 144] on div "Standard lenses $117.49 Recommend 1.50 Standard Index ; Anti-Scratch Coating ; …" at bounding box center [1330, 143] width 327 height 56
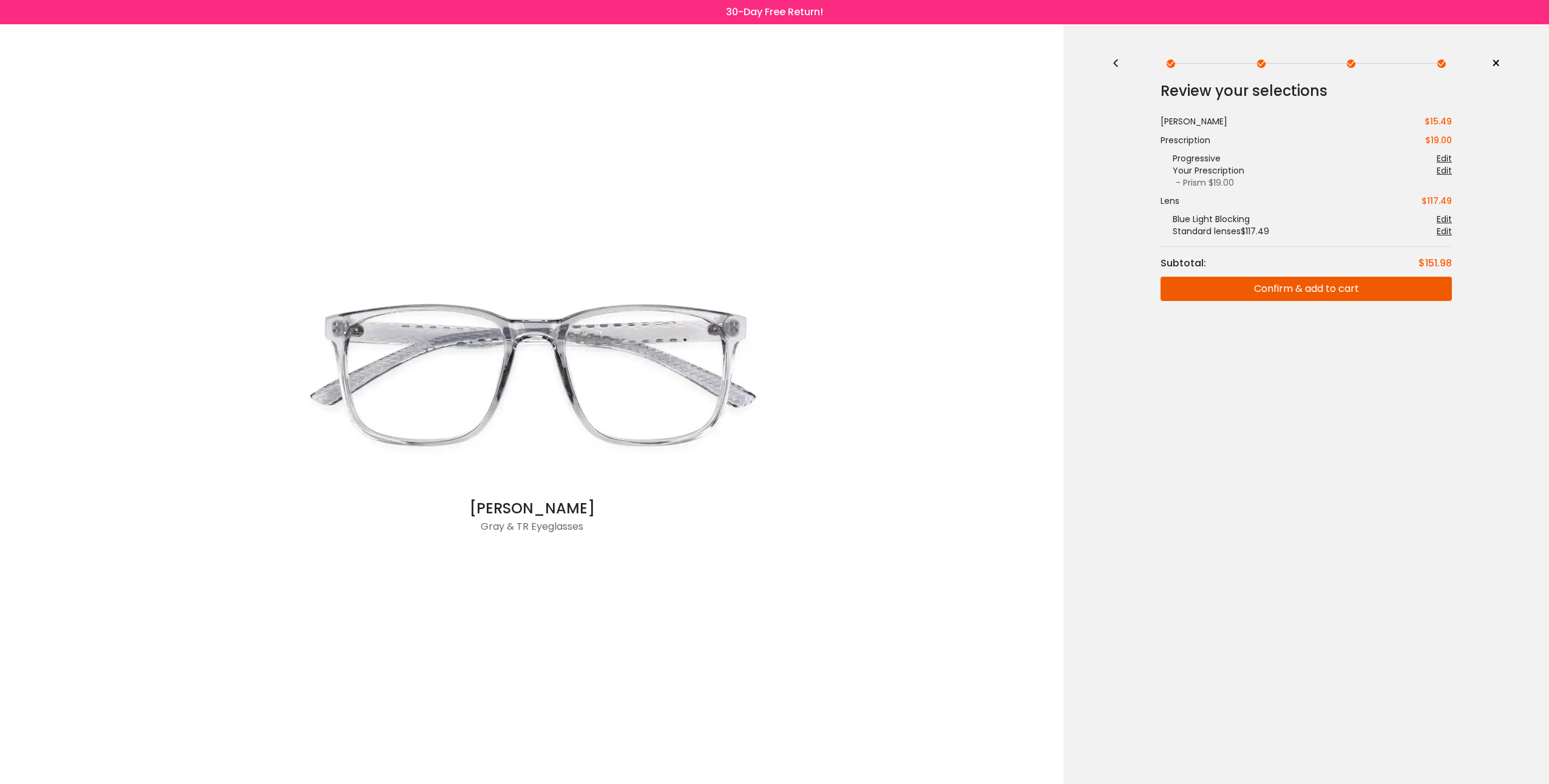
drag, startPoint x: 1320, startPoint y: 286, endPoint x: 1336, endPoint y: 294, distance: 17.9
click at [1322, 288] on button "Confirm & add to cart" at bounding box center [1306, 288] width 292 height 24
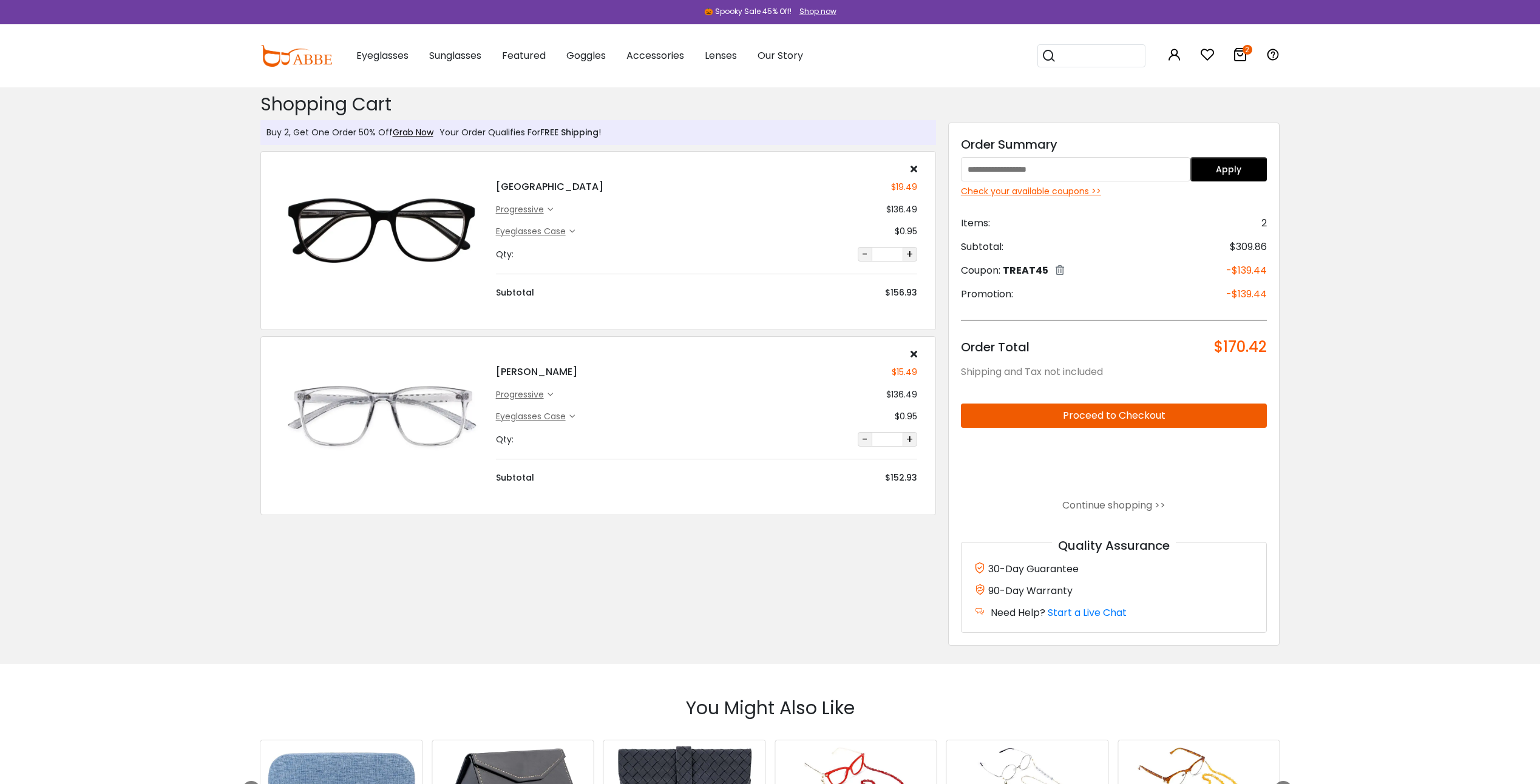
click at [917, 166] on icon at bounding box center [914, 168] width 7 height 10
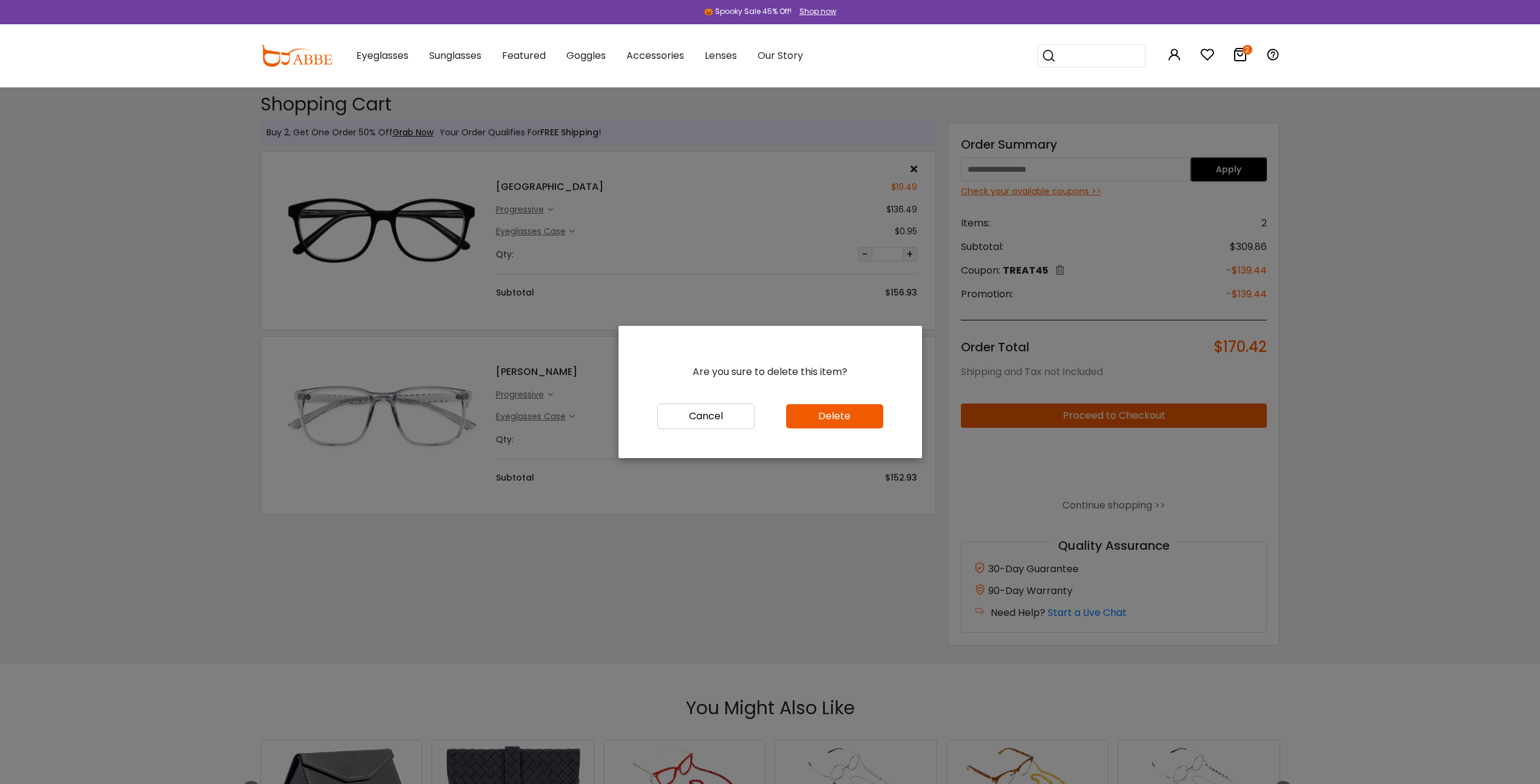
click at [850, 417] on button "Delete" at bounding box center [834, 416] width 97 height 24
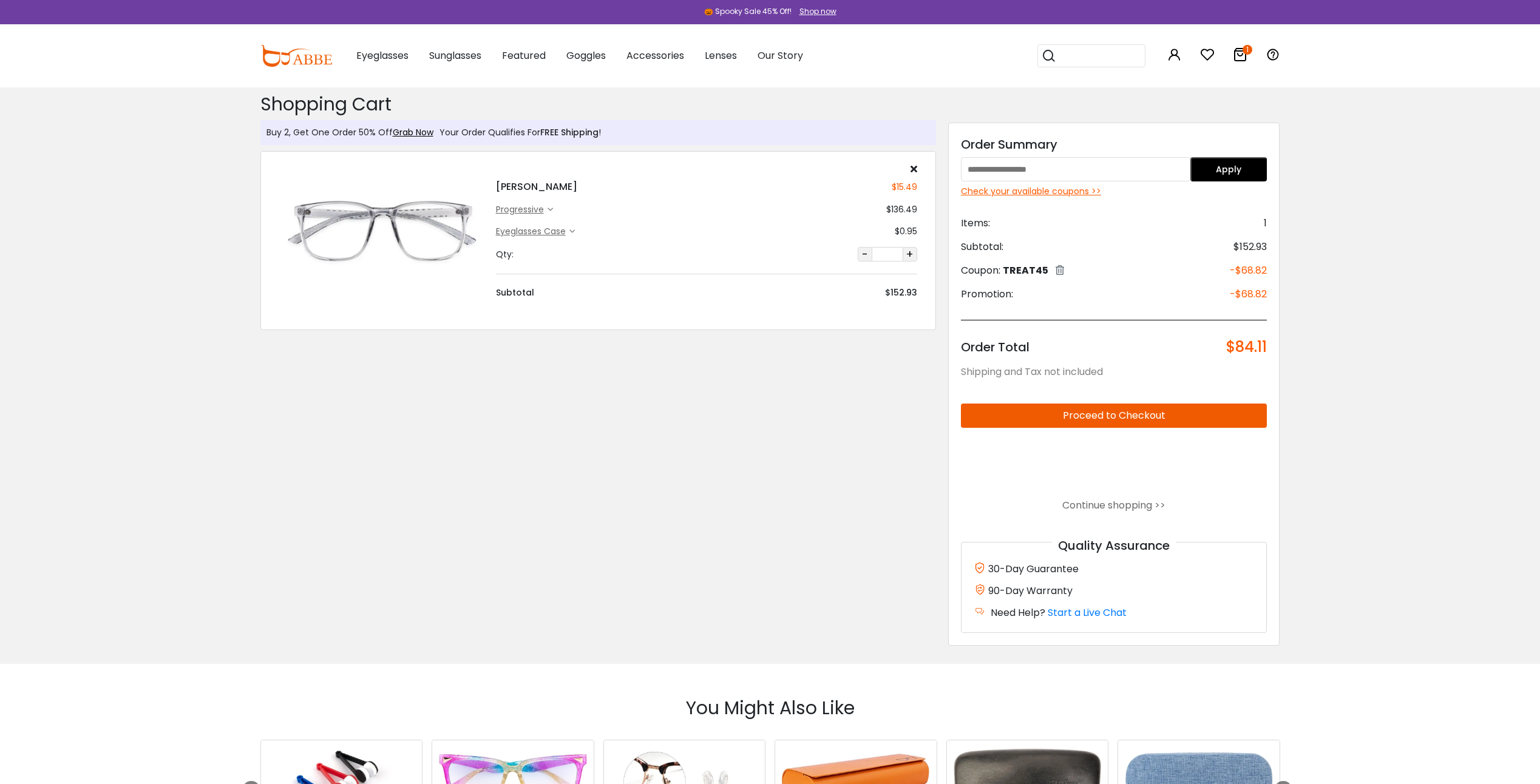
click at [801, 453] on div "Shopping Cart ( 1 ): $84.11 Shopping Cart Buy 2, Get One Order 50% Off Grab Now…" at bounding box center [598, 375] width 688 height 576
